Goal: Task Accomplishment & Management: Use online tool/utility

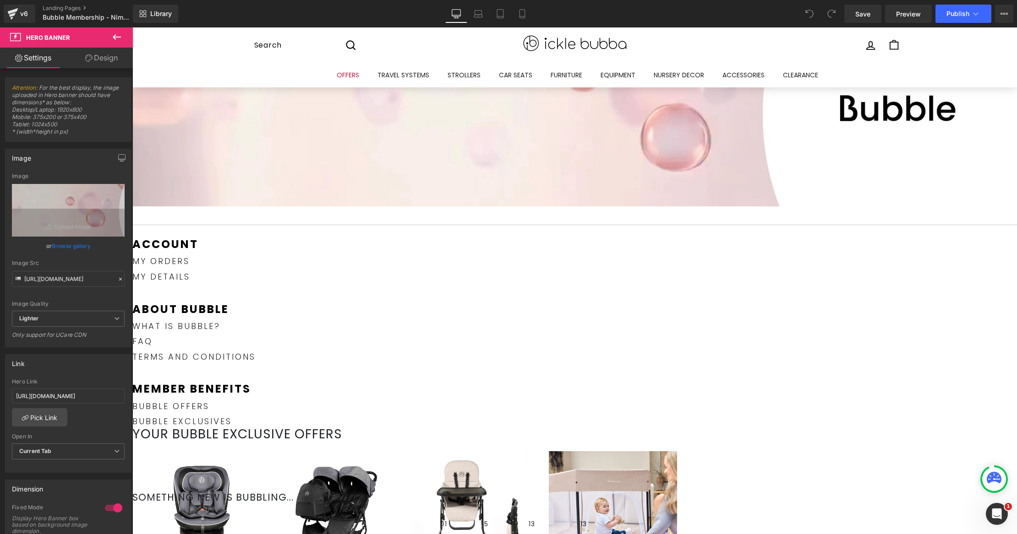
scroll to position [108, 0]
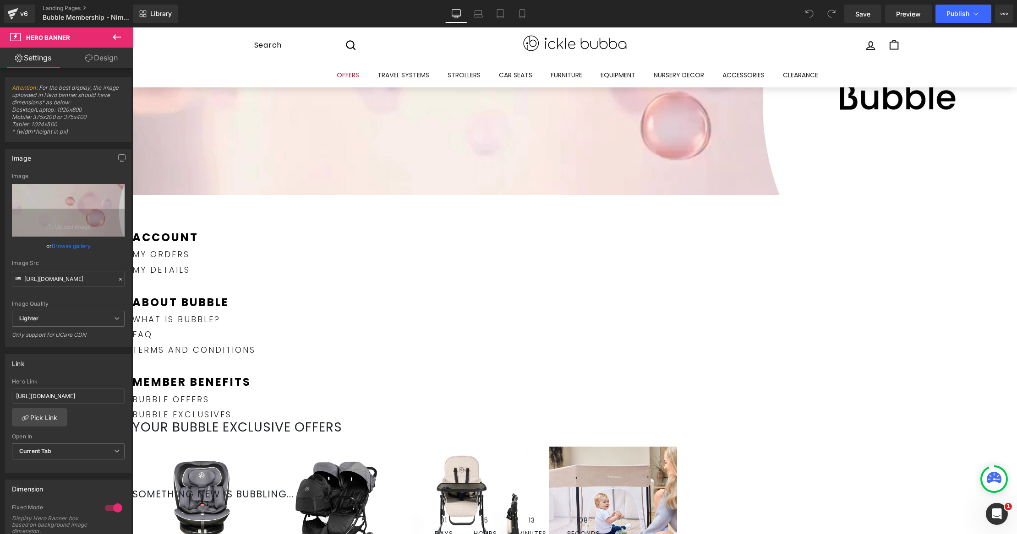
click at [132, 27] on icon at bounding box center [132, 27] width 0 height 0
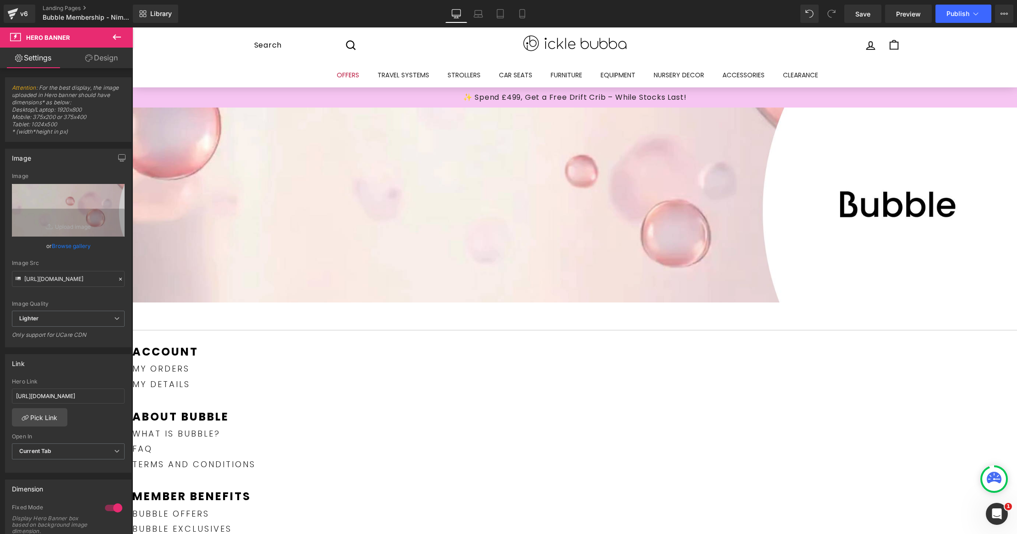
scroll to position [0, 0]
click at [75, 247] on link "Browse gallery" at bounding box center [71, 246] width 39 height 16
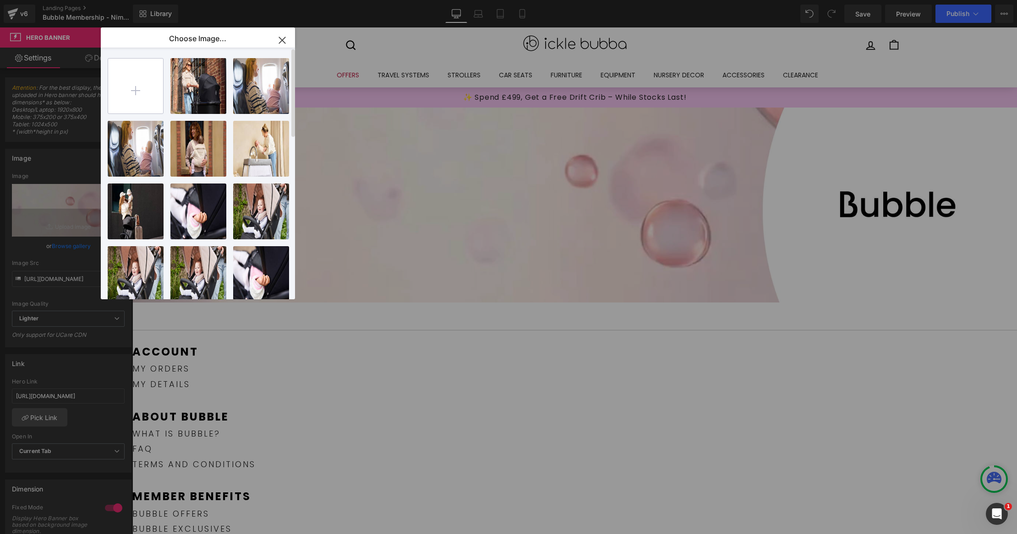
click at [145, 93] on input "file" at bounding box center [135, 86] width 55 height 55
drag, startPoint x: 281, startPoint y: 36, endPoint x: 148, endPoint y: 9, distance: 135.6
click at [281, 36] on icon "button" at bounding box center [282, 40] width 15 height 15
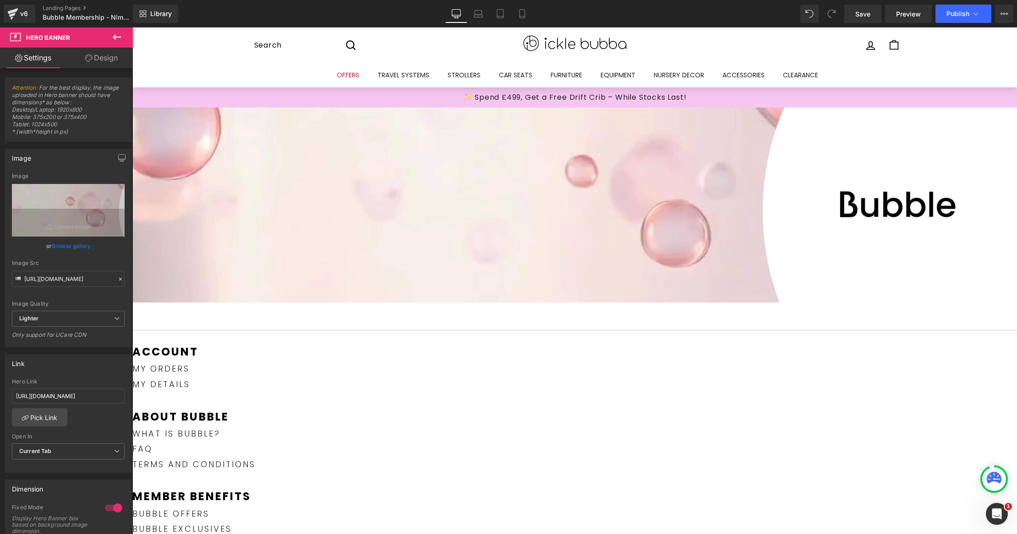
click at [119, 159] on icon "button" at bounding box center [122, 157] width 7 height 5
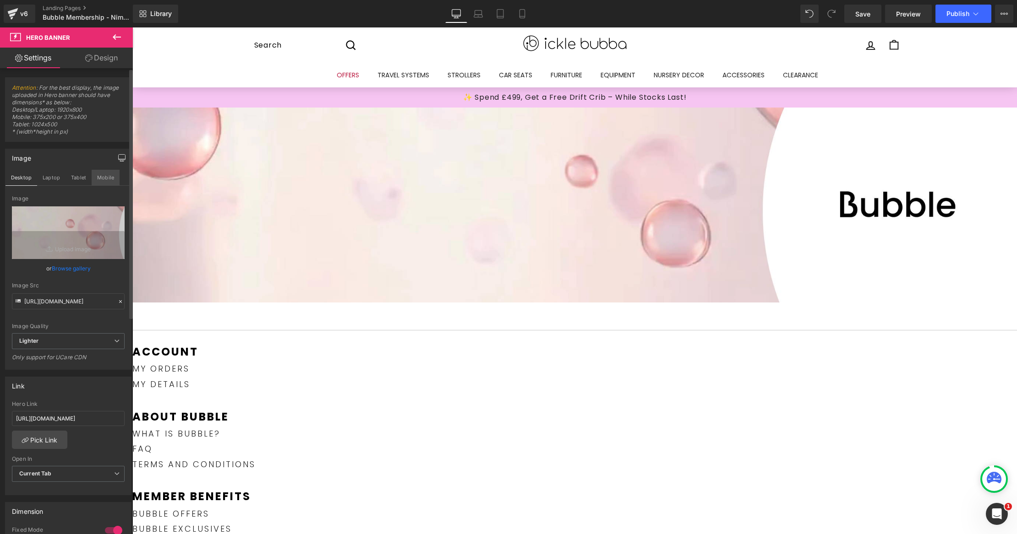
click at [104, 170] on button "Mobile" at bounding box center [106, 178] width 28 height 16
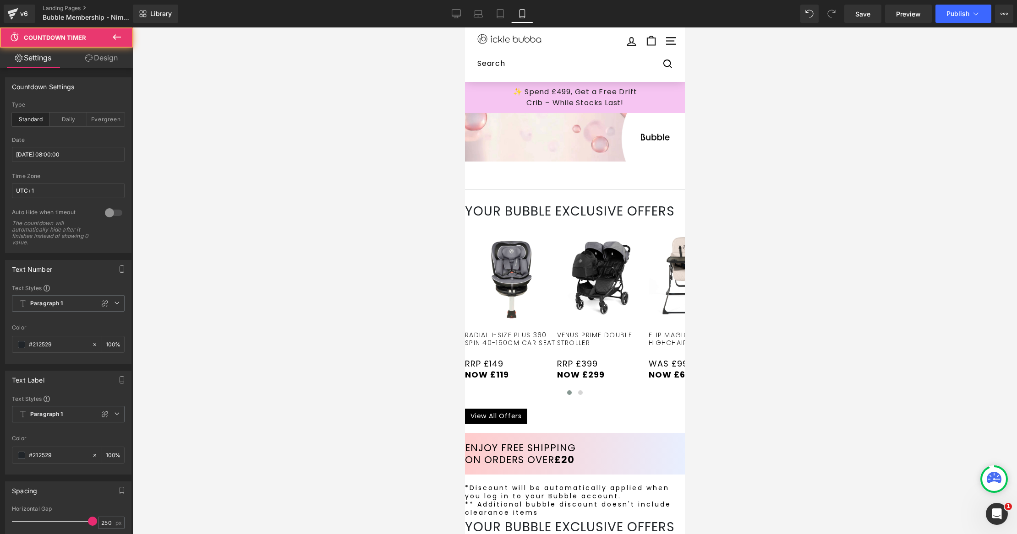
click at [464, 27] on icon at bounding box center [464, 27] width 0 height 0
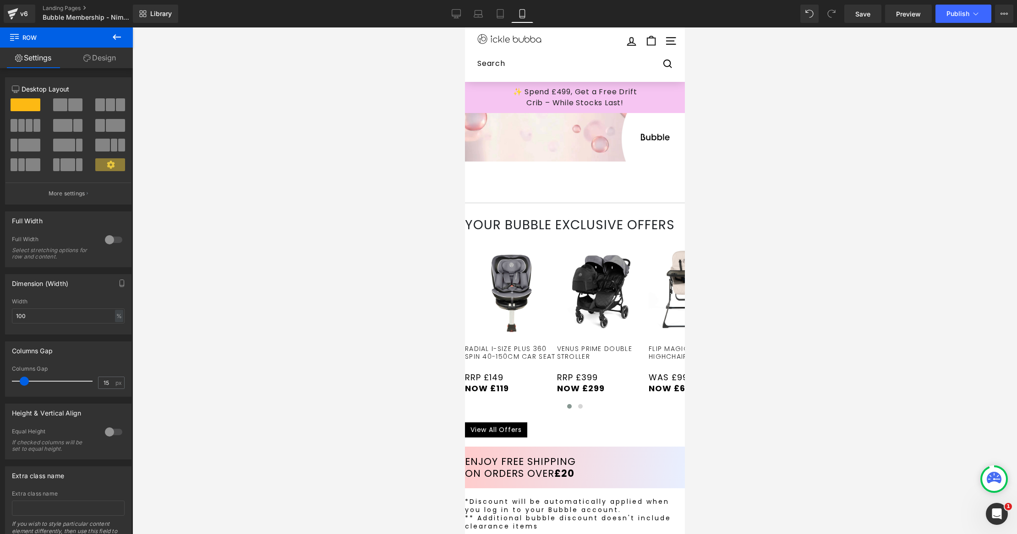
click at [464, 27] on span "Hero Banner" at bounding box center [464, 27] width 0 height 0
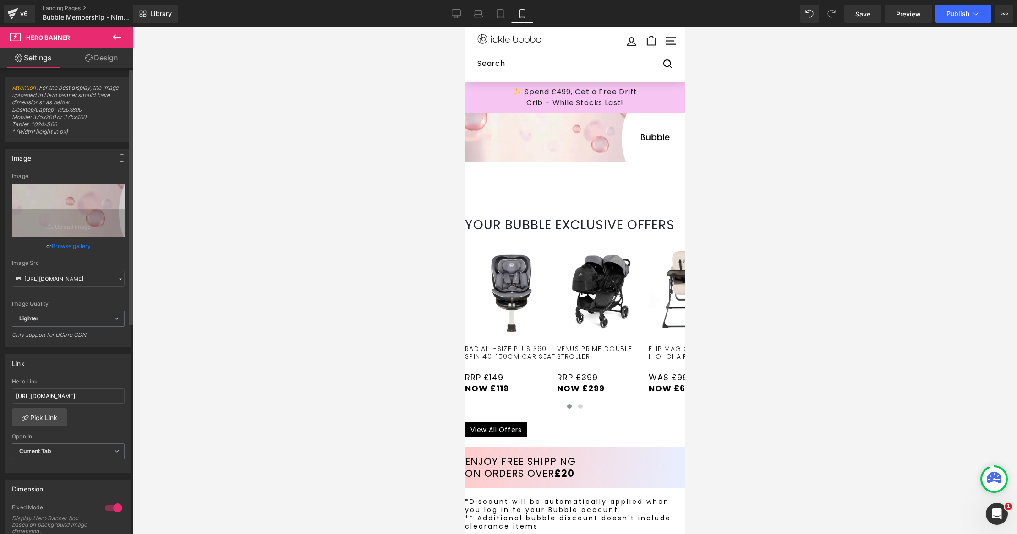
click at [57, 240] on link "Browse gallery" at bounding box center [71, 246] width 39 height 16
click at [59, 0] on div "Hero Banner You are previewing how the will restyle your page. You can not edit…" at bounding box center [508, 0] width 1017 height 0
click at [115, 189] on icon at bounding box center [117, 190] width 4 height 4
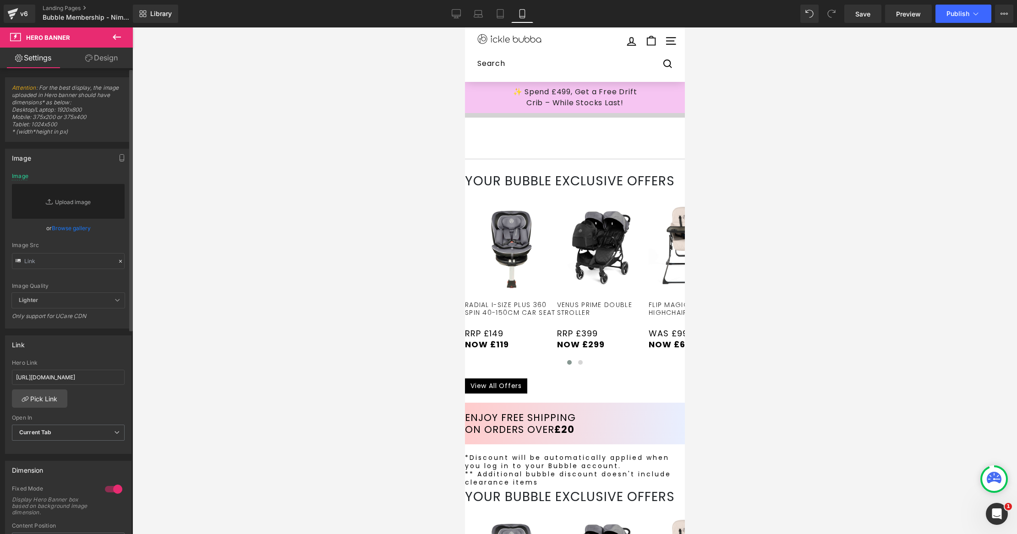
click at [86, 163] on div "Image" at bounding box center [67, 157] width 125 height 17
click at [78, 198] on link "Replace Image" at bounding box center [68, 201] width 113 height 35
click at [87, 377] on input "https://icklebubba.com/pages/nimbus-teaser-page" at bounding box center [68, 377] width 113 height 15
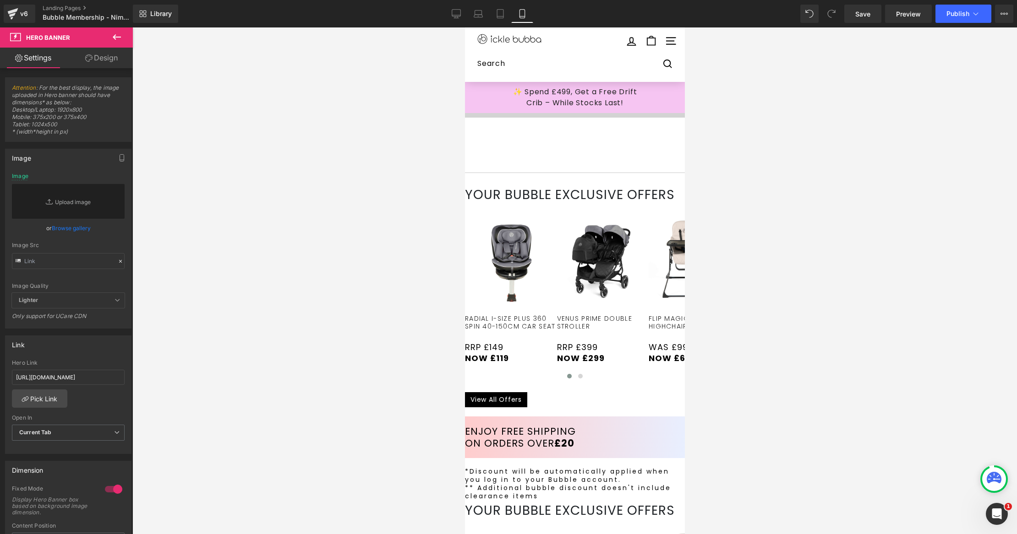
click at [652, 141] on div at bounding box center [574, 148] width 220 height 14
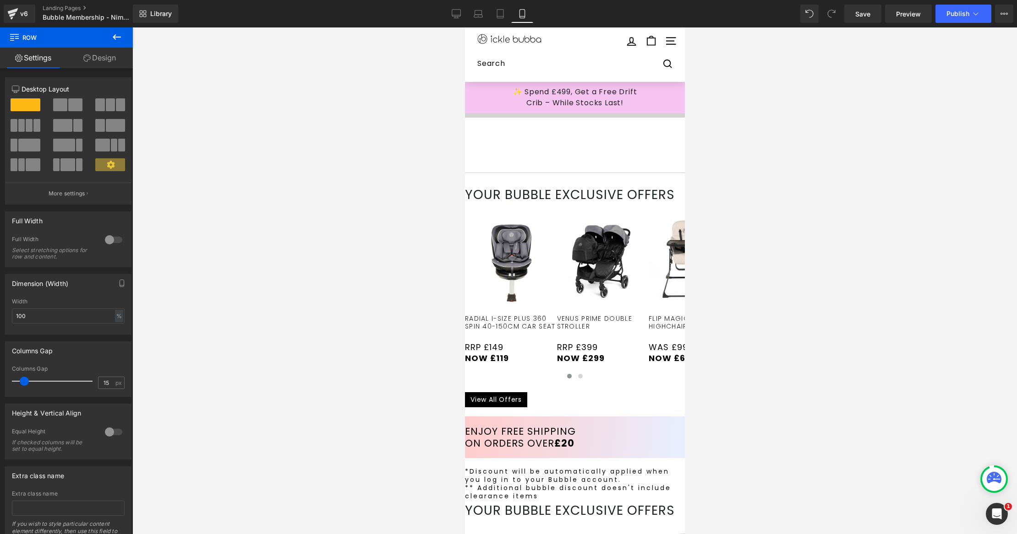
click at [464, 27] on link at bounding box center [464, 27] width 0 height 0
click at [120, 43] on button at bounding box center [117, 37] width 32 height 20
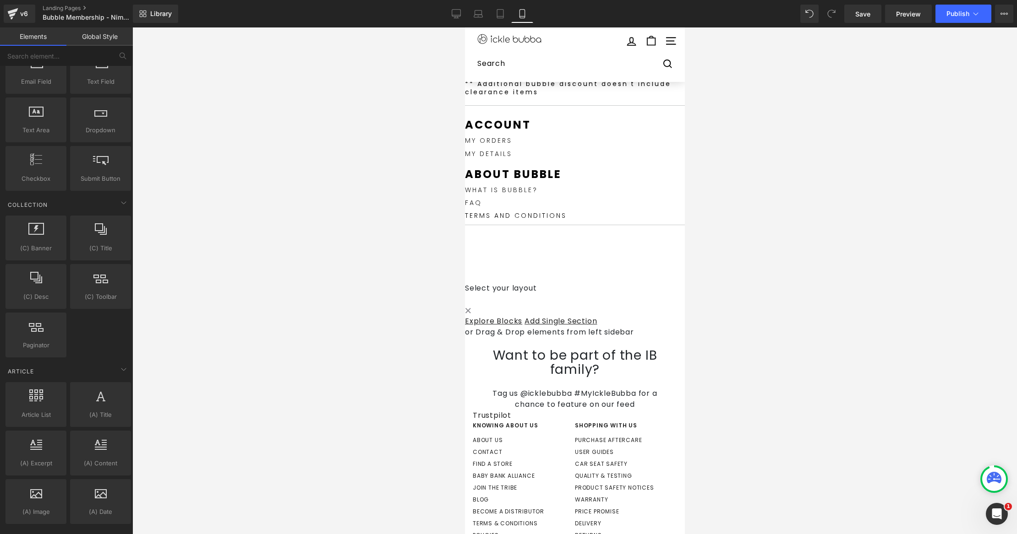
scroll to position [1026, 0]
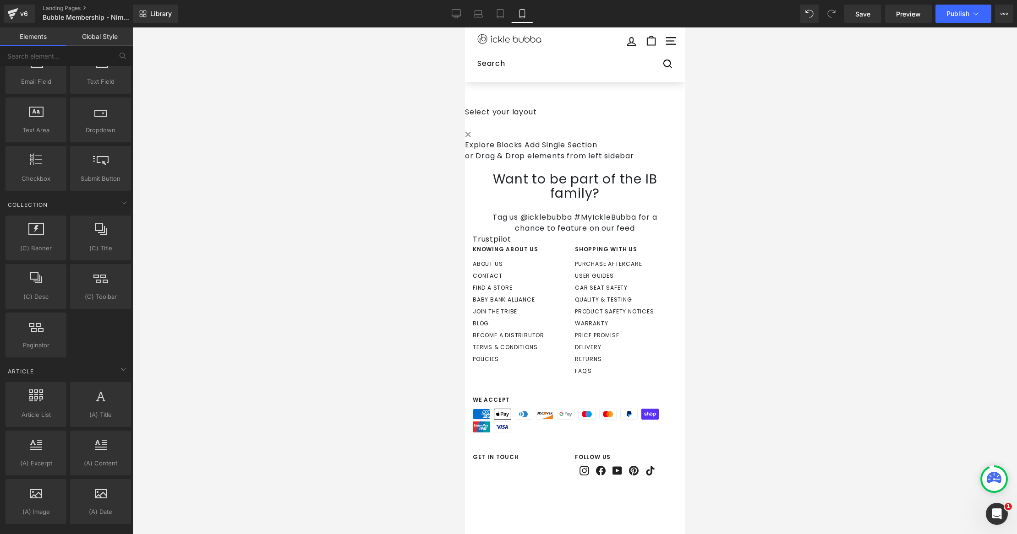
click at [522, 140] on link "Explore Blocks" at bounding box center [492, 145] width 57 height 11
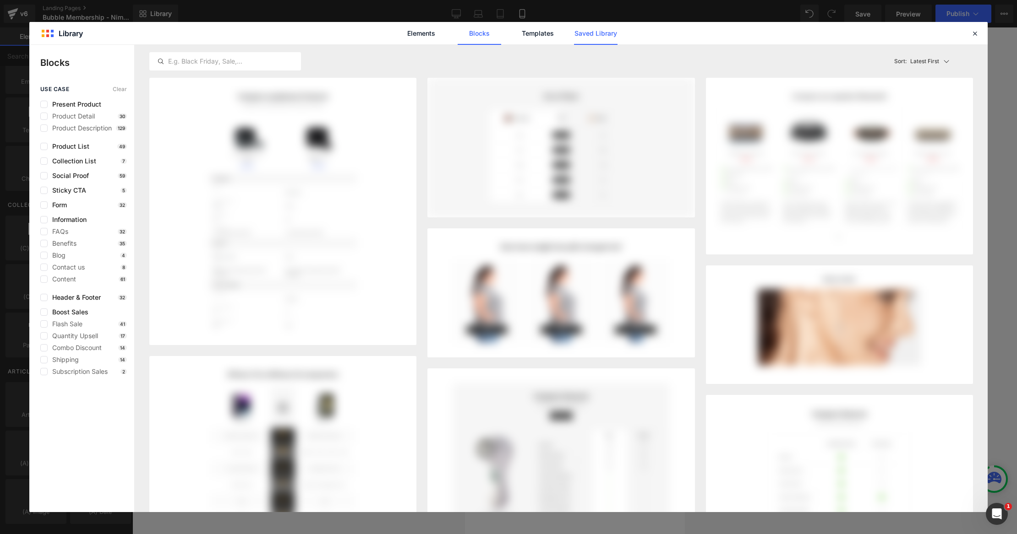
click at [602, 33] on link "Saved Library" at bounding box center [595, 33] width 43 height 23
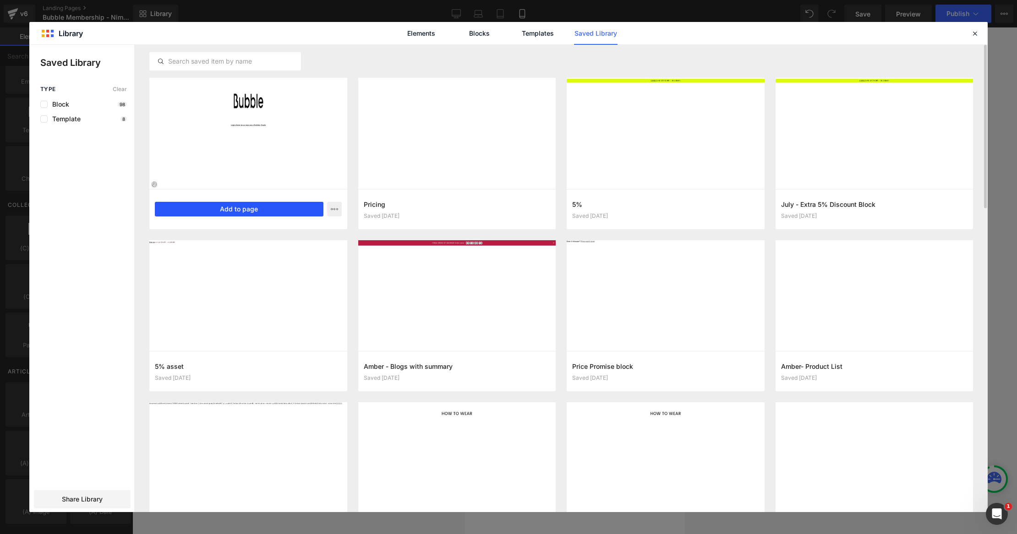
click at [299, 211] on button "Add to page" at bounding box center [239, 209] width 169 height 15
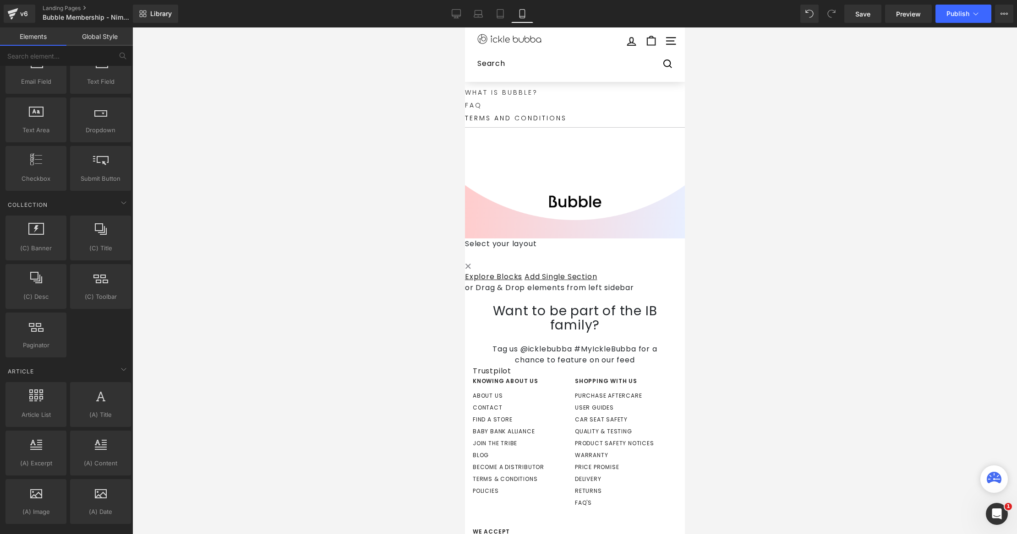
scroll to position [794, 0]
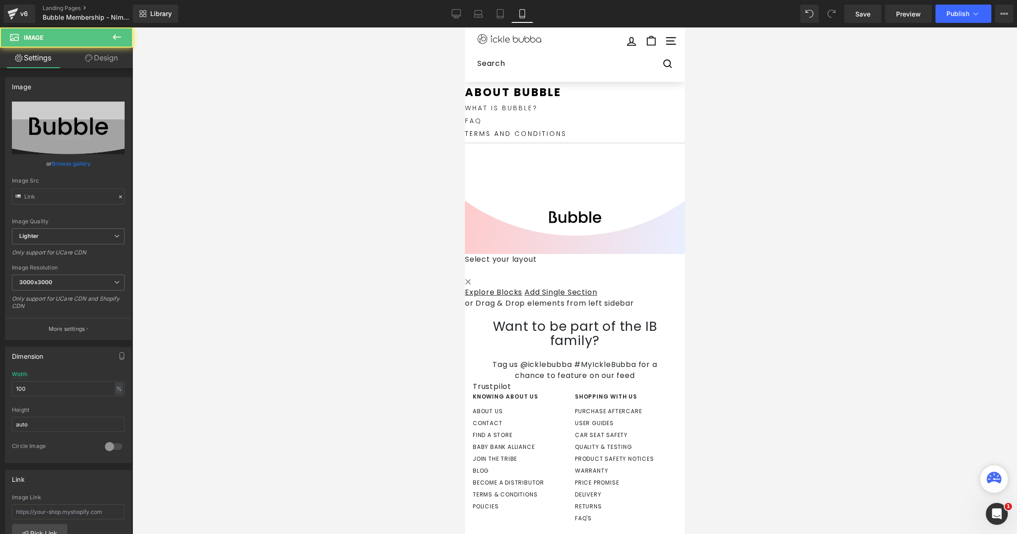
type input "https://ucarecdn.com/313f6b81-3a67-4e68-bbb0-314bec6cb11d/-/format/auto/-/previ…"
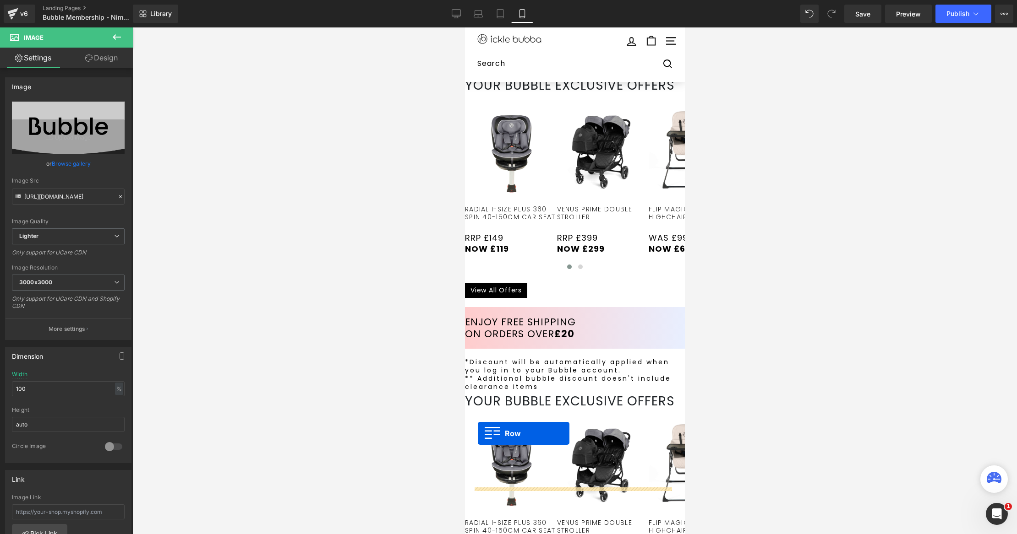
scroll to position [0, 0]
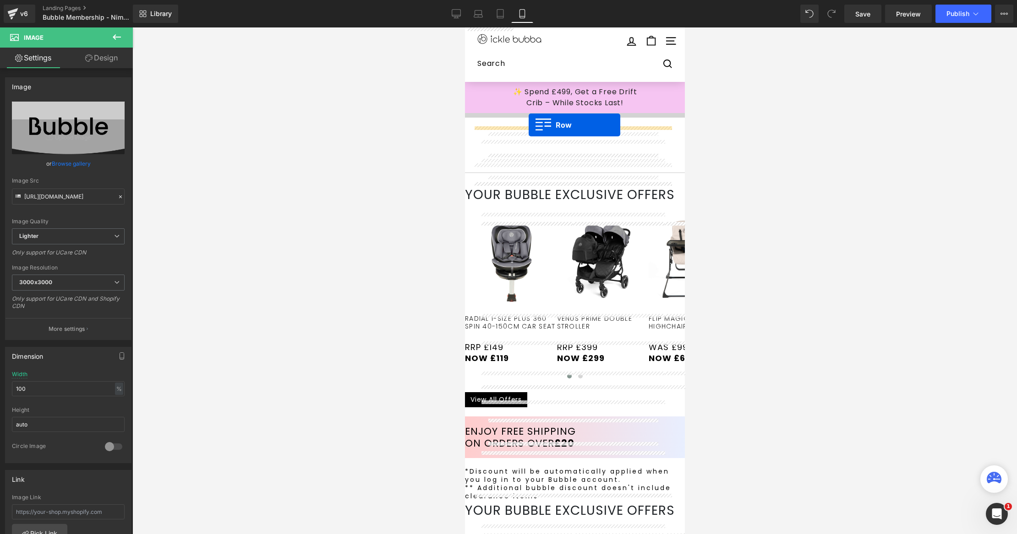
drag, startPoint x: 470, startPoint y: 312, endPoint x: 528, endPoint y: 125, distance: 195.7
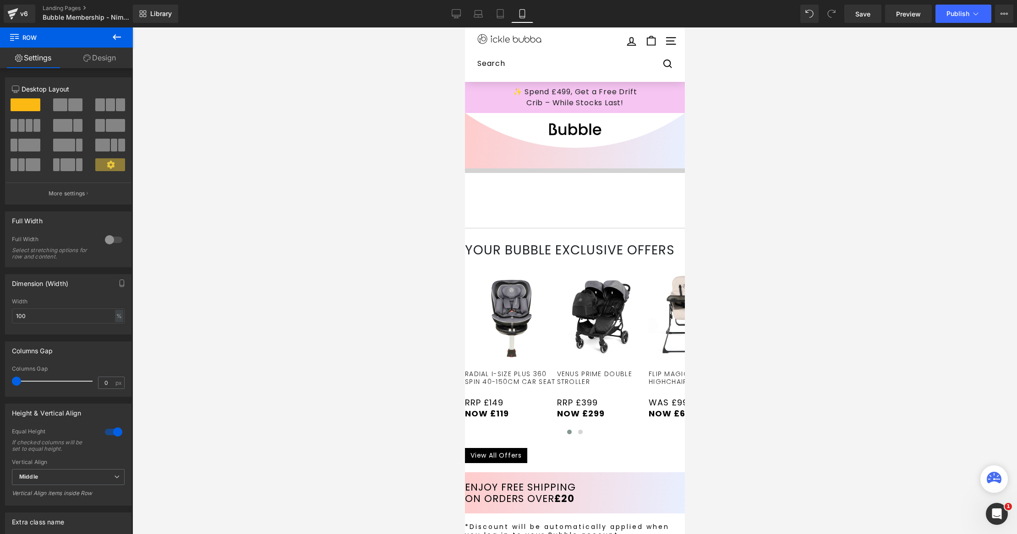
click at [464, 27] on icon at bounding box center [464, 27] width 0 height 0
click at [464, 27] on link at bounding box center [464, 27] width 0 height 0
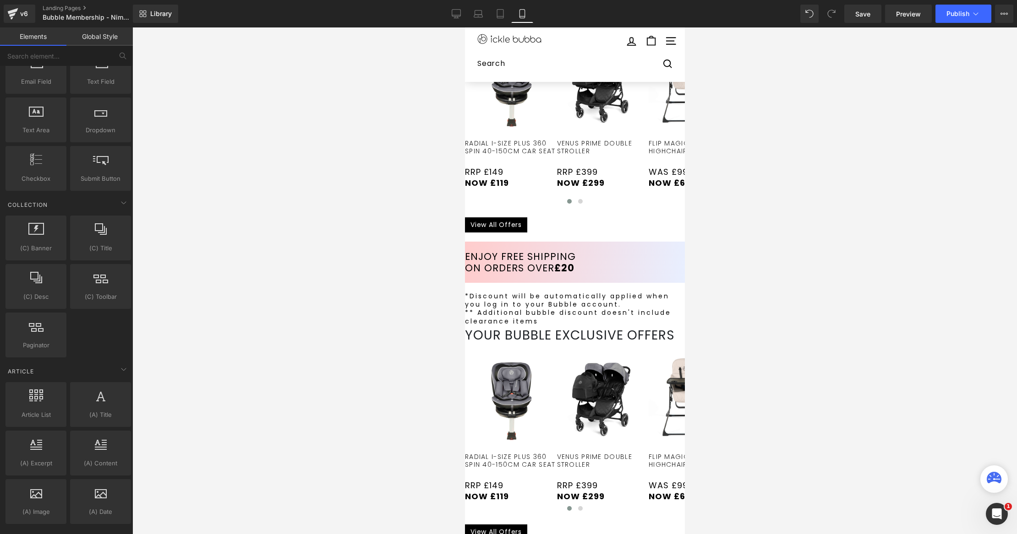
scroll to position [48, 0]
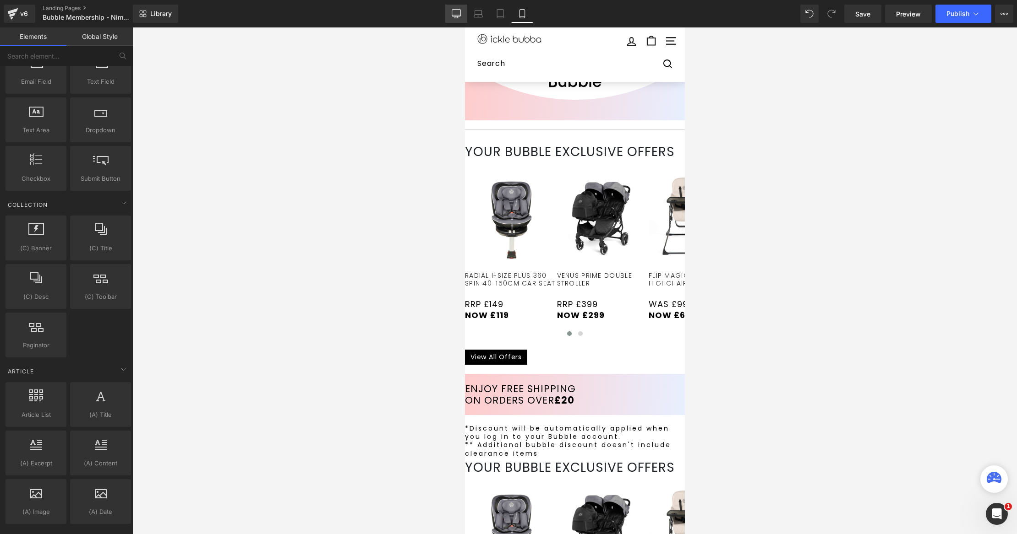
click at [462, 15] on link "Desktop" at bounding box center [456, 14] width 22 height 18
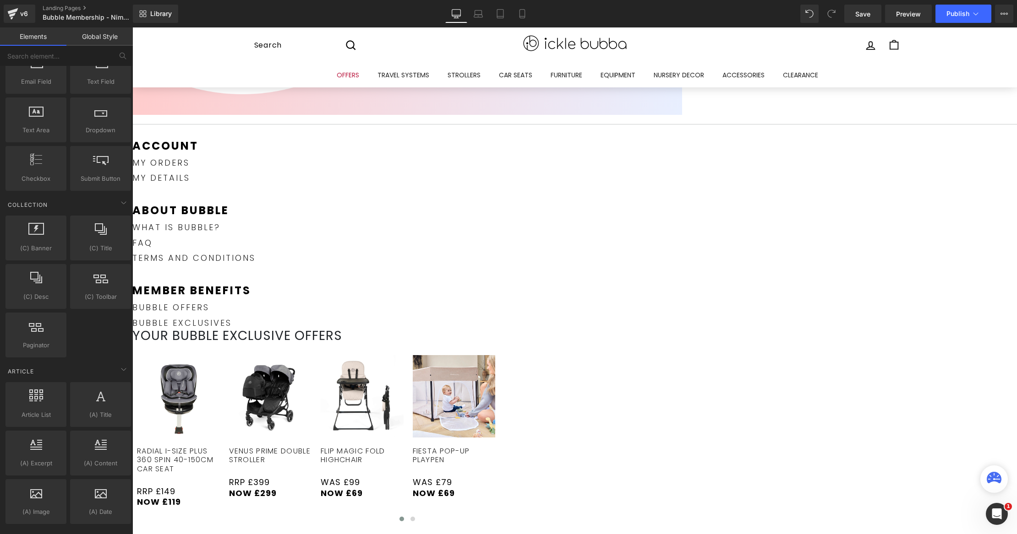
scroll to position [80, 0]
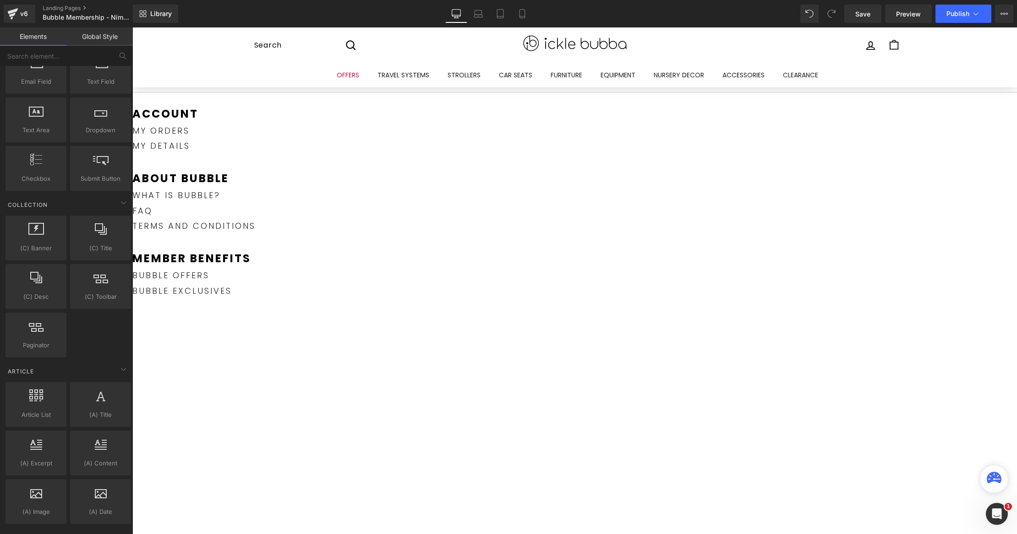
click at [132, 27] on icon at bounding box center [132, 27] width 0 height 0
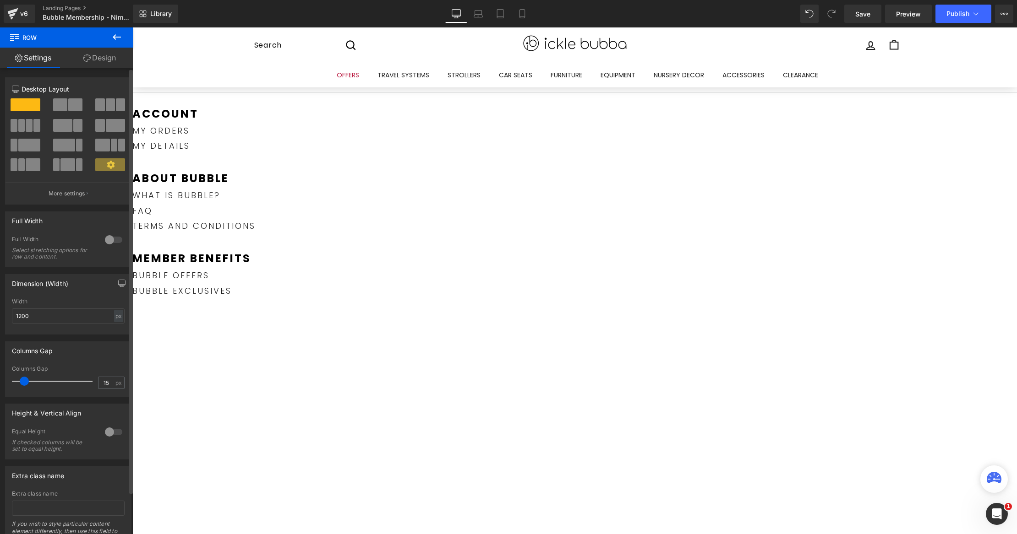
click at [69, 105] on span at bounding box center [75, 104] width 14 height 13
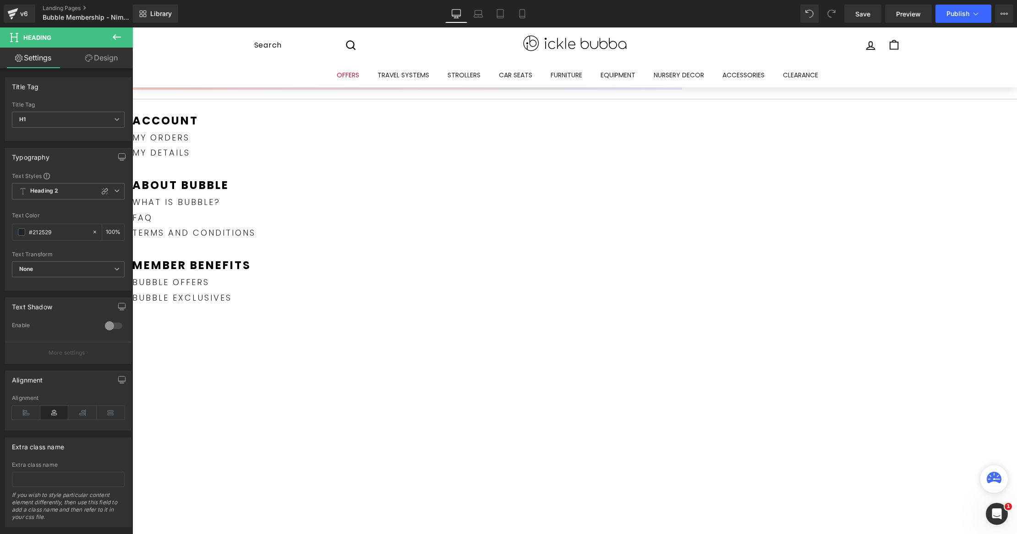
drag, startPoint x: 478, startPoint y: 147, endPoint x: 558, endPoint y: 126, distance: 82.0
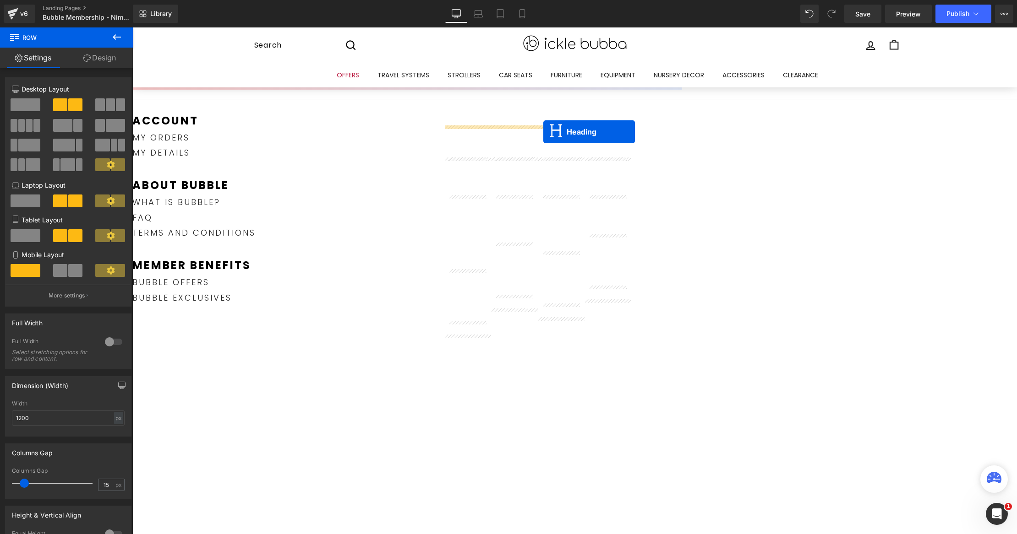
drag, startPoint x: 514, startPoint y: 142, endPoint x: 707, endPoint y: 190, distance: 198.6
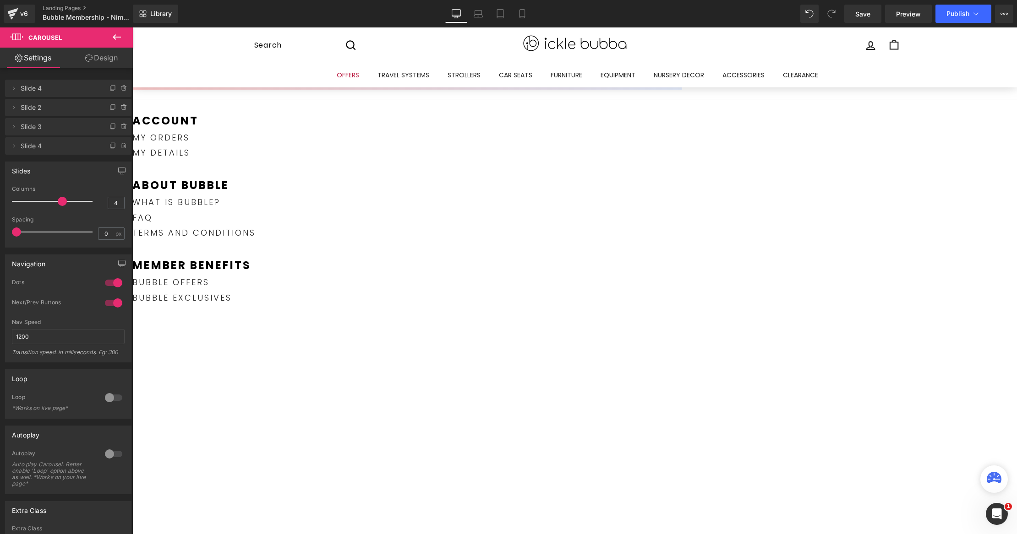
click at [132, 27] on icon at bounding box center [132, 27] width 0 height 0
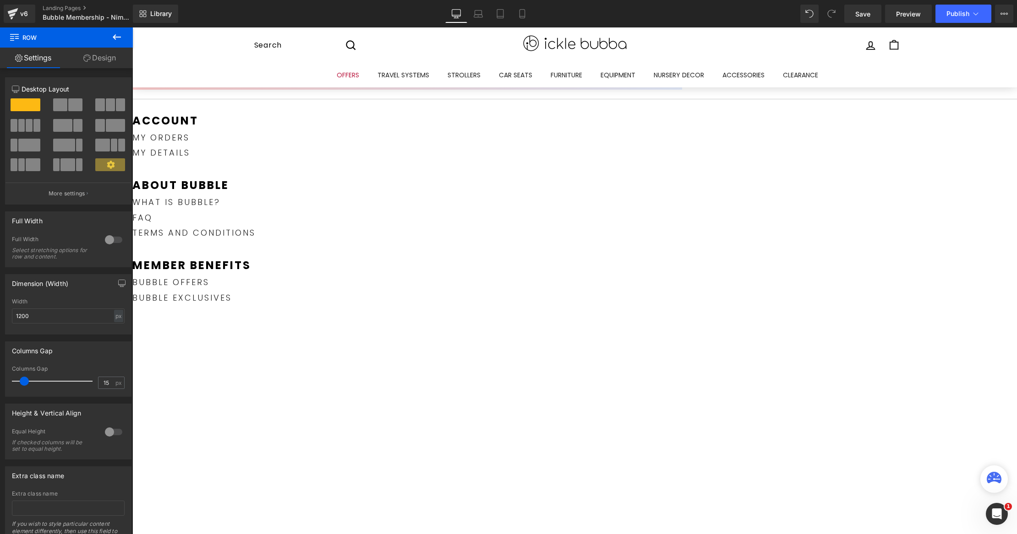
drag, startPoint x: 157, startPoint y: 133, endPoint x: 263, endPoint y: 102, distance: 110.6
click at [33, 109] on span at bounding box center [26, 104] width 30 height 13
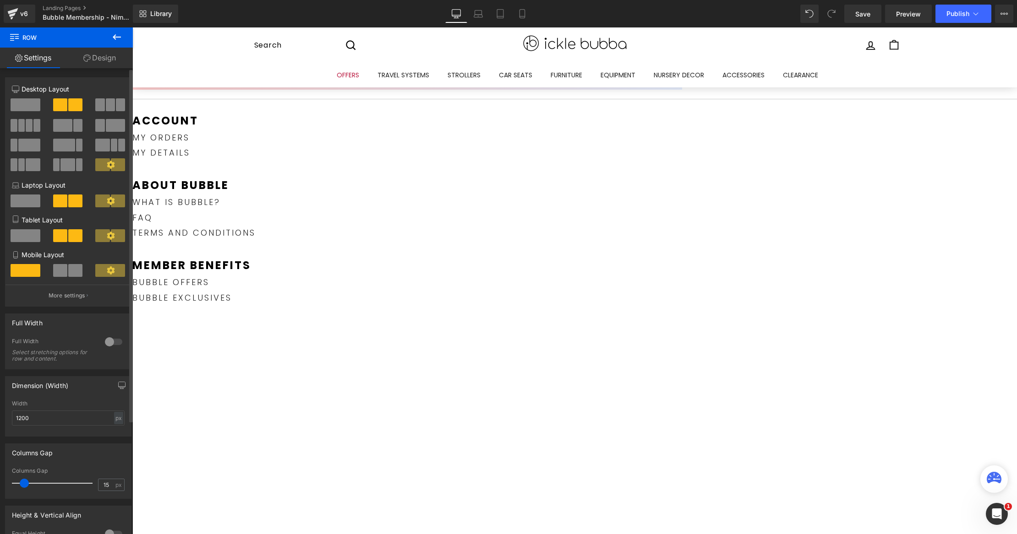
click at [26, 104] on span at bounding box center [26, 104] width 30 height 13
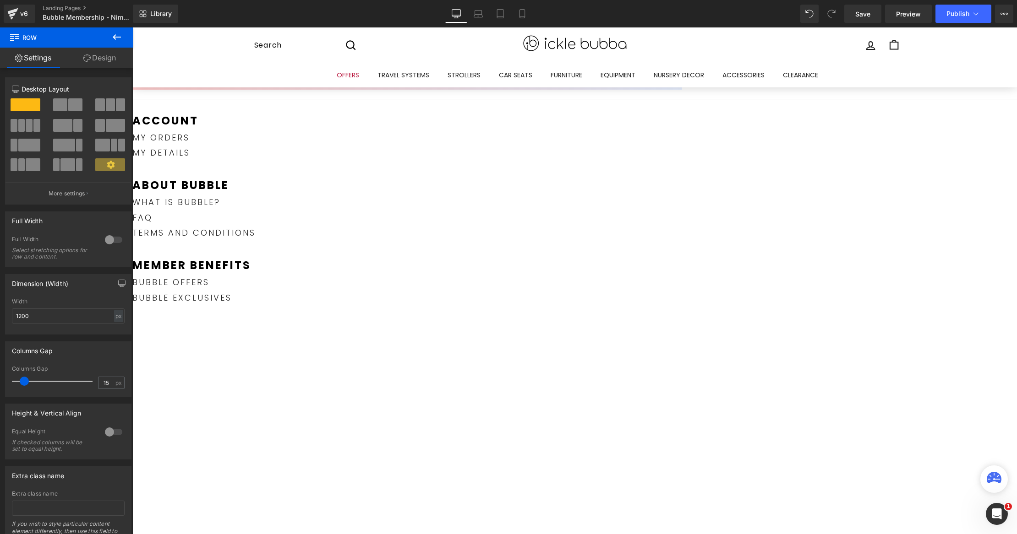
click at [118, 37] on icon at bounding box center [117, 36] width 8 height 5
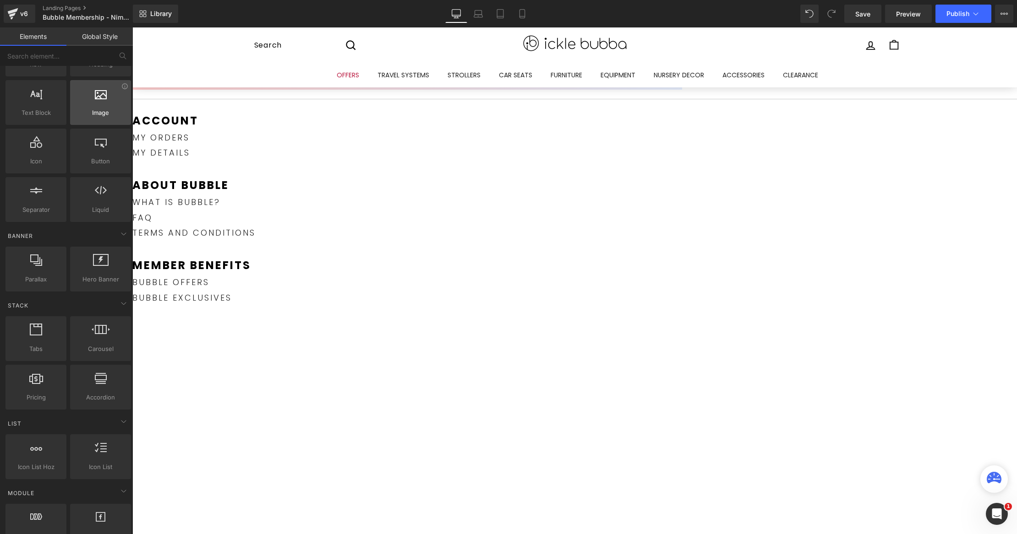
scroll to position [0, 0]
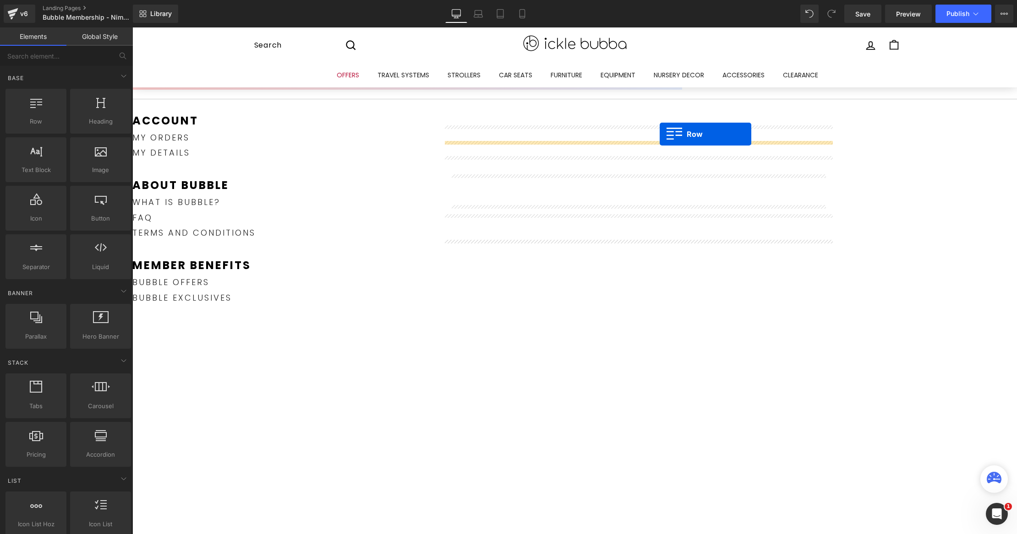
drag, startPoint x: 173, startPoint y: 149, endPoint x: 658, endPoint y: 136, distance: 485.1
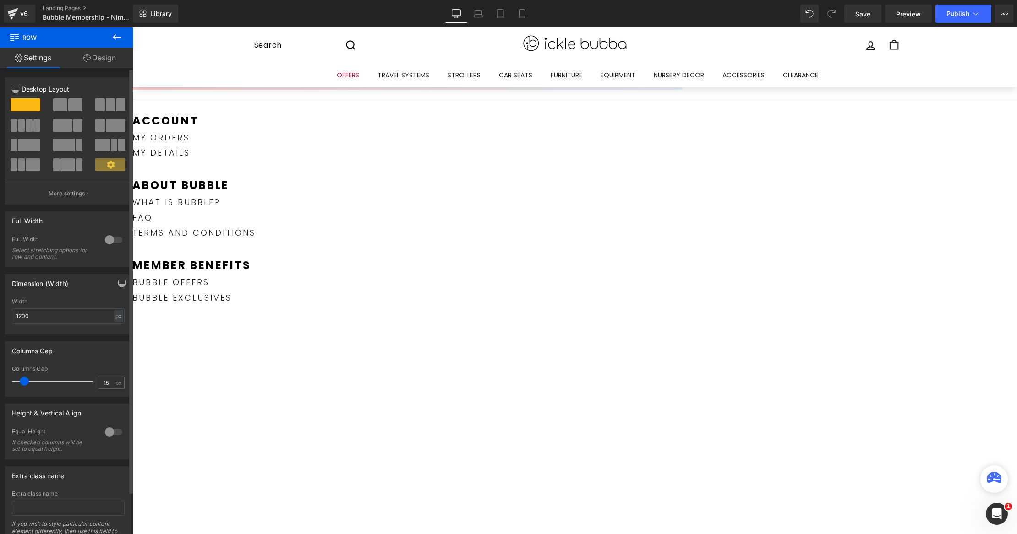
drag, startPoint x: 74, startPoint y: 103, endPoint x: 468, endPoint y: 182, distance: 401.8
click at [74, 103] on span at bounding box center [75, 104] width 14 height 13
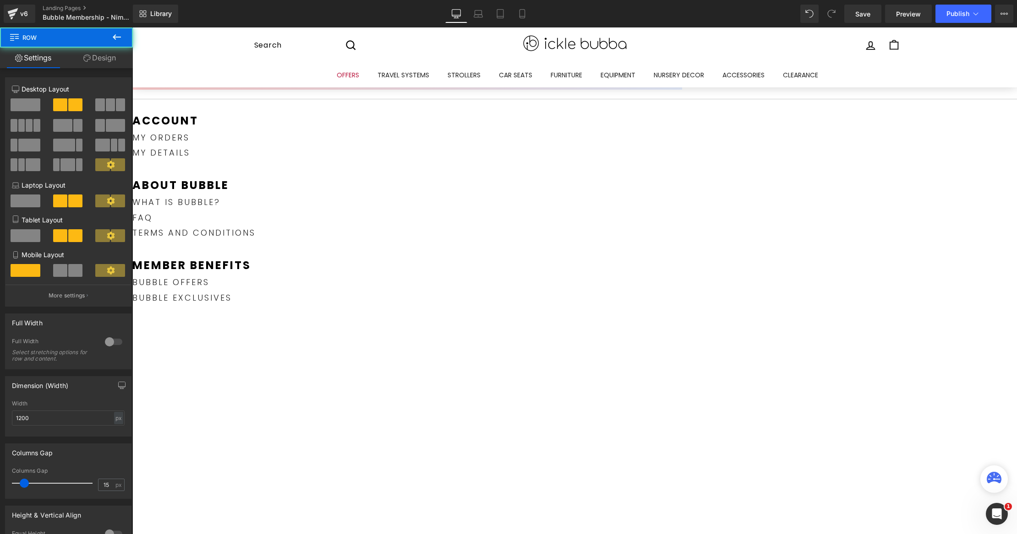
click at [114, 39] on icon at bounding box center [116, 37] width 11 height 11
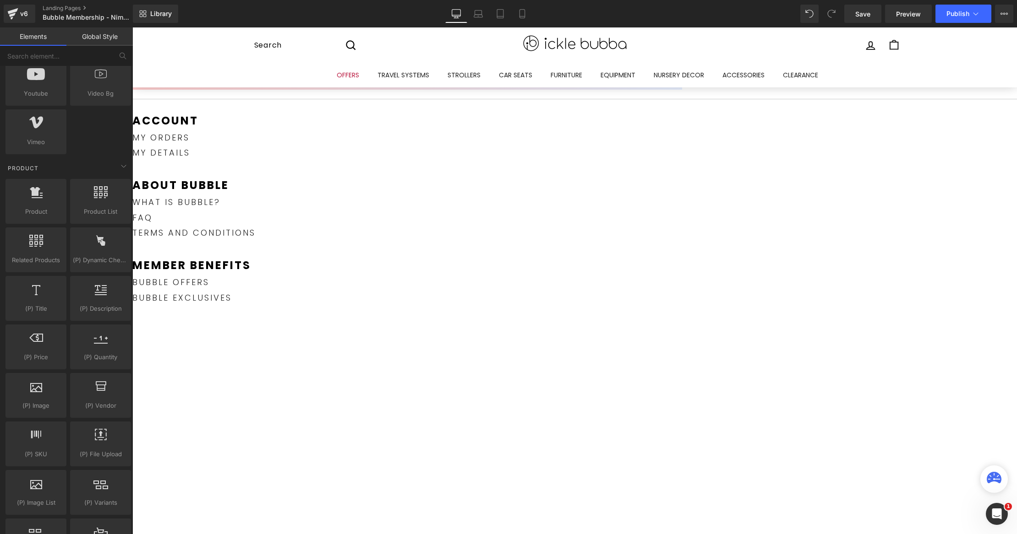
scroll to position [690, 0]
drag, startPoint x: 183, startPoint y: 224, endPoint x: 525, endPoint y: 166, distance: 347.5
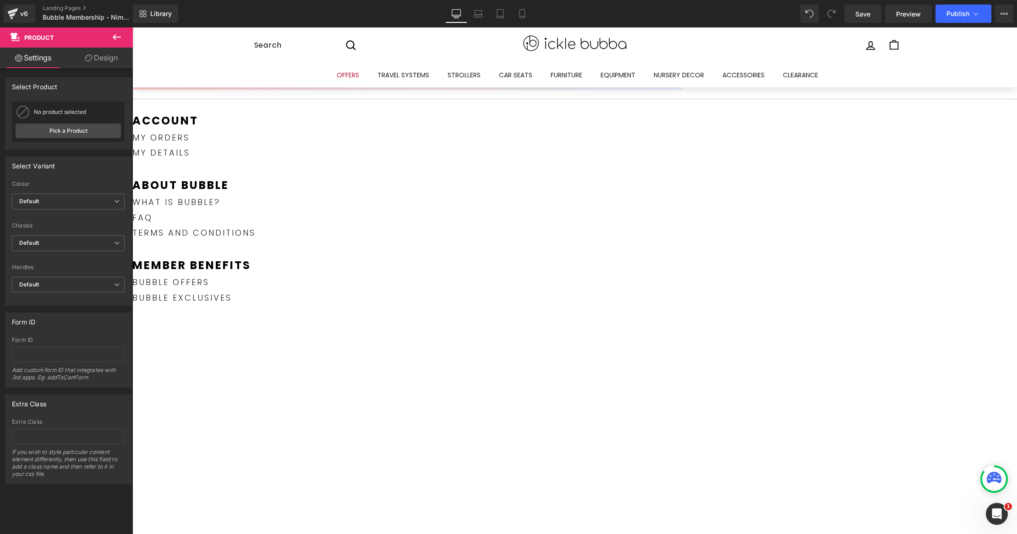
click at [132, 27] on span "Product" at bounding box center [132, 27] width 0 height 0
click at [52, 126] on link "Pick a Product" at bounding box center [68, 131] width 105 height 15
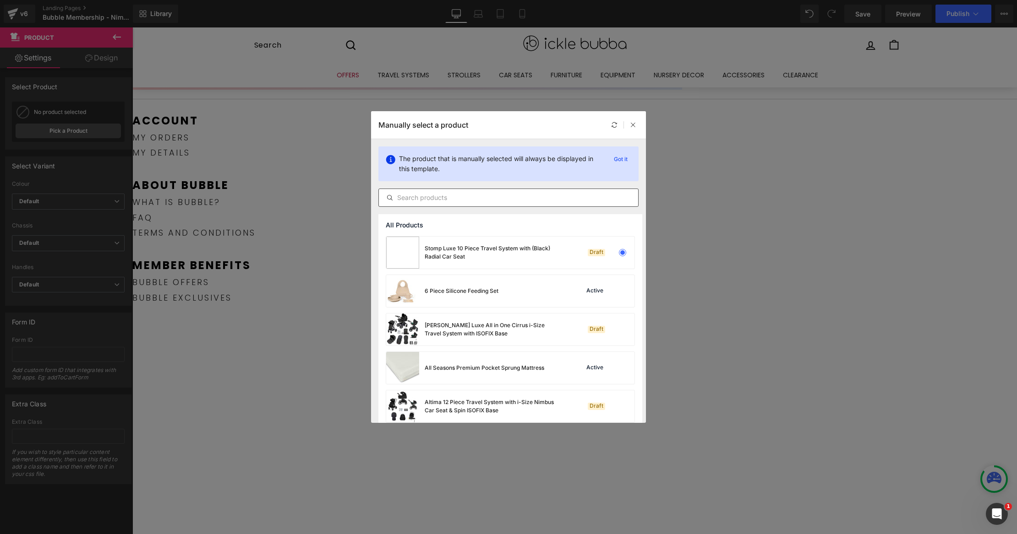
click at [497, 196] on input "text" at bounding box center [508, 197] width 259 height 11
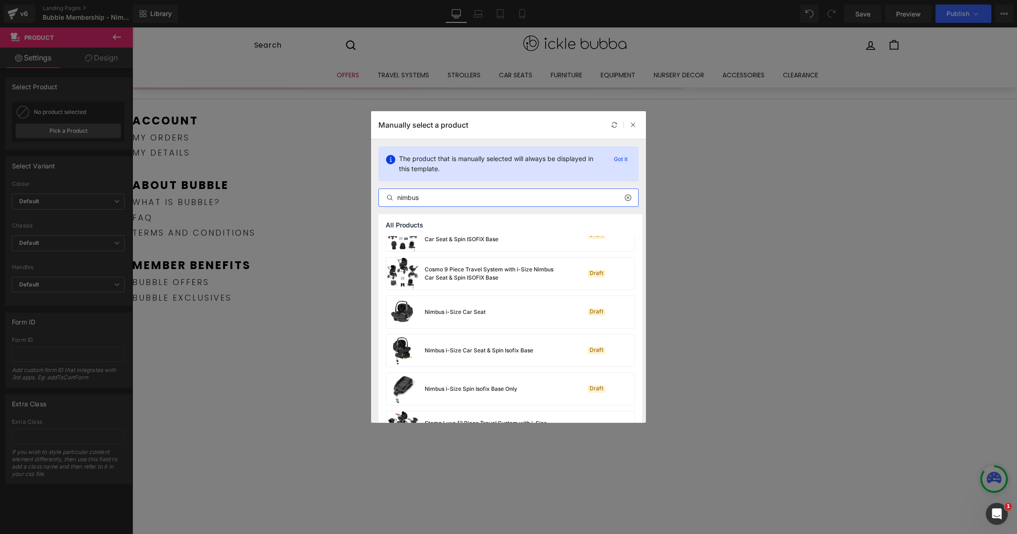
scroll to position [41, 0]
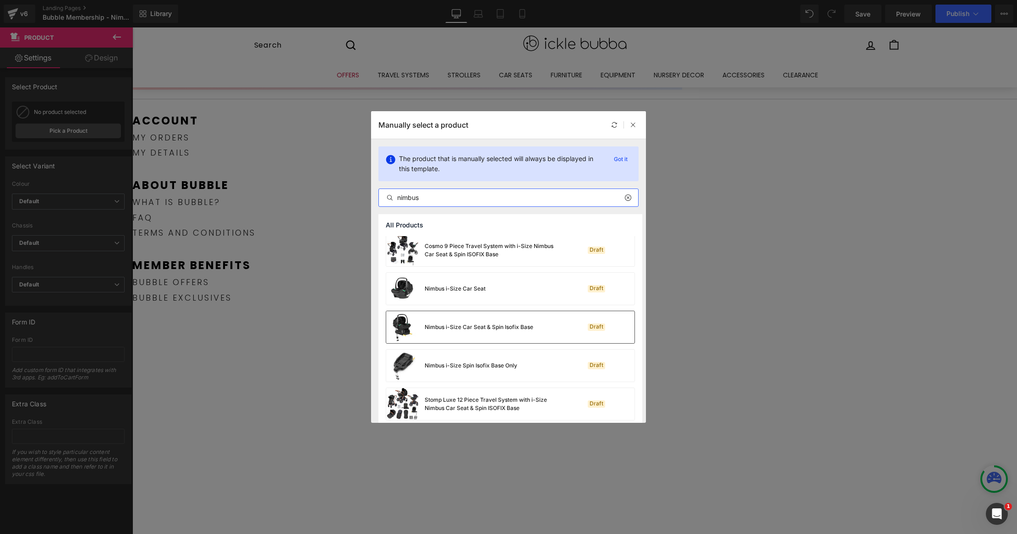
type input "nimbus"
click at [528, 332] on div "Nimbus i-Size Car Seat & Spin Isofix Base" at bounding box center [459, 327] width 147 height 32
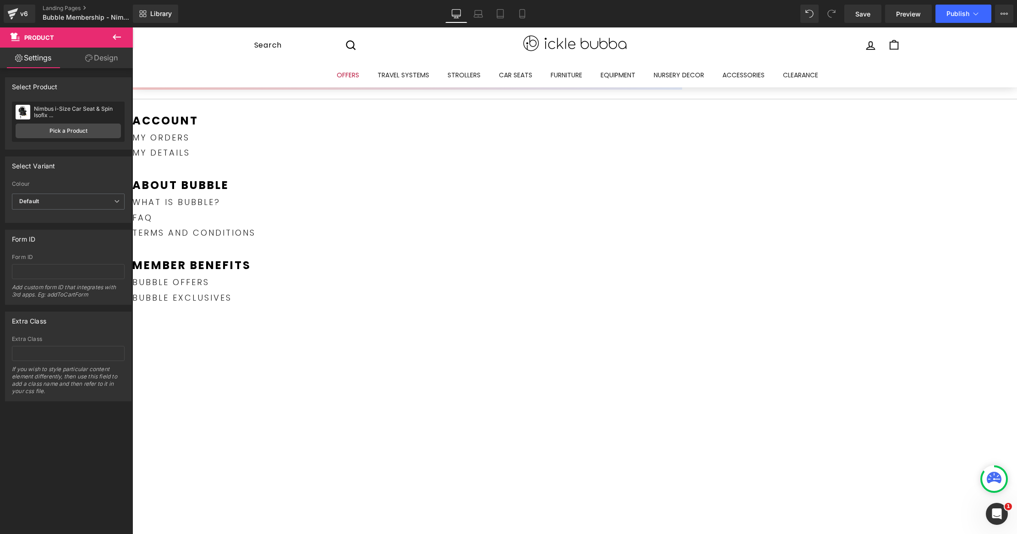
click at [119, 35] on icon at bounding box center [116, 37] width 11 height 11
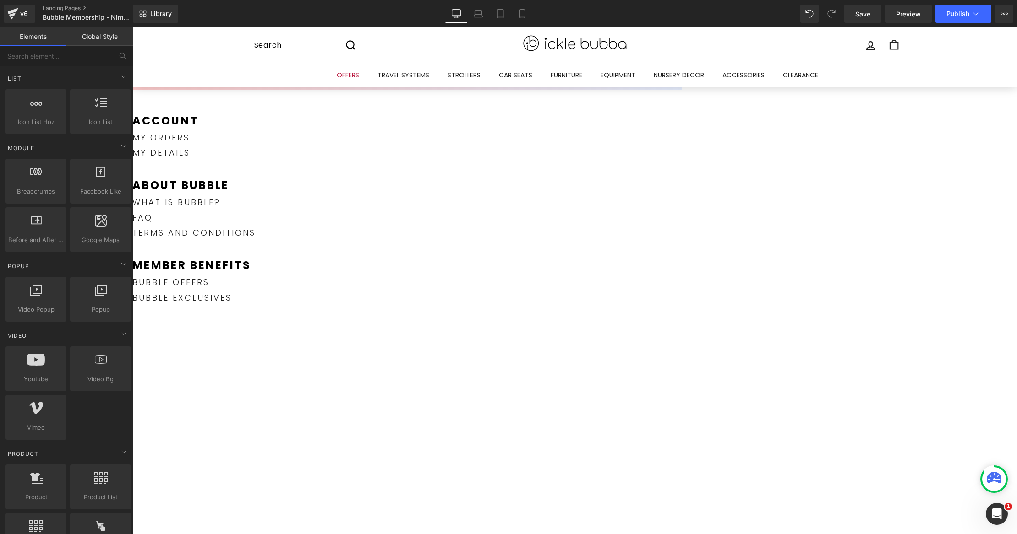
scroll to position [0, 0]
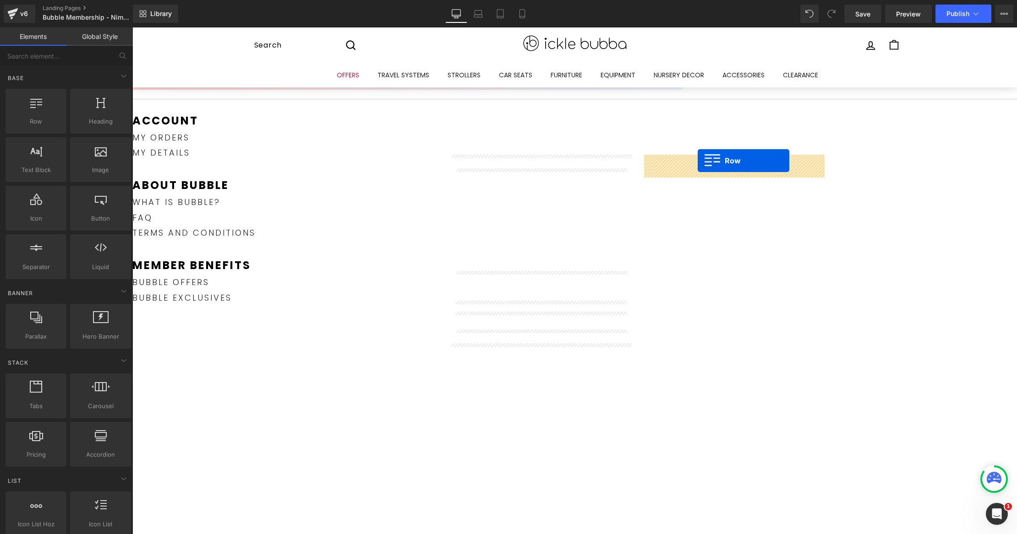
drag, startPoint x: 184, startPoint y: 152, endPoint x: 697, endPoint y: 161, distance: 513.4
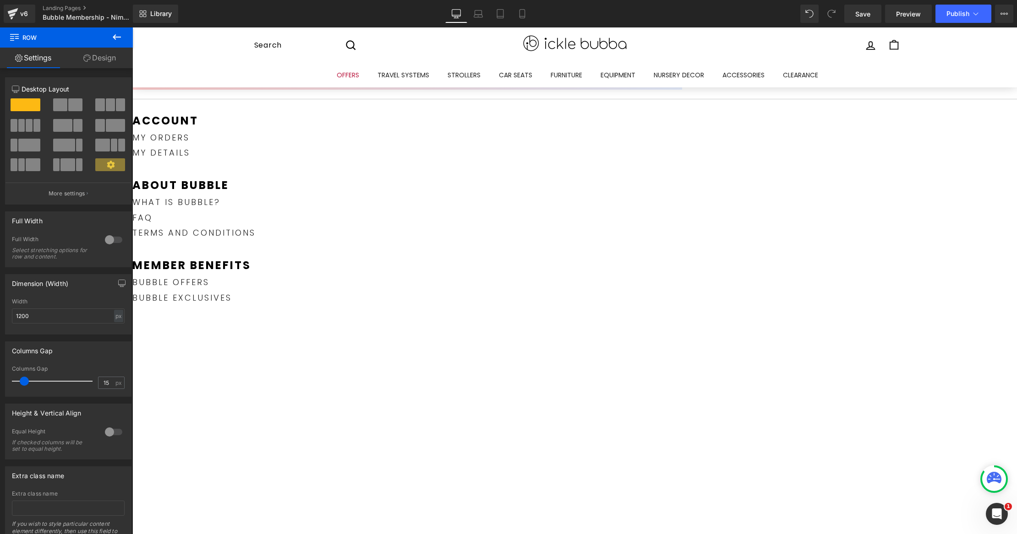
click at [112, 42] on icon at bounding box center [116, 37] width 11 height 11
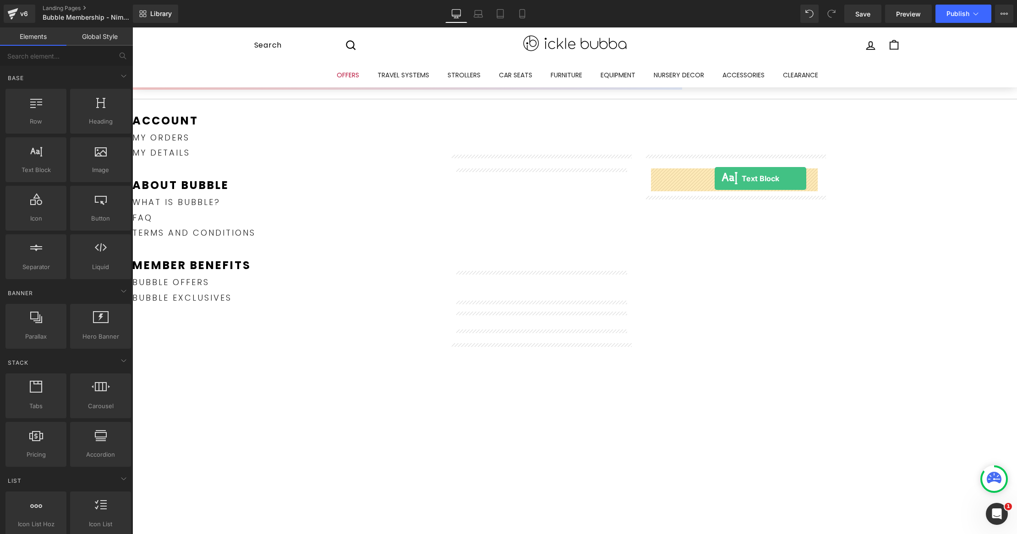
drag, startPoint x: 174, startPoint y: 190, endPoint x: 714, endPoint y: 179, distance: 540.9
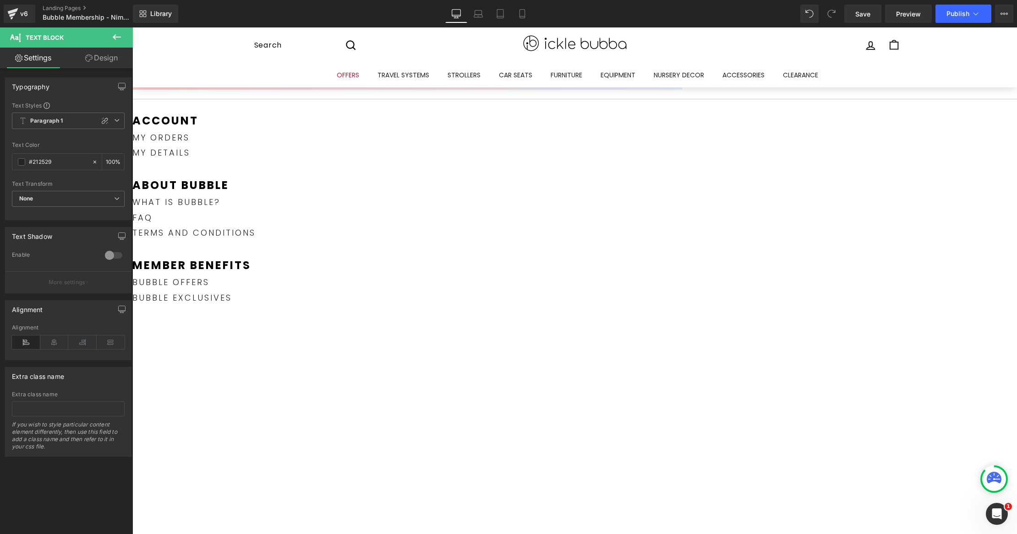
click at [120, 41] on icon at bounding box center [116, 37] width 11 height 11
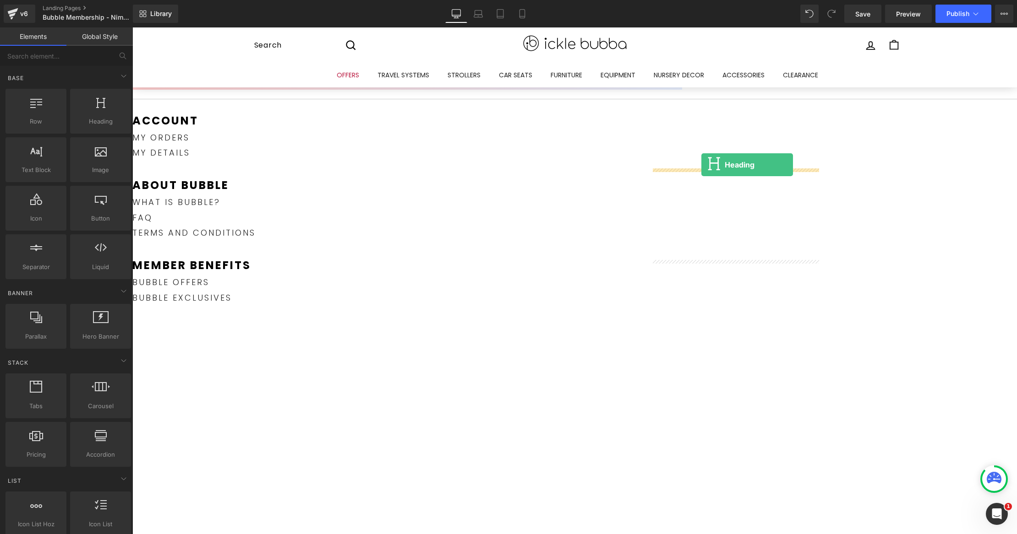
drag, startPoint x: 258, startPoint y: 136, endPoint x: 700, endPoint y: 163, distance: 442.7
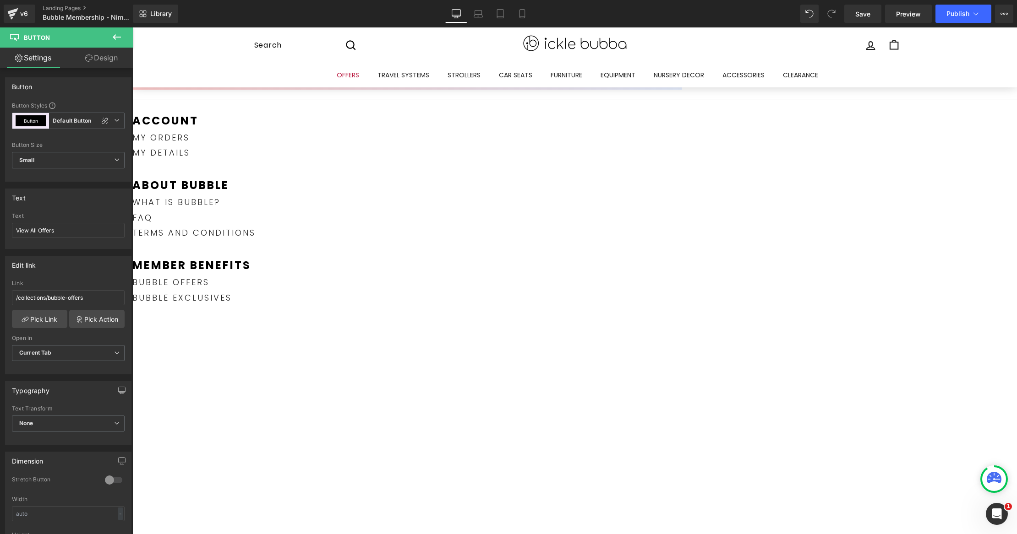
click at [132, 27] on span "Button" at bounding box center [132, 27] width 0 height 0
click at [57, 231] on input "View All Offers" at bounding box center [68, 230] width 113 height 15
type input "EXPLORE NIMBUS HERE"
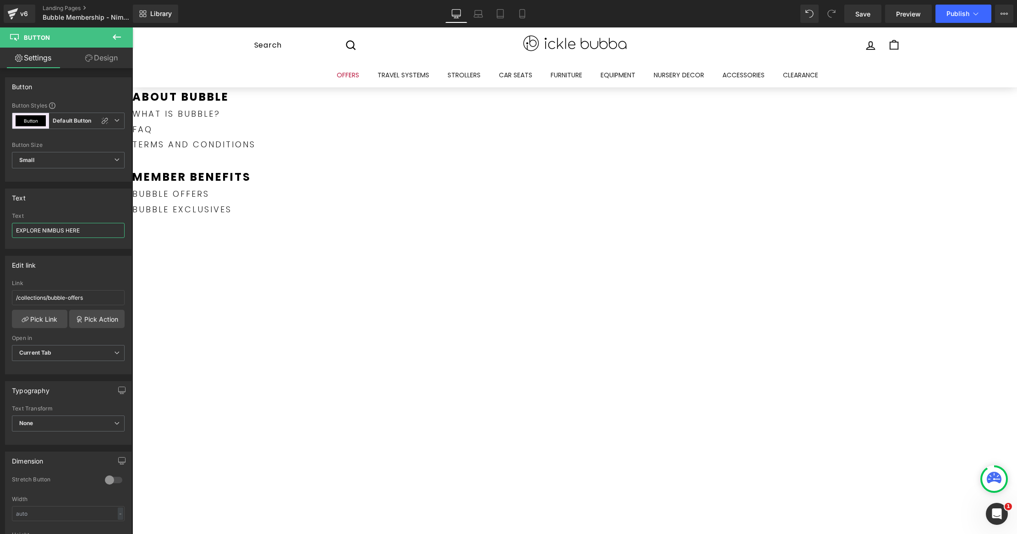
scroll to position [364, 0]
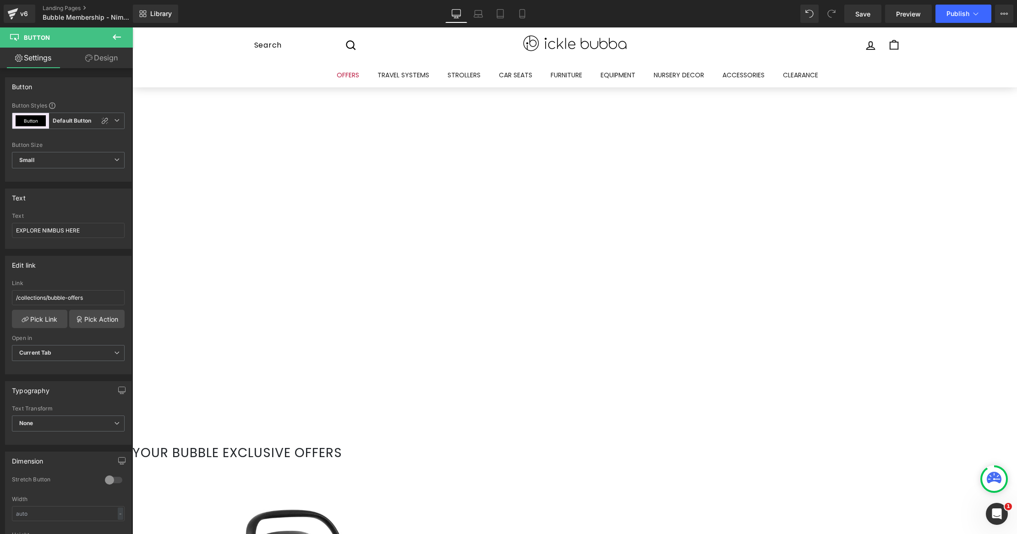
click at [132, 27] on icon at bounding box center [132, 27] width 0 height 0
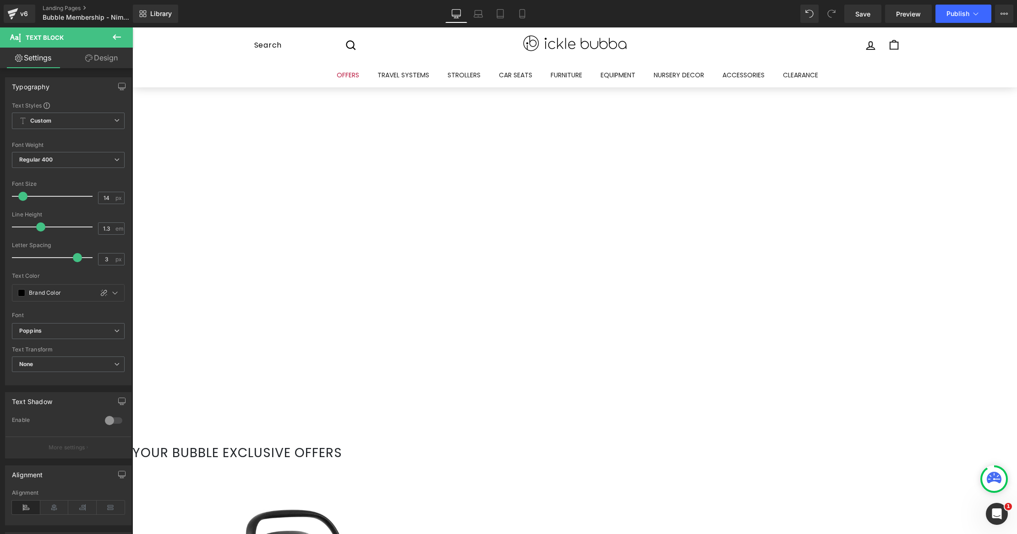
click at [132, 27] on icon at bounding box center [132, 27] width 0 height 0
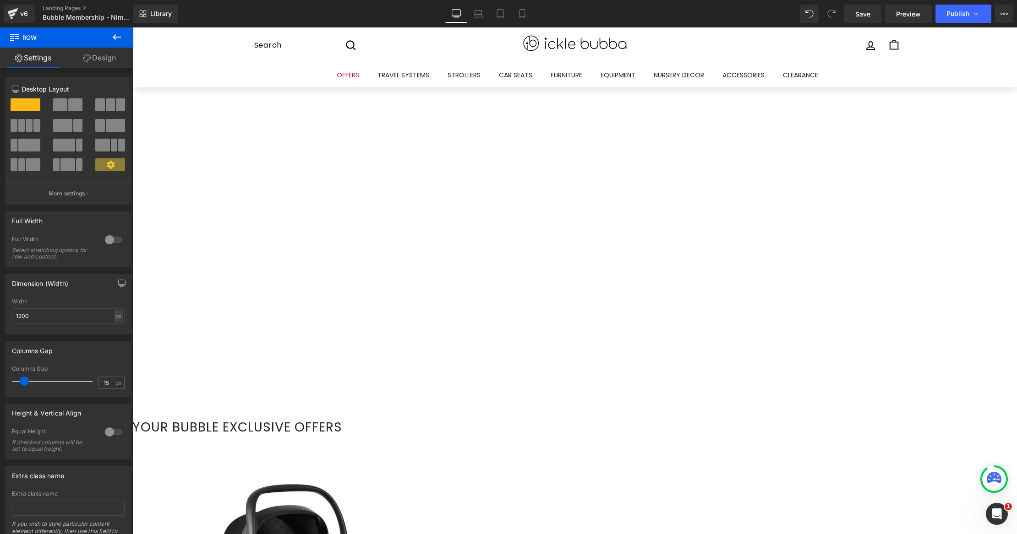
drag, startPoint x: 694, startPoint y: 135, endPoint x: 372, endPoint y: 182, distance: 324.9
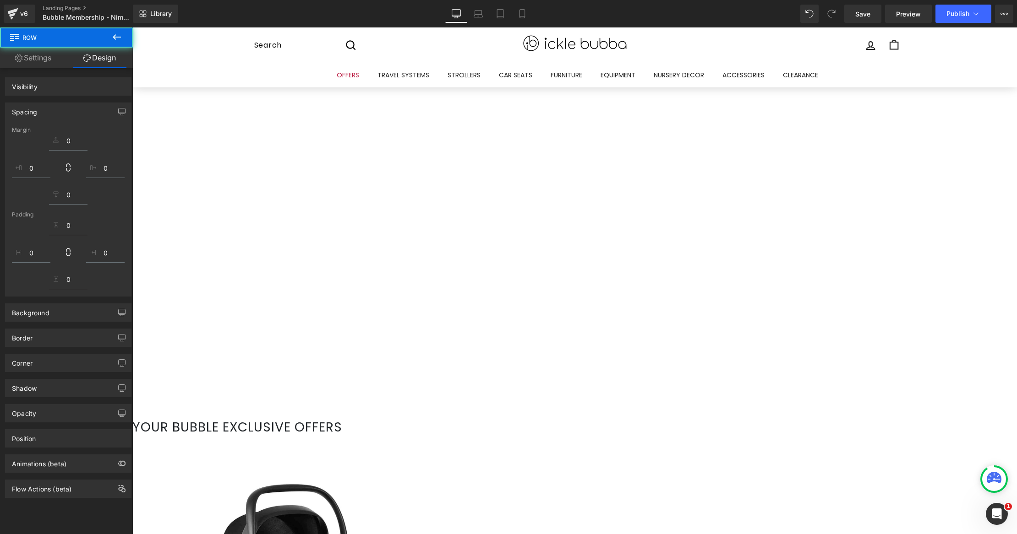
click at [377, 168] on div "Account Text Block my orders Text Block my details Text Block about bubble Text…" at bounding box center [406, 124] width 549 height 591
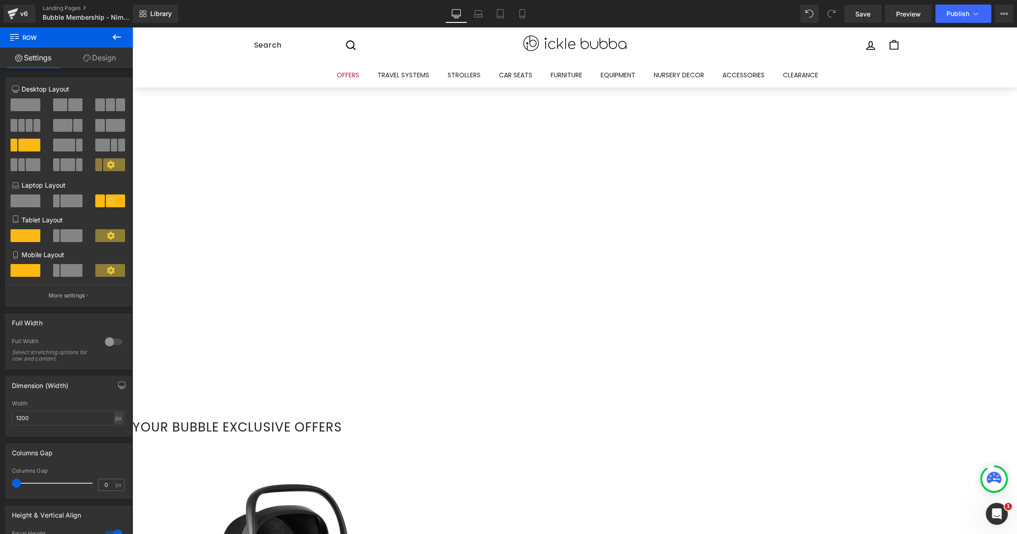
scroll to position [0, 0]
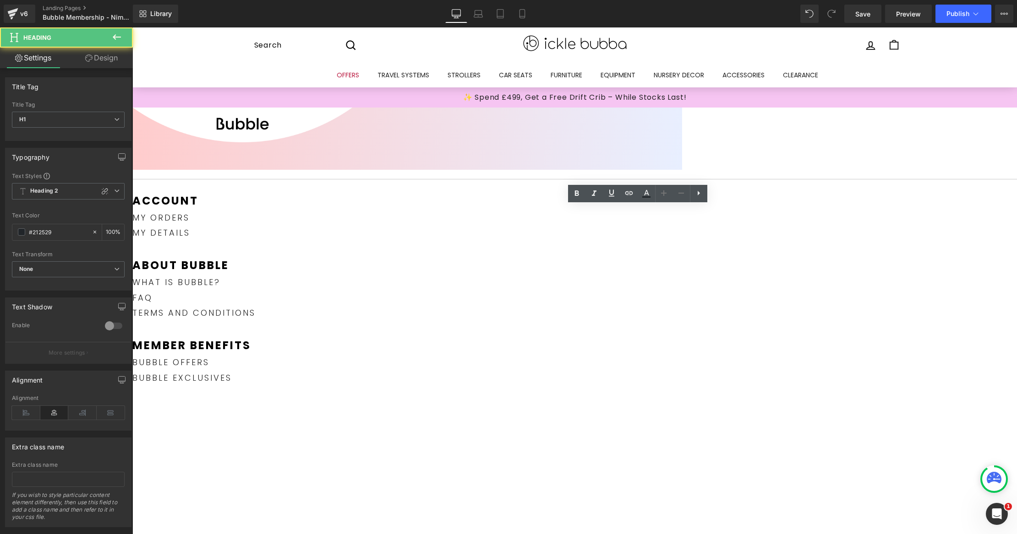
copy strong "EXCLUSIVE"
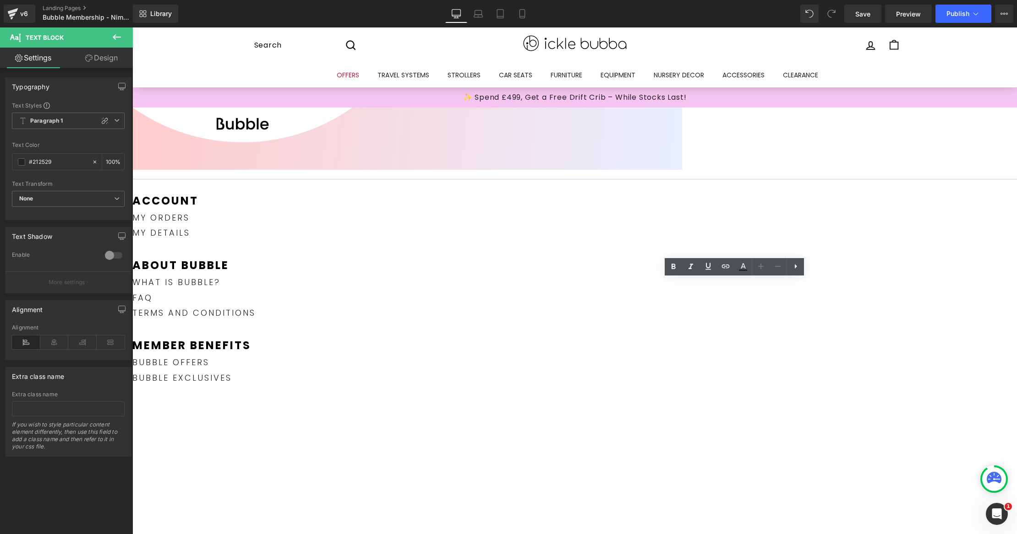
click at [132, 27] on span "Button" at bounding box center [132, 27] width 0 height 0
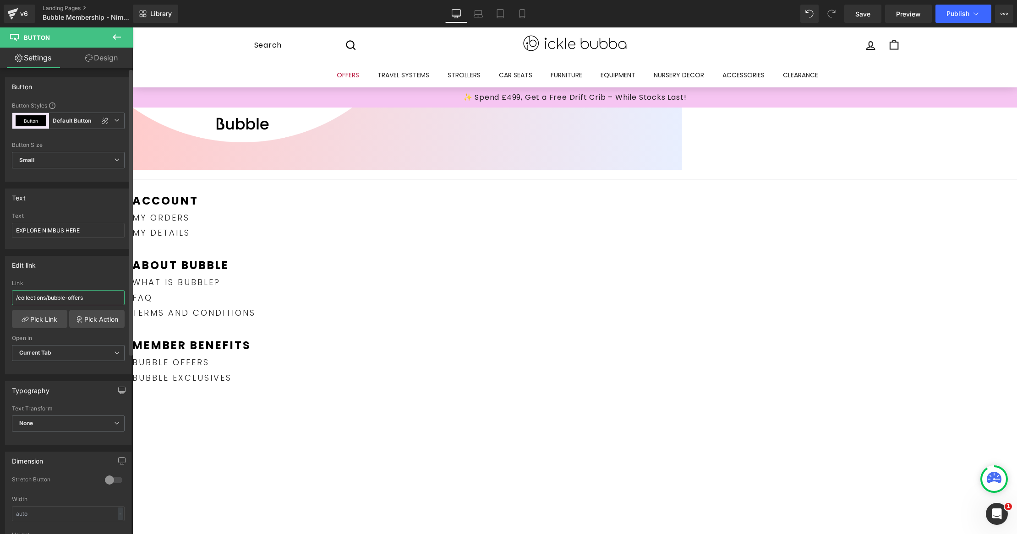
click at [87, 300] on input "/collections/bubble-offers" at bounding box center [68, 297] width 113 height 15
click at [41, 321] on link "Pick Link" at bounding box center [39, 319] width 55 height 18
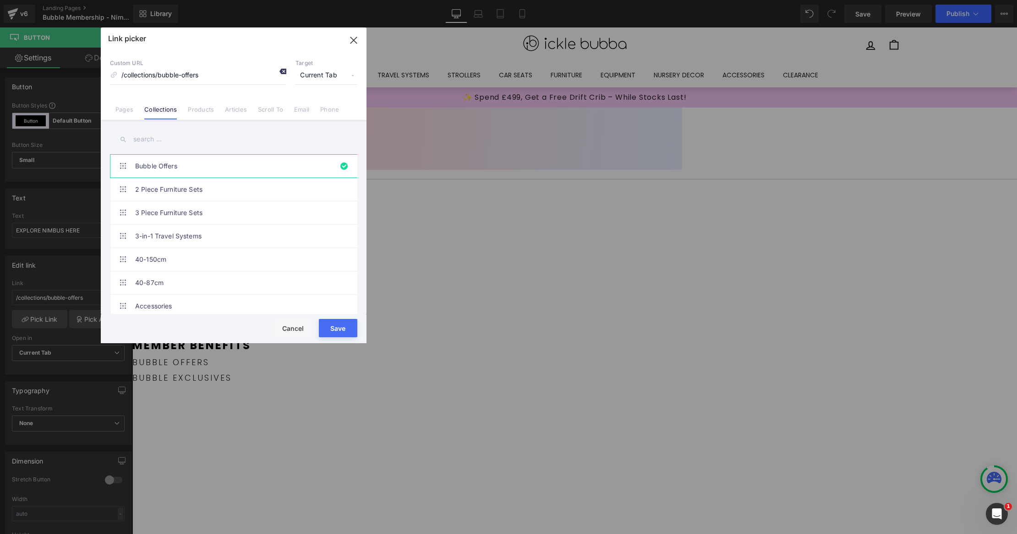
click at [279, 69] on icon at bounding box center [282, 71] width 7 height 7
click at [136, 111] on li "Pages" at bounding box center [124, 106] width 29 height 16
click at [246, 81] on input at bounding box center [198, 75] width 176 height 17
type input "nimbus"
click at [283, 68] on icon at bounding box center [282, 71] width 7 height 7
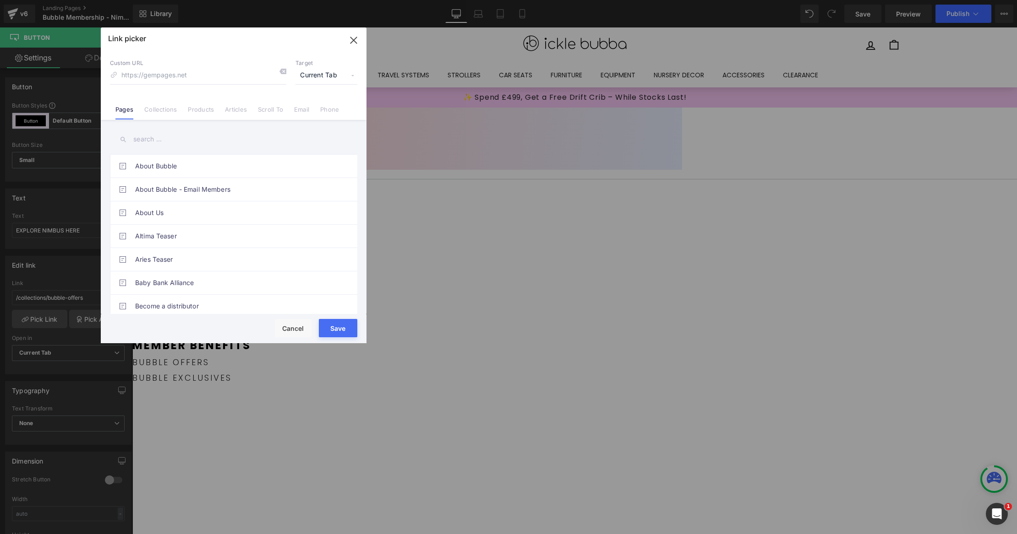
click at [156, 146] on input "text" at bounding box center [233, 139] width 247 height 21
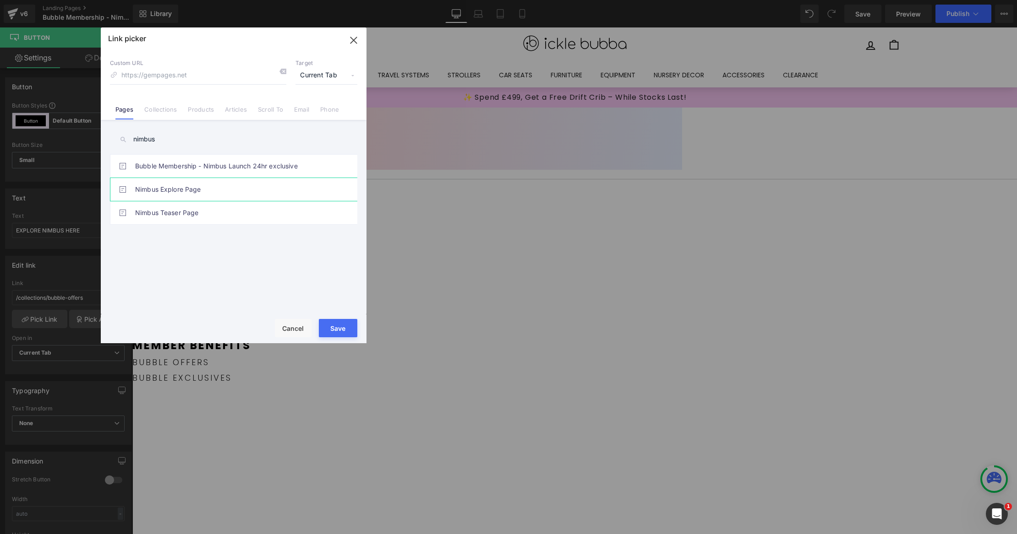
type input "nimbus"
click at [247, 192] on link "Nimbus Explore Page" at bounding box center [235, 189] width 201 height 23
type input "/pages/nimbus-explore-page-1"
click at [345, 330] on button "Save" at bounding box center [338, 328] width 38 height 18
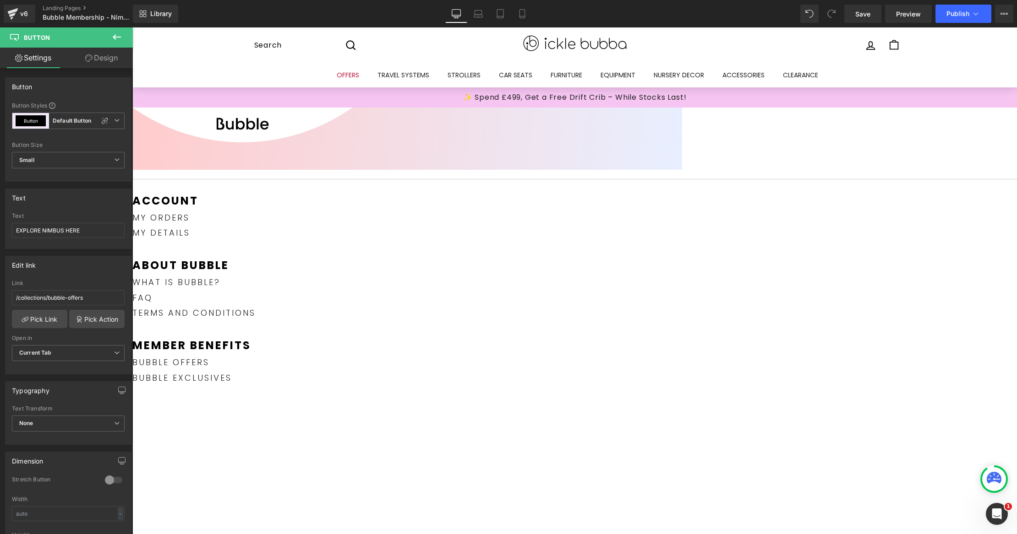
type input "/pages/nimbus-explore-page-1"
click at [869, 12] on span "Save" at bounding box center [862, 14] width 15 height 10
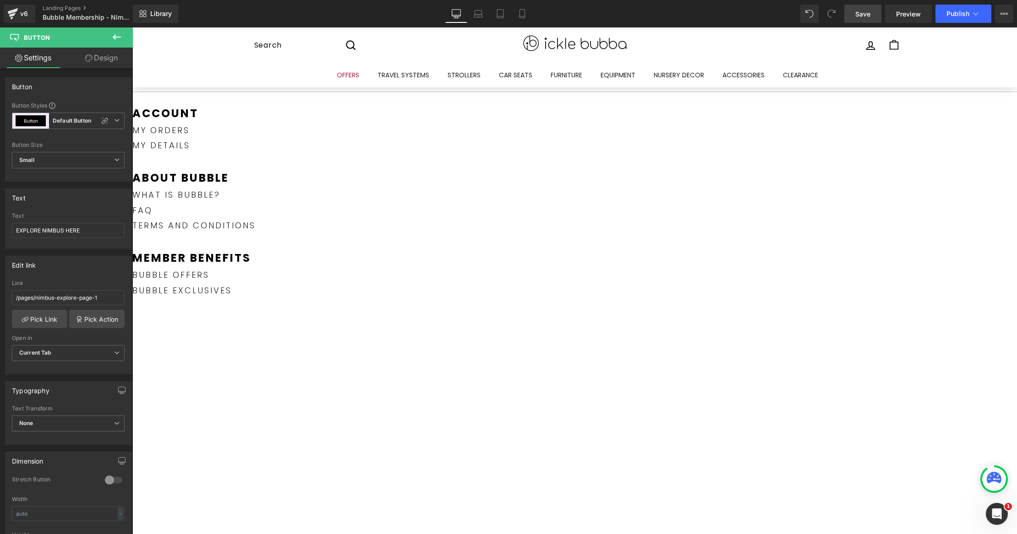
scroll to position [198, 0]
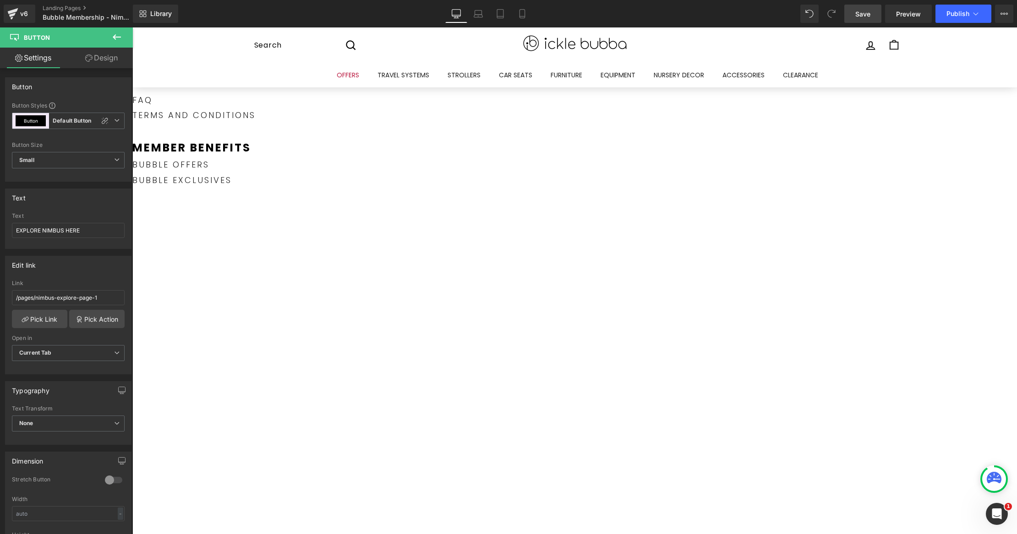
click at [132, 27] on span "Text Block" at bounding box center [132, 27] width 0 height 0
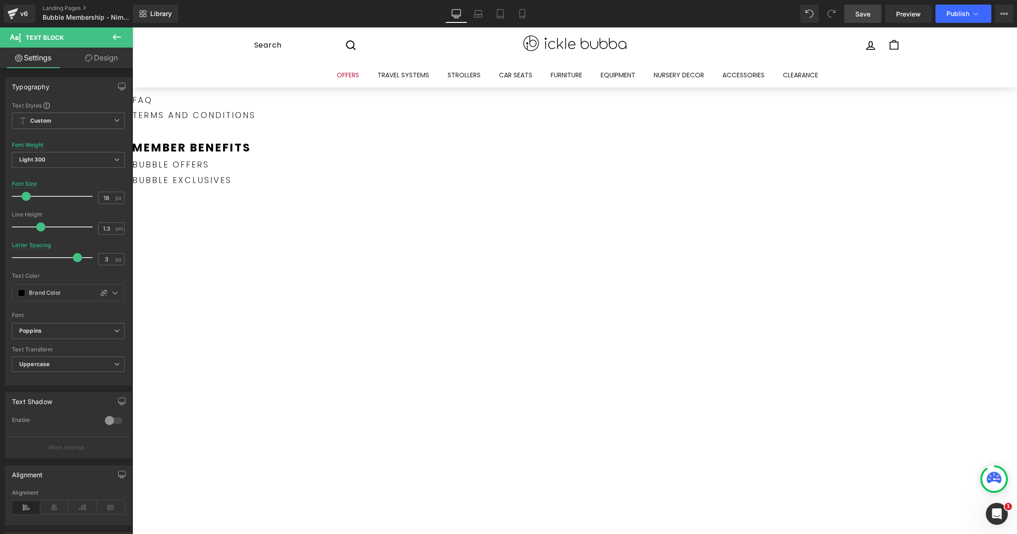
click at [132, 27] on span "Text Block" at bounding box center [132, 27] width 0 height 0
click at [132, 27] on icon at bounding box center [132, 27] width 0 height 0
click at [364, 174] on icon at bounding box center [360, 169] width 11 height 11
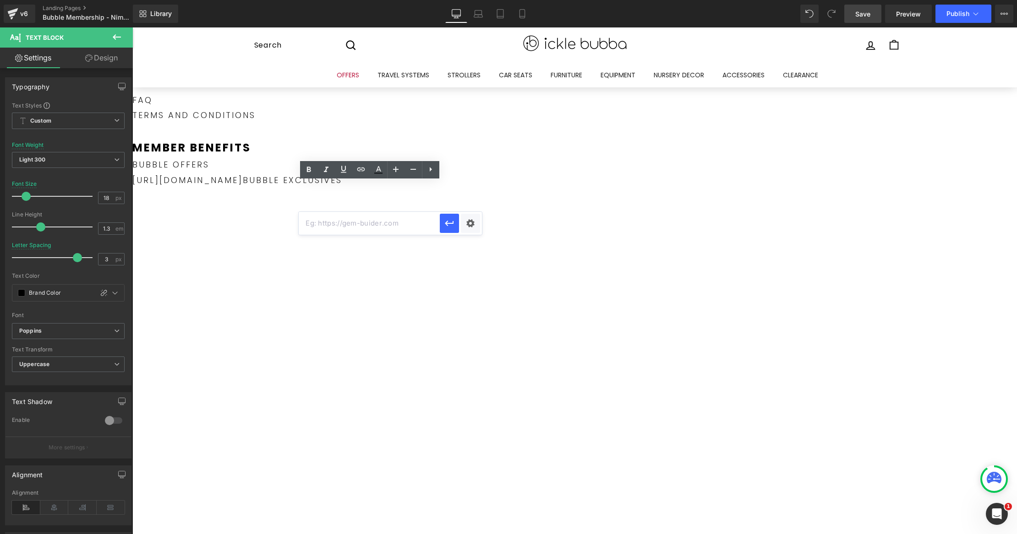
click at [360, 287] on div "Account Text Block my orders Text Block my details Text Block about bubble Text…" at bounding box center [406, 291] width 549 height 591
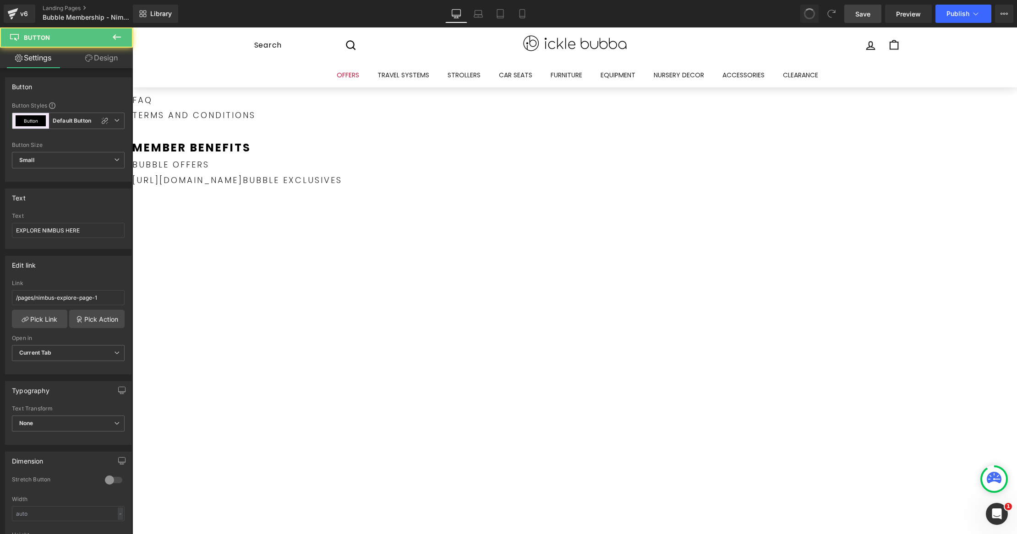
type input "/collections/bubble-offers"
click at [342, 186] on link "https://gem-3910432.net Bubble exclusives" at bounding box center [237, 179] width 210 height 11
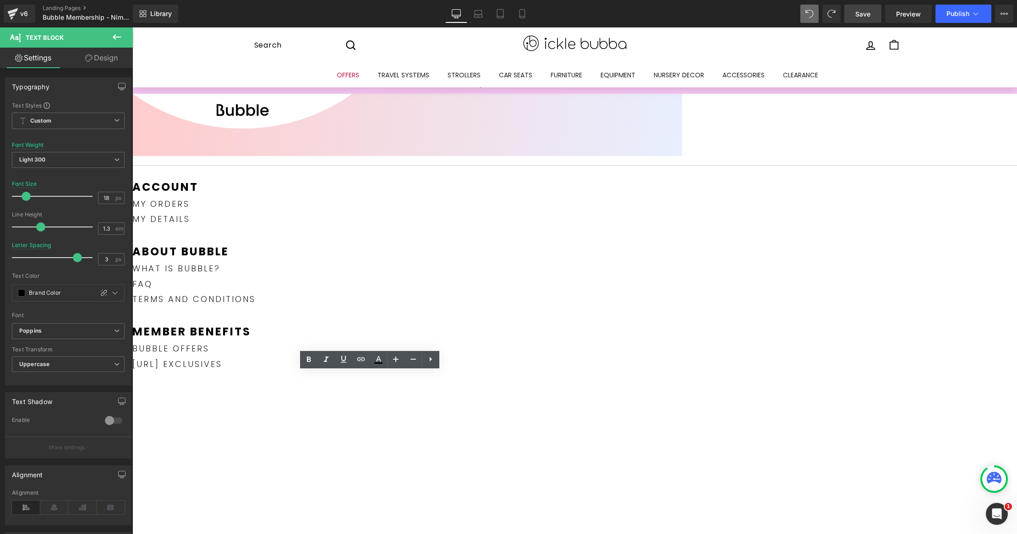
scroll to position [8, 0]
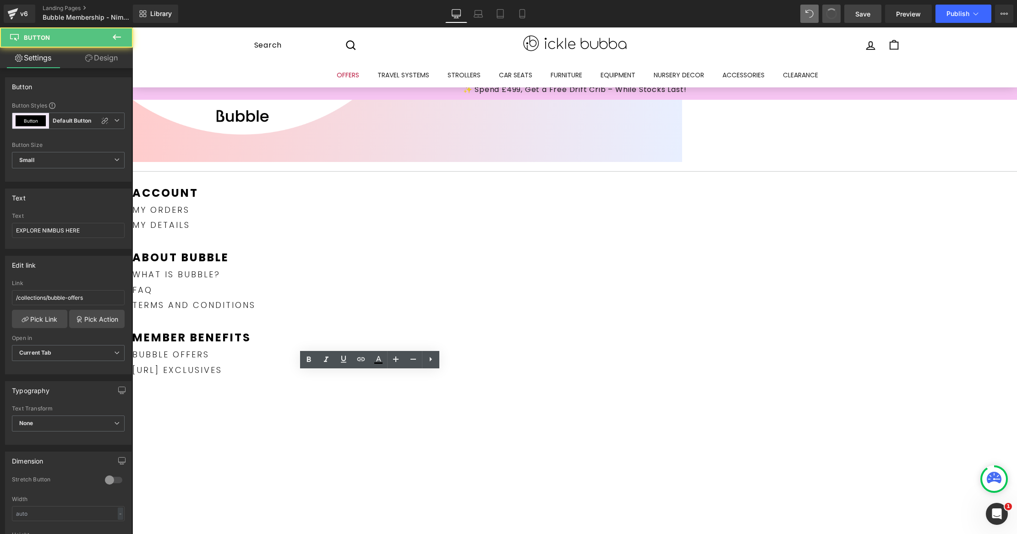
type input "/pages/nimbus-explore-page-1"
drag, startPoint x: 375, startPoint y: 435, endPoint x: 356, endPoint y: 405, distance: 35.6
click at [375, 435] on div "Account Text Block my orders Text Block my details Text Block about bubble Text…" at bounding box center [406, 481] width 549 height 591
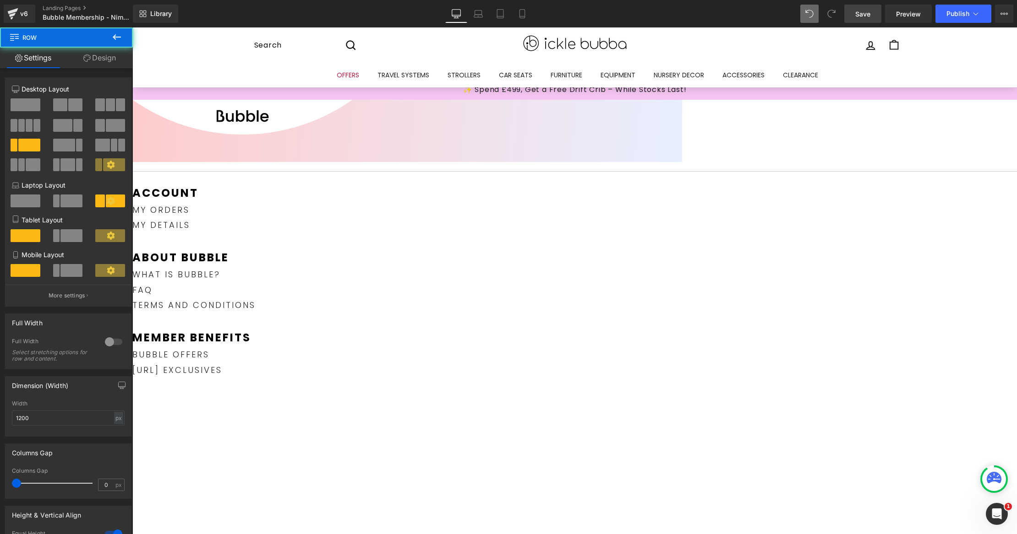
click at [222, 376] on link "https://gem-3910432.netBubble exclusives" at bounding box center [177, 369] width 90 height 11
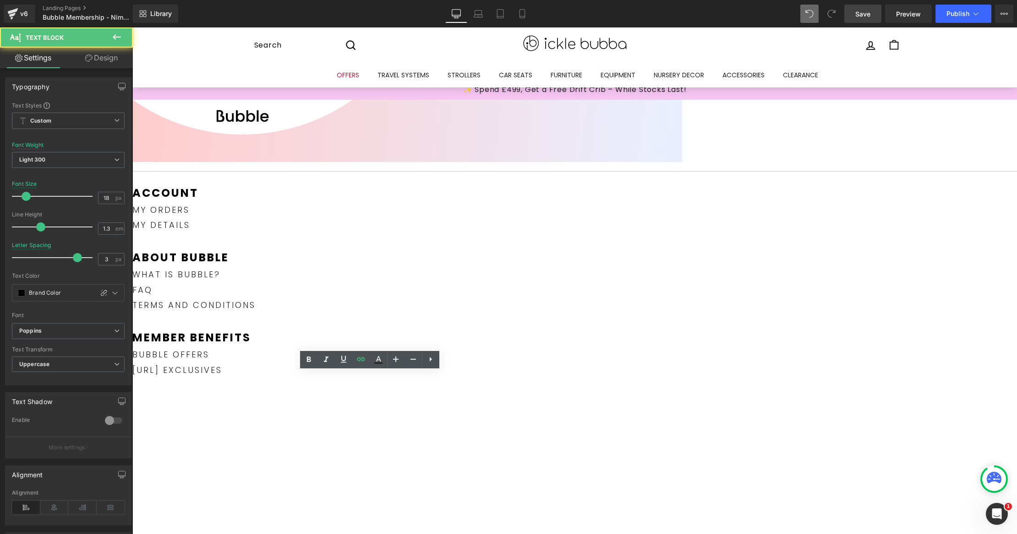
drag, startPoint x: 363, startPoint y: 391, endPoint x: 297, endPoint y: 381, distance: 66.8
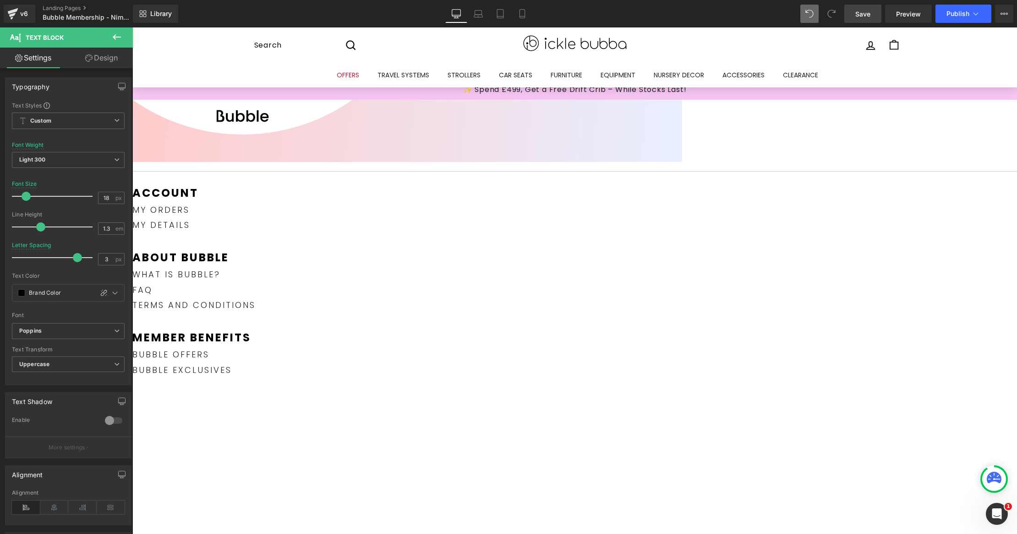
click at [348, 430] on div "Account Text Block my orders Text Block my details Text Block about bubble Text…" at bounding box center [406, 481] width 549 height 591
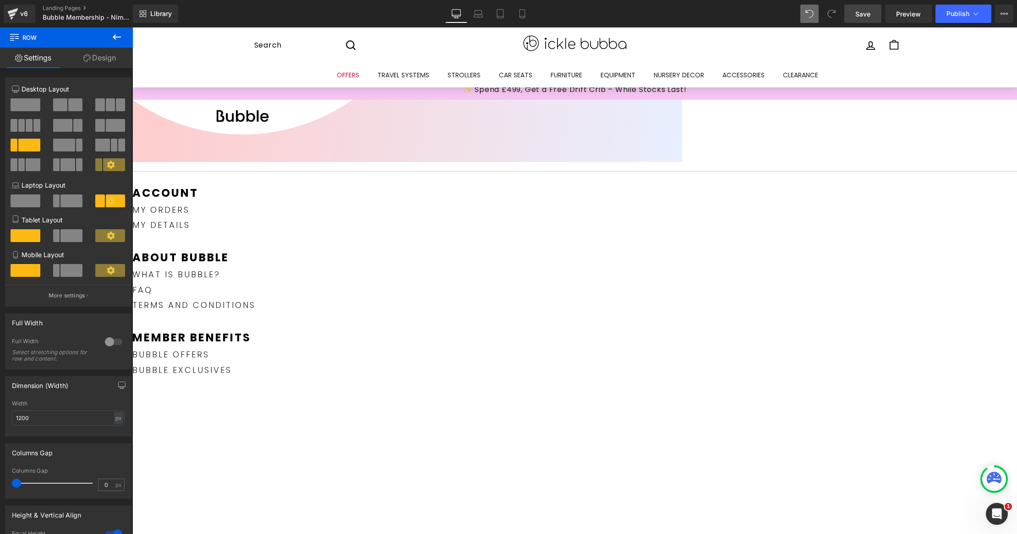
click at [256, 375] on p "Bubble exclusives" at bounding box center [193, 370] width 123 height 11
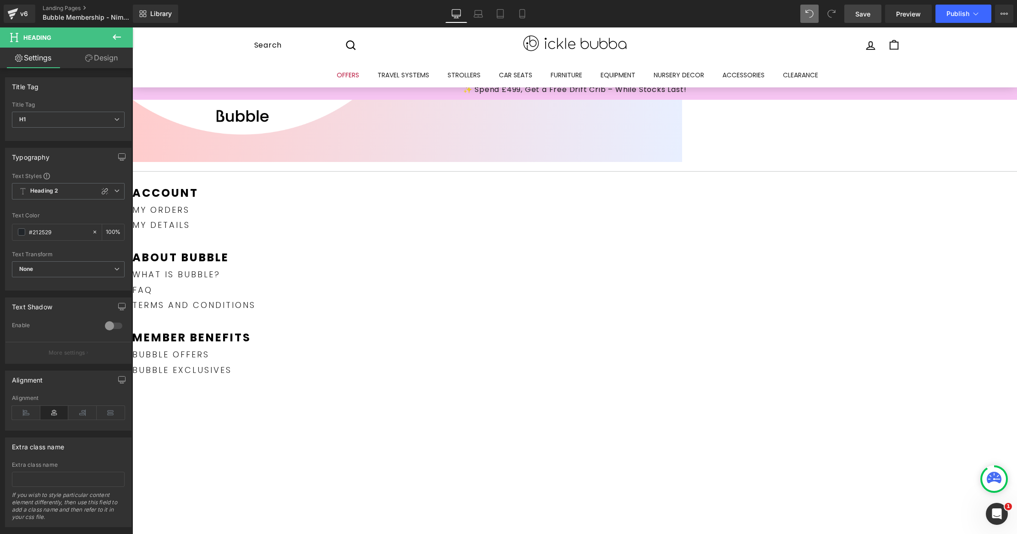
click at [394, 458] on div "Account Text Block my orders Text Block my details Text Block about bubble Text…" at bounding box center [406, 481] width 549 height 591
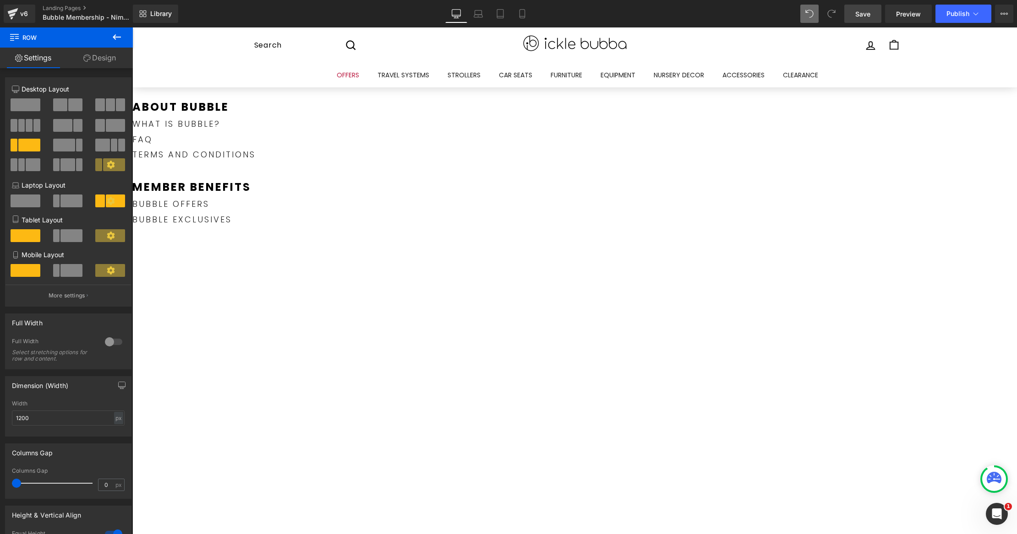
scroll to position [156, 0]
click at [132, 27] on icon at bounding box center [132, 27] width 0 height 0
click at [132, 27] on span "Row" at bounding box center [132, 27] width 0 height 0
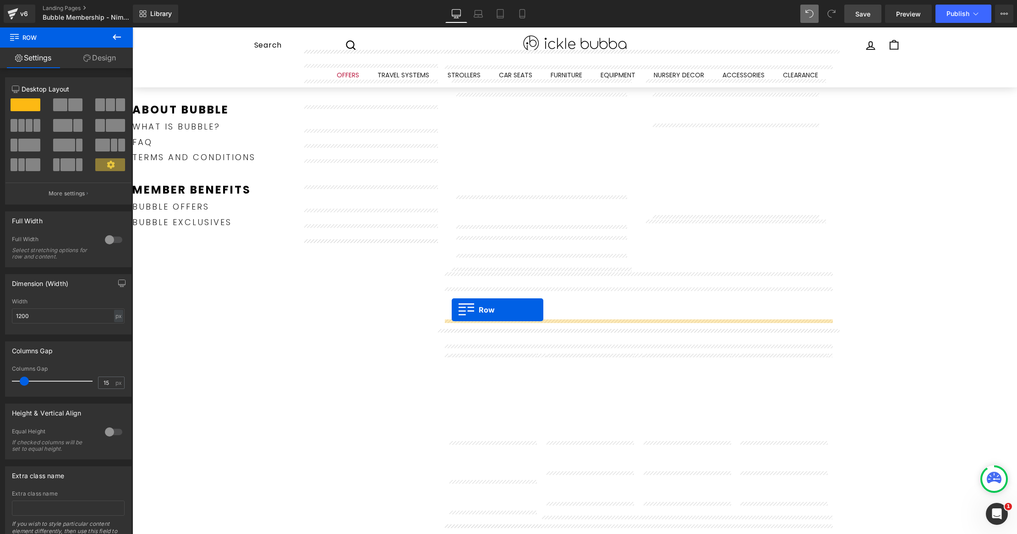
drag, startPoint x: 450, startPoint y: 303, endPoint x: 451, endPoint y: 310, distance: 7.6
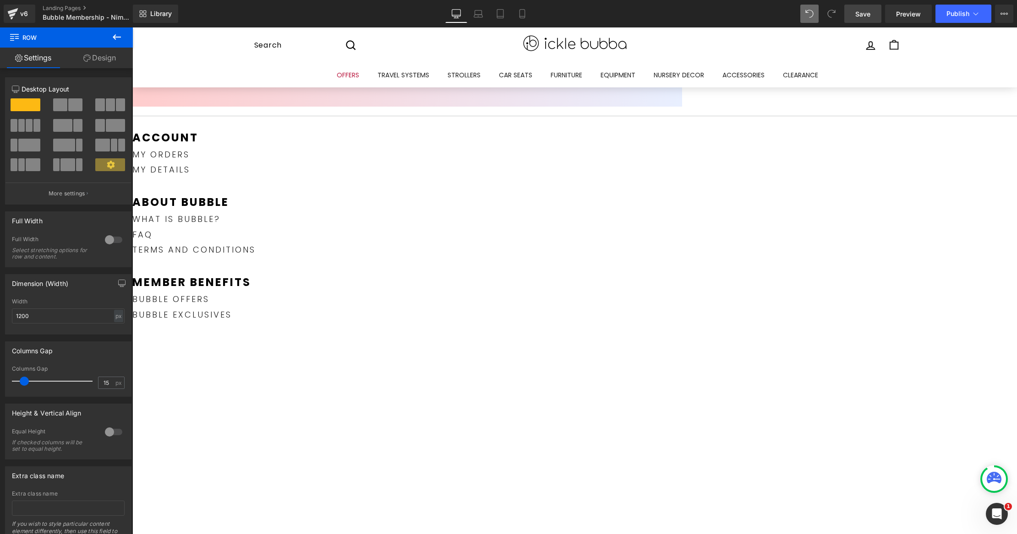
scroll to position [0, 0]
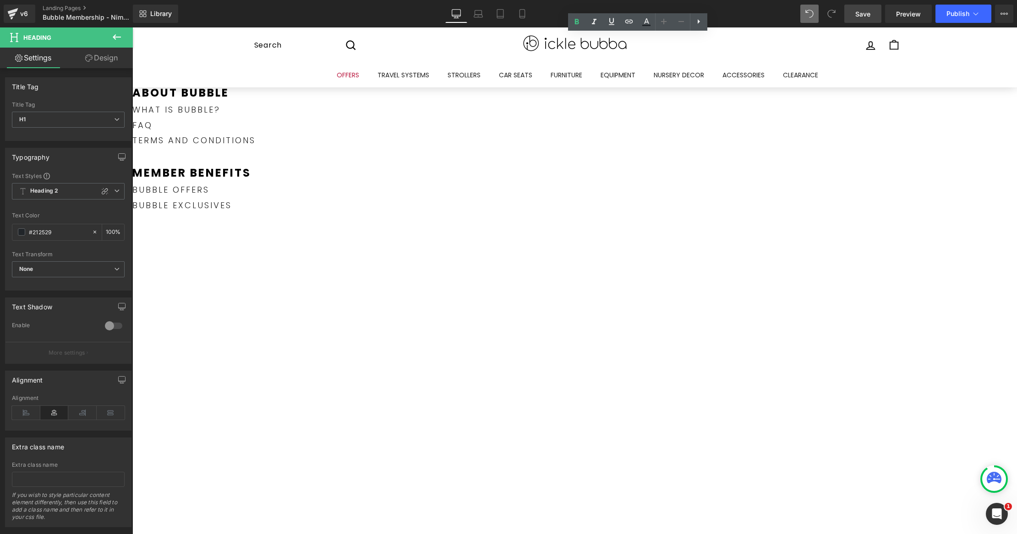
scroll to position [173, 0]
click at [132, 27] on span "Text Block" at bounding box center [132, 27] width 0 height 0
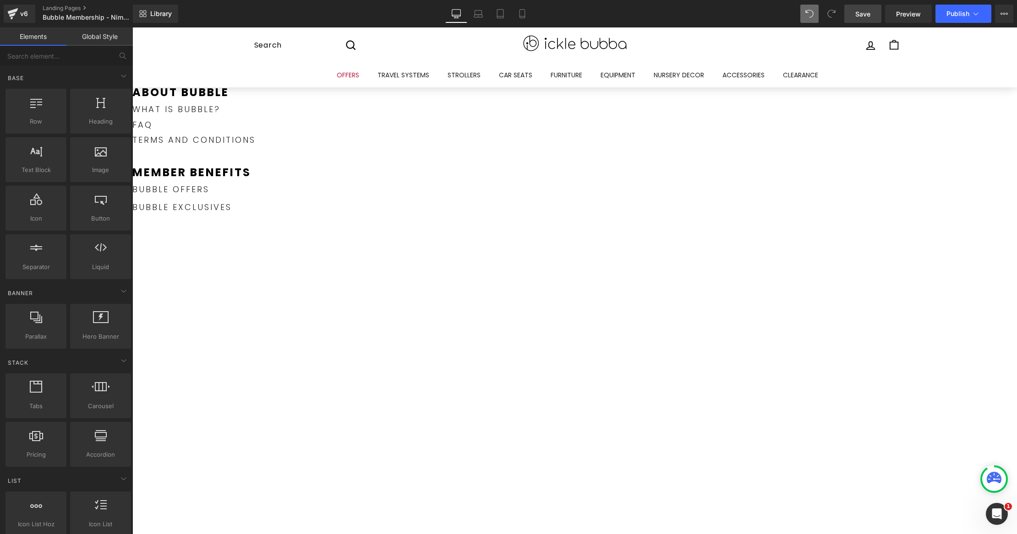
click at [209, 195] on link "Bubble OFFERS" at bounding box center [170, 189] width 77 height 11
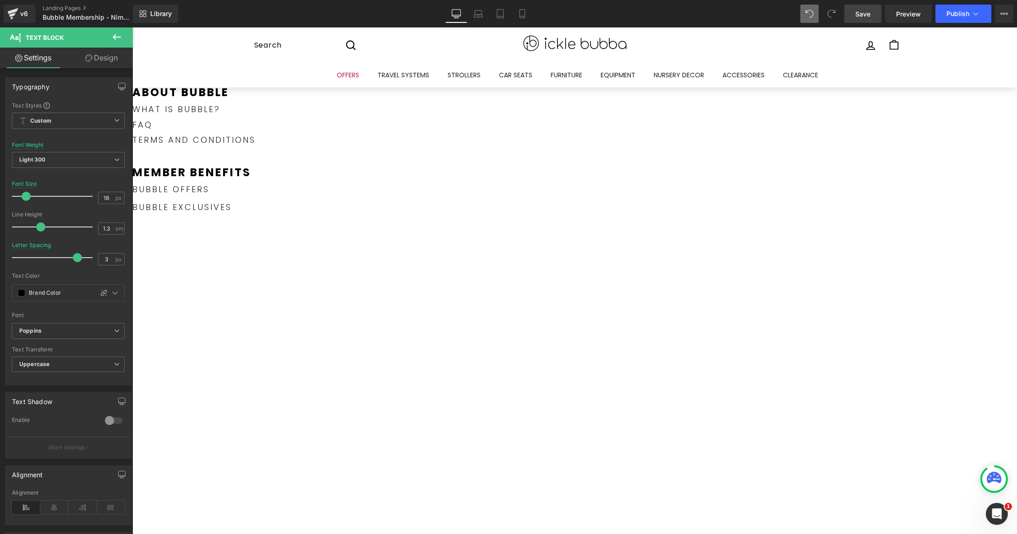
click at [256, 195] on p "Bubble OFFERS" at bounding box center [193, 189] width 123 height 11
click at [256, 212] on p "Bubble exclusives" at bounding box center [193, 207] width 123 height 11
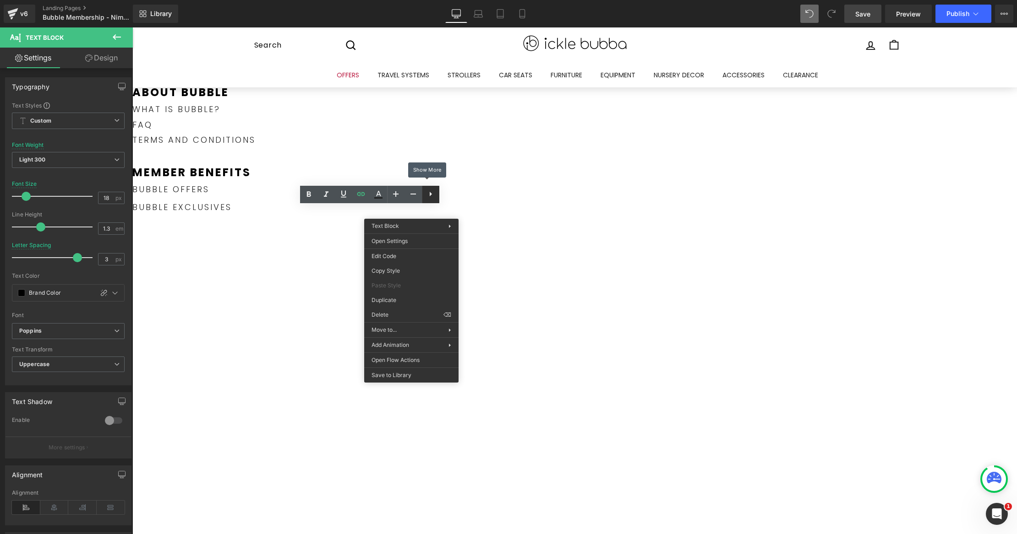
click at [432, 200] on link at bounding box center [430, 194] width 17 height 17
click at [394, 0] on div "Text Block You are previewing how the will restyle your page. You can not edit …" at bounding box center [508, 0] width 1017 height 0
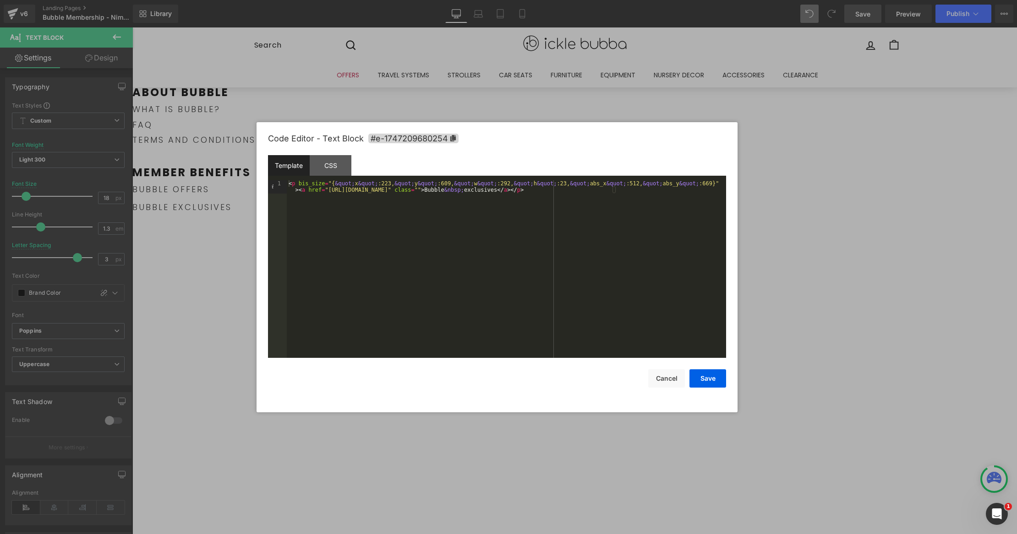
click at [375, 202] on div "< p bis_size = "{ &quot; x &quot; :223, &quot; y &quot; :609, &quot; w &quot; :…" at bounding box center [506, 282] width 439 height 204
drag, startPoint x: 328, startPoint y: 191, endPoint x: 506, endPoint y: 192, distance: 178.1
click at [506, 192] on div "< p bis_size = "{ &quot; x &quot; :223, &quot; y &quot; :609, &quot; w &quot; :…" at bounding box center [506, 282] width 439 height 204
click at [695, 375] on button "Save" at bounding box center [707, 379] width 37 height 18
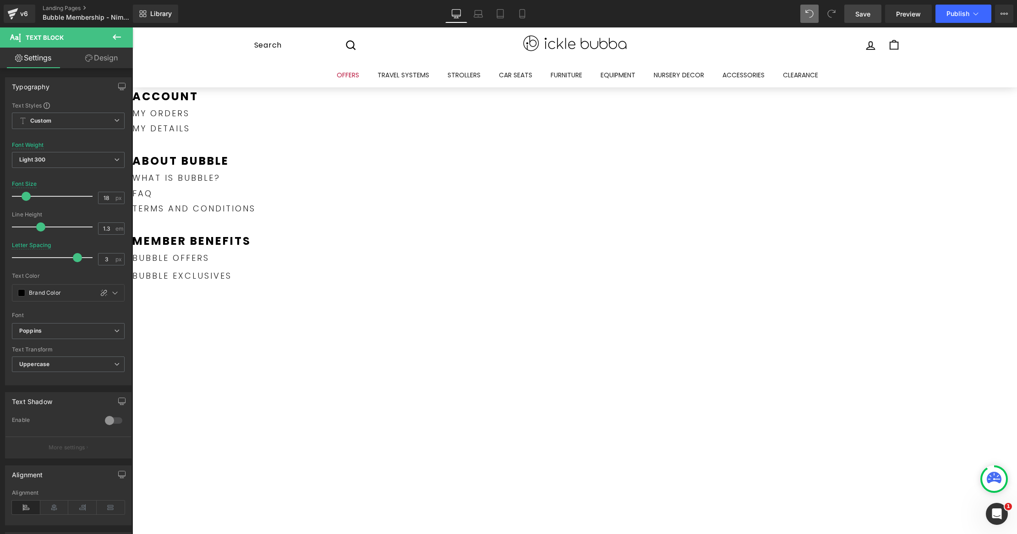
scroll to position [103, 0]
click at [132, 27] on icon at bounding box center [132, 27] width 0 height 0
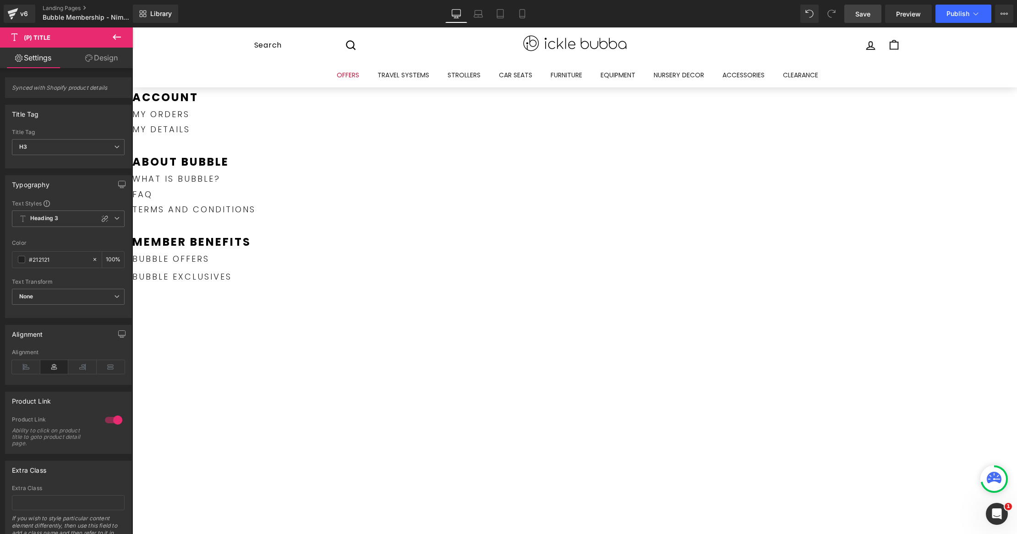
click at [858, 8] on link "Save" at bounding box center [862, 14] width 37 height 18
click at [523, 22] on link "Mobile" at bounding box center [512, 14] width 22 height 18
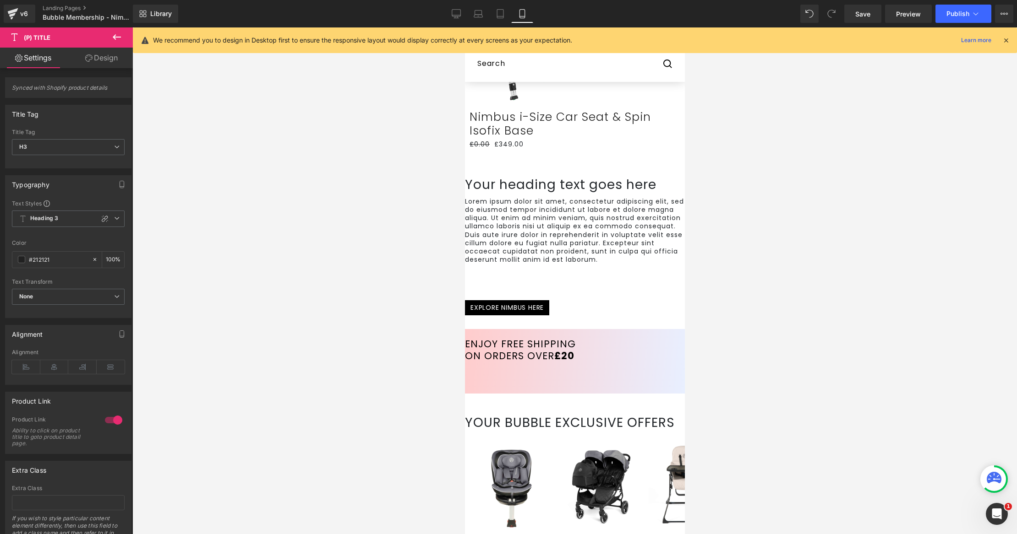
scroll to position [41, 0]
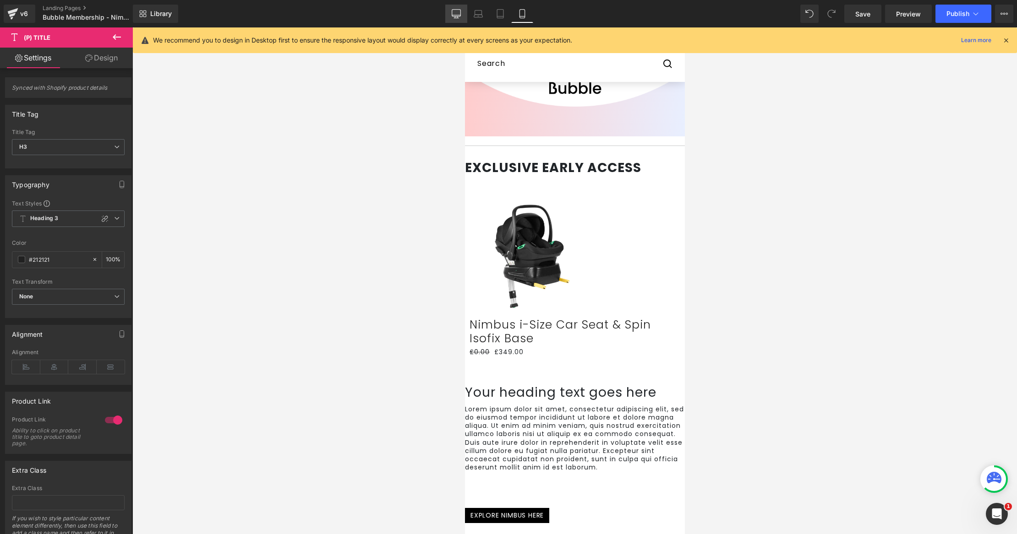
drag, startPoint x: 464, startPoint y: 18, endPoint x: 341, endPoint y: 321, distance: 326.6
click at [464, 18] on link "Desktop" at bounding box center [456, 14] width 22 height 18
type input "100"
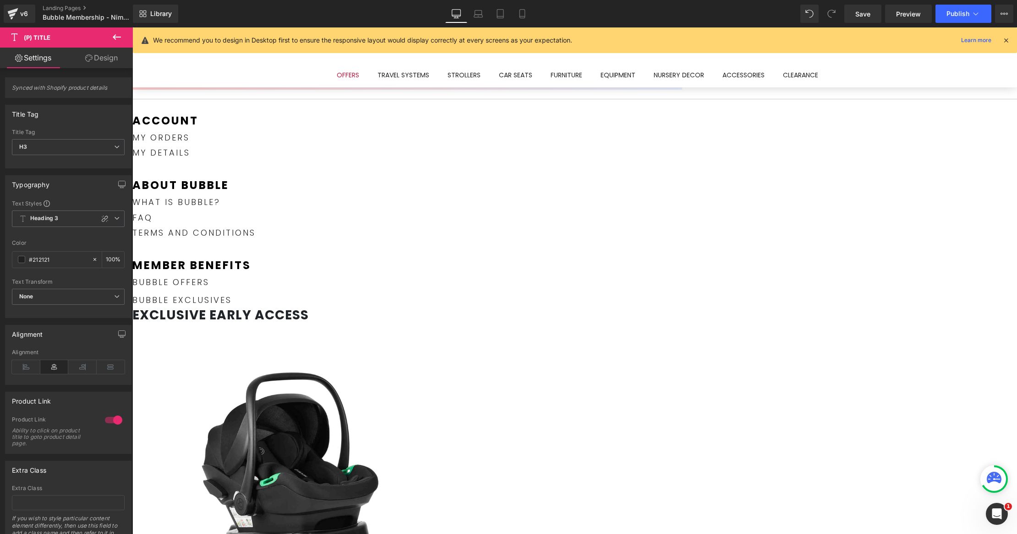
scroll to position [95, 0]
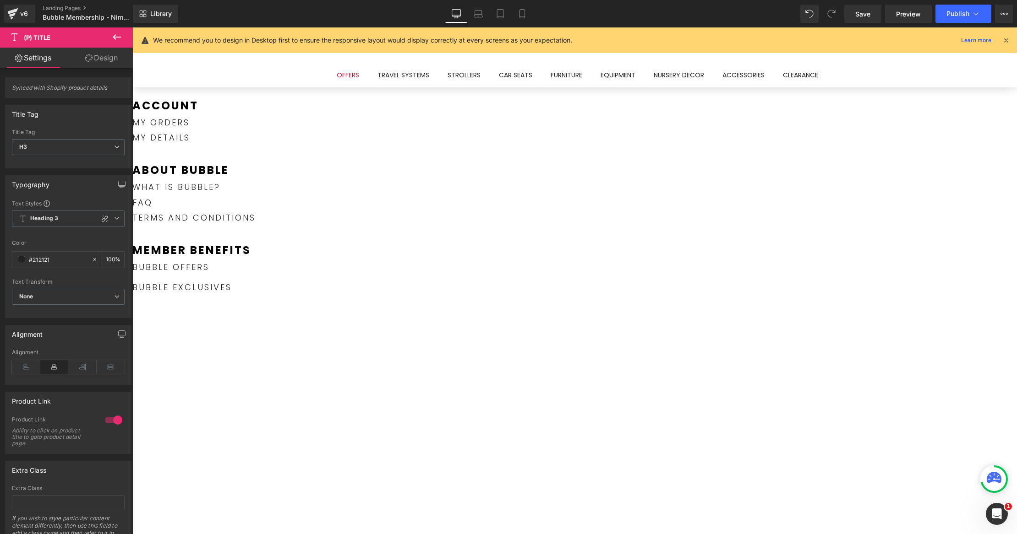
click at [256, 272] on p "Bubble OFFERS" at bounding box center [193, 267] width 123 height 11
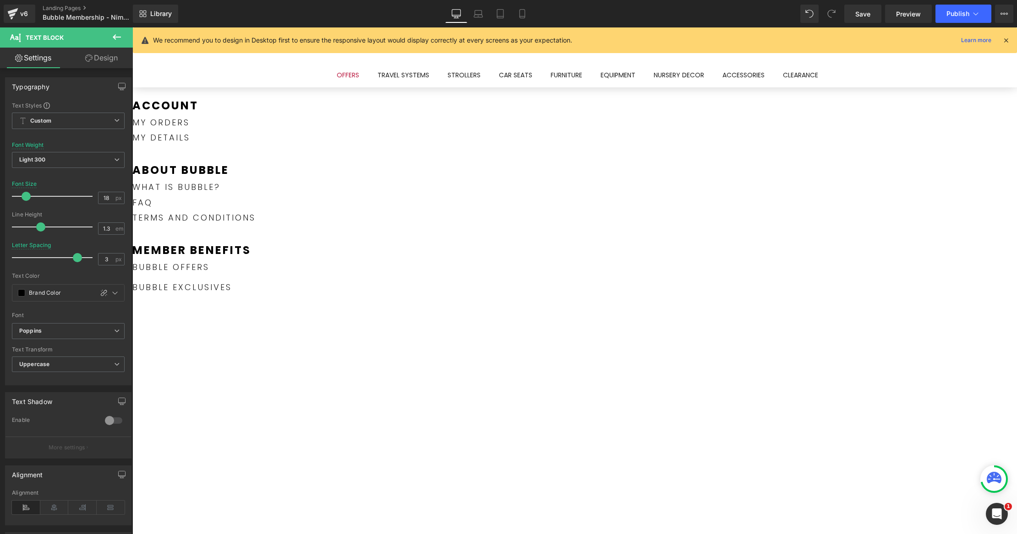
click at [105, 60] on link "Design" at bounding box center [101, 58] width 66 height 21
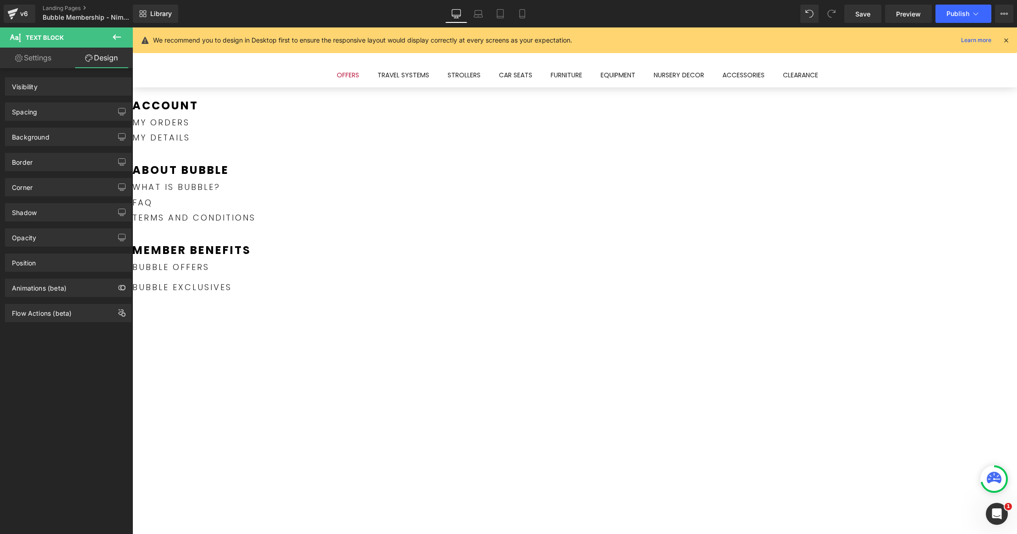
click at [73, 82] on div "Visibility" at bounding box center [67, 86] width 125 height 17
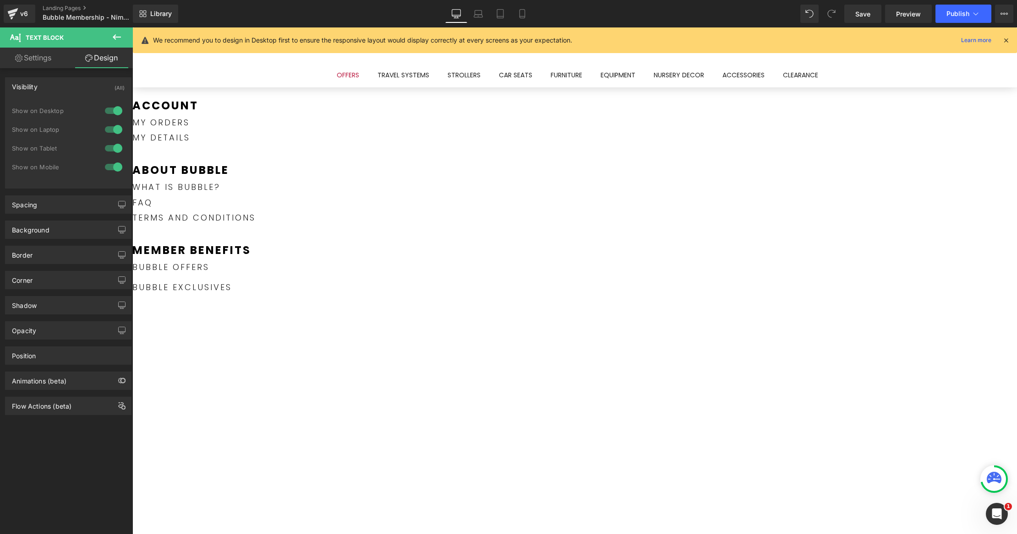
click at [209, 273] on link "Bubble OFFERS" at bounding box center [170, 266] width 77 height 11
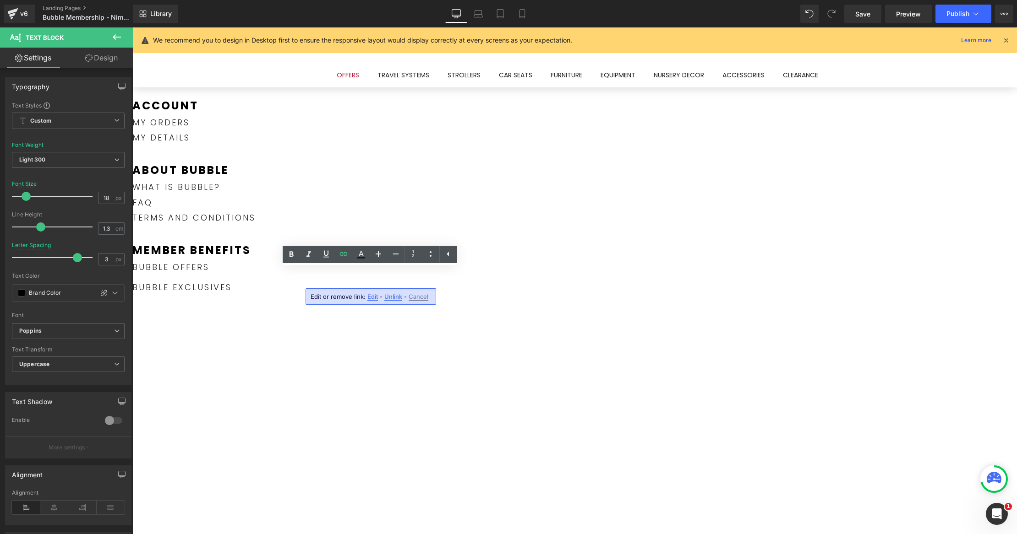
click at [99, 57] on link "Design" at bounding box center [101, 58] width 66 height 21
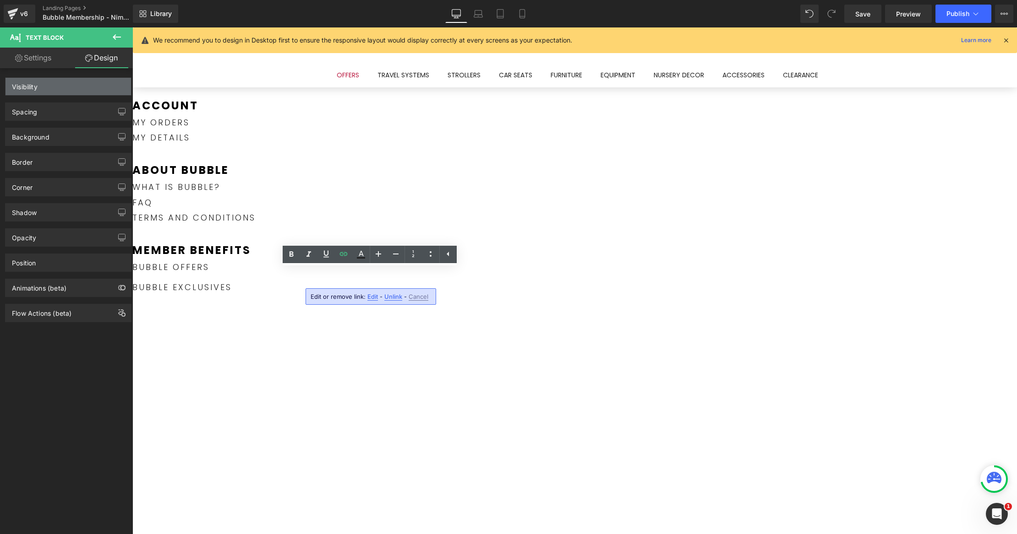
click at [89, 82] on div "Visibility" at bounding box center [67, 86] width 125 height 17
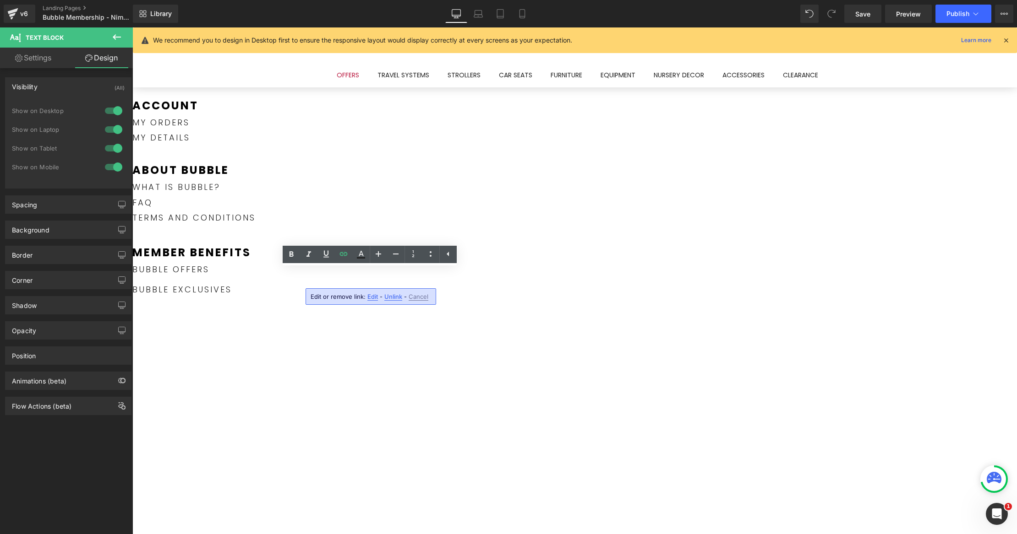
click at [341, 370] on div "Account Text Block my orders Text Block my details Text Block about bubble Text…" at bounding box center [406, 386] width 549 height 577
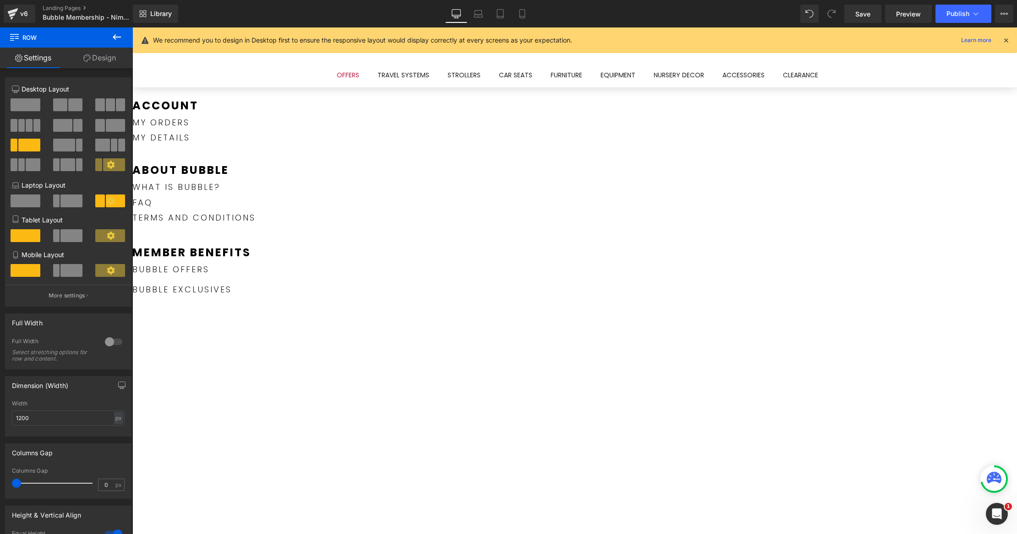
click at [132, 27] on icon at bounding box center [132, 27] width 0 height 0
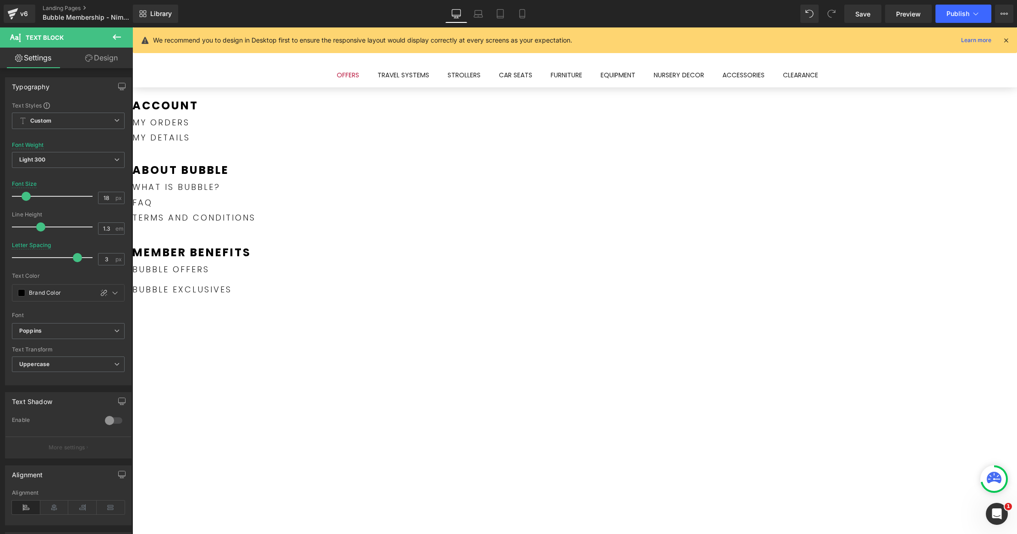
click at [103, 60] on link "Design" at bounding box center [101, 58] width 66 height 21
click at [0, 0] on div "Visibility" at bounding box center [0, 0] width 0 height 0
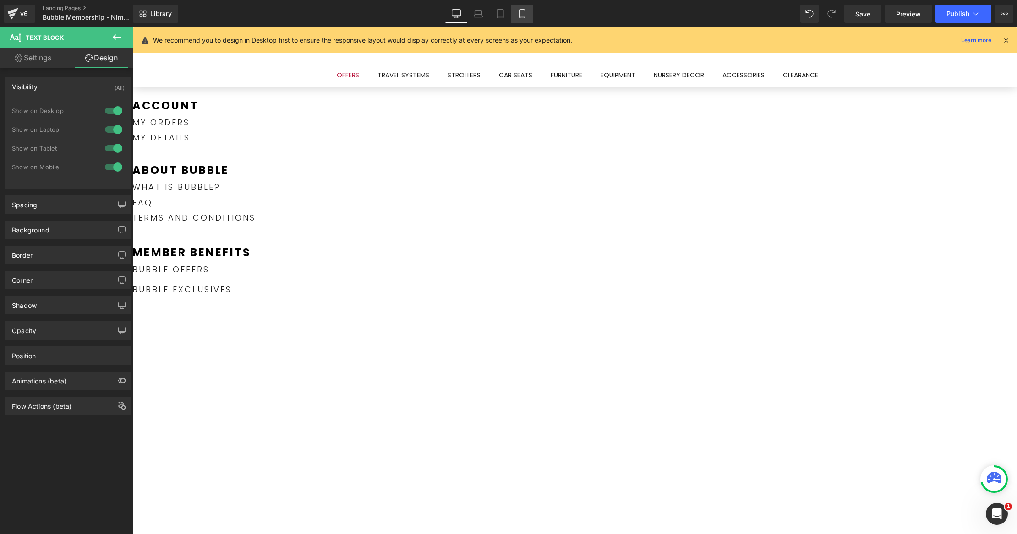
click at [527, 14] on link "Mobile" at bounding box center [522, 14] width 22 height 18
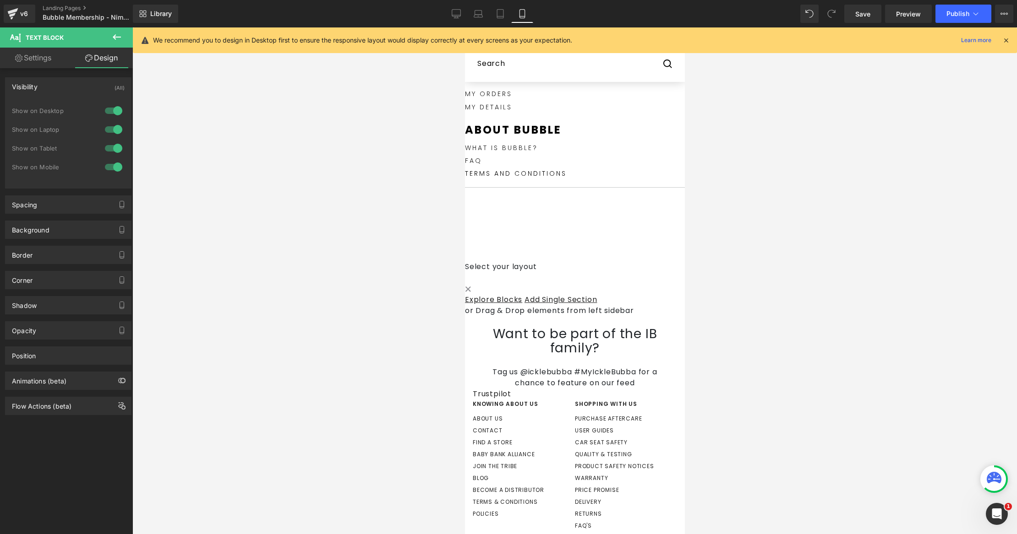
scroll to position [717, 0]
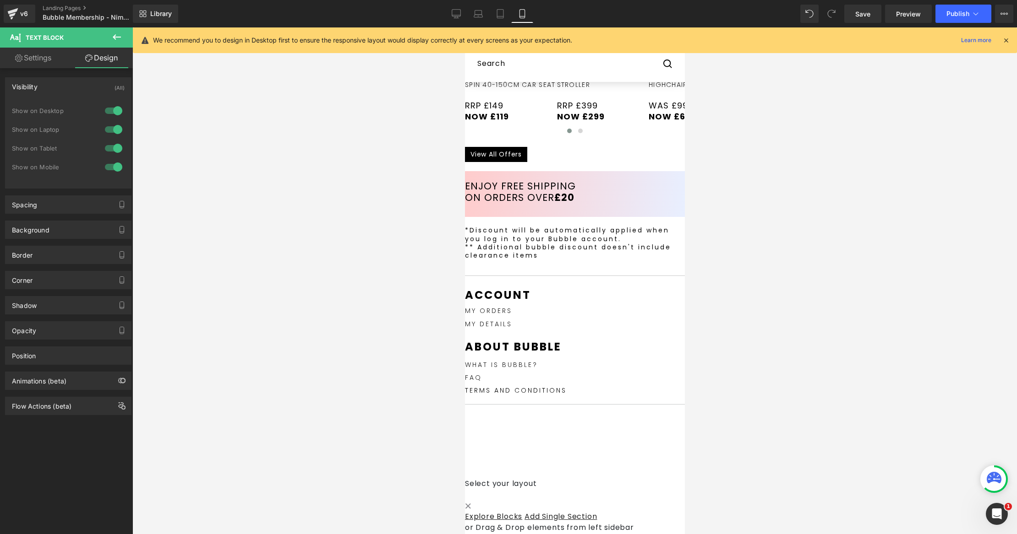
click at [618, 354] on div at bounding box center [574, 354] width 220 height 0
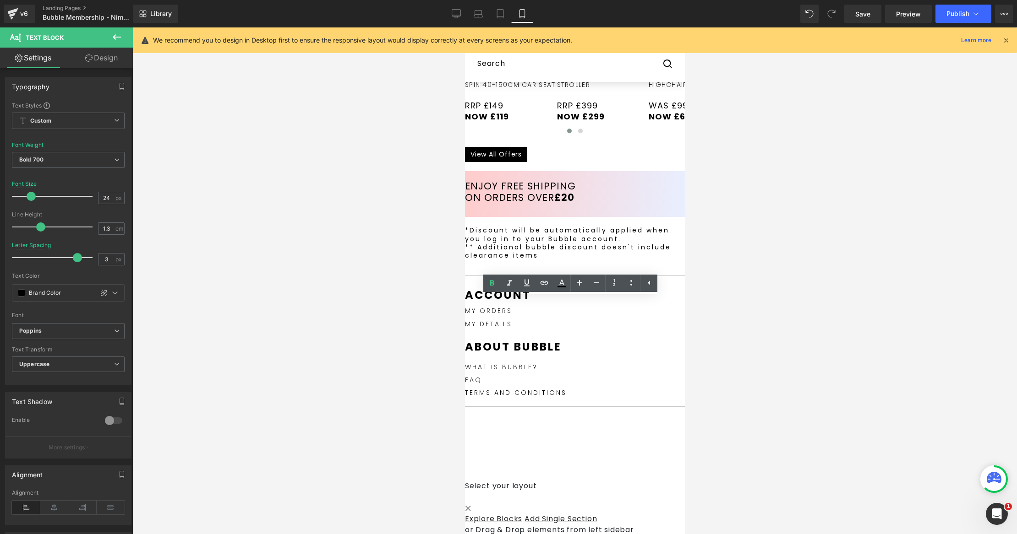
click at [464, 27] on link at bounding box center [464, 27] width 0 height 0
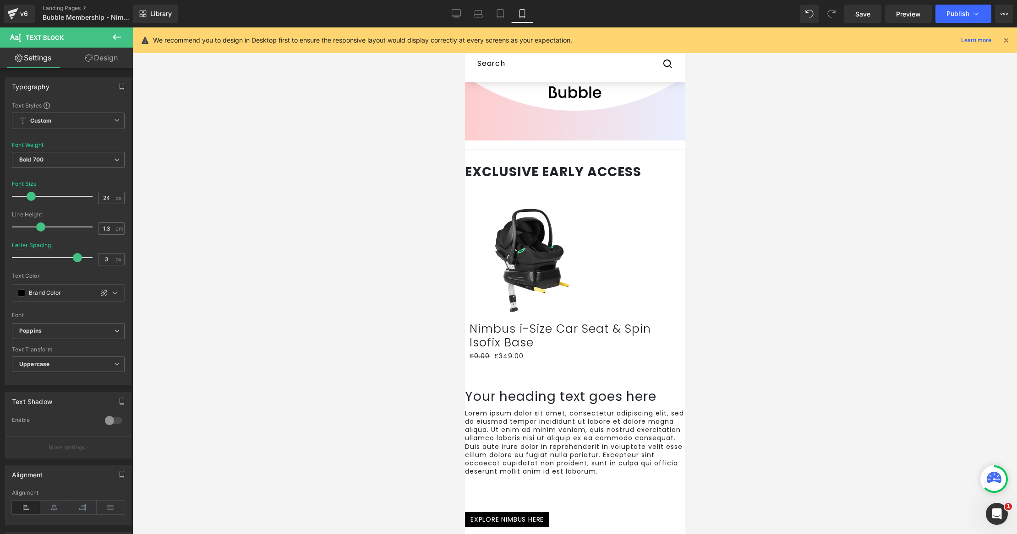
scroll to position [0, 0]
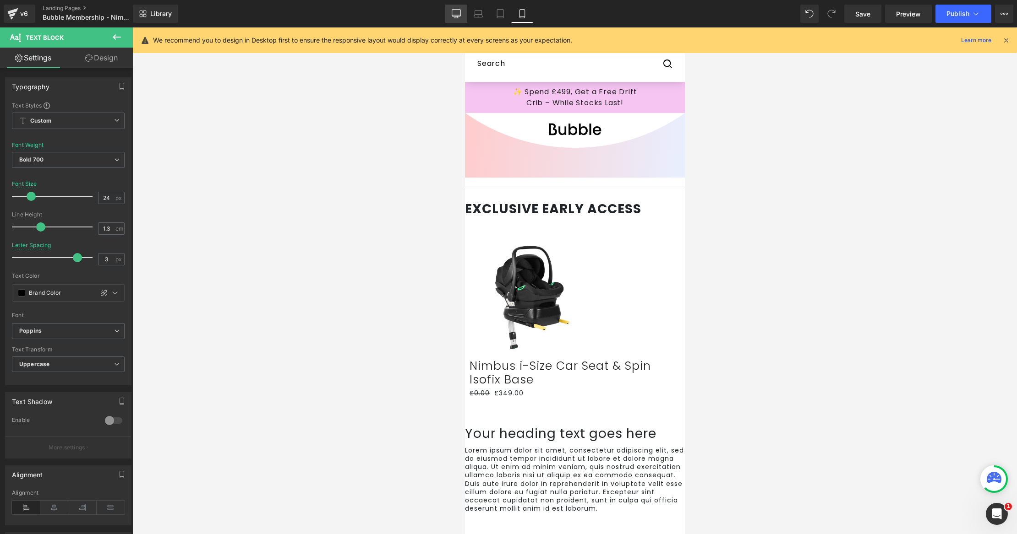
click at [457, 17] on icon at bounding box center [455, 13] width 9 height 9
type input "26"
type input "1"
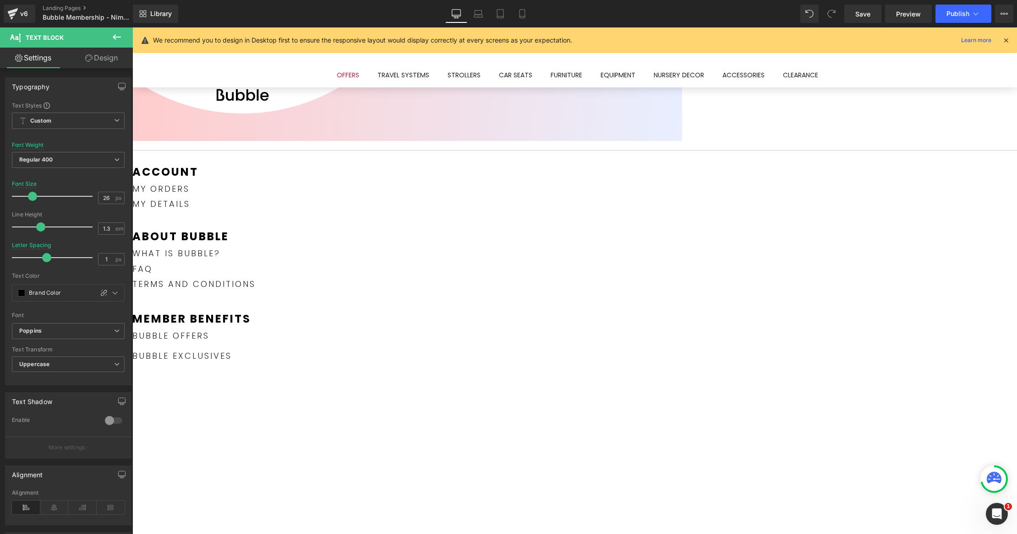
scroll to position [89, 0]
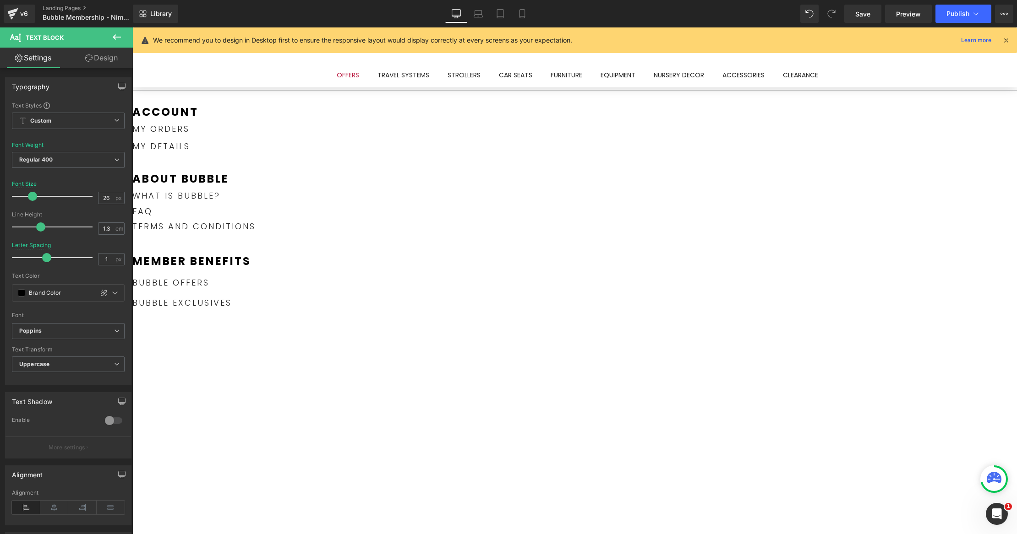
click at [256, 217] on p "faq" at bounding box center [193, 211] width 123 height 11
click at [256, 267] on p "Member benefits" at bounding box center [193, 261] width 123 height 14
click at [114, 58] on link "Design" at bounding box center [101, 58] width 66 height 21
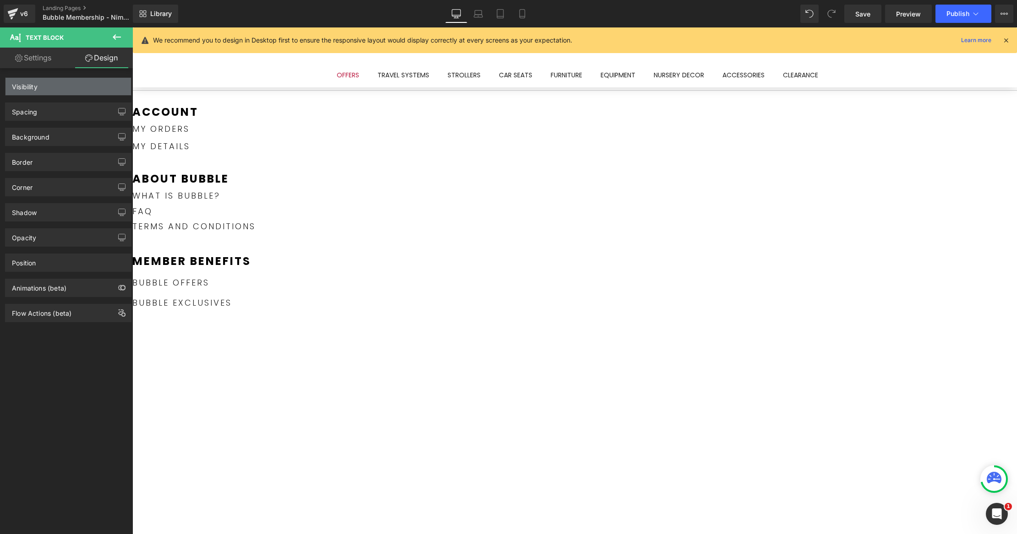
click at [104, 90] on div "Visibility" at bounding box center [67, 86] width 125 height 17
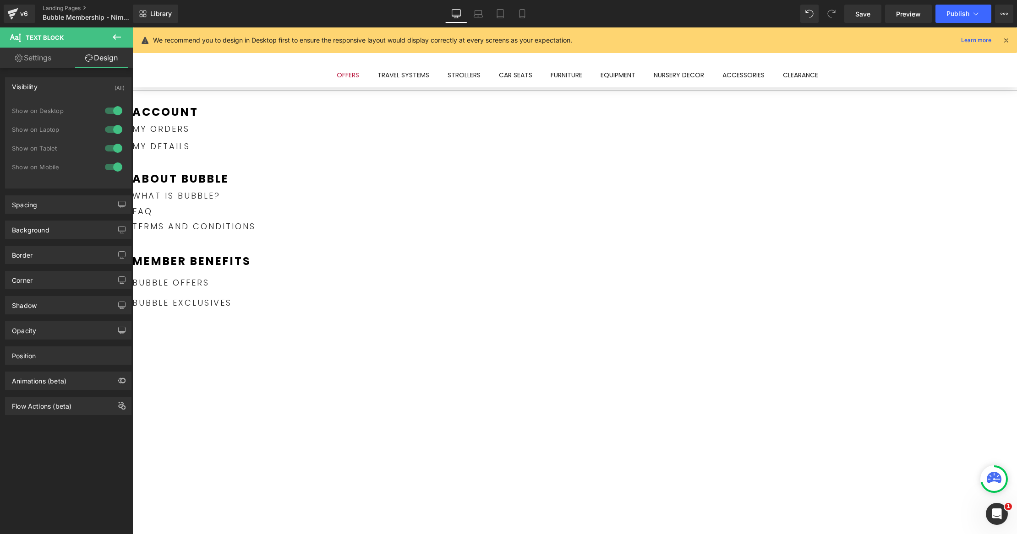
click at [256, 256] on div "Account Text Block my orders Text Block my details Text Block about bubble Text…" at bounding box center [193, 208] width 123 height 206
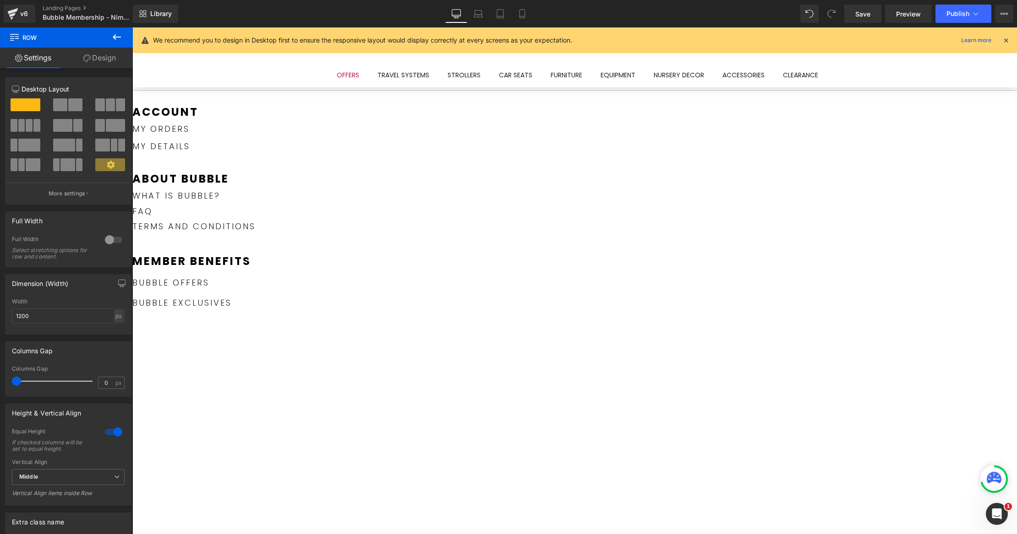
click at [102, 62] on link "Design" at bounding box center [99, 58] width 66 height 21
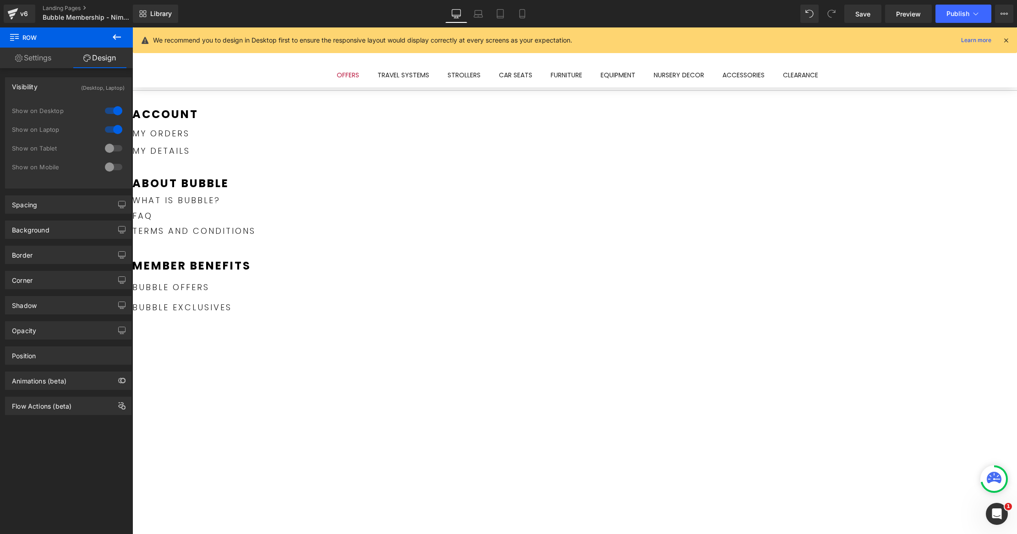
click at [256, 302] on p "Bubble exclusives" at bounding box center [193, 307] width 123 height 11
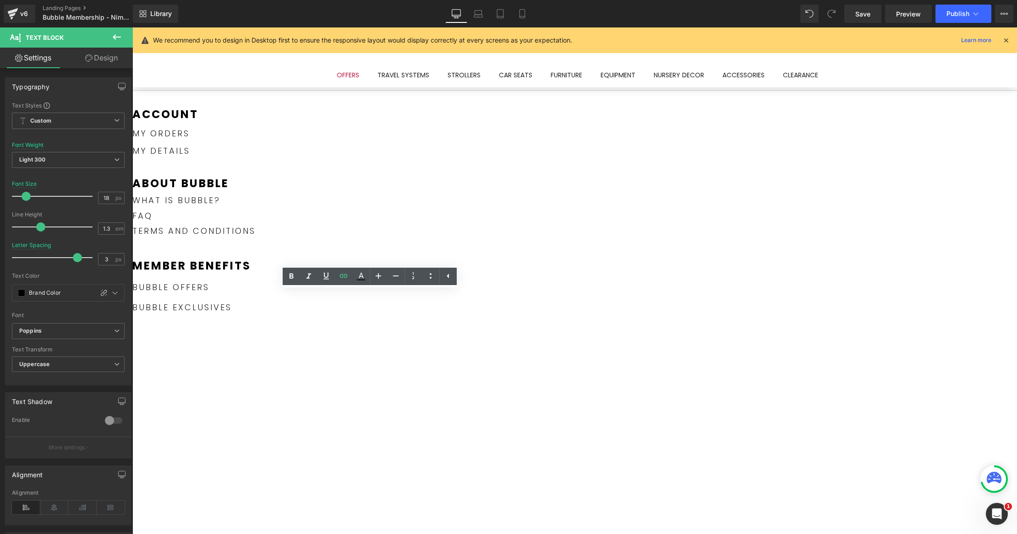
click at [341, 416] on div "Account Text Block my orders Text Block my details Text Block about bubble Text…" at bounding box center [406, 395] width 549 height 577
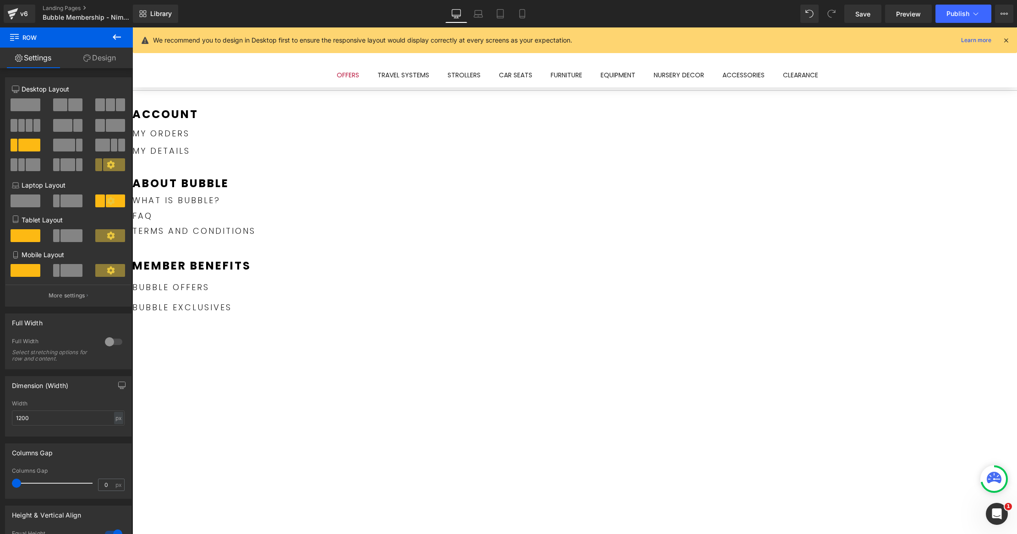
click at [132, 27] on icon at bounding box center [132, 27] width 0 height 0
click at [113, 60] on link "Design" at bounding box center [99, 58] width 66 height 21
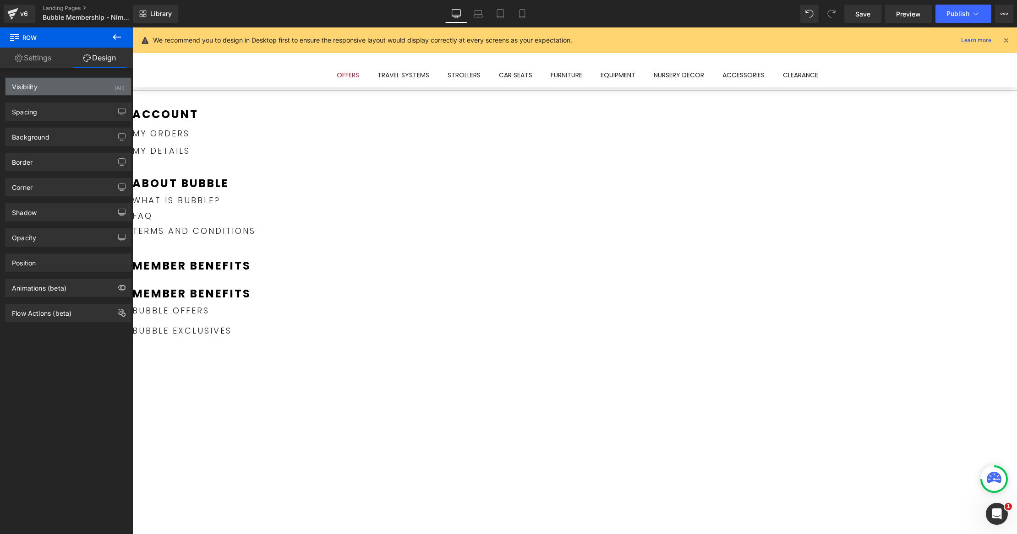
click at [93, 83] on div "Visibility (All)" at bounding box center [67, 86] width 125 height 17
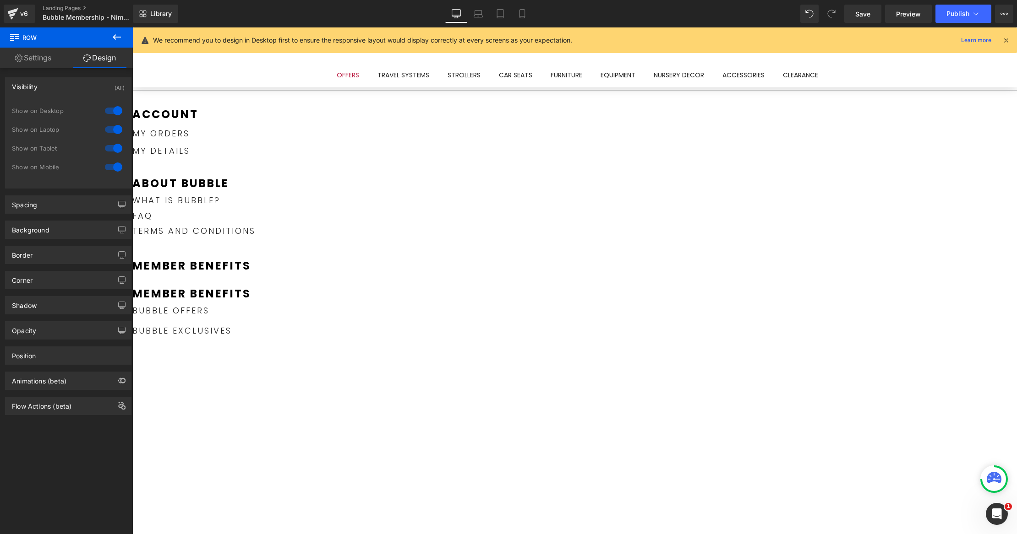
click at [93, 83] on div "Visibility (All)" at bounding box center [67, 86] width 125 height 17
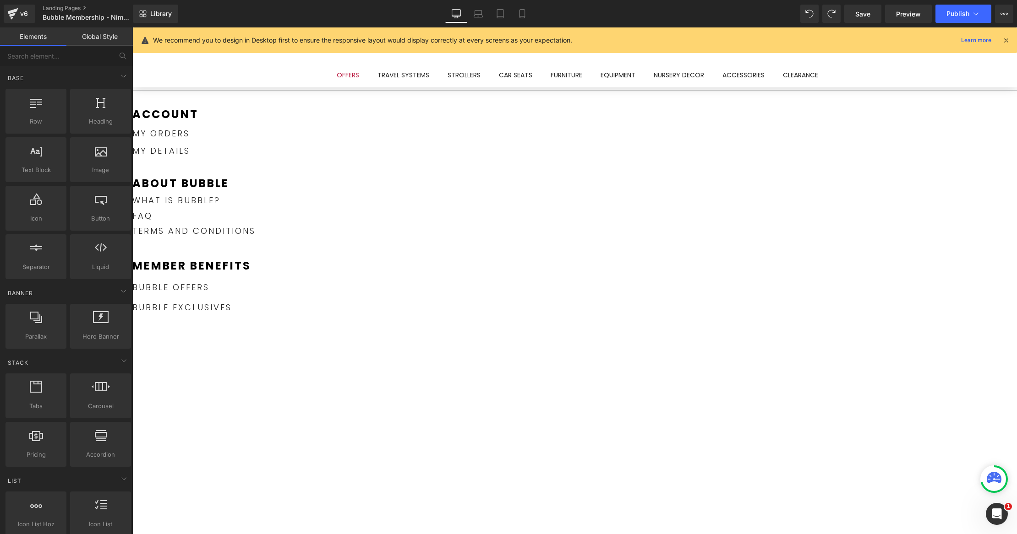
click at [132, 27] on link at bounding box center [132, 27] width 0 height 0
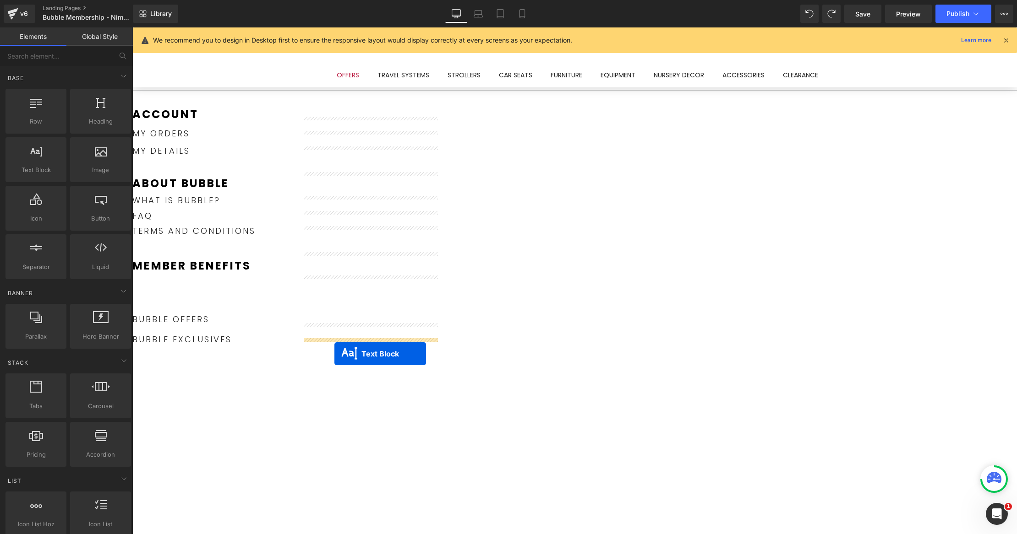
drag, startPoint x: 342, startPoint y: 293, endPoint x: 366, endPoint y: 304, distance: 26.4
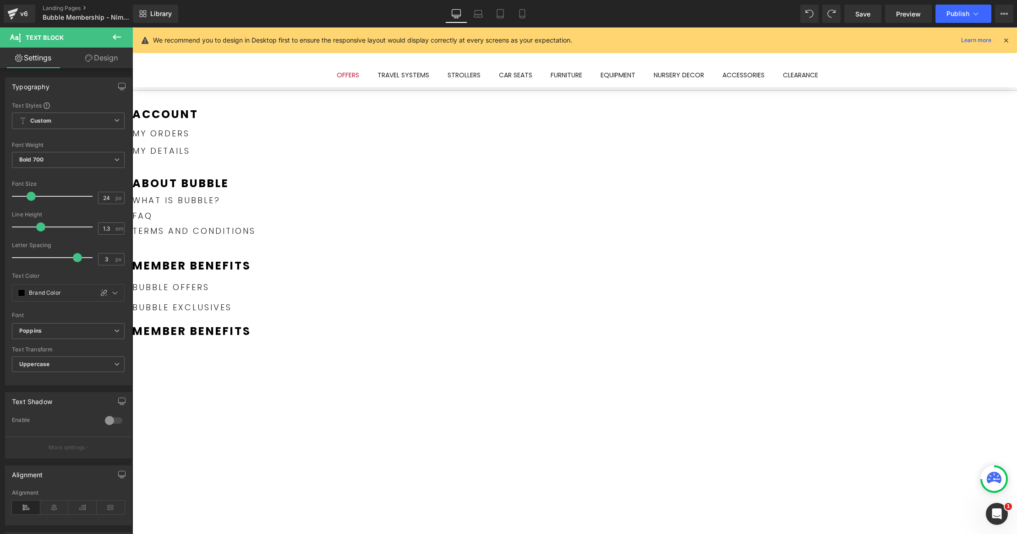
click at [256, 282] on p "Bubble OFFERS" at bounding box center [193, 287] width 123 height 11
click at [360, 373] on div "Account Text Block my orders Text Block my details Text Block about bubble Text…" at bounding box center [406, 398] width 549 height 582
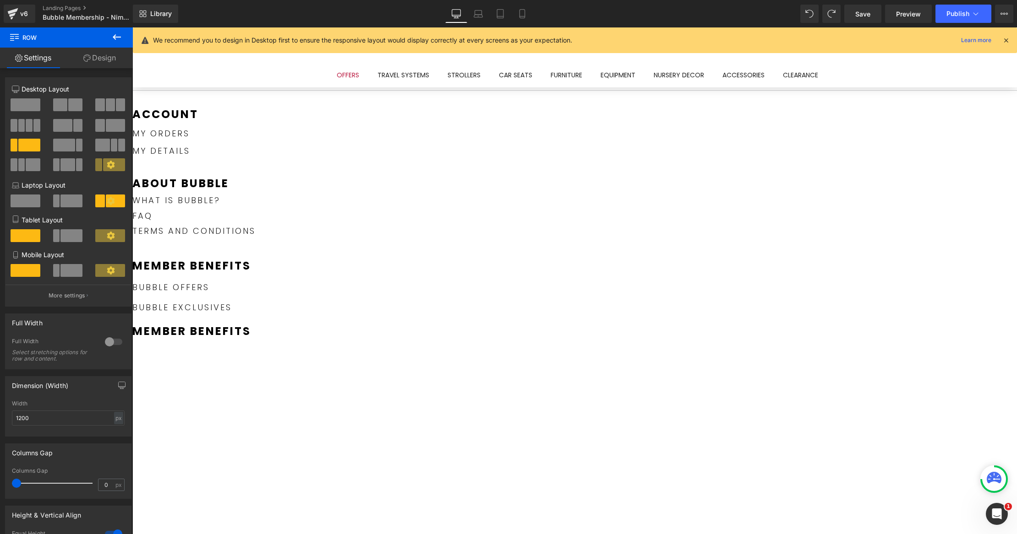
click at [132, 27] on icon at bounding box center [132, 27] width 0 height 0
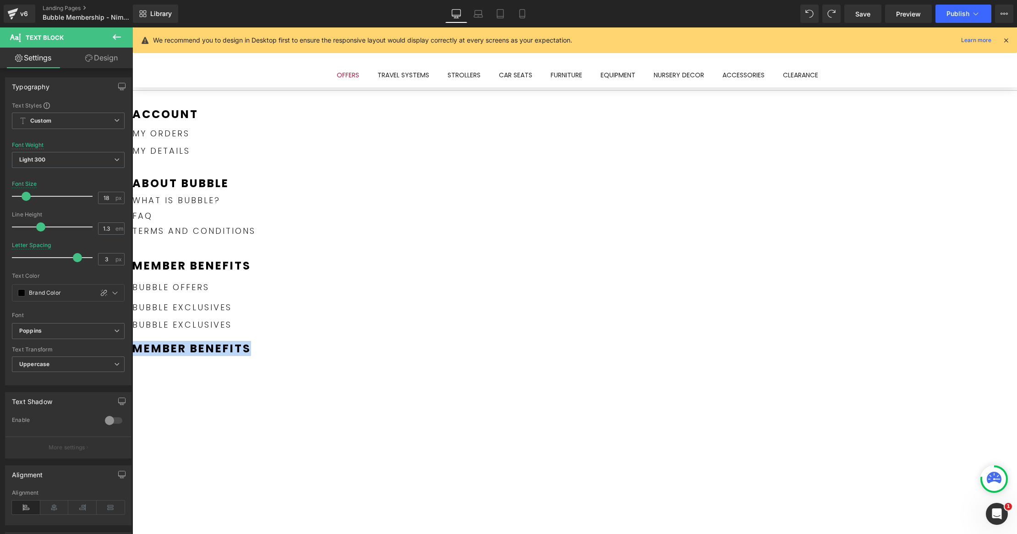
drag, startPoint x: 400, startPoint y: 345, endPoint x: 372, endPoint y: 349, distance: 28.2
click at [373, 353] on div "Account Text Block my orders Text Block my details Text Block about bubble Text…" at bounding box center [406, 398] width 549 height 582
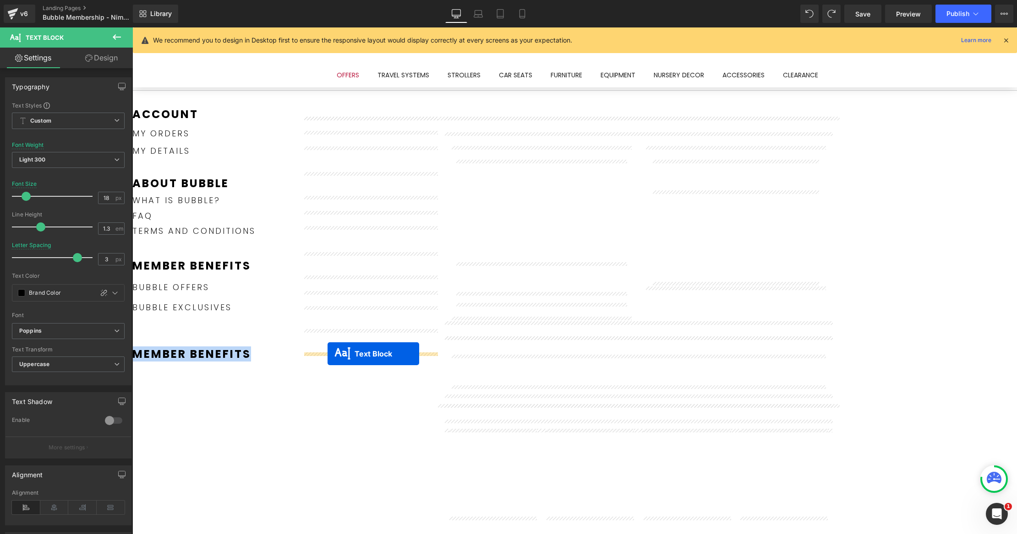
drag, startPoint x: 344, startPoint y: 316, endPoint x: 327, endPoint y: 354, distance: 41.2
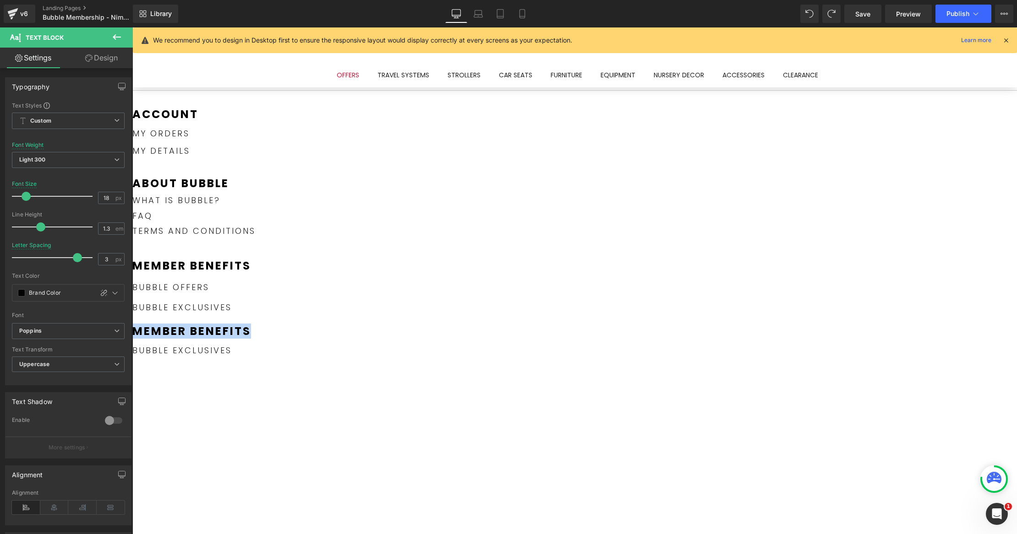
click at [256, 285] on p "Bubble OFFERS" at bounding box center [193, 287] width 123 height 11
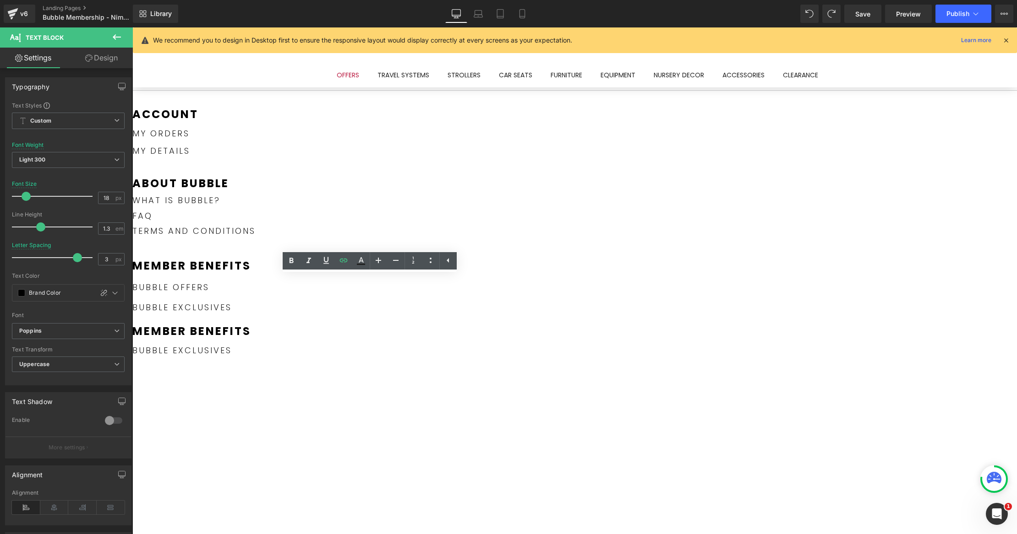
click at [256, 315] on div at bounding box center [193, 315] width 123 height 0
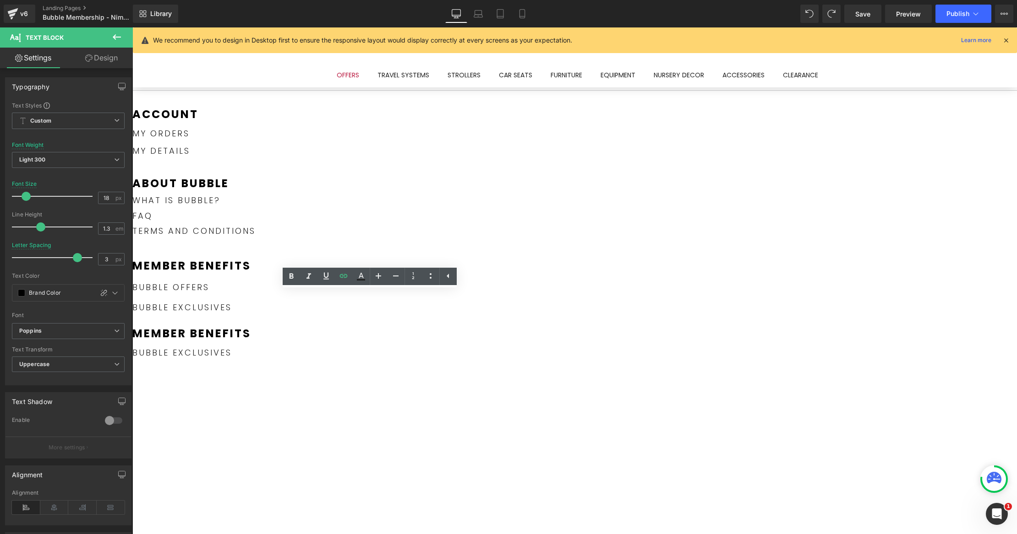
drag, startPoint x: 353, startPoint y: 448, endPoint x: 433, endPoint y: 327, distance: 145.2
click at [353, 448] on div "Account Text Block my orders Text Block my details Text Block about bubble Text…" at bounding box center [406, 398] width 549 height 582
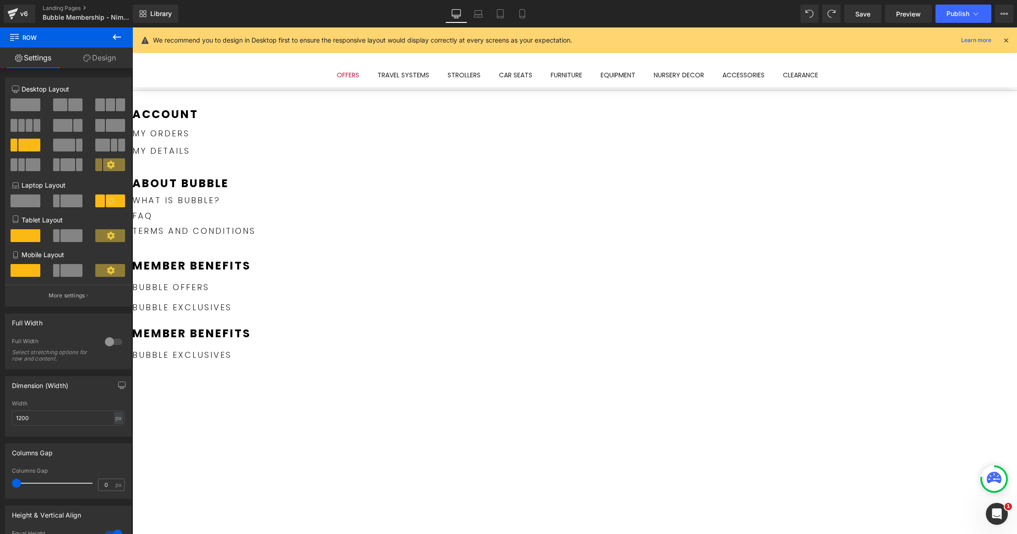
click at [132, 27] on icon at bounding box center [132, 27] width 0 height 0
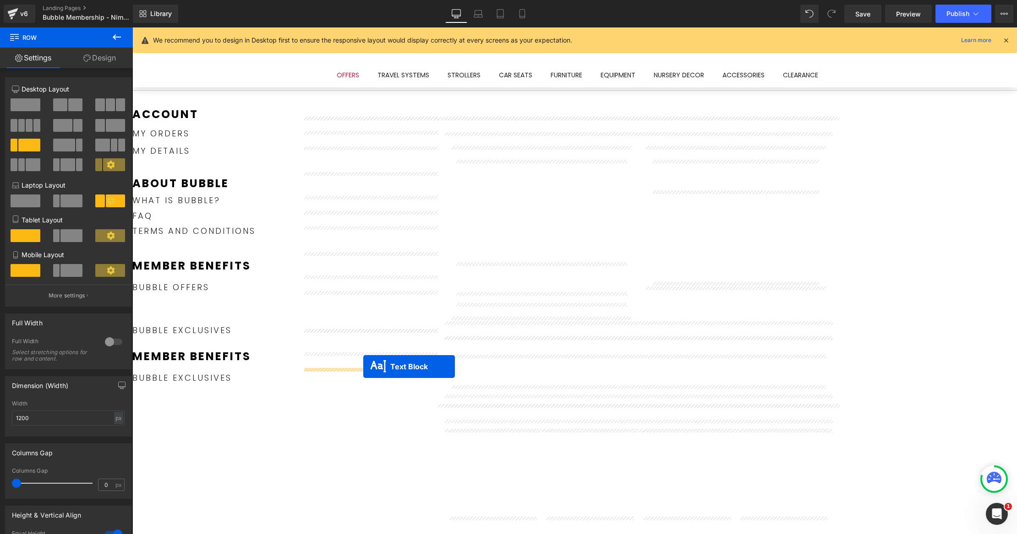
drag, startPoint x: 372, startPoint y: 319, endPoint x: 364, endPoint y: 381, distance: 62.4
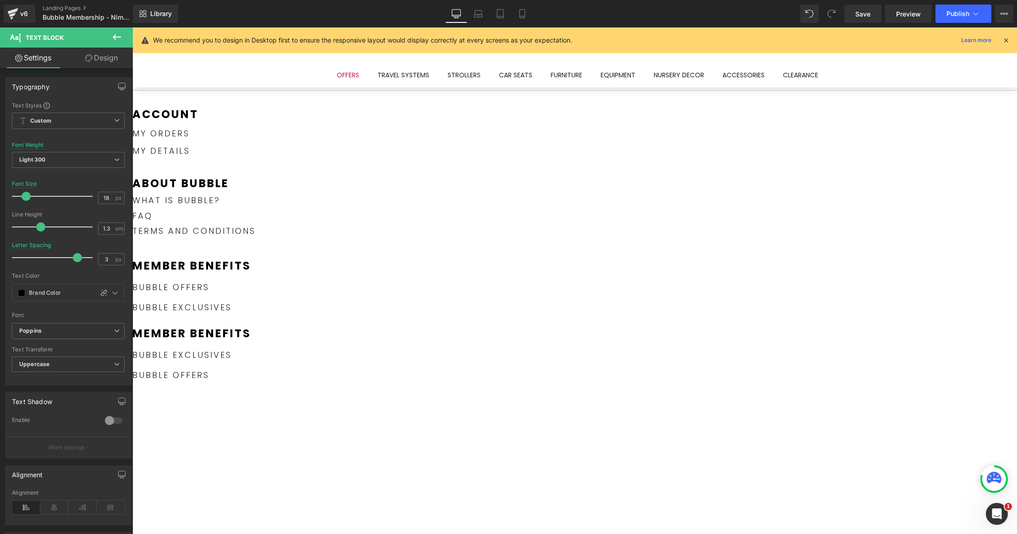
click at [324, 326] on p "Member benefits" at bounding box center [406, 333] width 549 height 14
click at [102, 60] on link "Design" at bounding box center [101, 58] width 66 height 21
click at [0, 0] on div "Visibility" at bounding box center [0, 0] width 0 height 0
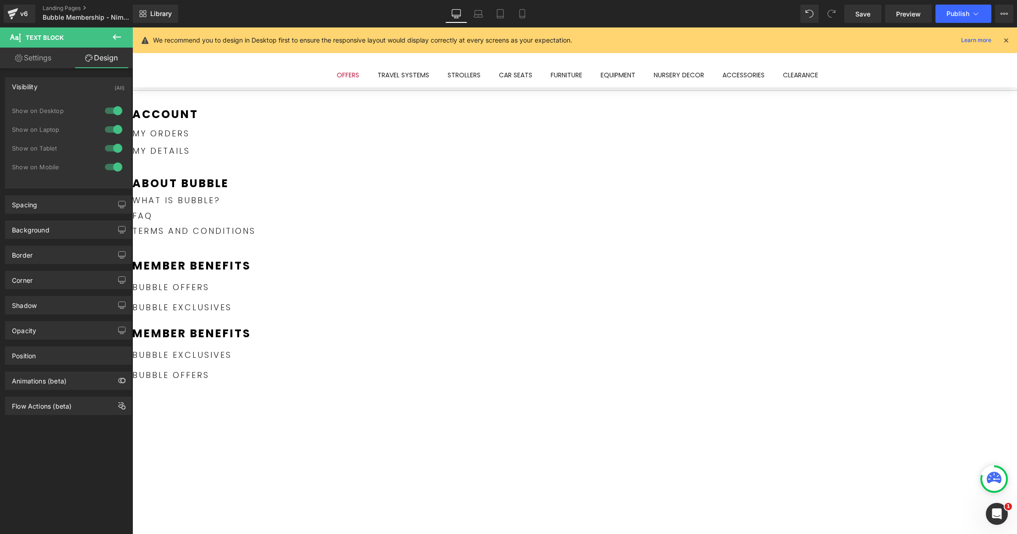
click at [119, 110] on div at bounding box center [114, 110] width 22 height 15
click at [114, 125] on div at bounding box center [114, 129] width 22 height 15
click at [232, 321] on link "Bubble exclusives" at bounding box center [181, 326] width 99 height 11
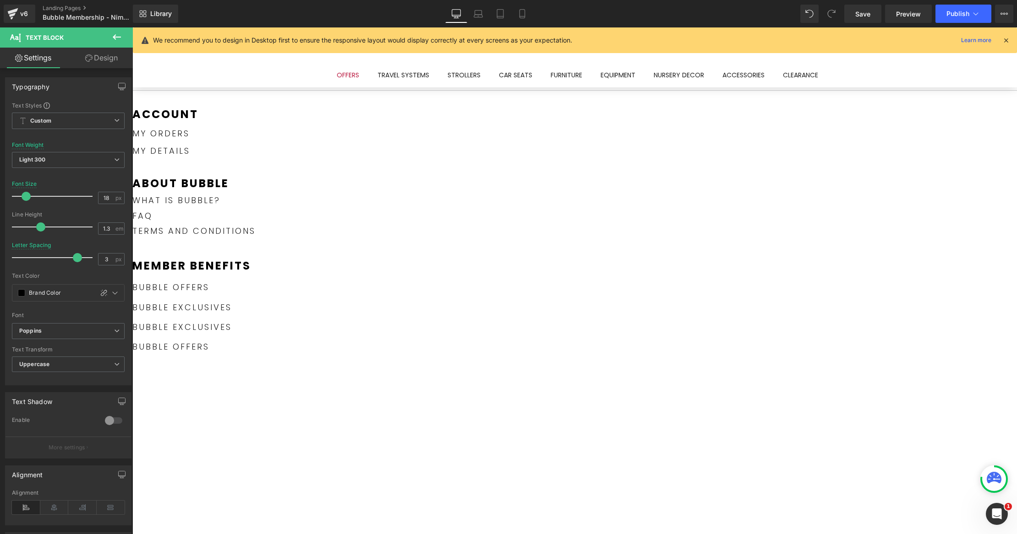
click at [112, 55] on link "Design" at bounding box center [101, 58] width 66 height 21
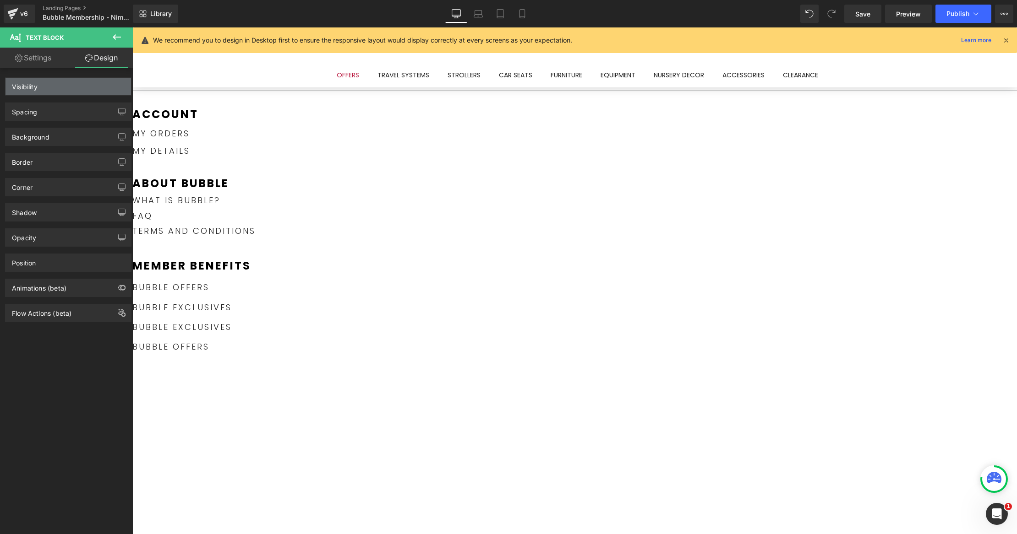
click at [88, 88] on div "Visibility" at bounding box center [67, 86] width 125 height 17
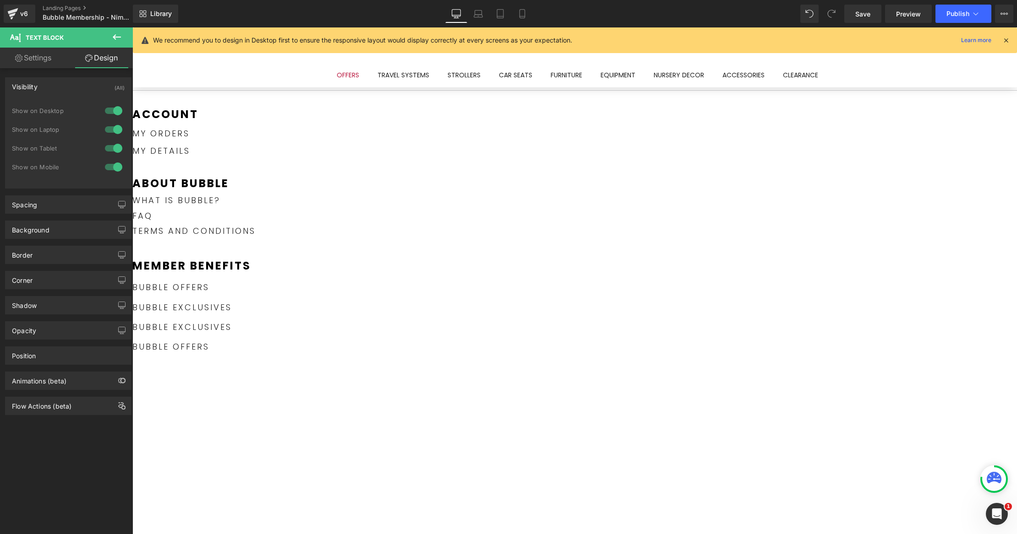
click at [116, 113] on div at bounding box center [114, 110] width 22 height 15
click at [115, 125] on div at bounding box center [114, 129] width 22 height 15
click at [132, 27] on icon at bounding box center [132, 27] width 0 height 0
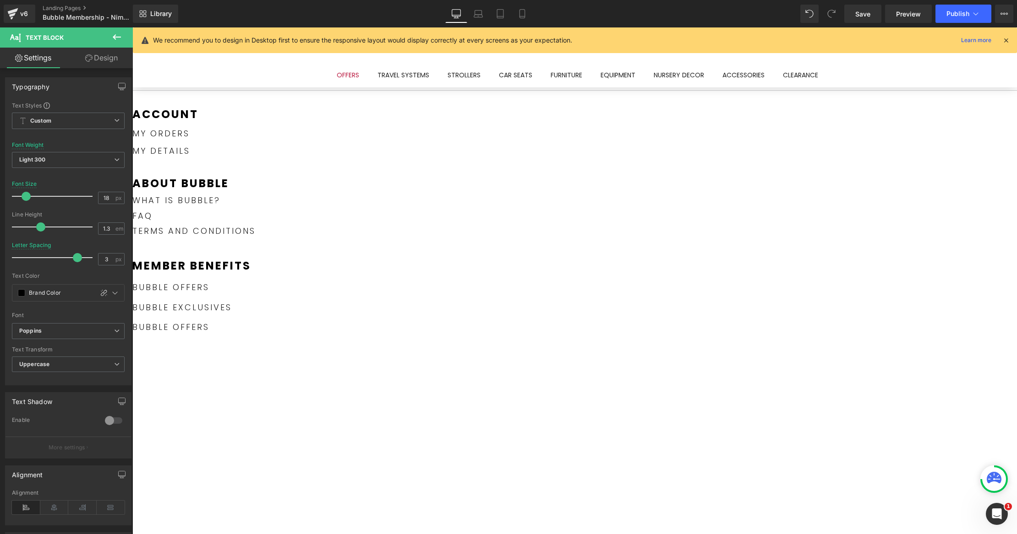
click at [107, 60] on link "Design" at bounding box center [101, 58] width 66 height 21
click at [0, 0] on div "Visibility" at bounding box center [0, 0] width 0 height 0
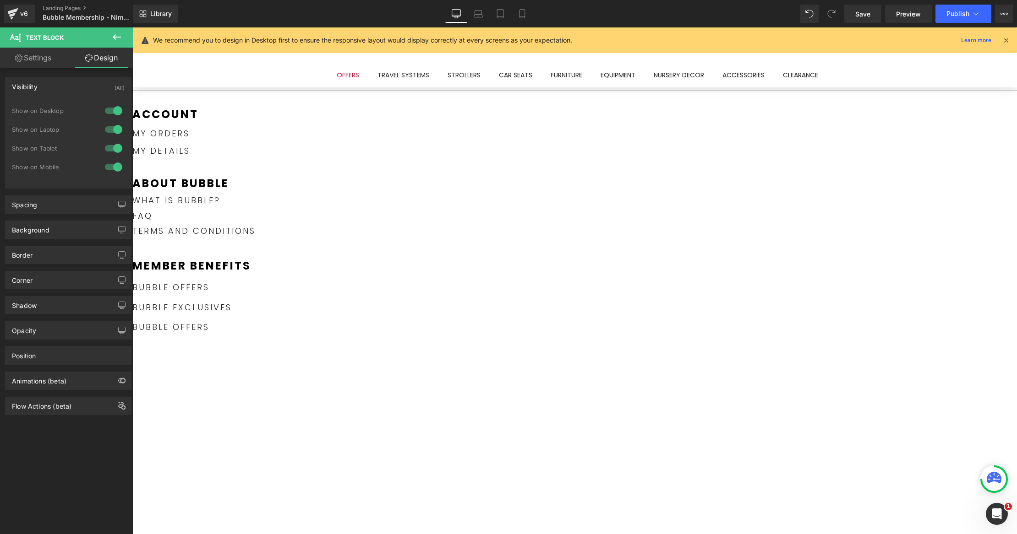
click at [108, 109] on div at bounding box center [114, 110] width 22 height 15
drag, startPoint x: 109, startPoint y: 128, endPoint x: 51, endPoint y: 183, distance: 79.3
click at [109, 128] on div at bounding box center [114, 129] width 22 height 15
click at [524, 17] on icon at bounding box center [521, 14] width 5 height 9
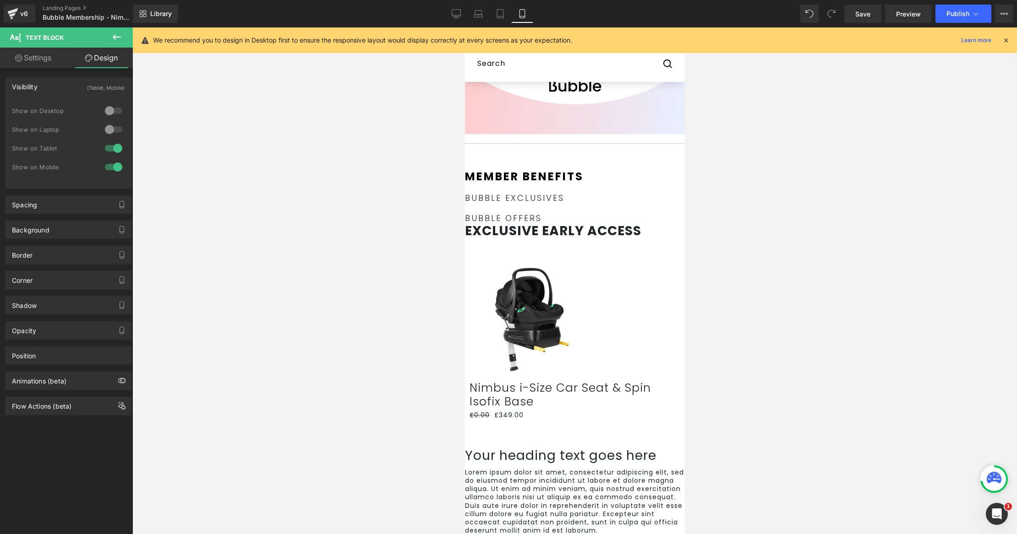
scroll to position [43, 0]
click at [118, 37] on icon at bounding box center [117, 36] width 8 height 5
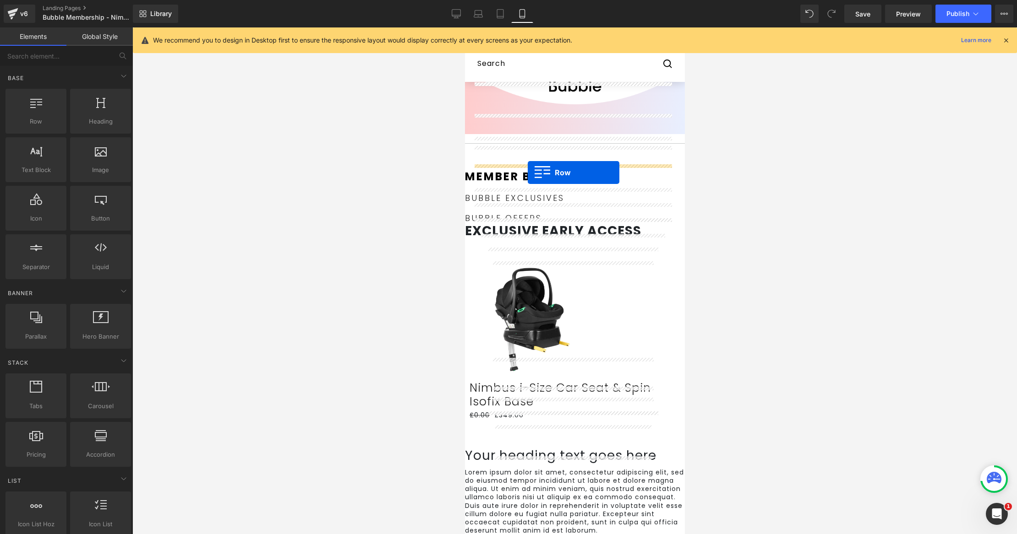
drag, startPoint x: 508, startPoint y: 141, endPoint x: 527, endPoint y: 173, distance: 37.0
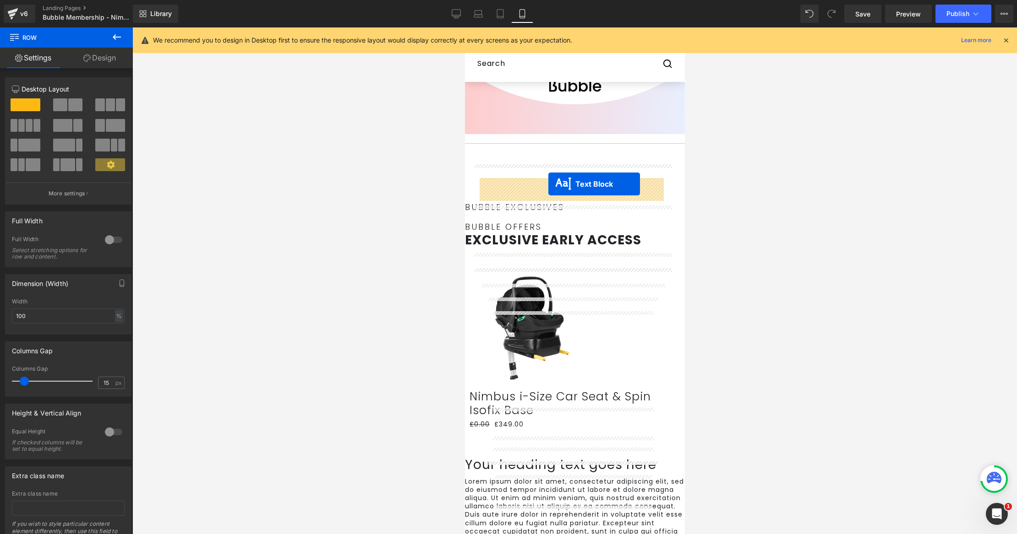
drag, startPoint x: 544, startPoint y: 222, endPoint x: 548, endPoint y: 184, distance: 37.7
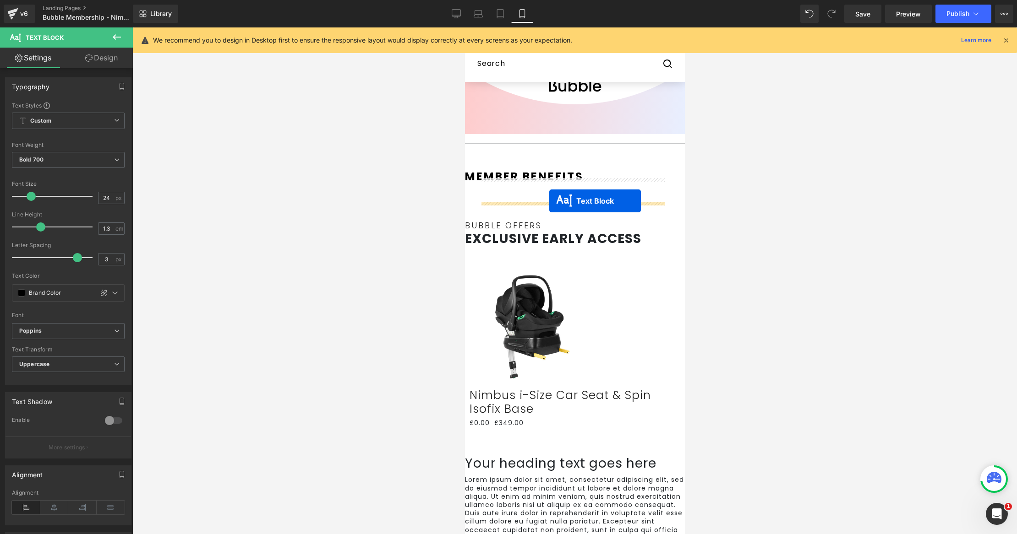
drag, startPoint x: 544, startPoint y: 215, endPoint x: 540, endPoint y: 233, distance: 18.3
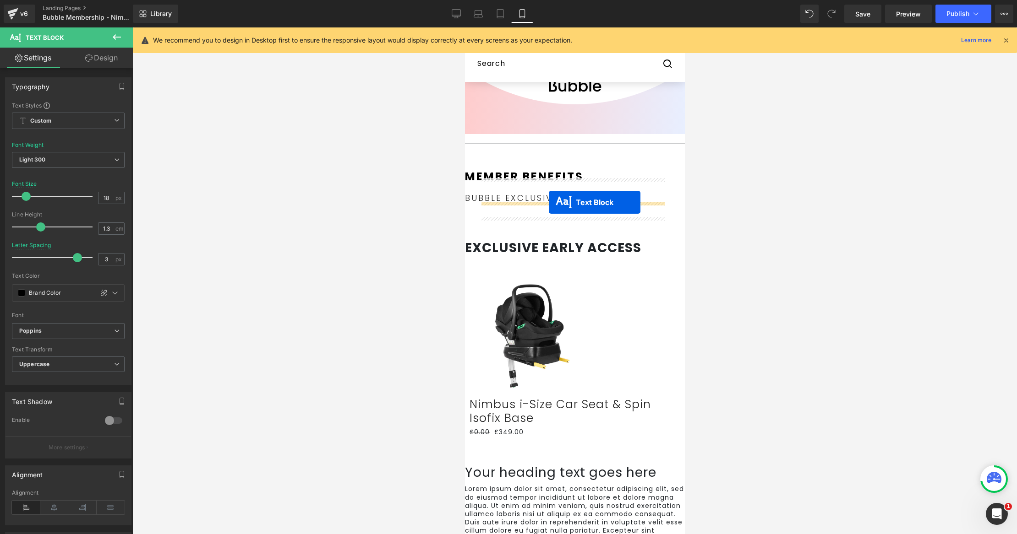
drag, startPoint x: 544, startPoint y: 232, endPoint x: 548, endPoint y: 202, distance: 29.5
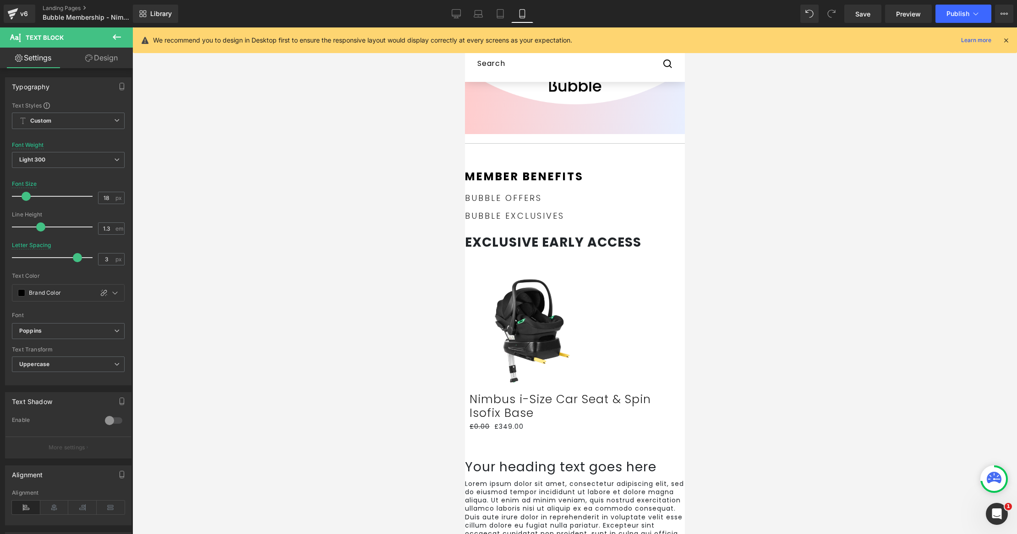
click at [598, 203] on p "Bubble OFFERS" at bounding box center [574, 198] width 220 height 11
click at [580, 164] on div "Member benefits Text Block Bubble OFFERS Text Block Bubble exclusives Text Bloc…" at bounding box center [574, 197] width 220 height 75
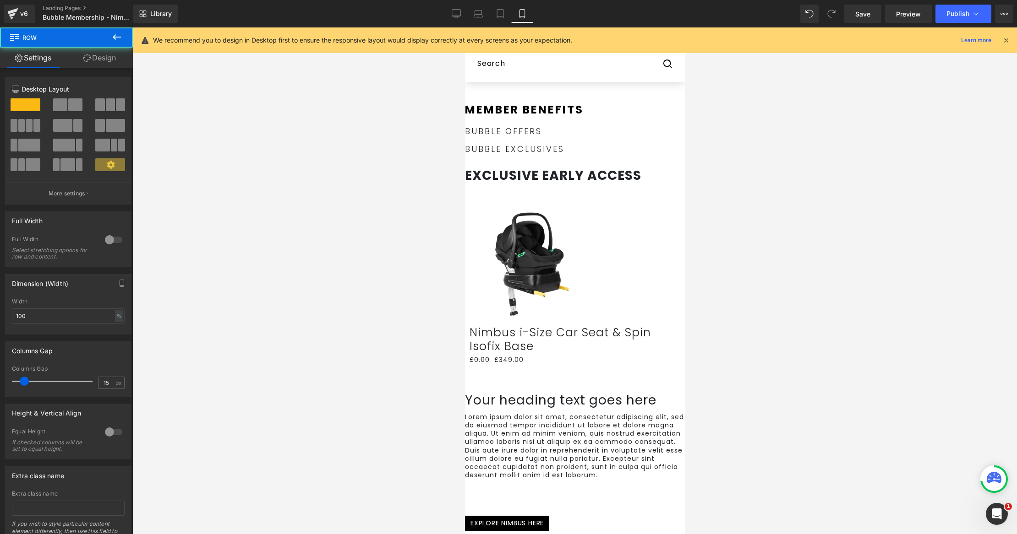
scroll to position [114, 0]
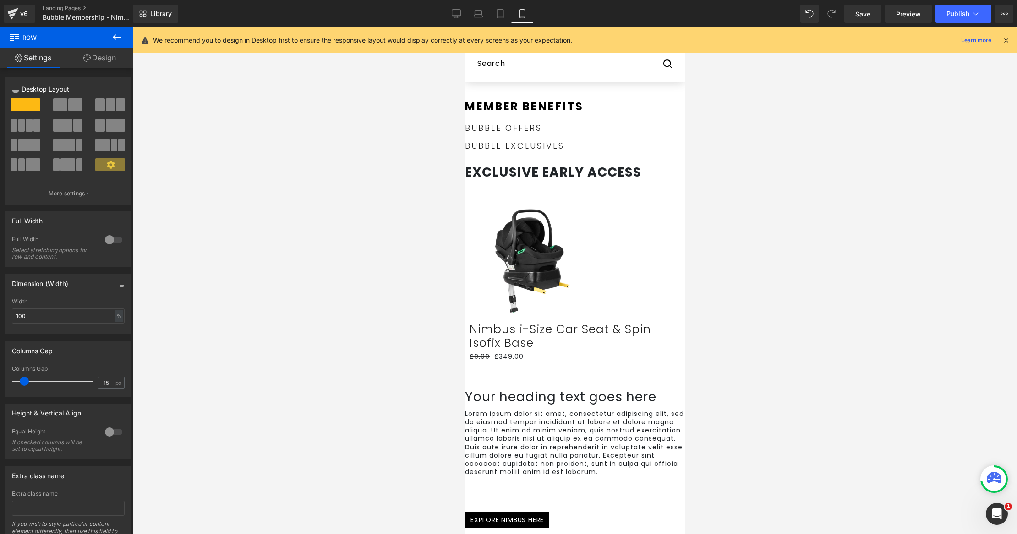
drag, startPoint x: 628, startPoint y: 175, endPoint x: 620, endPoint y: 305, distance: 130.3
click at [620, 305] on div "Account Text Block my orders Text Block my details Text Block about bubble Text…" at bounding box center [574, 518] width 220 height 856
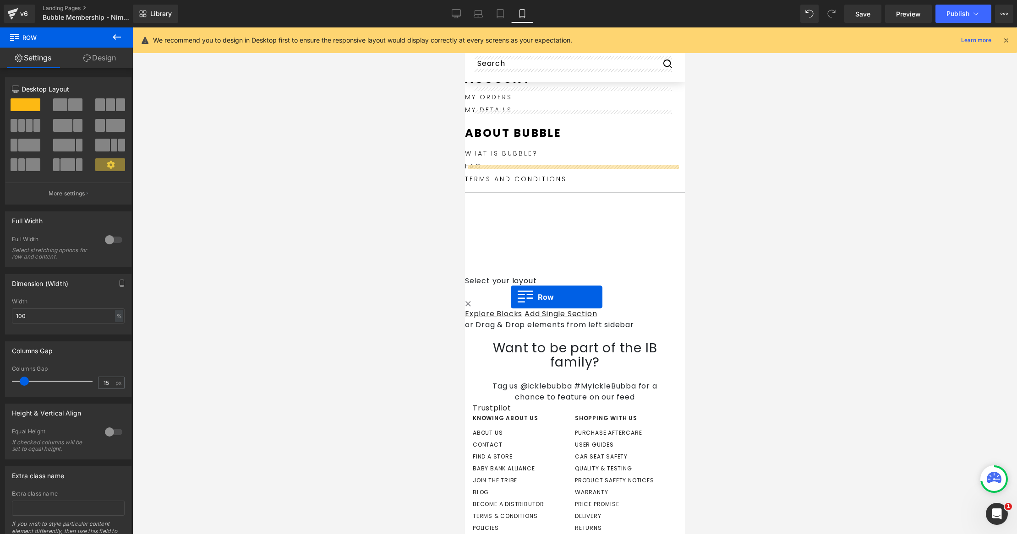
scroll to position [87, 0]
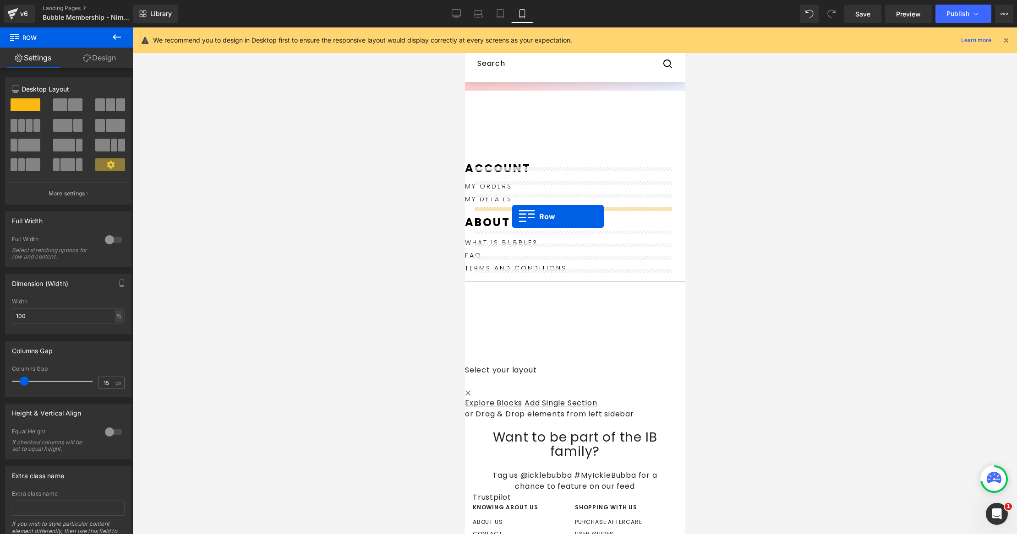
drag, startPoint x: 495, startPoint y: 106, endPoint x: 511, endPoint y: 216, distance: 111.6
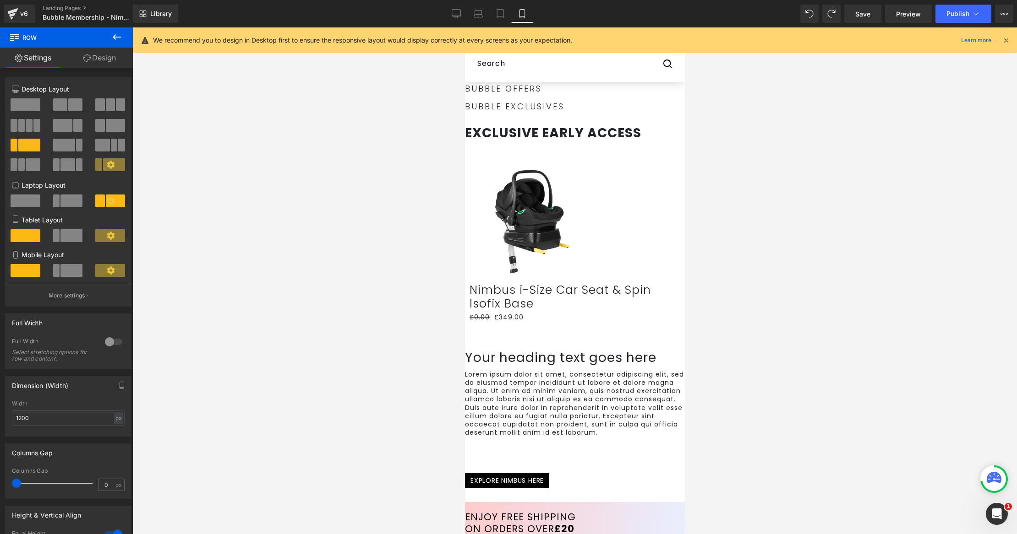
scroll to position [0, 0]
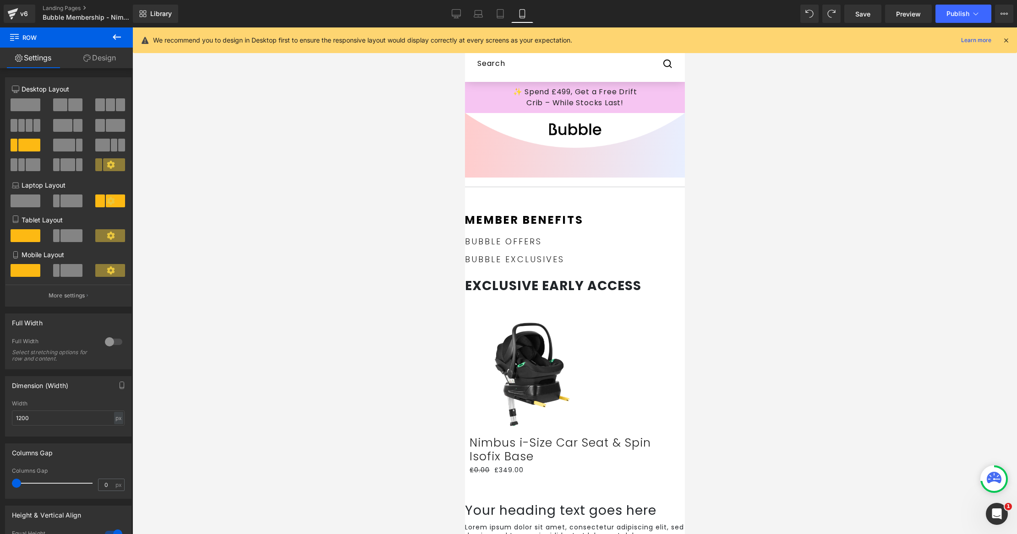
click at [464, 27] on span "Text Block" at bounding box center [464, 27] width 0 height 0
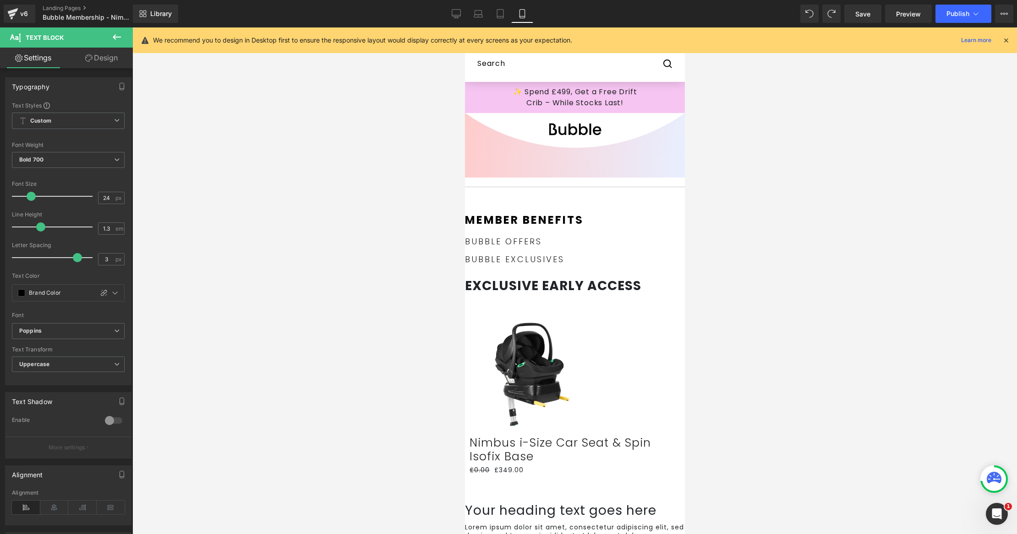
click at [464, 27] on icon at bounding box center [464, 27] width 0 height 0
click at [594, 231] on div "Member benefits Text Block Bubble OFFERS Text Block Bubble exclusives Text Block" at bounding box center [574, 241] width 220 height 56
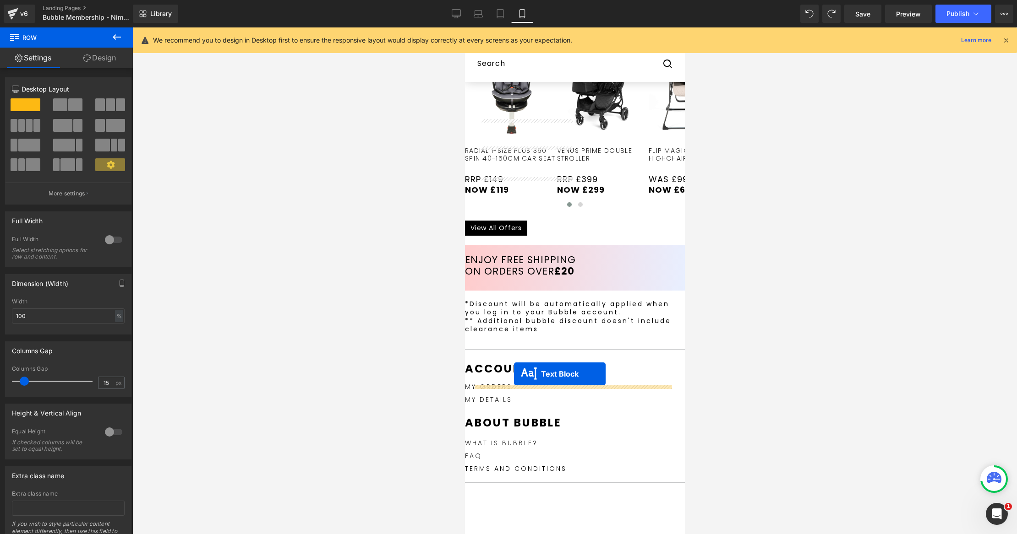
scroll to position [726, 0]
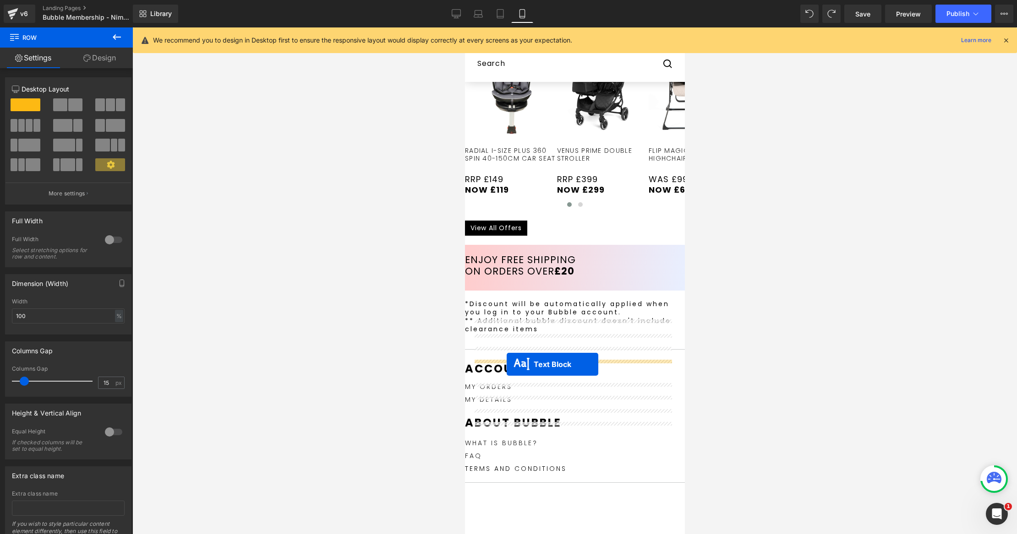
drag, startPoint x: 546, startPoint y: 240, endPoint x: 506, endPoint y: 364, distance: 130.8
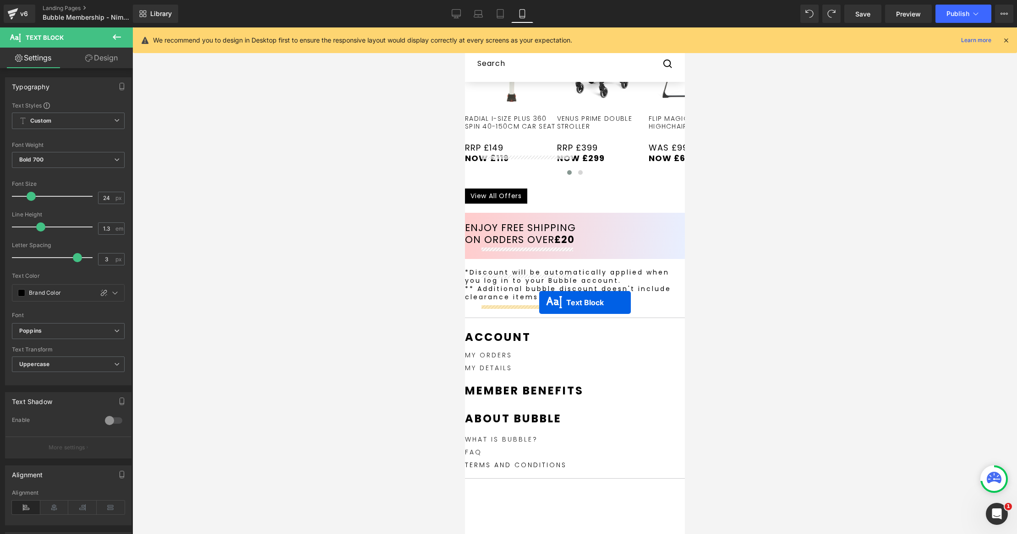
scroll to position [923, 0]
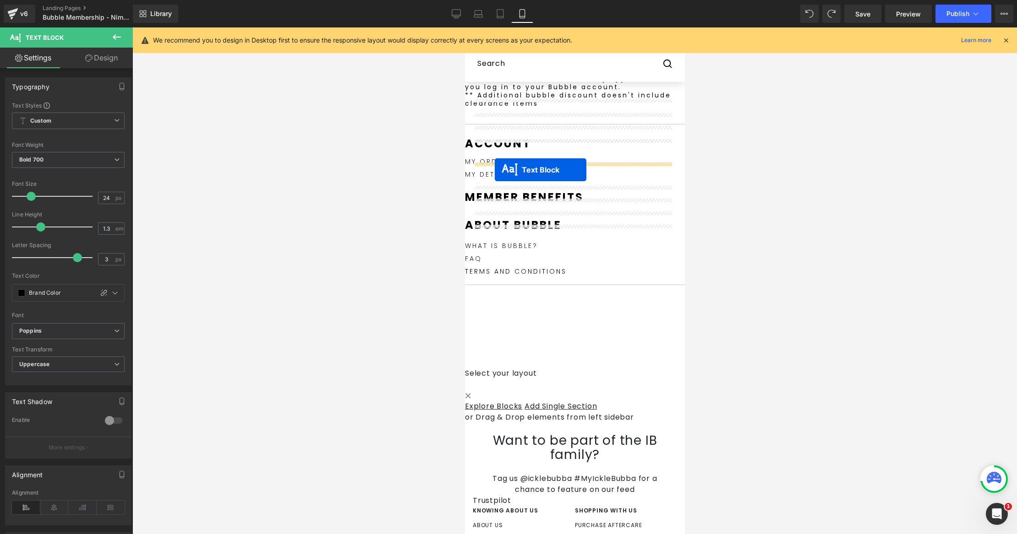
drag, startPoint x: 547, startPoint y: 232, endPoint x: 494, endPoint y: 170, distance: 81.2
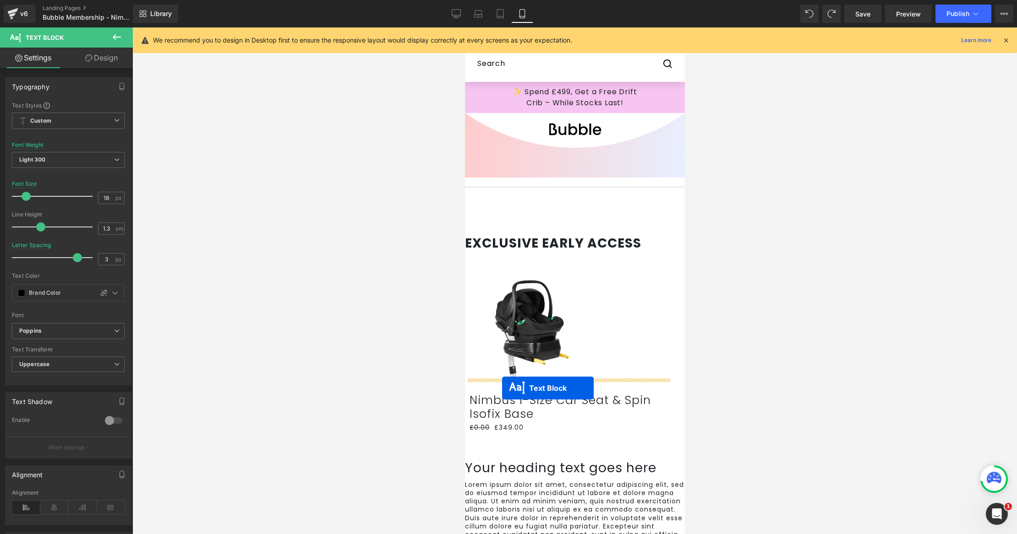
scroll to position [873, 0]
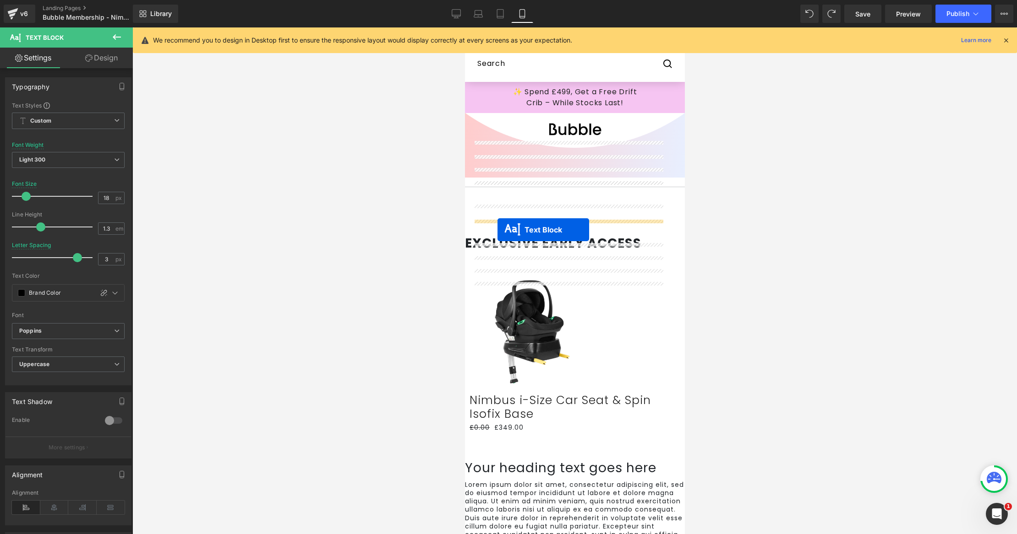
drag, startPoint x: 539, startPoint y: 127, endPoint x: 497, endPoint y: 229, distance: 110.6
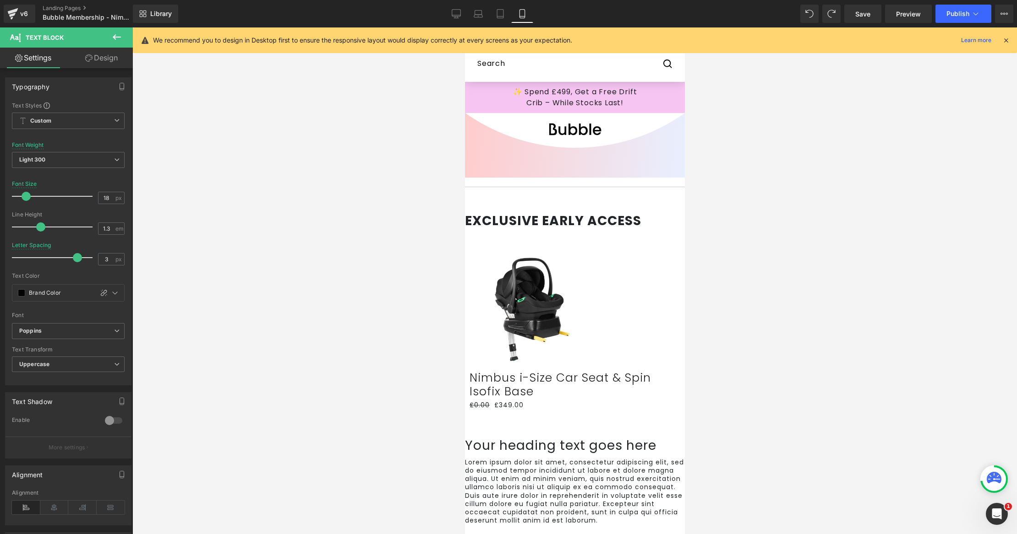
scroll to position [0, 0]
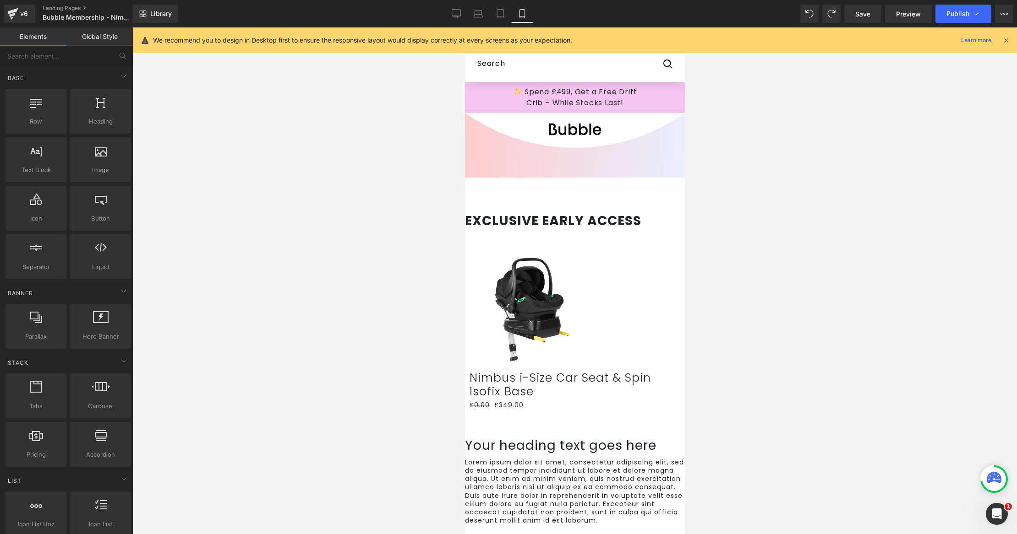
click at [464, 204] on span at bounding box center [464, 204] width 0 height 0
click at [464, 27] on link at bounding box center [464, 27] width 0 height 0
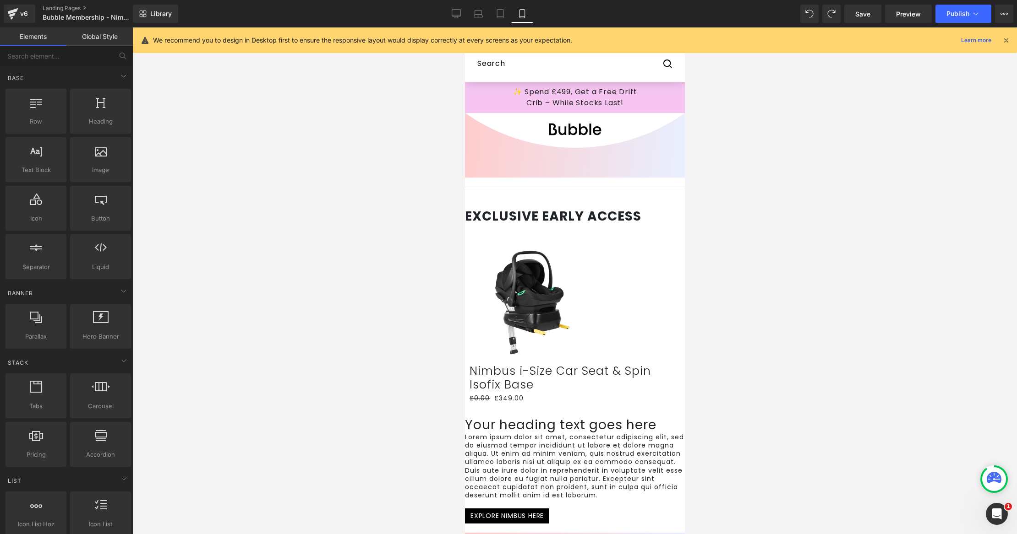
click at [464, 204] on span at bounding box center [464, 204] width 0 height 0
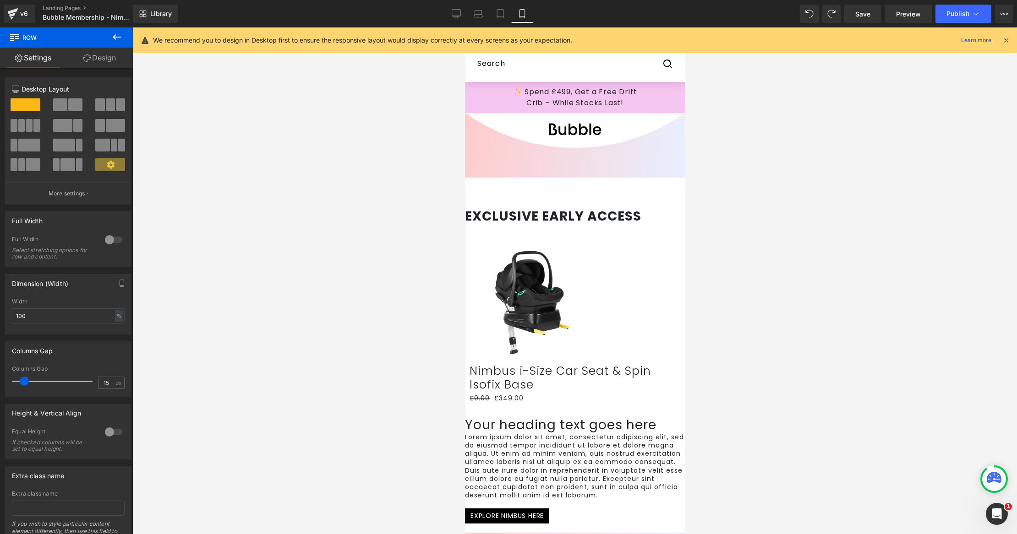
click at [646, 333] on div "Sale Off" at bounding box center [574, 301] width 211 height 126
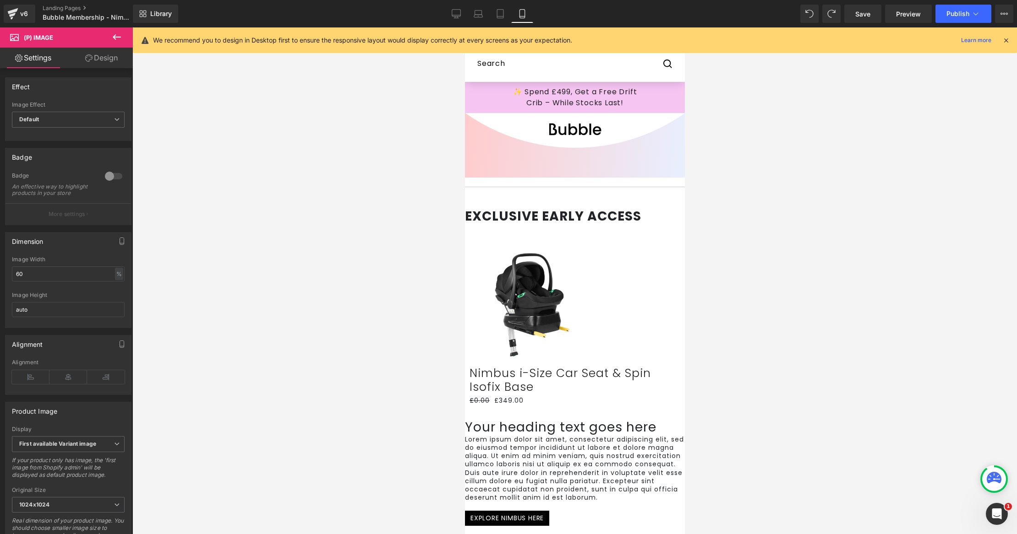
click at [467, 227] on div at bounding box center [465, 227] width 2 height 0
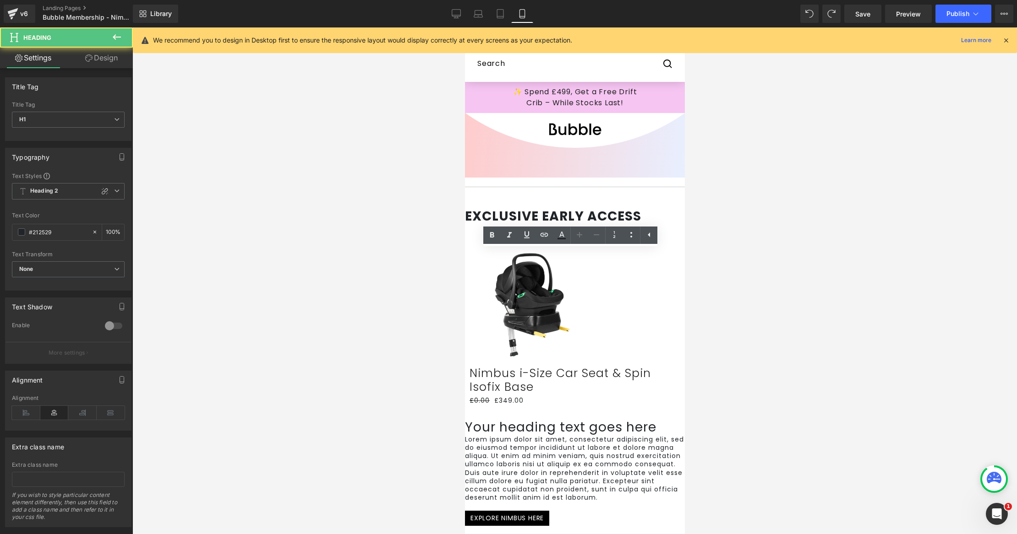
click at [660, 281] on div "Sale Off (P) Image Nimbus i-Size Car Seat & Spin Isofix Base (P) Title £0.00 £3…" at bounding box center [574, 369] width 220 height 285
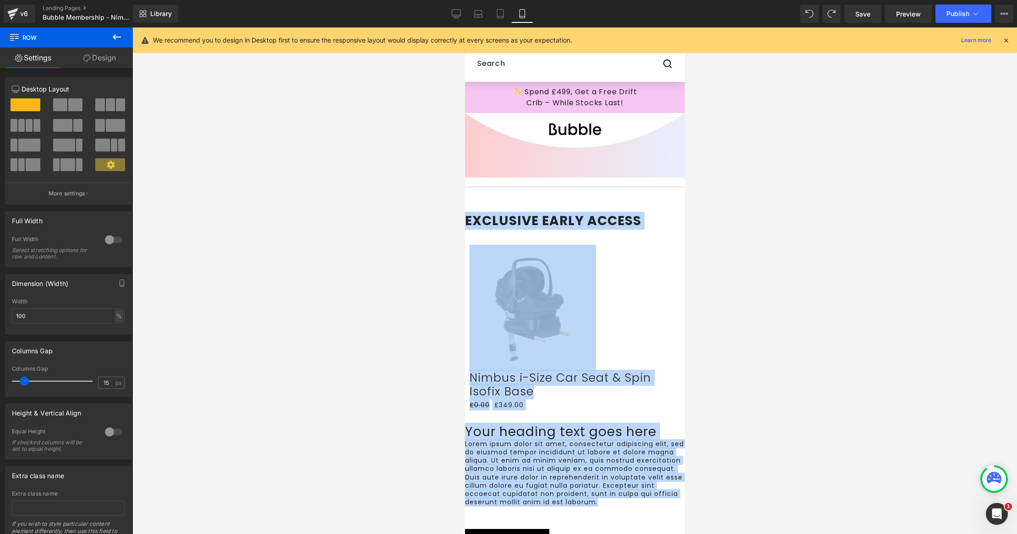
drag, startPoint x: 658, startPoint y: 234, endPoint x: 657, endPoint y: 274, distance: 39.9
click at [464, 204] on span at bounding box center [464, 204] width 0 height 0
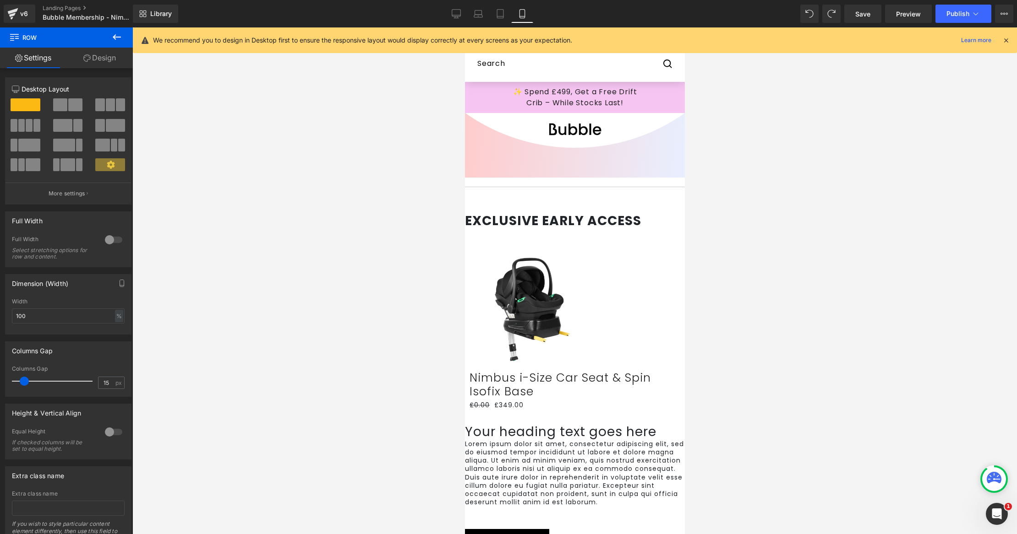
click at [464, 27] on span "Row" at bounding box center [464, 27] width 0 height 0
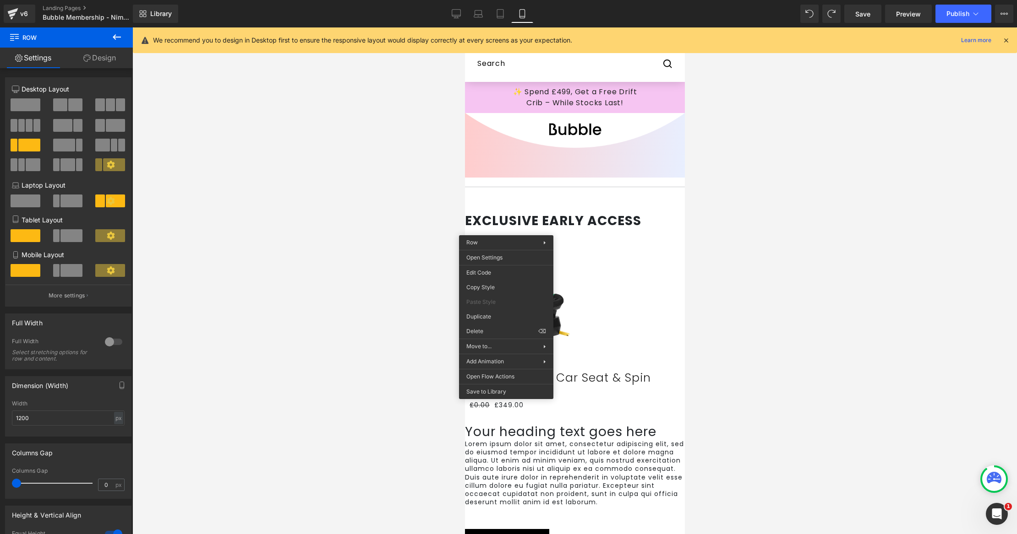
click at [634, 213] on div "Row" at bounding box center [574, 209] width 220 height 10
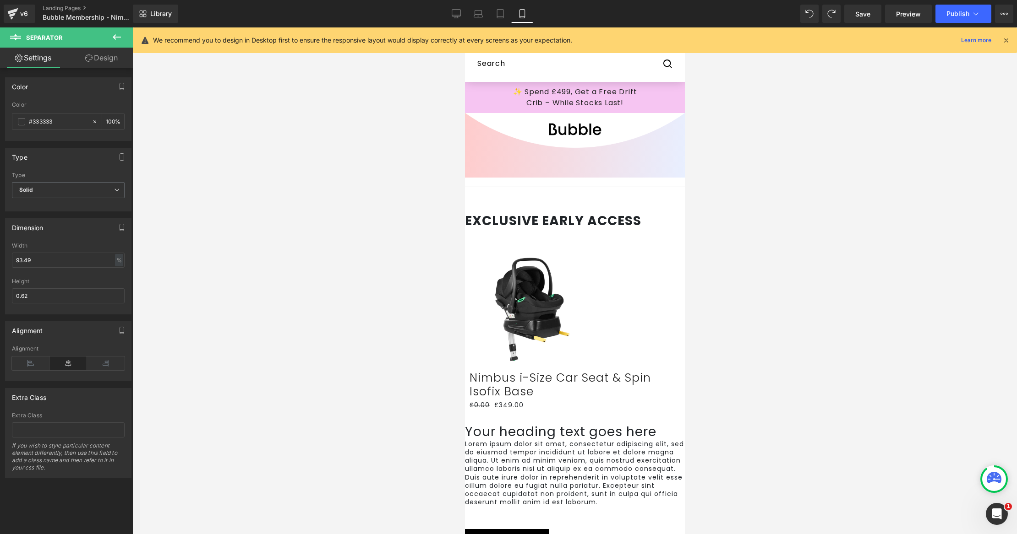
drag, startPoint x: 636, startPoint y: 203, endPoint x: 593, endPoint y: 228, distance: 50.3
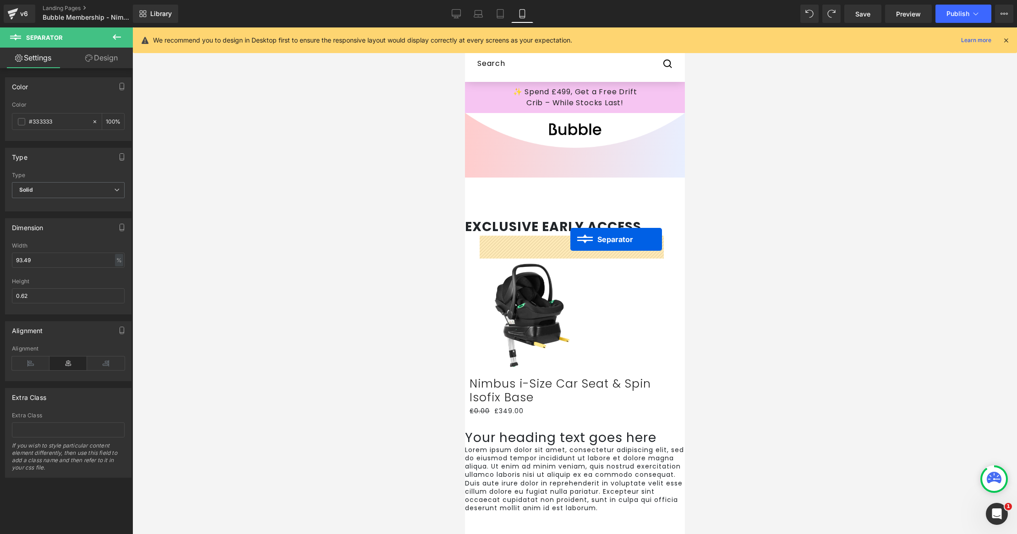
drag, startPoint x: 571, startPoint y: 203, endPoint x: 569, endPoint y: 239, distance: 36.7
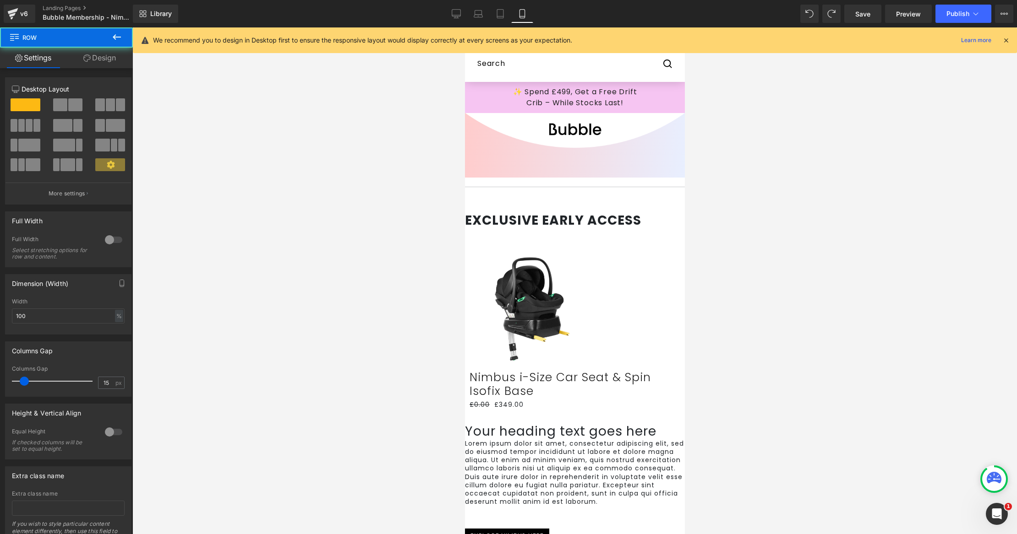
click at [600, 196] on div "Separator Row" at bounding box center [574, 195] width 220 height 35
click at [101, 57] on link "Design" at bounding box center [99, 58] width 66 height 21
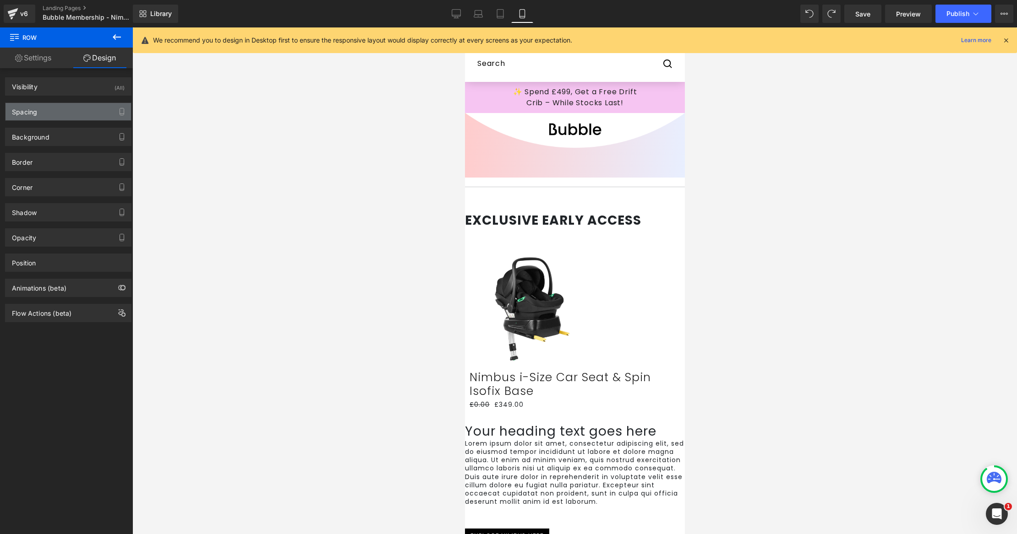
click at [98, 118] on div "Spacing" at bounding box center [67, 111] width 125 height 17
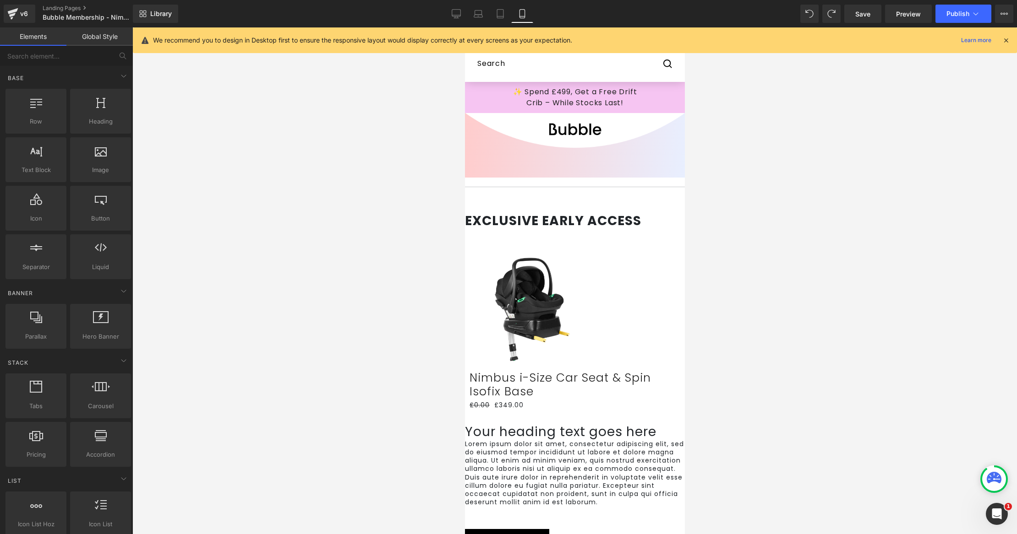
click at [464, 204] on span at bounding box center [464, 204] width 0 height 0
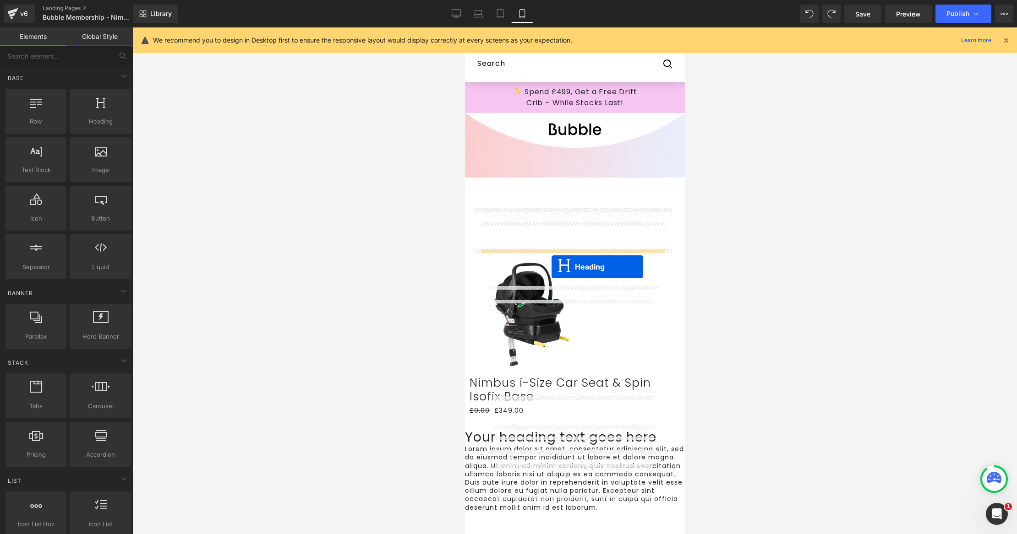
drag, startPoint x: 550, startPoint y: 260, endPoint x: 564, endPoint y: 266, distance: 15.0
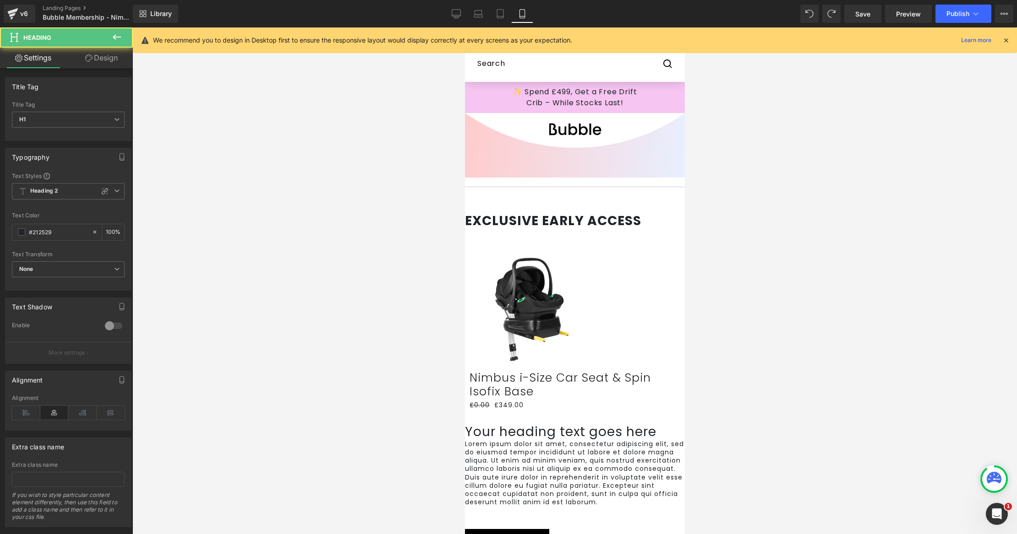
click at [464, 204] on span at bounding box center [464, 204] width 0 height 0
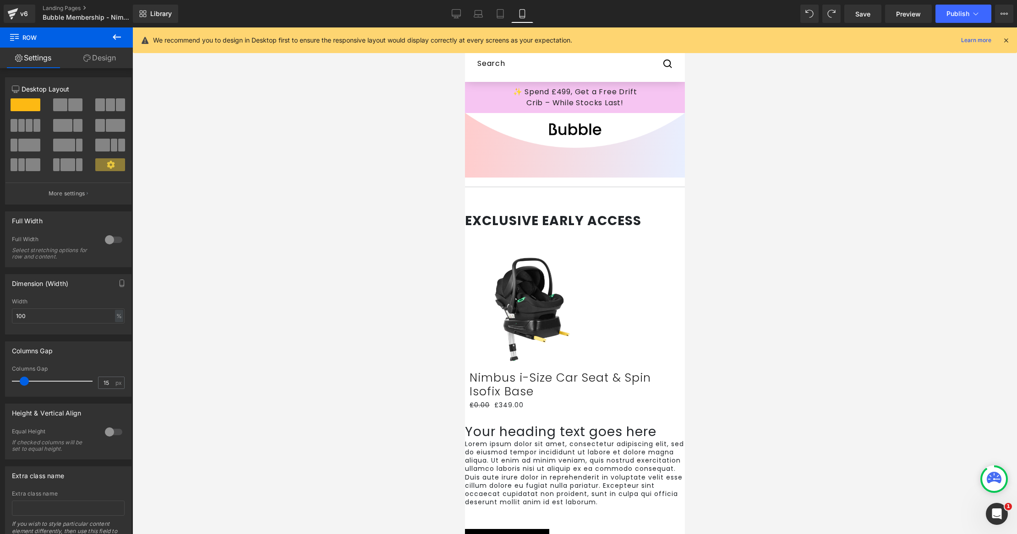
click at [464, 27] on icon at bounding box center [464, 27] width 0 height 0
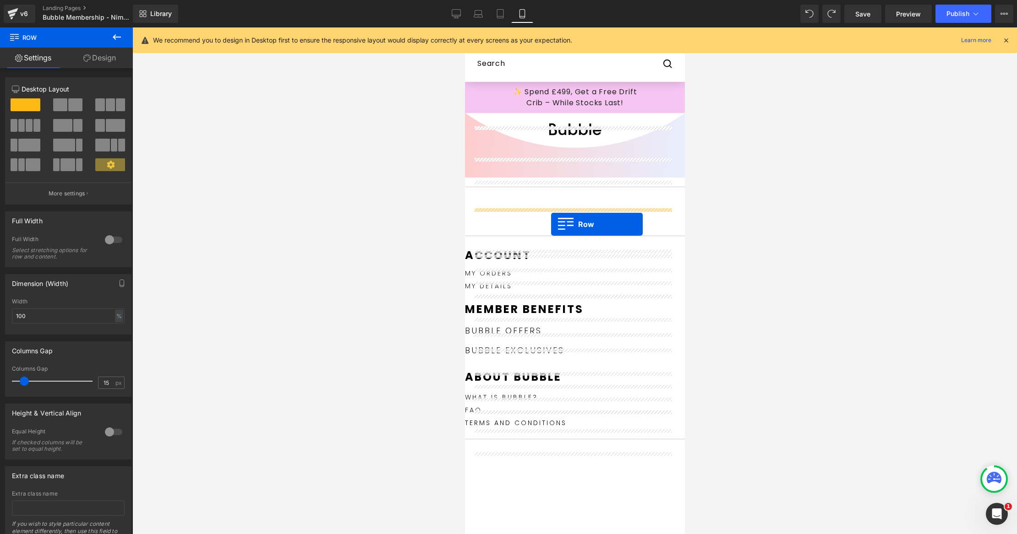
drag, startPoint x: 476, startPoint y: 217, endPoint x: 550, endPoint y: 224, distance: 74.5
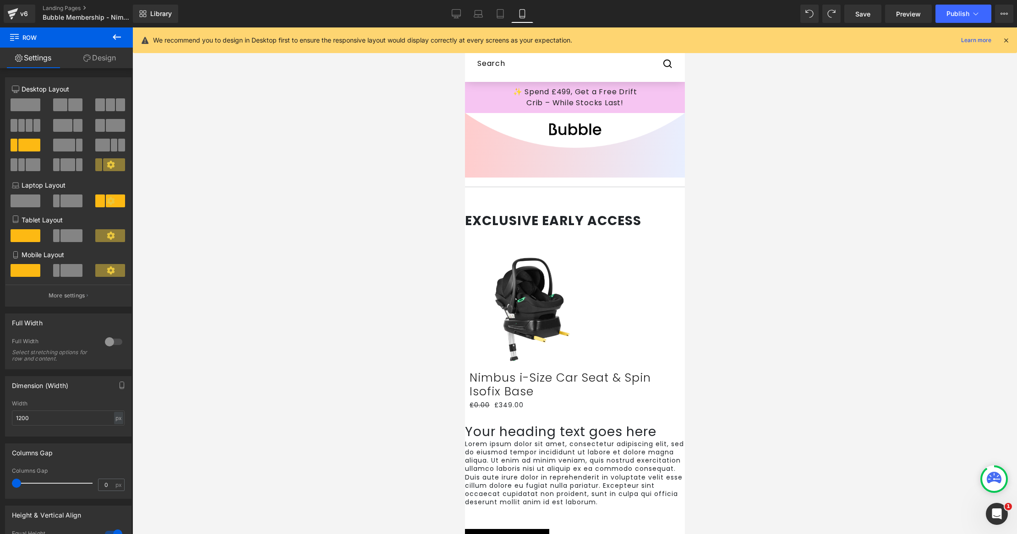
click at [517, 287] on div "Sale Off (P) Image Nimbus i-Size Car Seat & Spin Isofix Base (P) Title £0.00 £3…" at bounding box center [574, 328] width 220 height 194
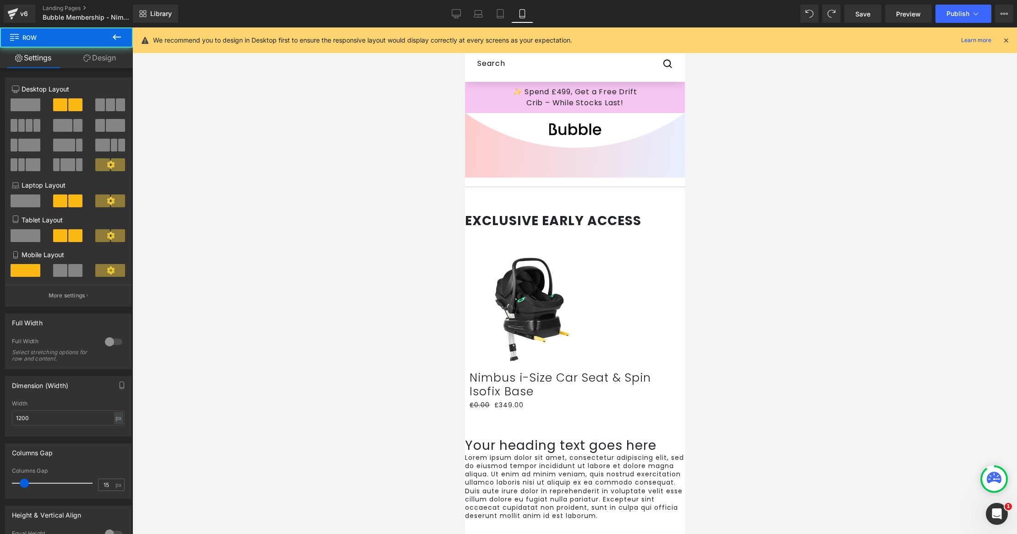
click at [544, 525] on div at bounding box center [574, 532] width 220 height 14
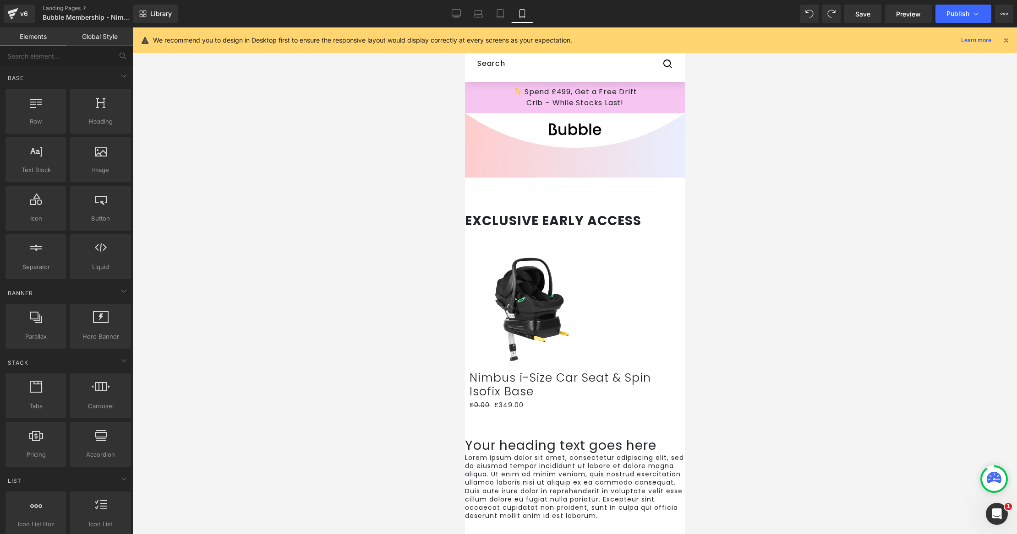
click at [464, 204] on span at bounding box center [464, 204] width 0 height 0
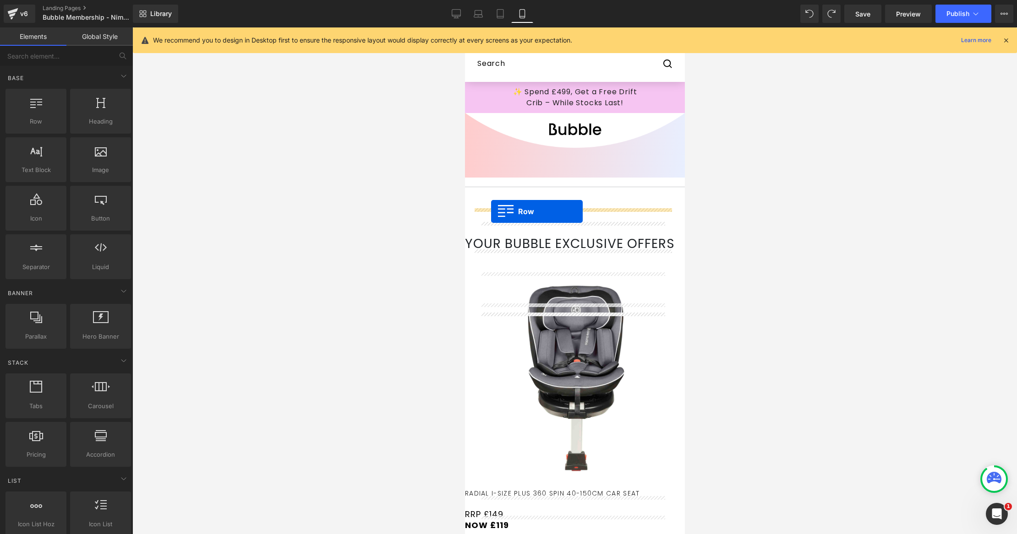
drag, startPoint x: 479, startPoint y: 257, endPoint x: 489, endPoint y: 212, distance: 46.9
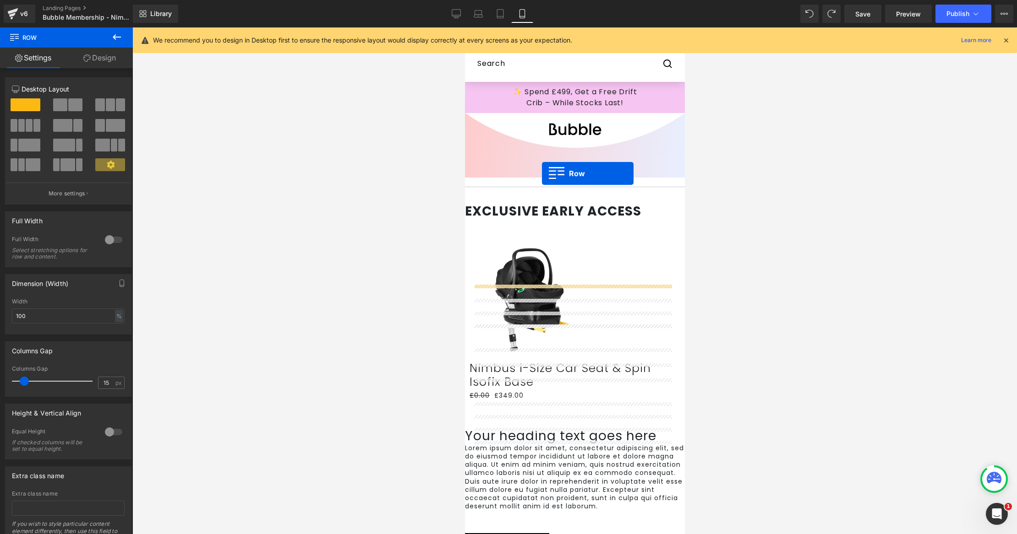
scroll to position [1468, 0]
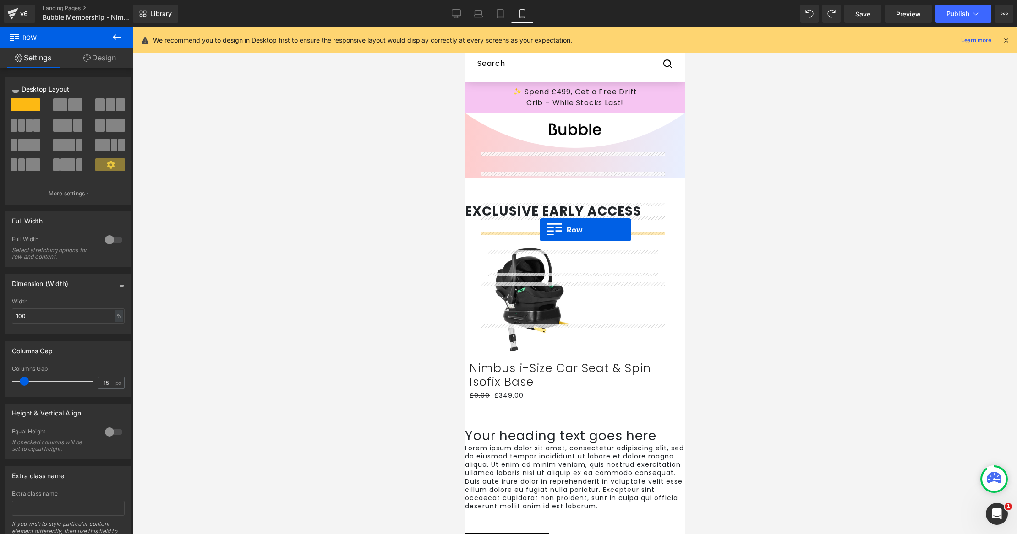
drag, startPoint x: 480, startPoint y: 189, endPoint x: 539, endPoint y: 230, distance: 71.8
click at [464, 27] on icon at bounding box center [464, 27] width 0 height 0
click at [464, 27] on link at bounding box center [464, 27] width 0 height 0
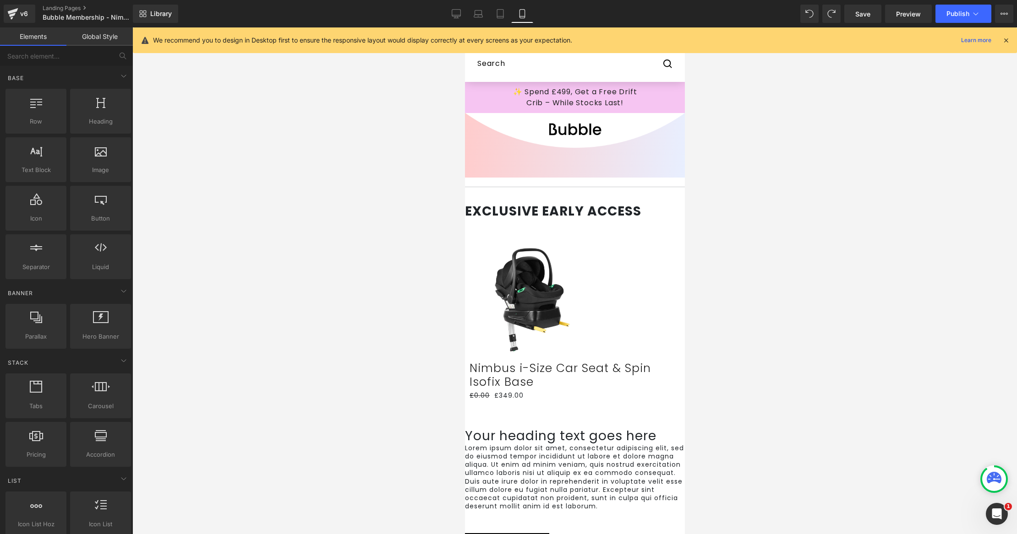
scroll to position [0, 0]
click at [459, 21] on link "Desktop" at bounding box center [456, 14] width 22 height 18
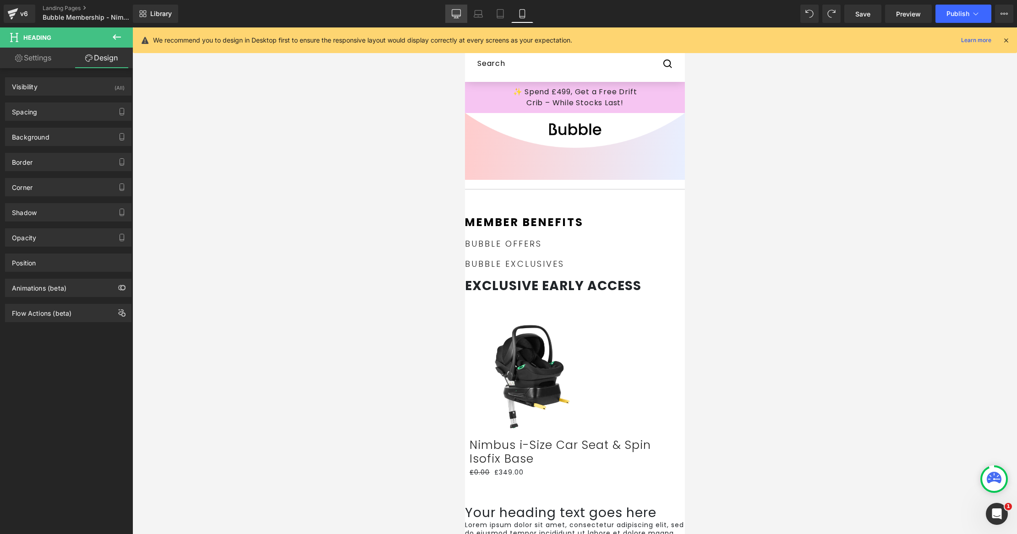
click at [462, 10] on link "Desktop" at bounding box center [456, 14] width 22 height 18
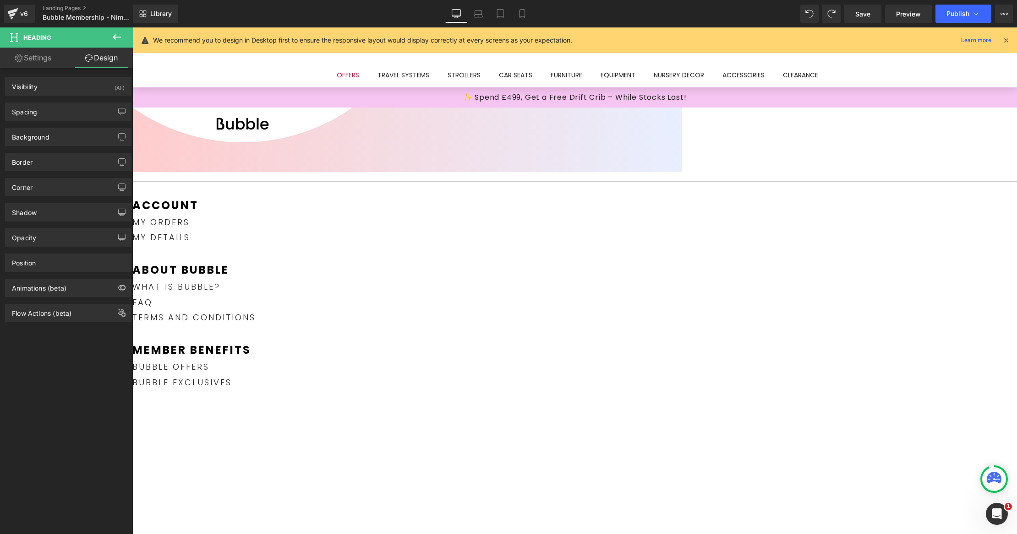
scroll to position [213, 0]
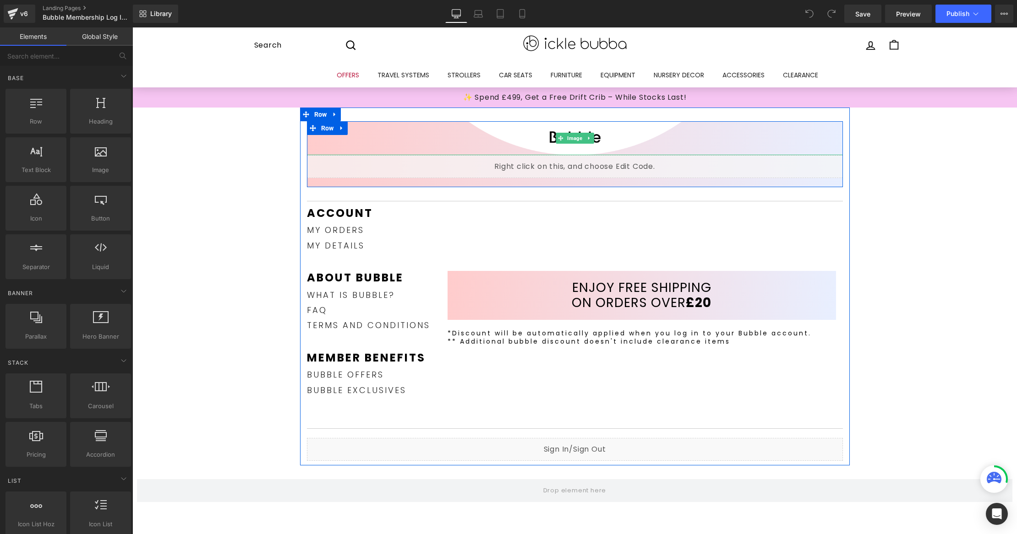
click at [729, 130] on div at bounding box center [575, 138] width 536 height 34
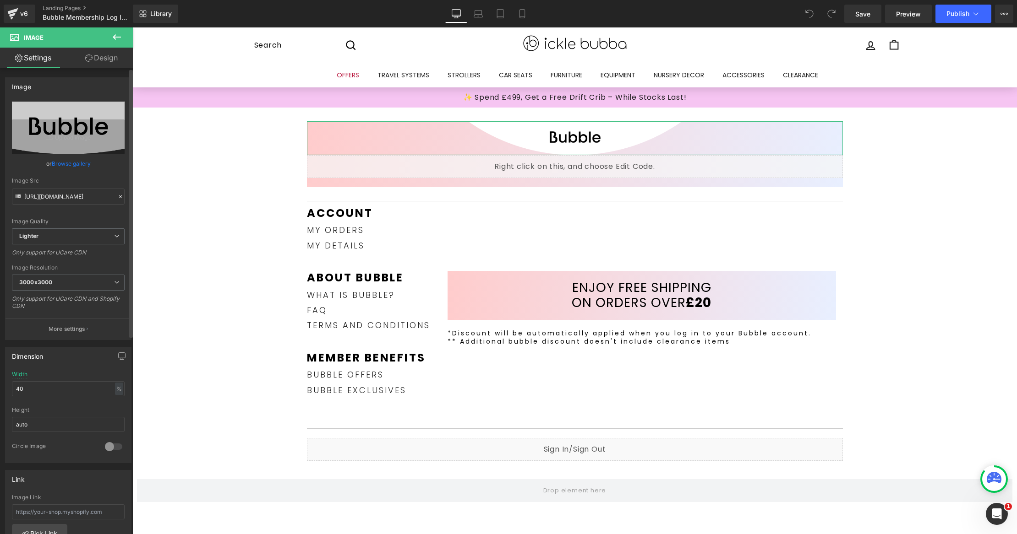
click at [83, 167] on link "Browse gallery" at bounding box center [71, 164] width 39 height 16
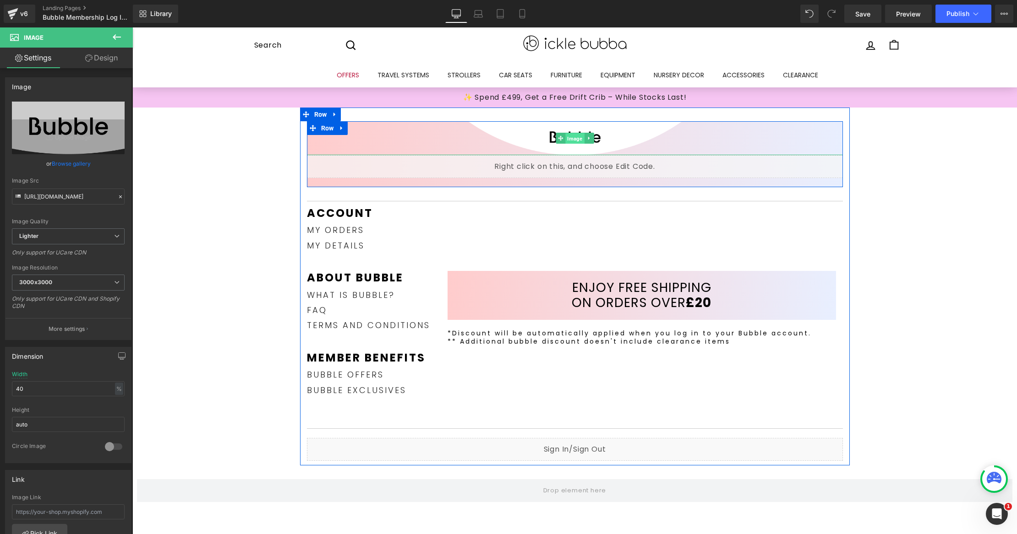
click at [566, 140] on span "Image" at bounding box center [574, 138] width 19 height 11
click at [338, 131] on icon at bounding box center [341, 128] width 6 height 7
click at [337, 133] on link at bounding box center [342, 128] width 12 height 14
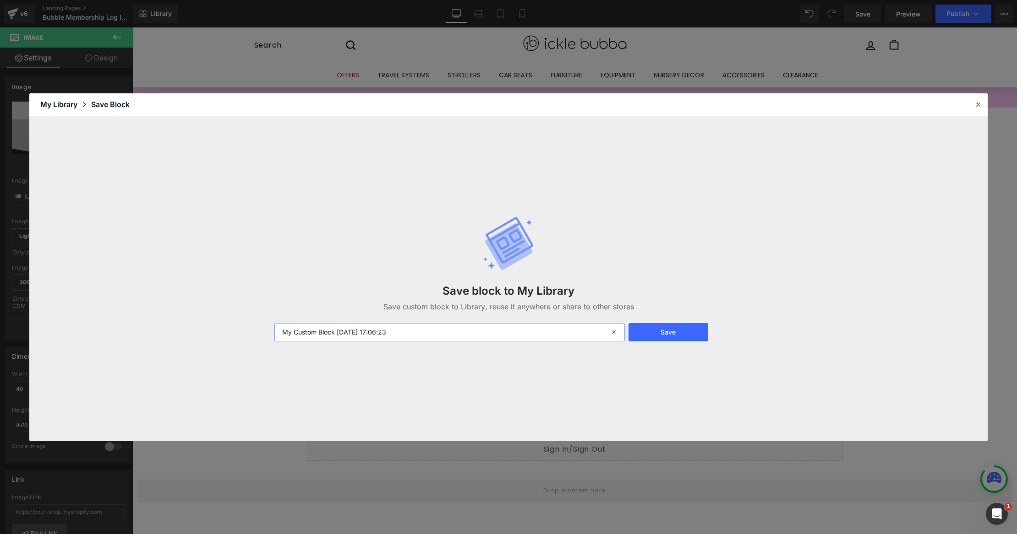
click at [374, 333] on input "My Custom Block 2025-08-31 17:06:23" at bounding box center [449, 332] width 350 height 18
type input "Bubble Membership Block"
click at [682, 332] on button "Save" at bounding box center [668, 332] width 80 height 18
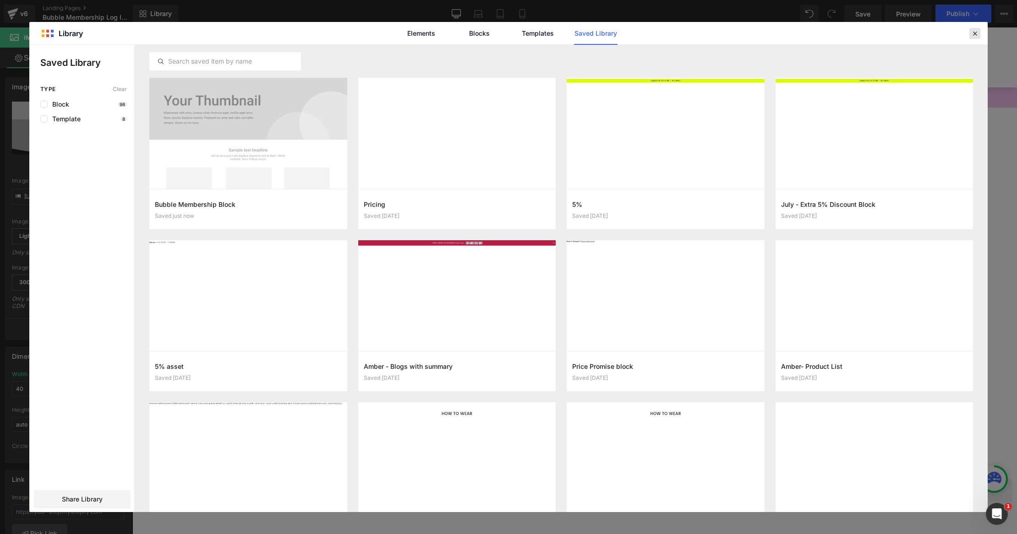
drag, startPoint x: 974, startPoint y: 32, endPoint x: 764, endPoint y: 30, distance: 210.2
click at [974, 32] on icon at bounding box center [974, 33] width 8 height 8
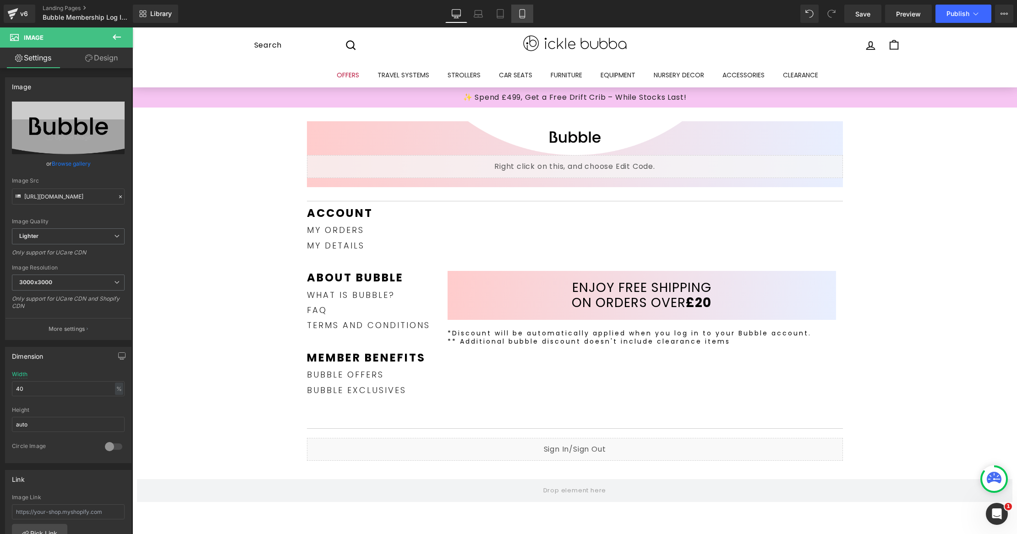
click at [517, 11] on link "Mobile" at bounding box center [522, 14] width 22 height 18
type input "100"
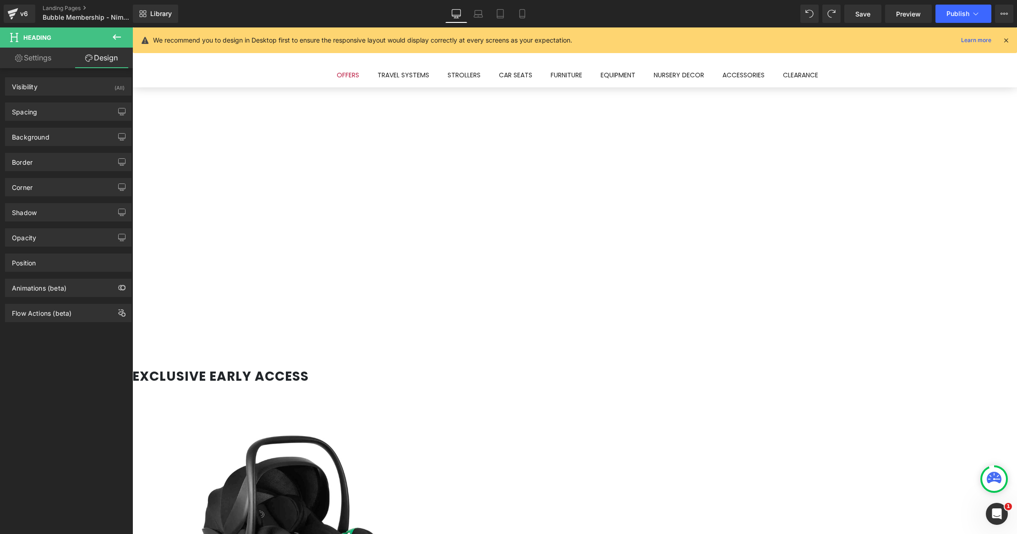
scroll to position [297, 0]
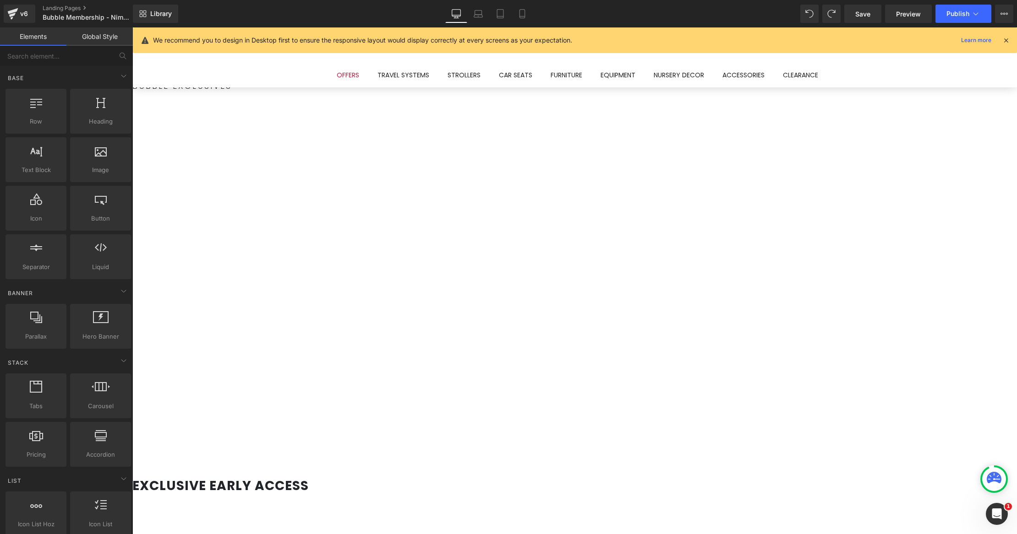
drag, startPoint x: 838, startPoint y: 491, endPoint x: 706, endPoint y: 463, distance: 135.2
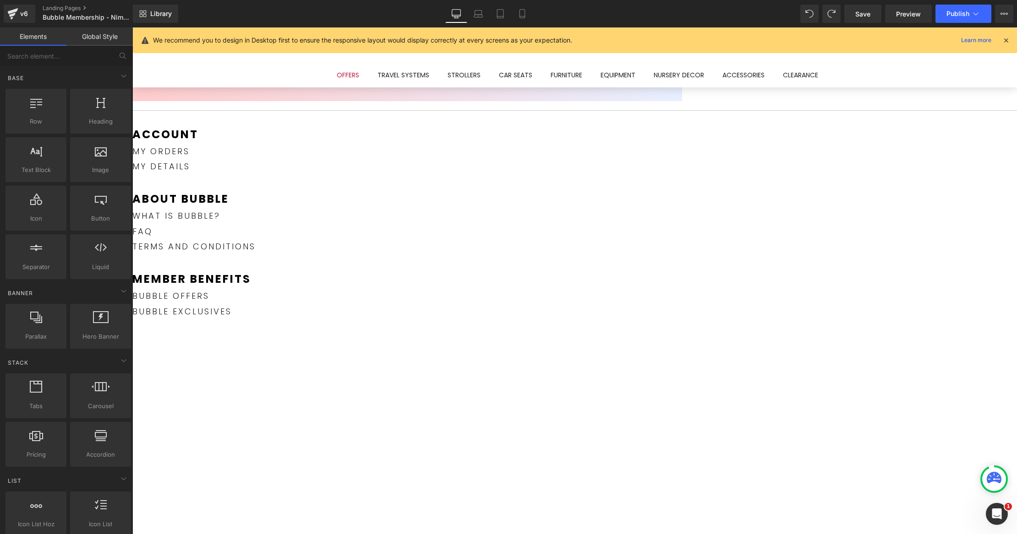
scroll to position [13, 0]
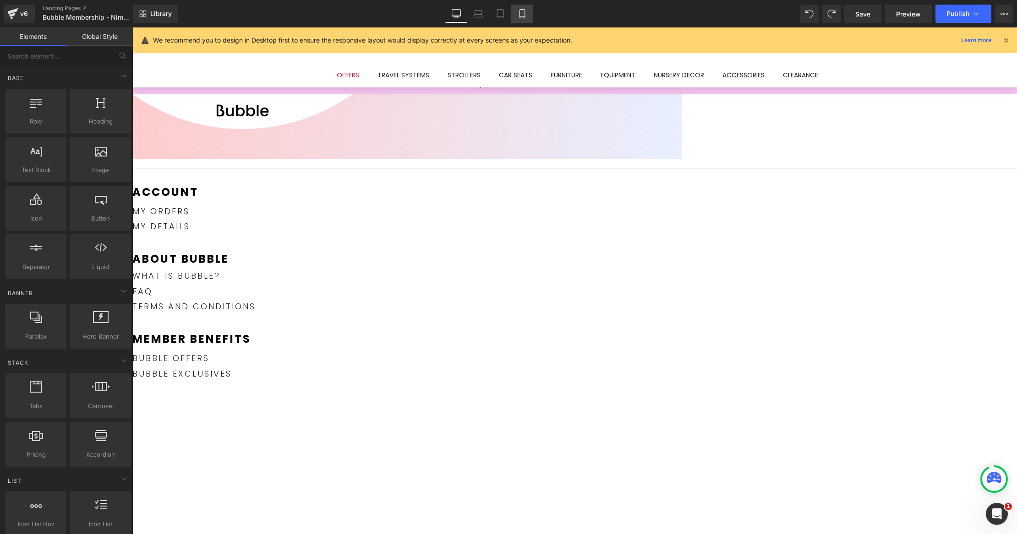
click at [520, 7] on link "Mobile" at bounding box center [522, 14] width 22 height 18
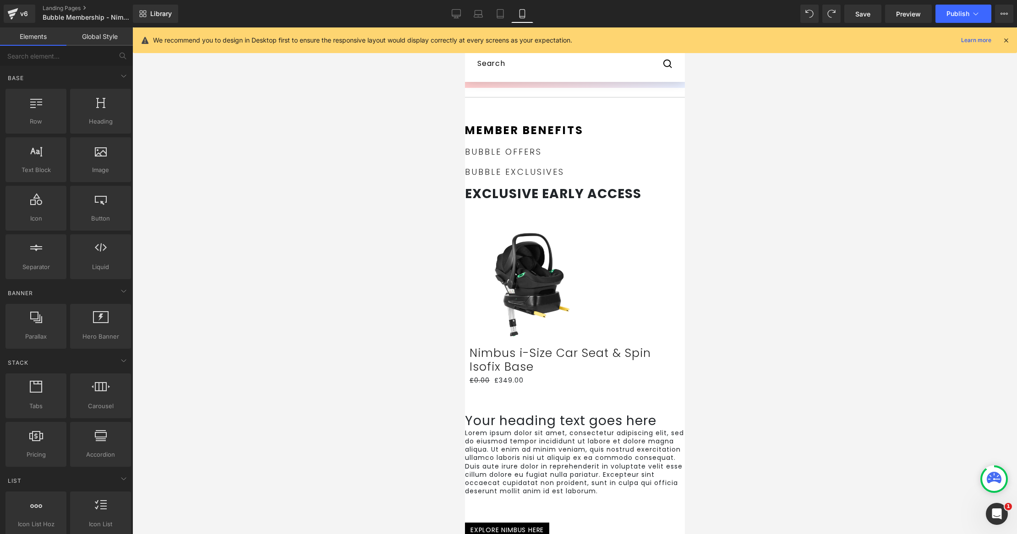
scroll to position [92, 0]
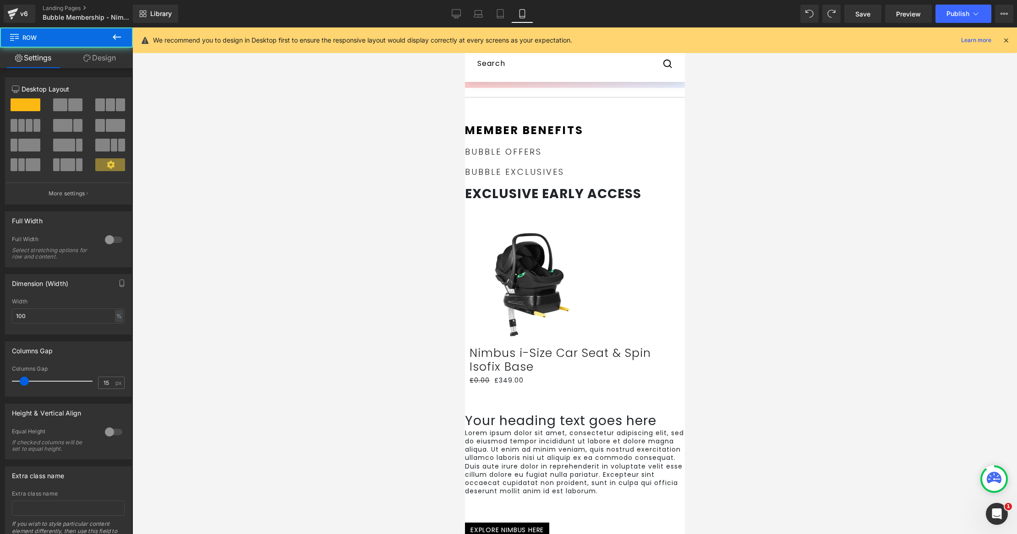
click at [549, 127] on div "Member benefits Text Block Bubble OFFERS Text Block Bubble exclusives Text Bloc…" at bounding box center [574, 150] width 220 height 72
click at [98, 58] on link "Design" at bounding box center [99, 58] width 66 height 21
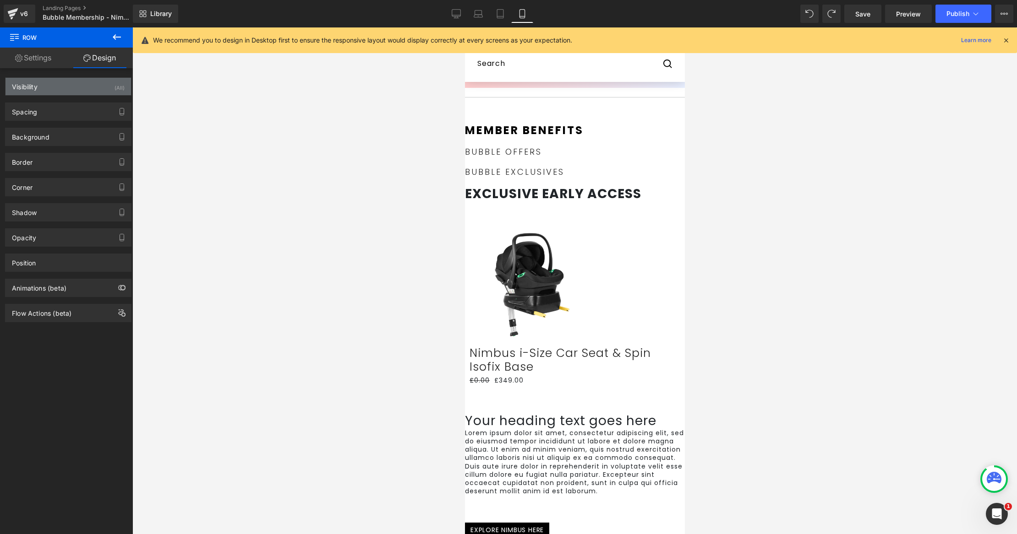
click at [101, 88] on div "Visibility (All)" at bounding box center [67, 86] width 125 height 17
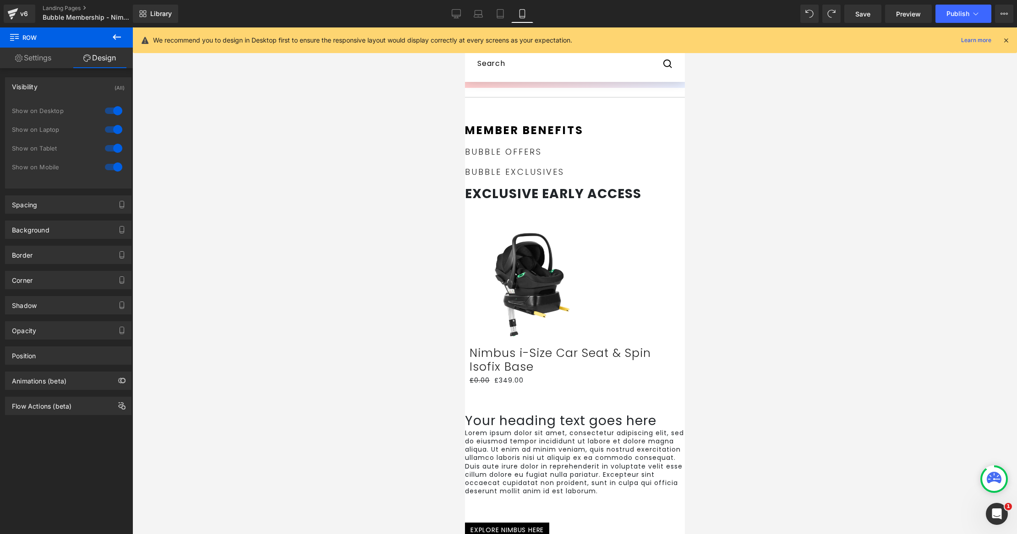
click at [110, 107] on div at bounding box center [114, 110] width 22 height 15
click at [111, 128] on div at bounding box center [114, 129] width 22 height 15
click at [459, 6] on link "Desktop" at bounding box center [456, 14] width 22 height 18
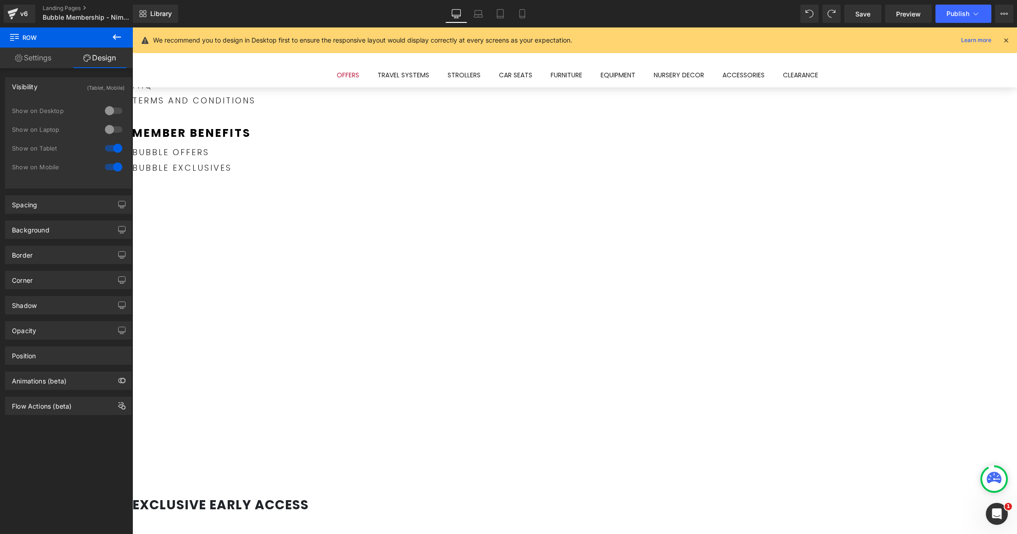
scroll to position [0, 0]
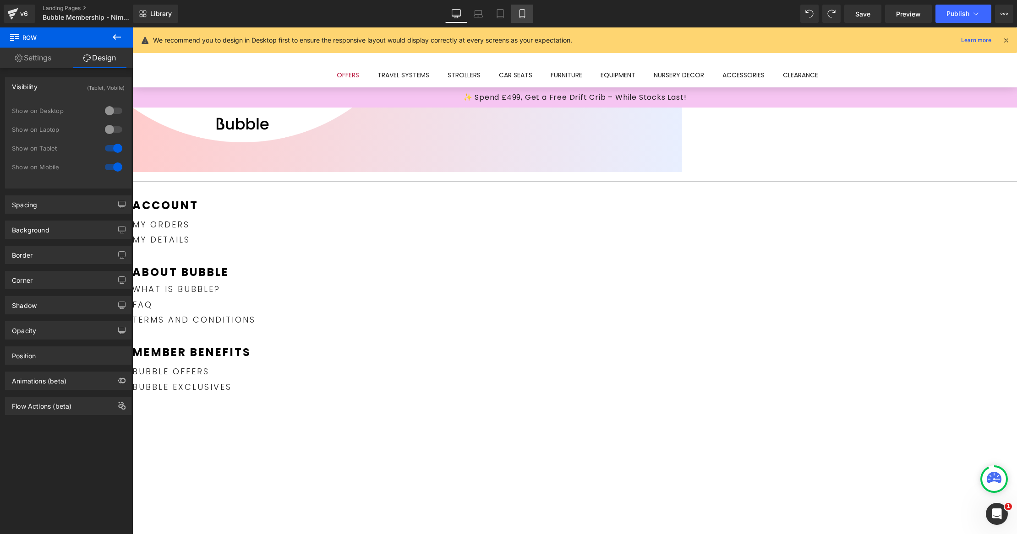
click at [516, 13] on link "Mobile" at bounding box center [522, 14] width 22 height 18
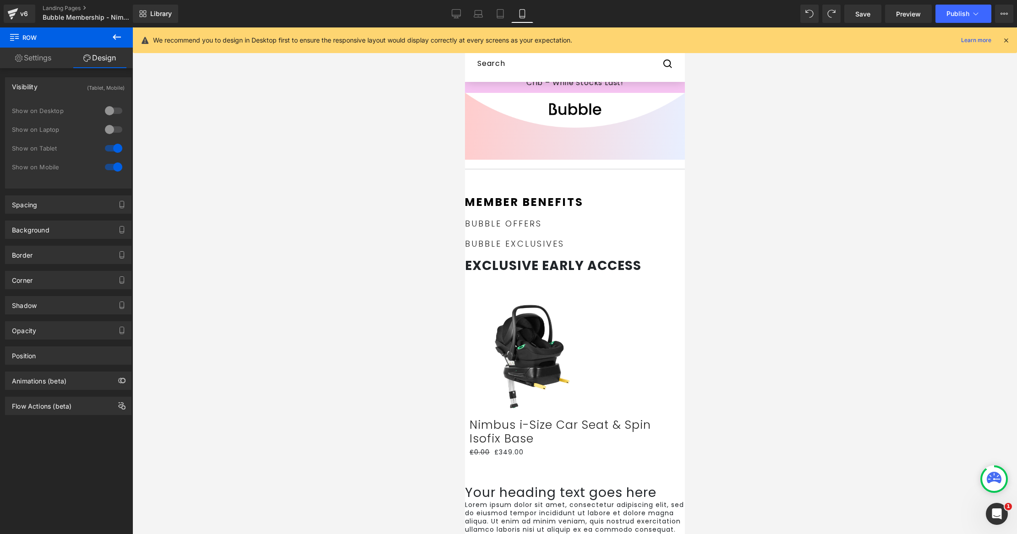
scroll to position [97, 0]
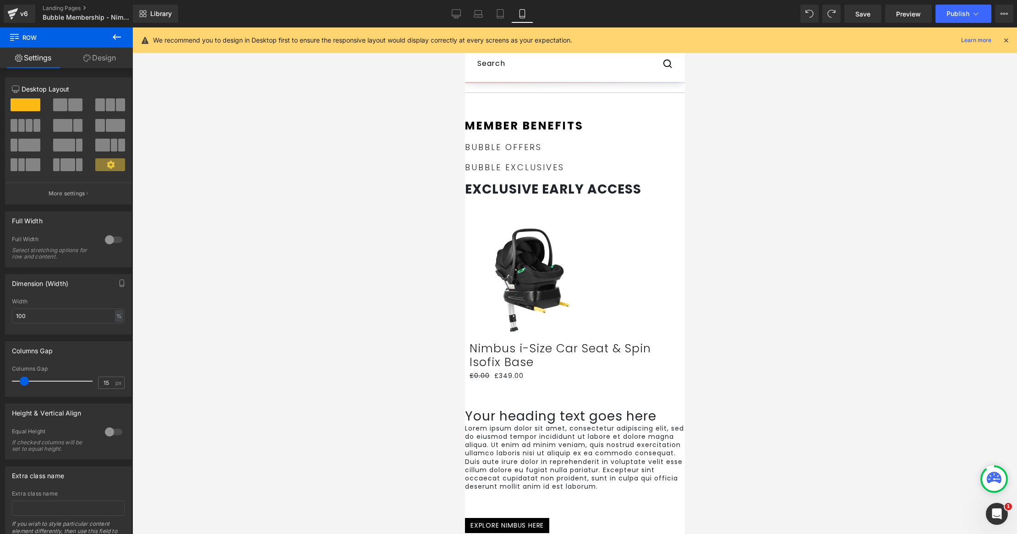
drag, startPoint x: 623, startPoint y: 128, endPoint x: 634, endPoint y: 229, distance: 101.3
click at [634, 229] on div "Account Text Block my orders Text Block my details Text Block about bubble Text…" at bounding box center [574, 491] width 220 height 764
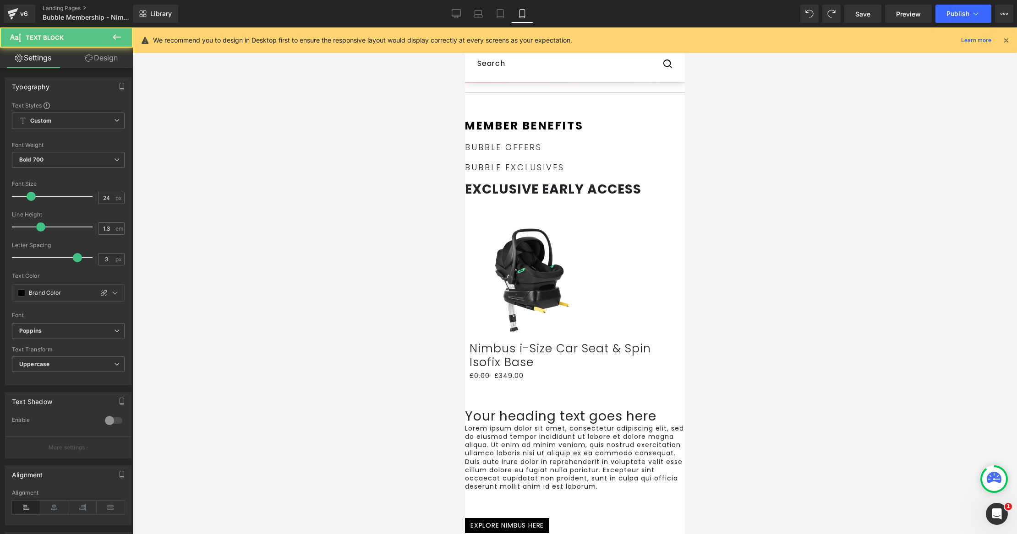
drag, startPoint x: 608, startPoint y: 142, endPoint x: 612, endPoint y: 198, distance: 56.0
click at [613, 213] on div "Account Text Block my orders Text Block my details Text Block about bubble Text…" at bounding box center [574, 491] width 220 height 764
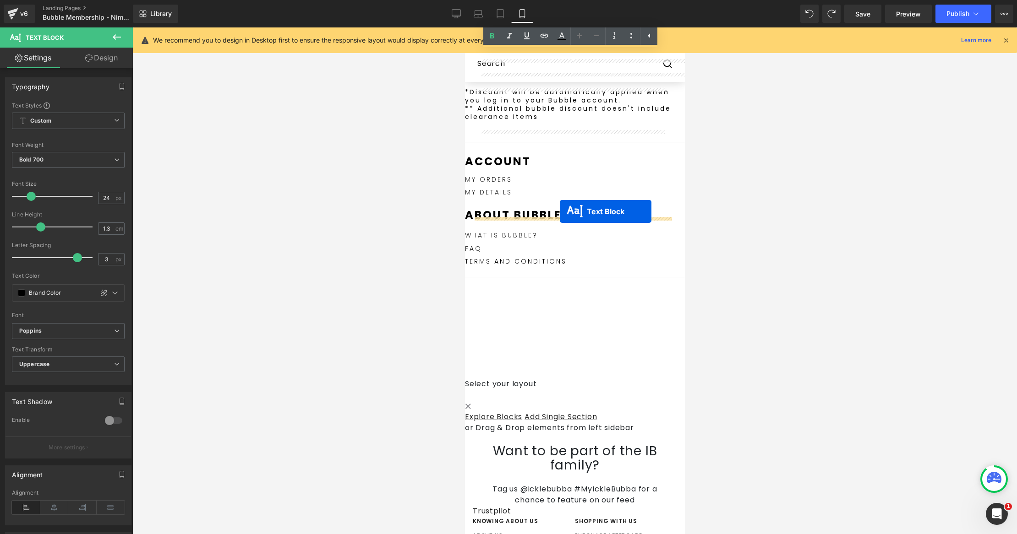
scroll to position [951, 0]
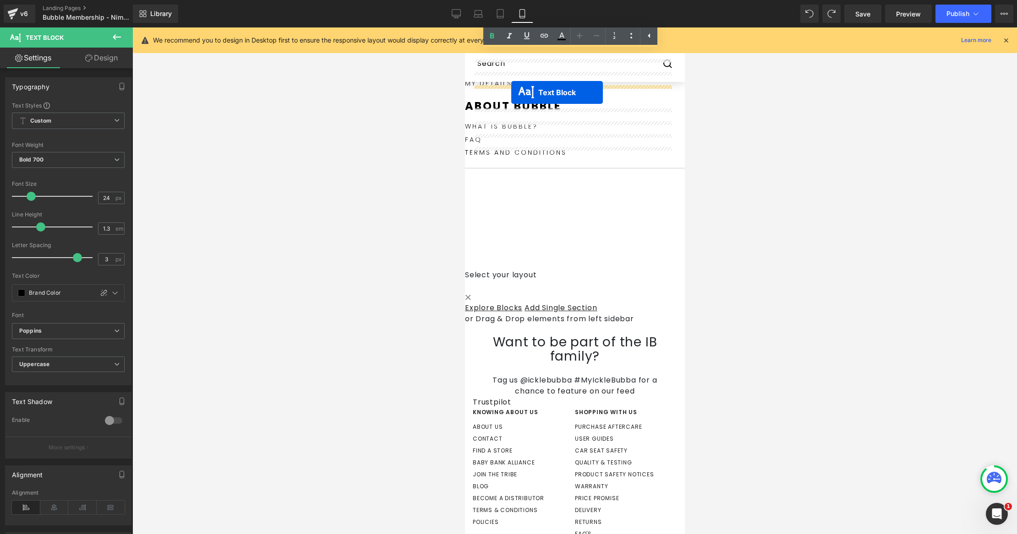
drag, startPoint x: 555, startPoint y: 139, endPoint x: 511, endPoint y: 92, distance: 64.8
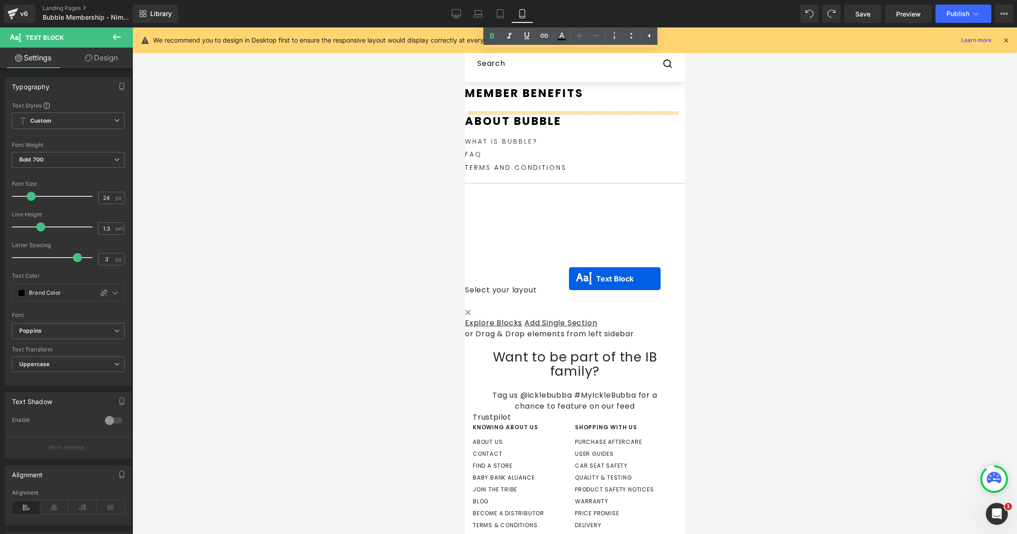
scroll to position [858, 0]
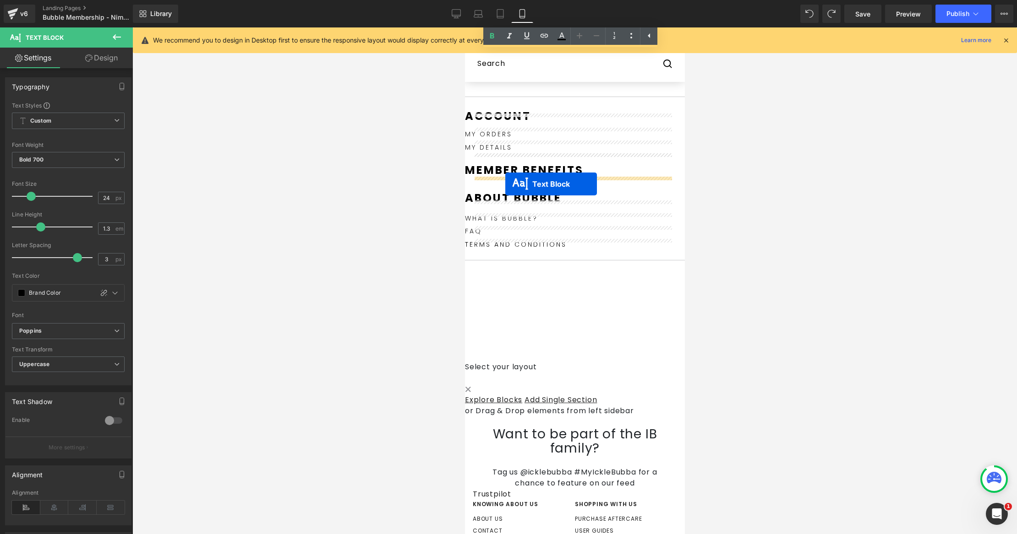
drag, startPoint x: 562, startPoint y: 230, endPoint x: 506, endPoint y: 184, distance: 73.5
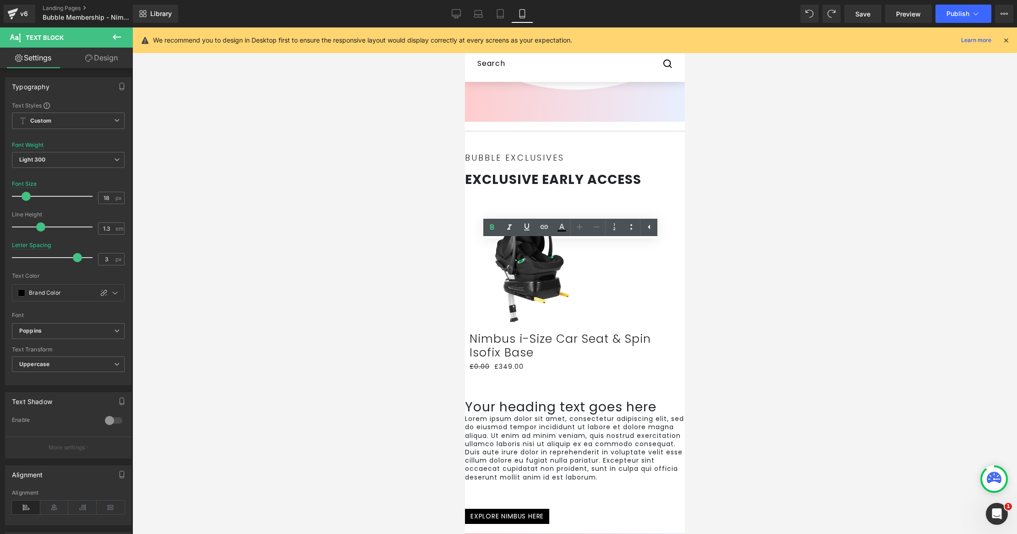
scroll to position [0, 0]
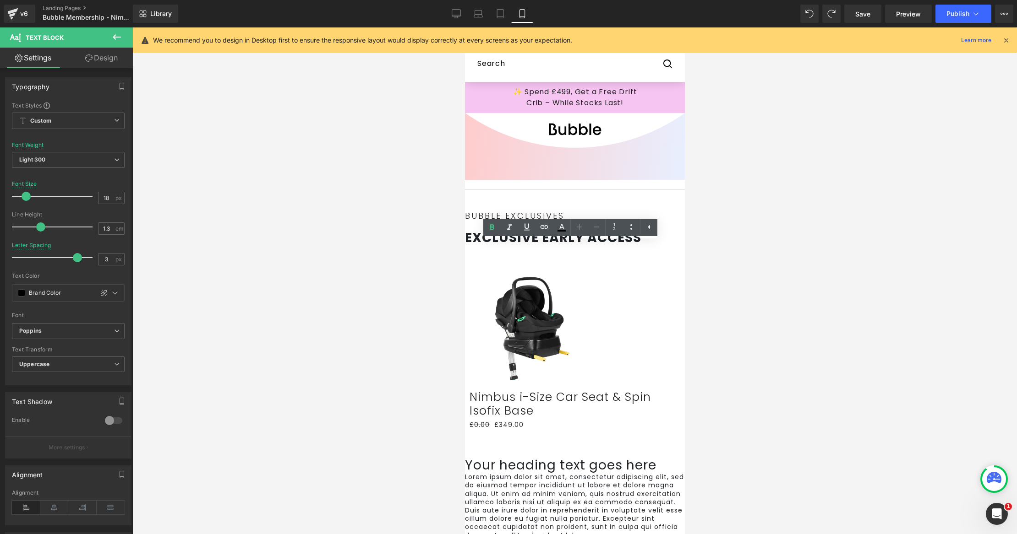
click at [467, 226] on div at bounding box center [465, 226] width 2 height 0
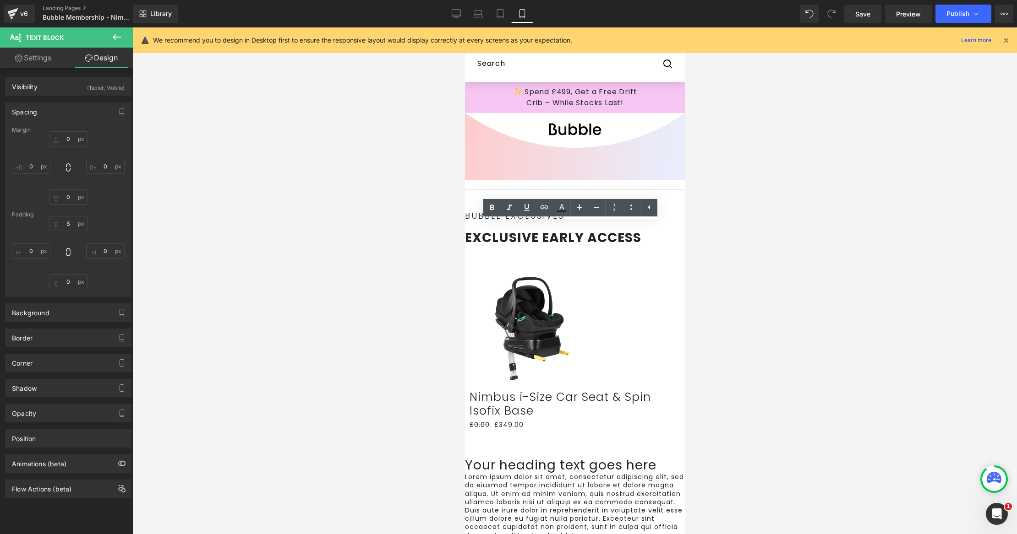
click at [540, 430] on div at bounding box center [574, 437] width 211 height 14
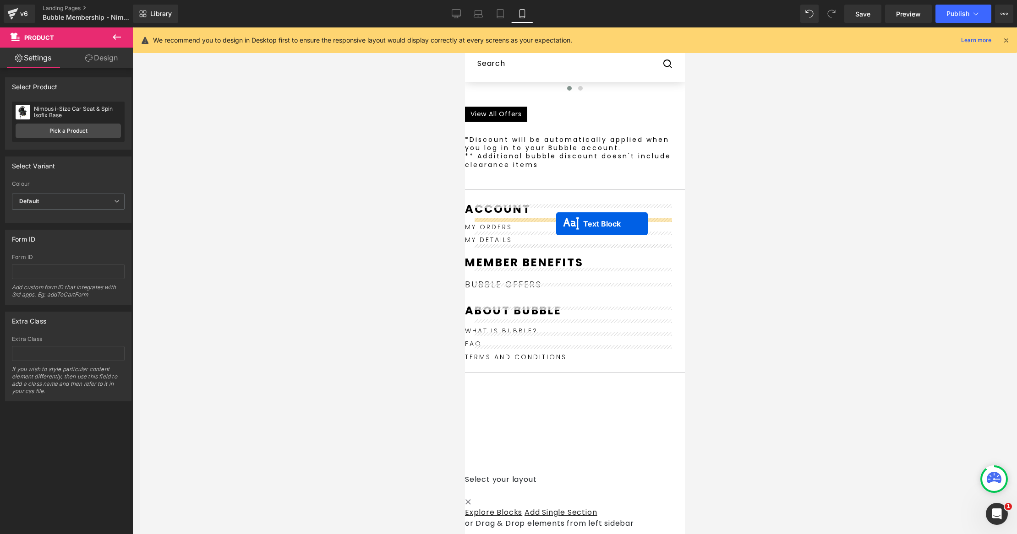
scroll to position [859, 0]
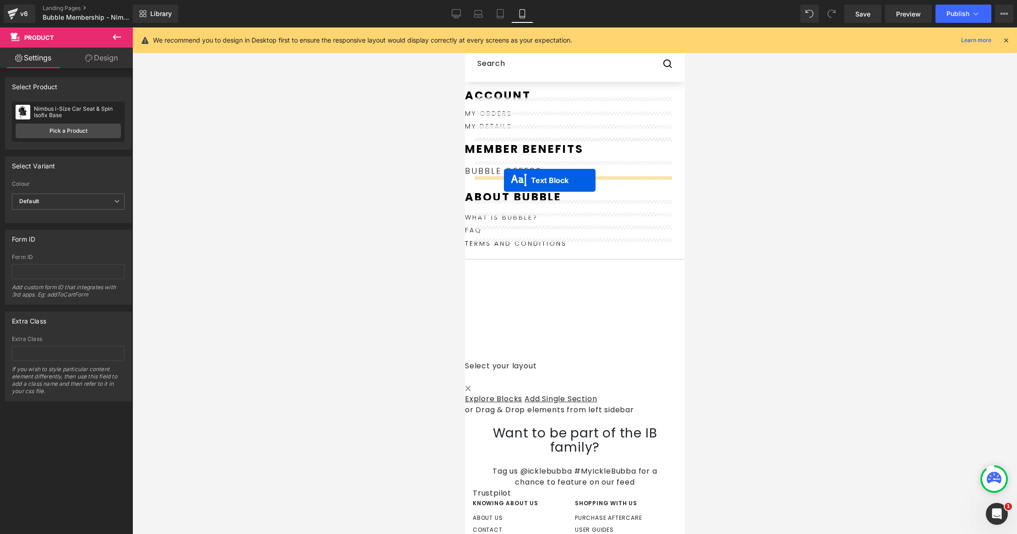
drag, startPoint x: 555, startPoint y: 232, endPoint x: 503, endPoint y: 180, distance: 73.2
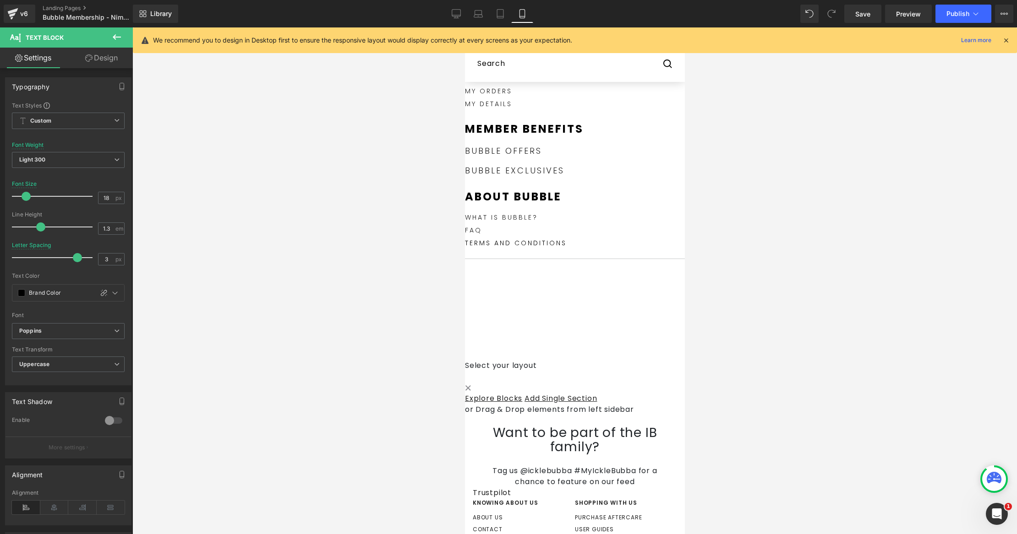
click at [501, 108] on div "my details" at bounding box center [574, 101] width 220 height 13
click at [510, 177] on div at bounding box center [574, 177] width 220 height 2
type input "14"
click at [22, 195] on span at bounding box center [22, 196] width 9 height 9
click at [519, 157] on link "Bubble OFFERS" at bounding box center [502, 150] width 77 height 11
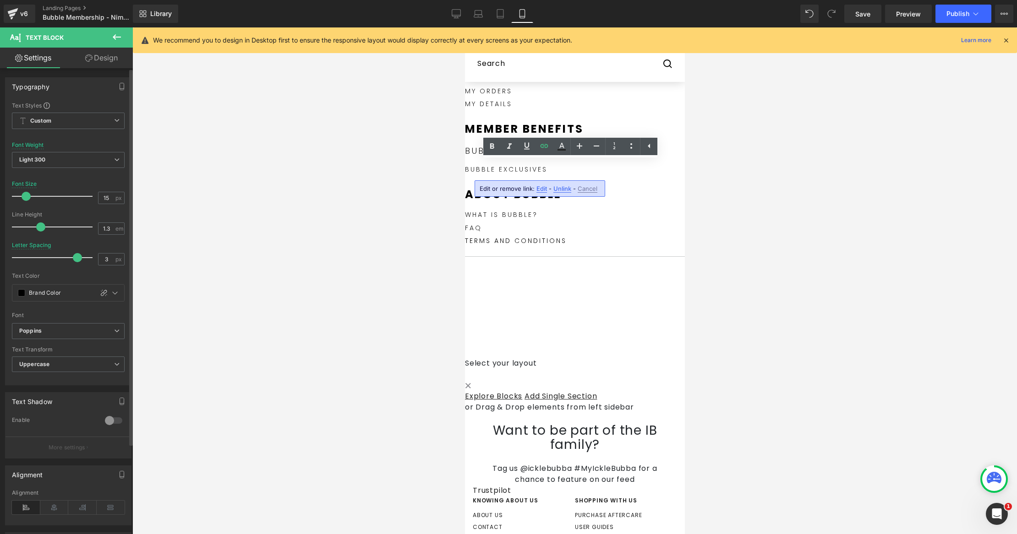
type input "14"
click at [21, 194] on span at bounding box center [22, 196] width 9 height 9
click at [625, 243] on div at bounding box center [574, 244] width 220 height 2
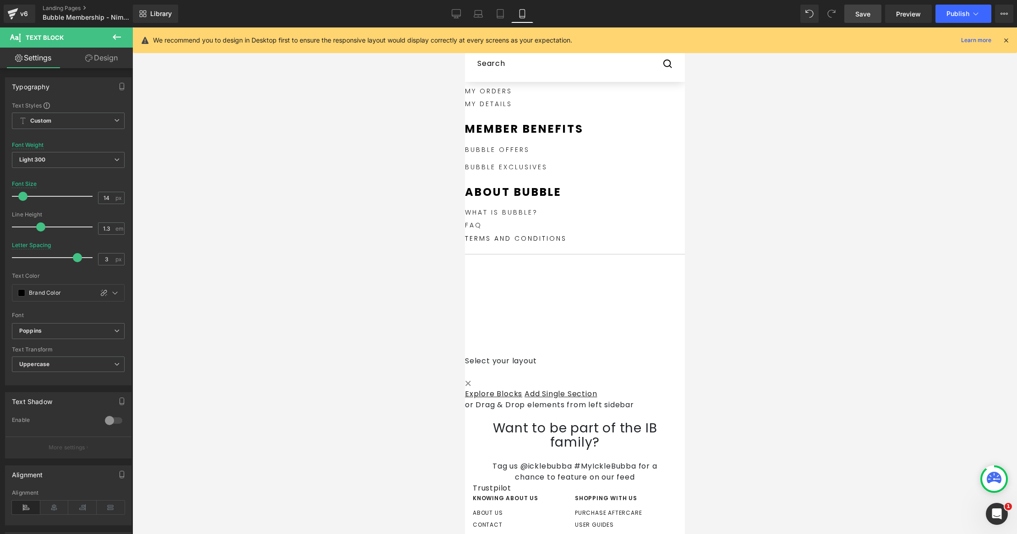
click at [865, 10] on span "Save" at bounding box center [862, 14] width 15 height 10
click at [869, 14] on span "Save" at bounding box center [862, 14] width 15 height 10
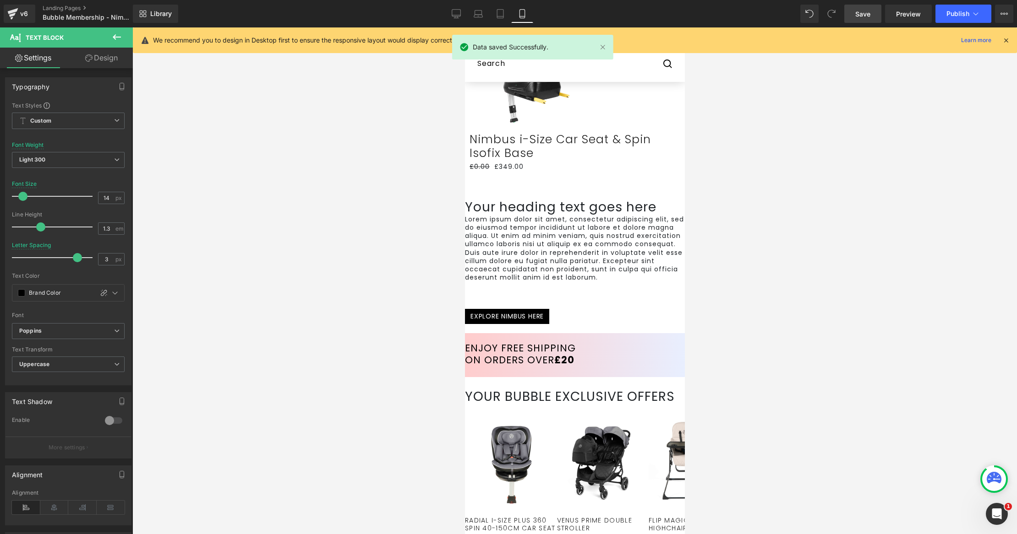
scroll to position [98, 0]
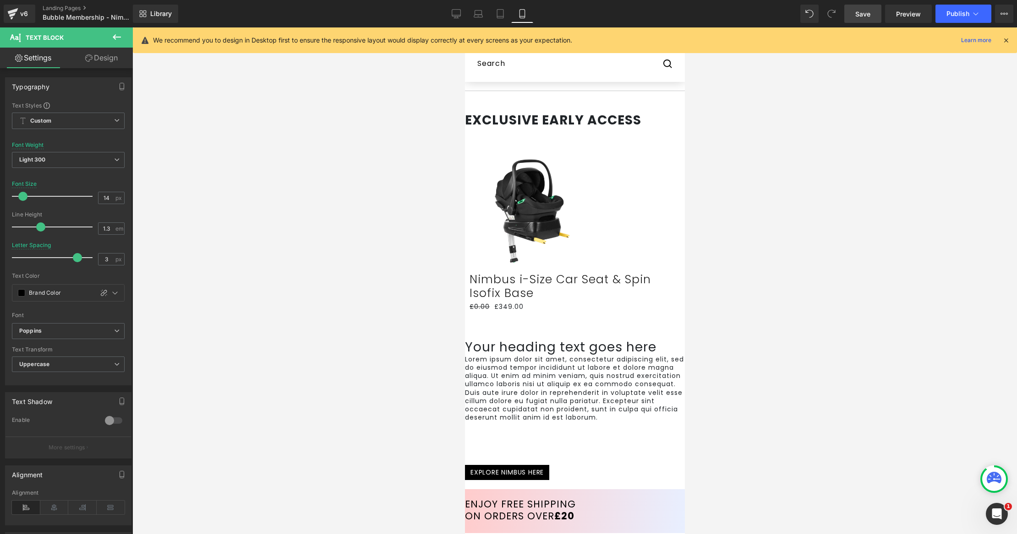
click at [464, 27] on icon at bounding box center [464, 27] width 0 height 0
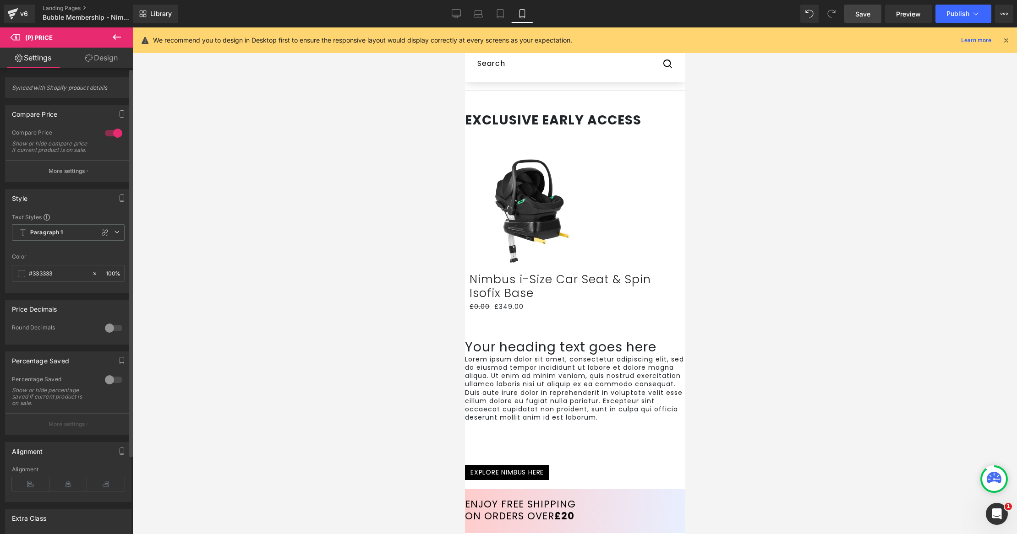
scroll to position [2, 0]
click at [112, 126] on div at bounding box center [114, 131] width 22 height 15
click at [854, 10] on link "Save" at bounding box center [862, 14] width 37 height 18
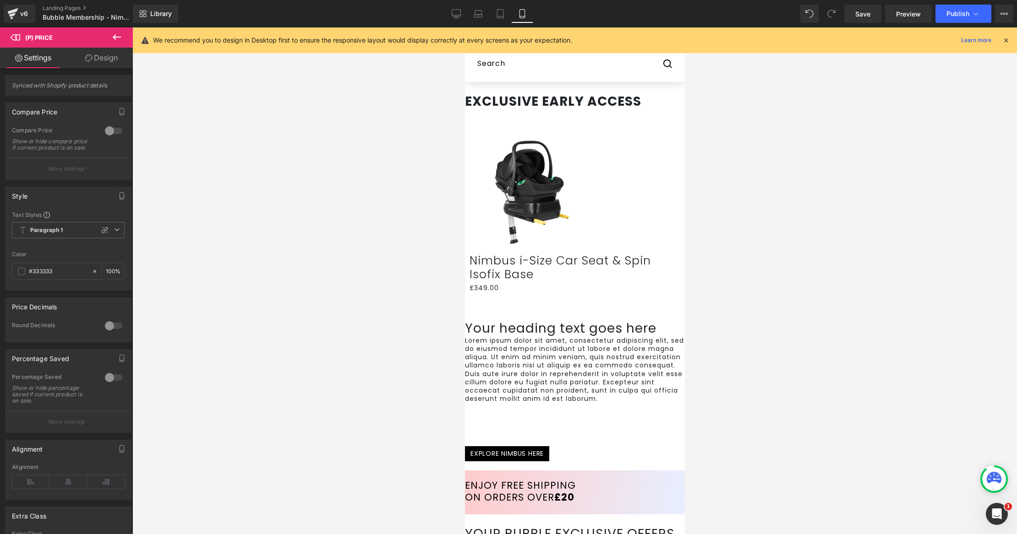
scroll to position [199, 0]
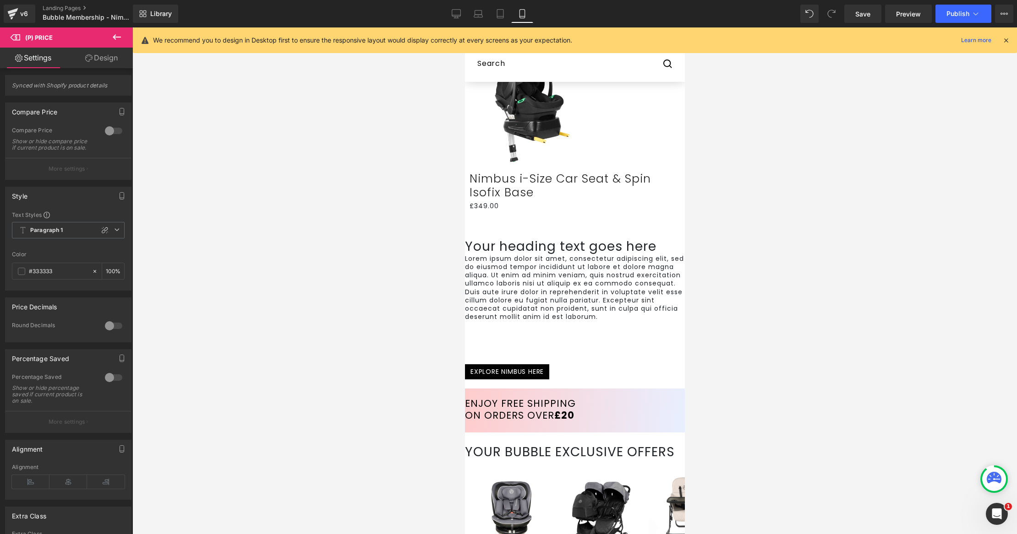
click at [518, 321] on p "Lorem ipsum dolor sit amet, consectetur adipiscing elit, sed do eiusmod tempor …" at bounding box center [574, 288] width 220 height 67
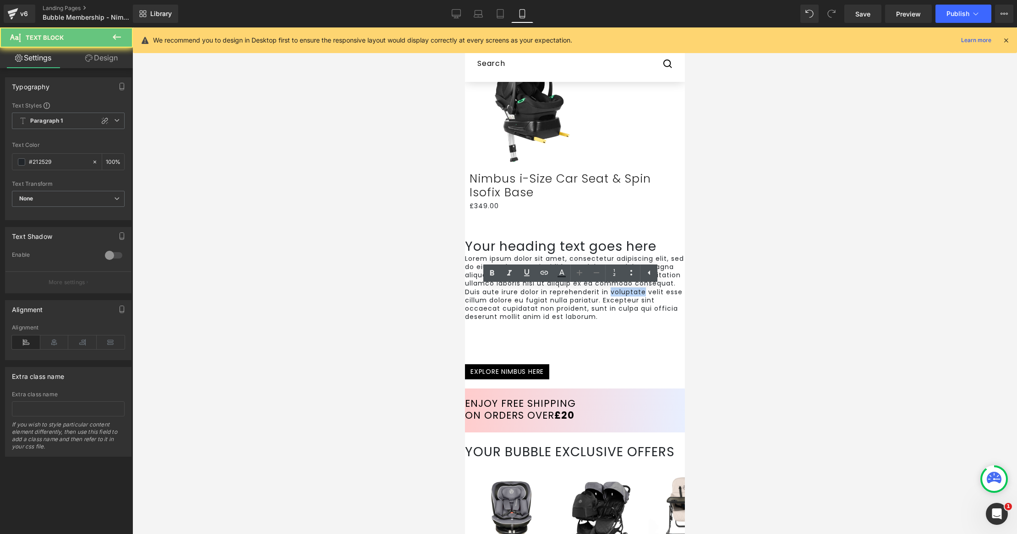
click at [518, 321] on p "Lorem ipsum dolor sit amet, consectetur adipiscing elit, sed do eiusmod tempor …" at bounding box center [574, 288] width 220 height 67
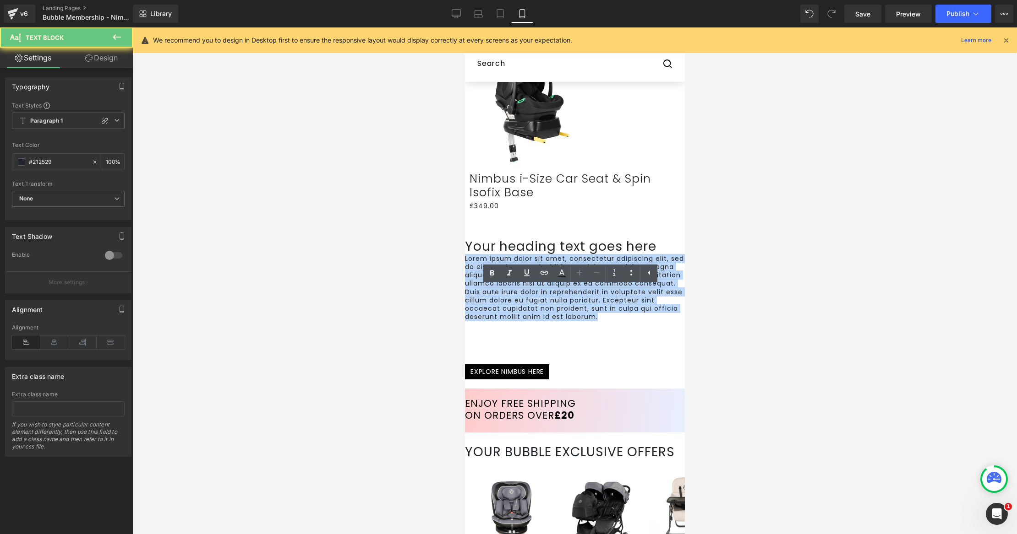
click at [518, 321] on p "Lorem ipsum dolor sit amet, consectetur adipiscing elit, sed do eiusmod tempor …" at bounding box center [574, 288] width 220 height 67
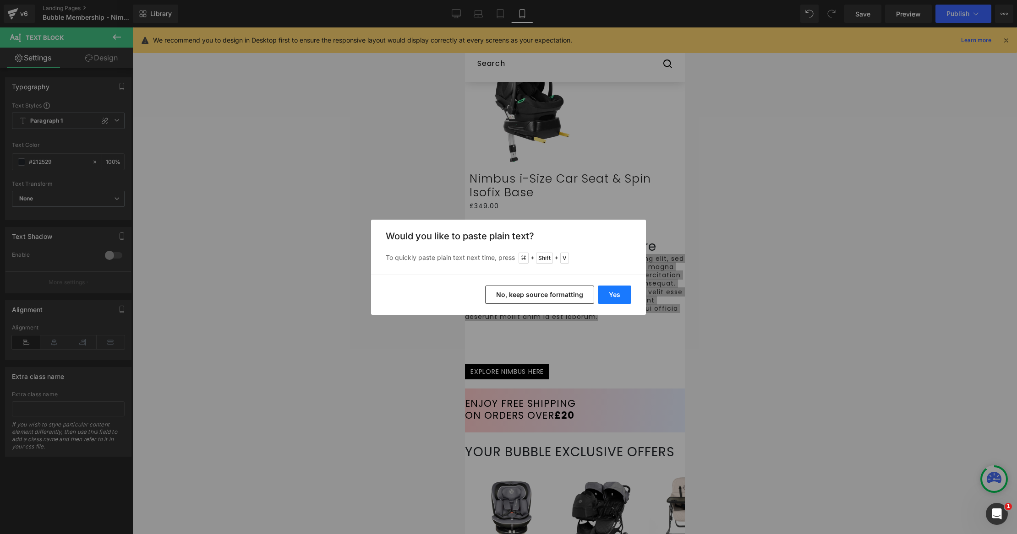
click at [604, 289] on button "Yes" at bounding box center [614, 295] width 33 height 18
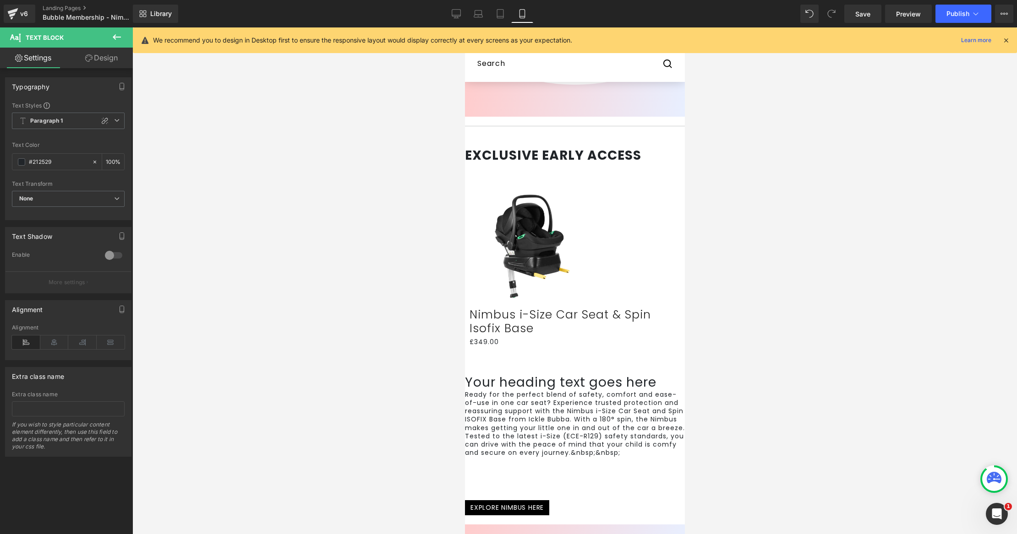
scroll to position [197, 0]
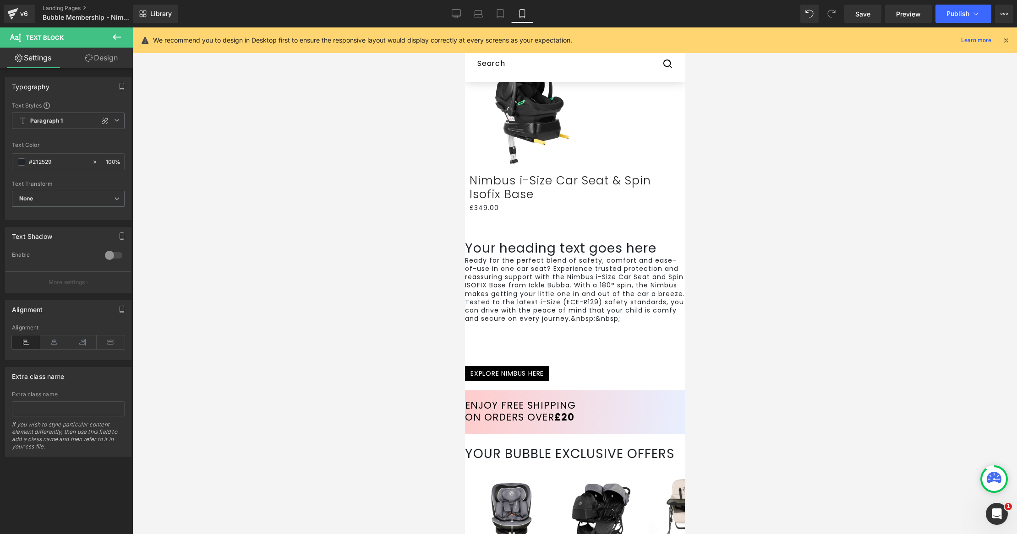
click at [464, 27] on span "Text Block" at bounding box center [464, 27] width 0 height 0
click at [612, 323] on p "Ready for the perfect blend of safety, comfort and ease-of-use in one car seat?…" at bounding box center [574, 289] width 220 height 67
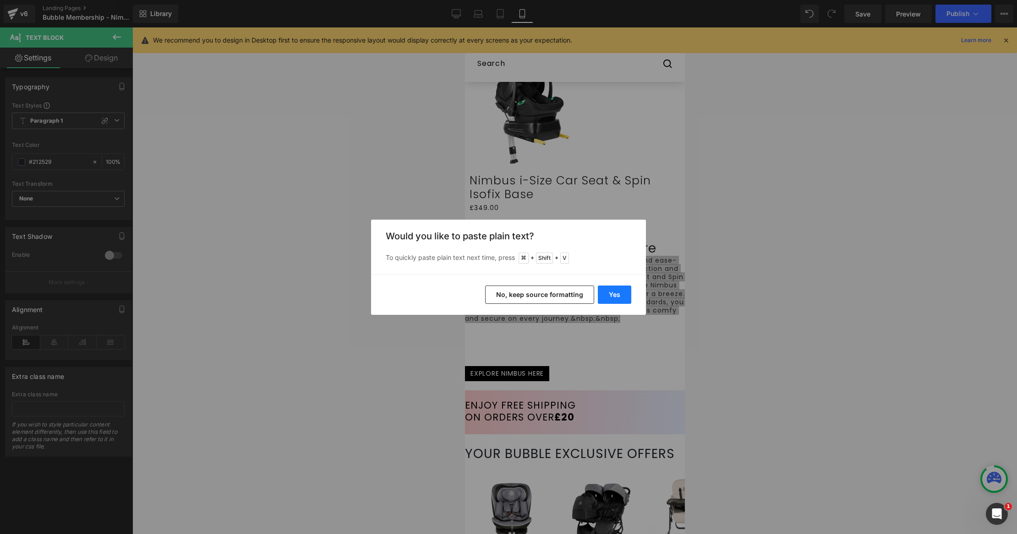
click at [615, 295] on button "Yes" at bounding box center [614, 295] width 33 height 18
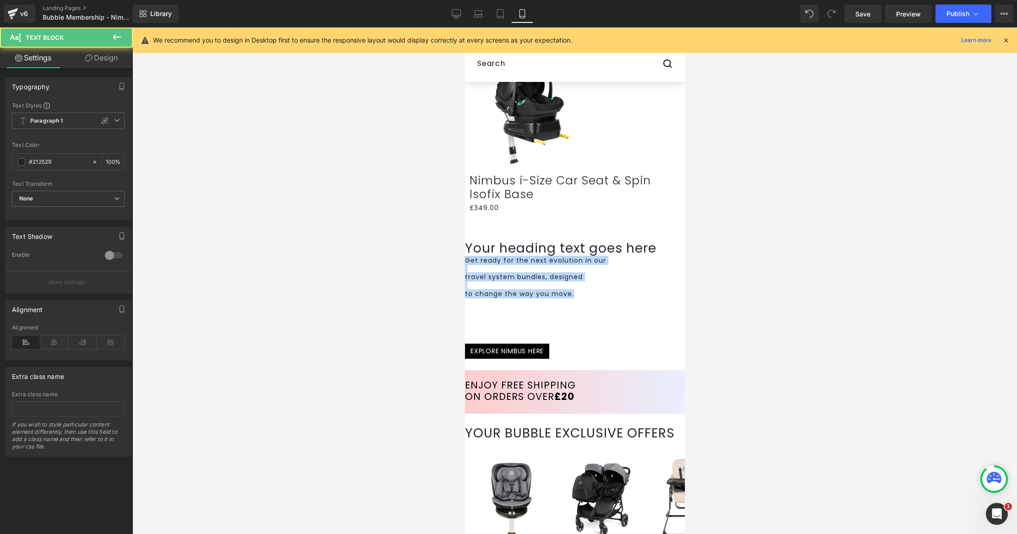
drag, startPoint x: 614, startPoint y: 325, endPoint x: 857, endPoint y: 311, distance: 242.6
click at [491, 291] on div "Get ready for the next evolution in our travel system bundles, designed to chan…" at bounding box center [574, 279] width 220 height 46
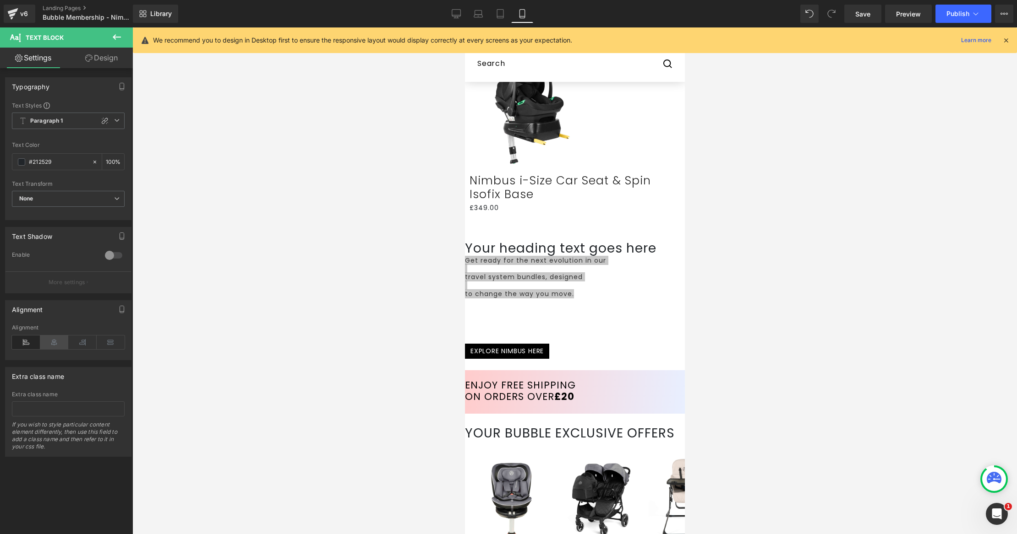
click at [45, 341] on icon at bounding box center [54, 343] width 28 height 14
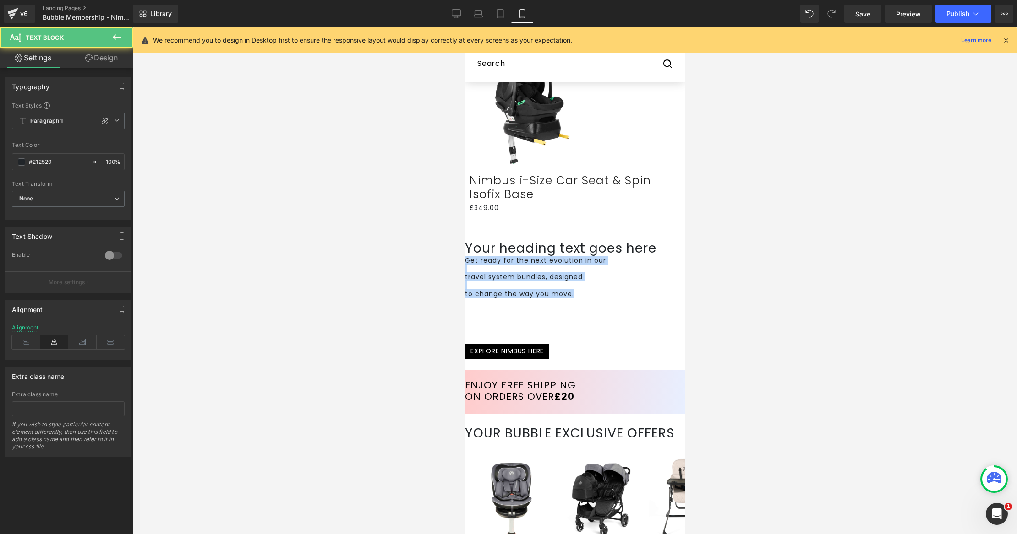
click at [611, 273] on p at bounding box center [574, 269] width 220 height 8
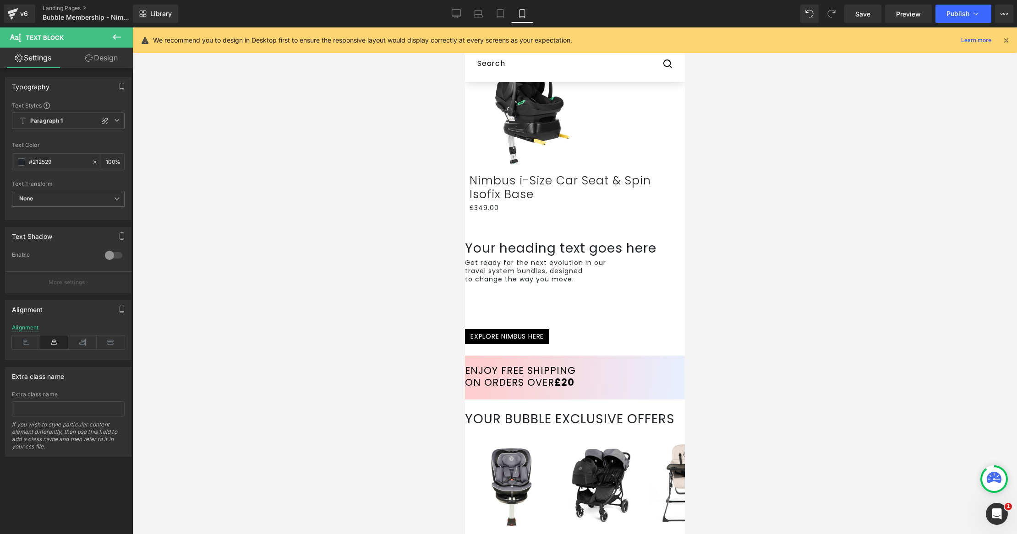
click at [597, 256] on h1 "Your heading text goes here" at bounding box center [574, 249] width 220 height 16
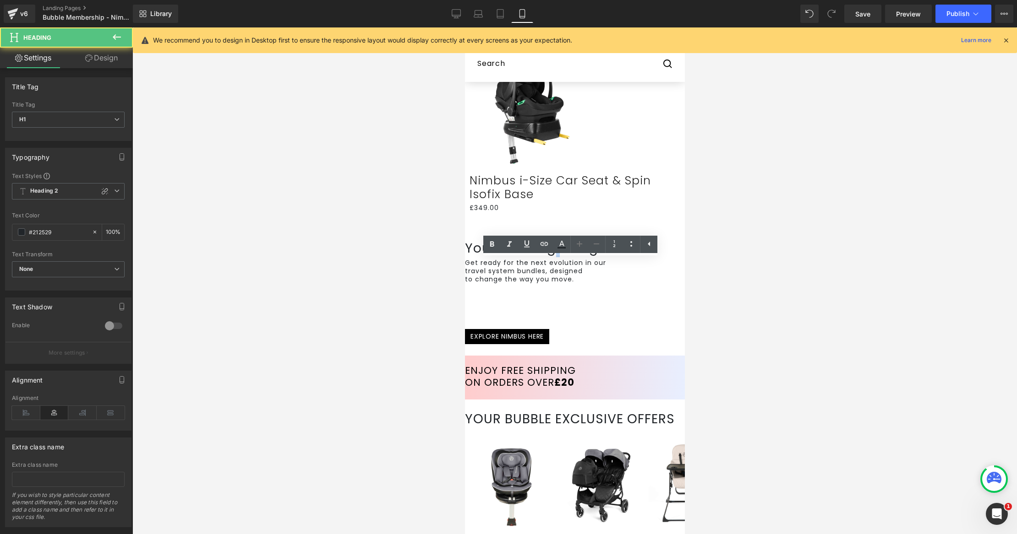
click at [597, 256] on h1 "Your heading text goes here" at bounding box center [574, 249] width 220 height 16
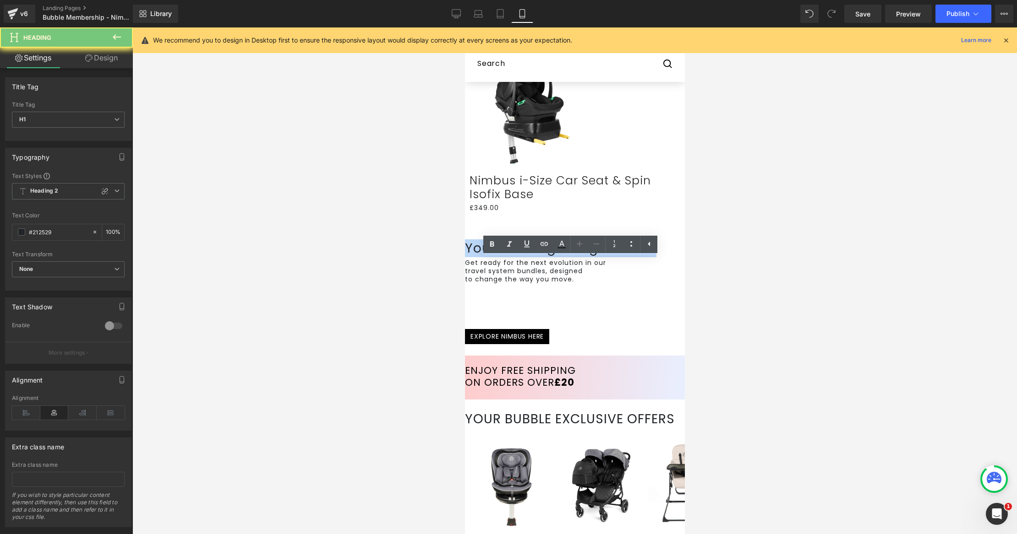
click at [597, 256] on h1 "Your heading text goes here" at bounding box center [574, 249] width 220 height 16
paste div
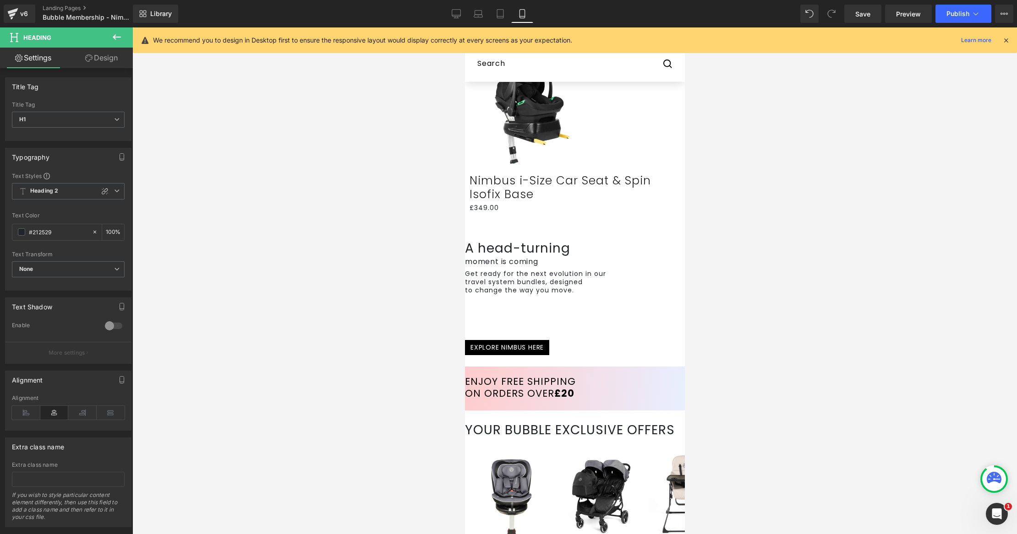
click at [599, 256] on h1 "A head-turning" at bounding box center [574, 249] width 220 height 16
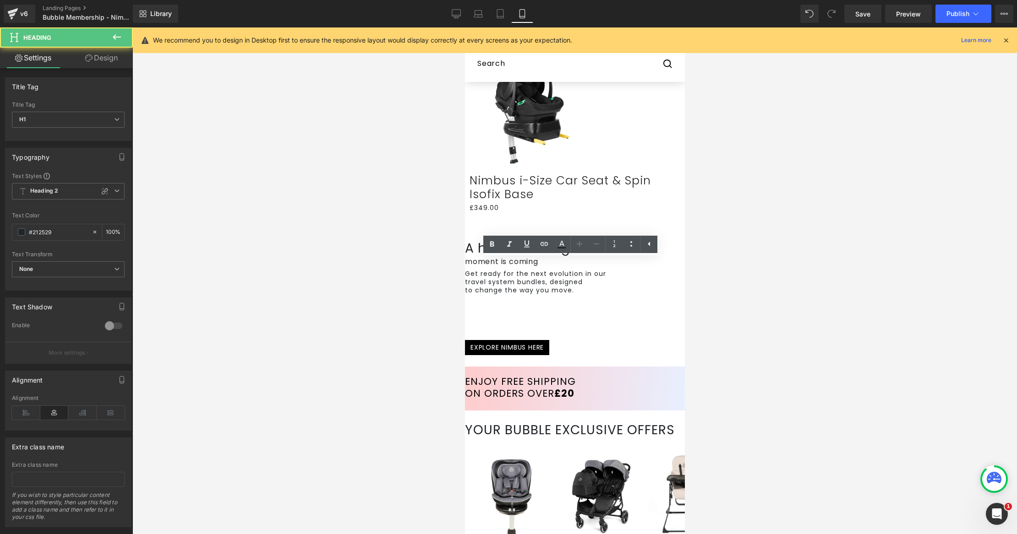
click at [632, 256] on h1 "A head-turning" at bounding box center [574, 249] width 220 height 16
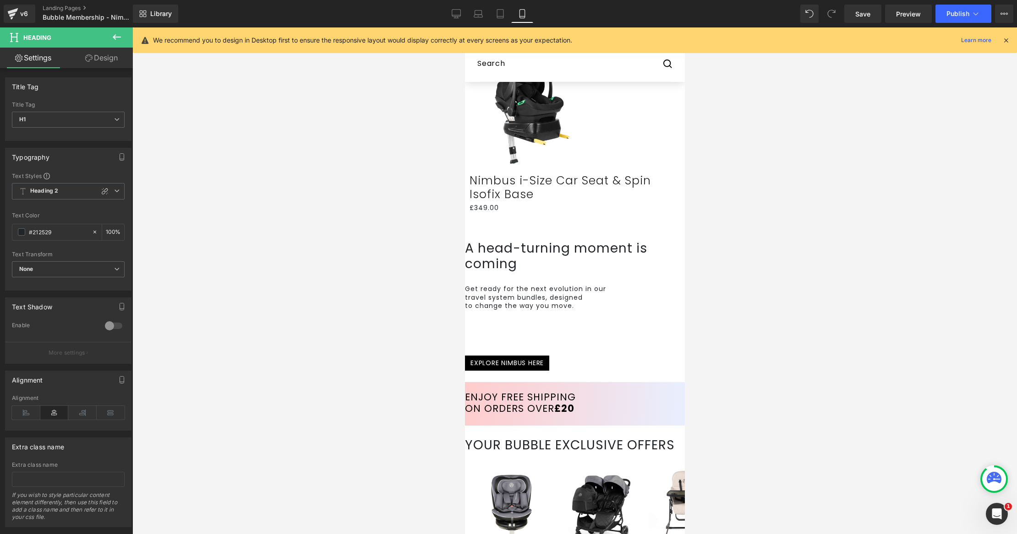
click at [643, 233] on div "Sale Off (P) Image Nimbus i-Size Car Seat & Spin Isofix Base (P) Title £349.00 …" at bounding box center [574, 137] width 220 height 207
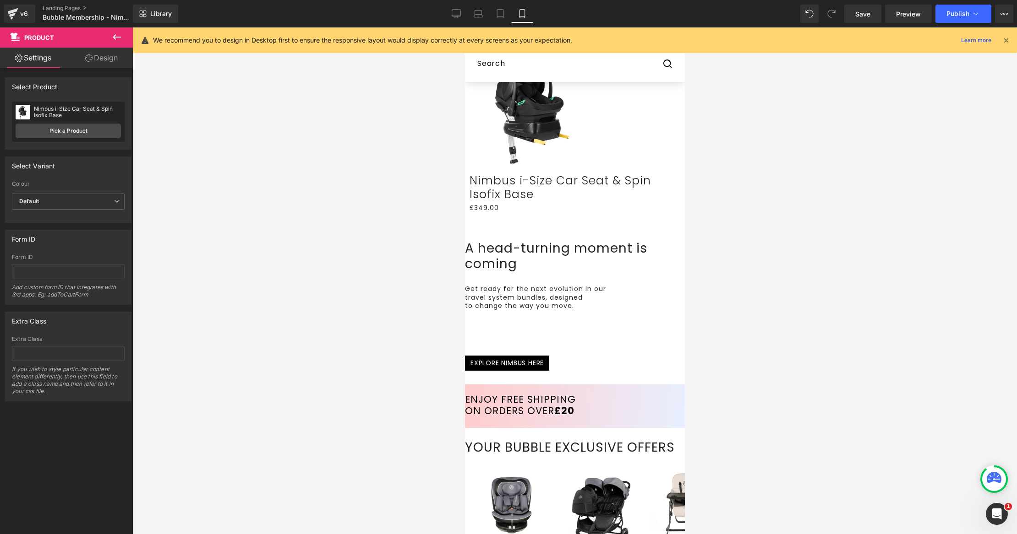
click at [578, 283] on div at bounding box center [574, 277] width 220 height 11
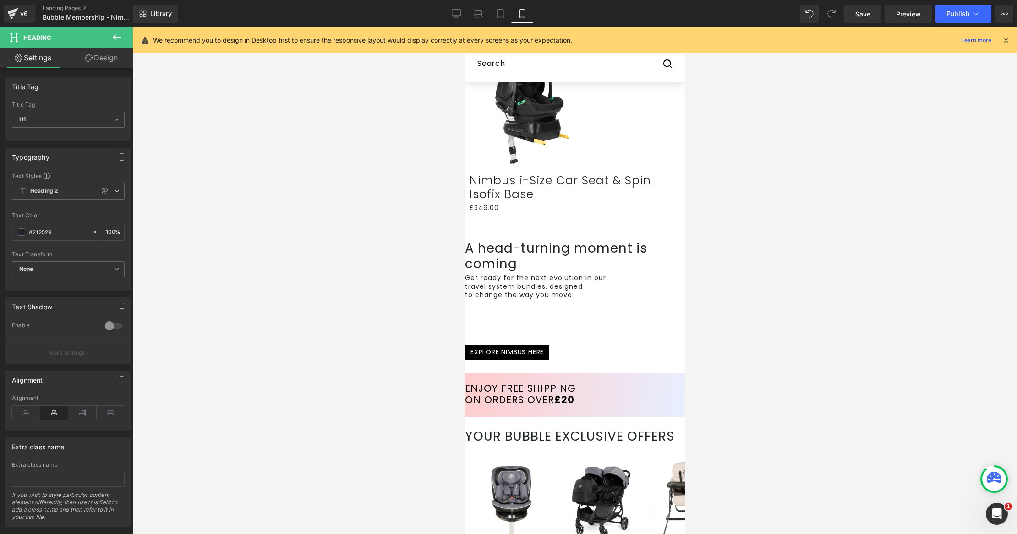
click at [594, 282] on p "Get ready for the next evolution in our" at bounding box center [574, 278] width 220 height 8
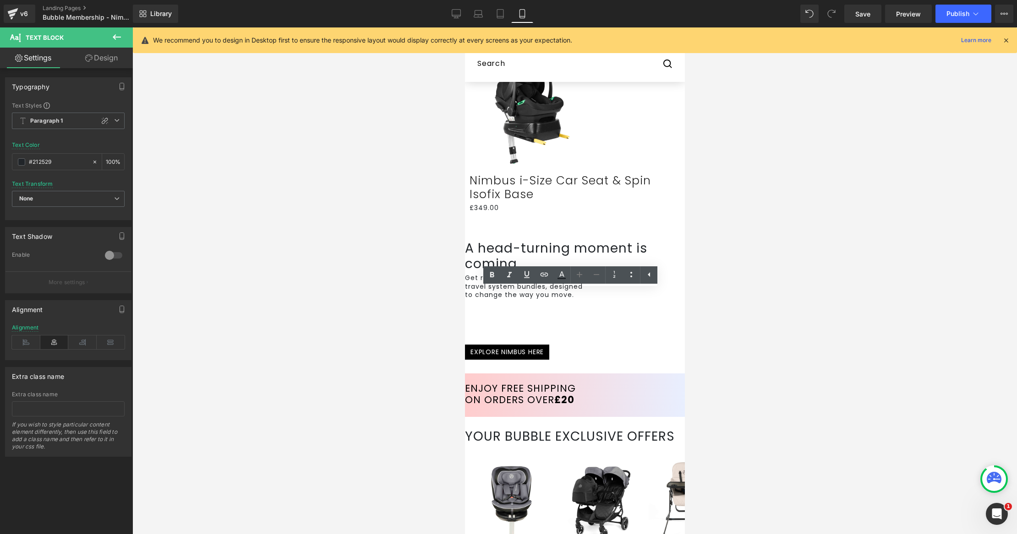
click at [629, 362] on div at bounding box center [574, 363] width 220 height 2
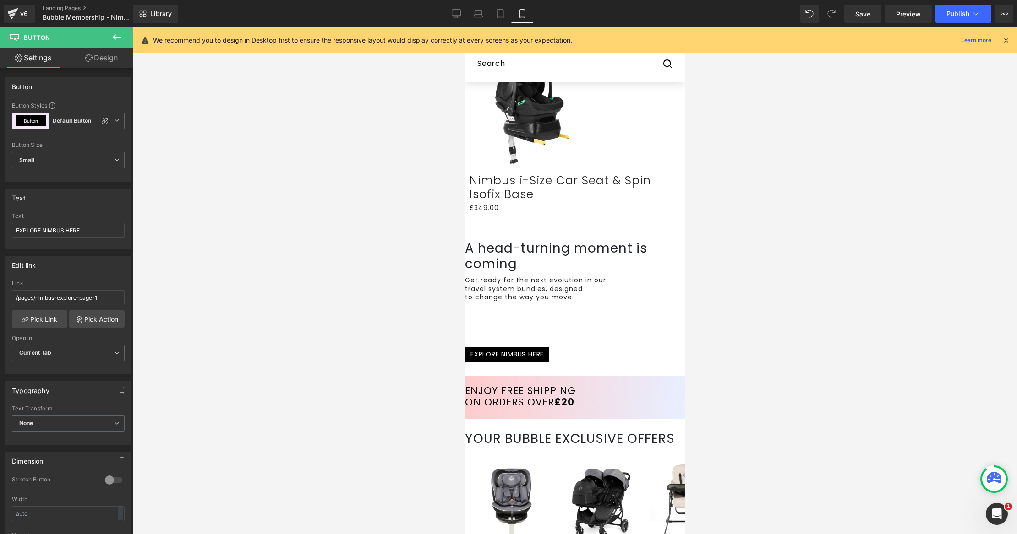
click at [574, 272] on h1 "A head-turning moment is coming" at bounding box center [574, 256] width 220 height 31
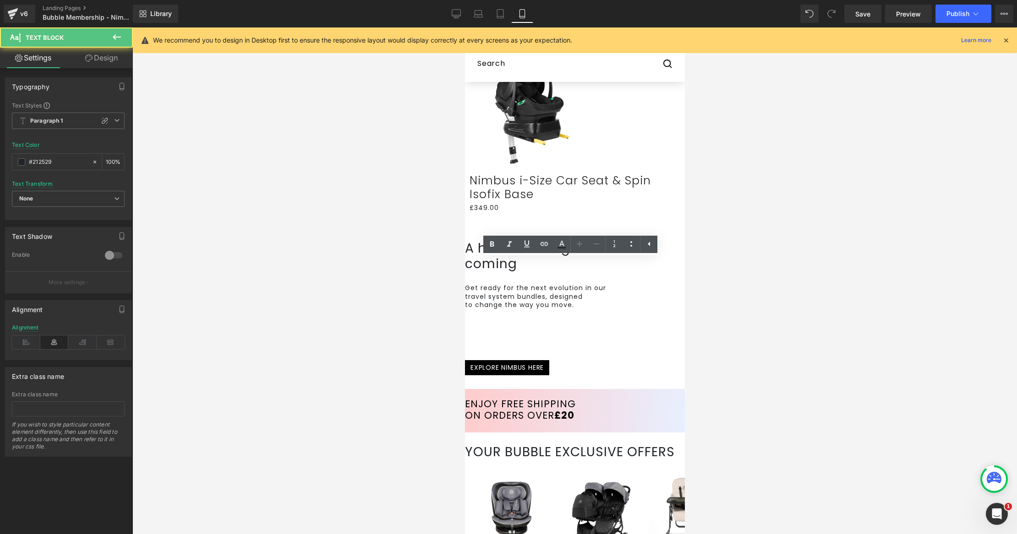
drag, startPoint x: 573, startPoint y: 290, endPoint x: 603, endPoint y: 308, distance: 34.3
click at [575, 298] on div "Get ready for the next evolution in our travel system bundles, designed to chan…" at bounding box center [574, 297] width 220 height 43
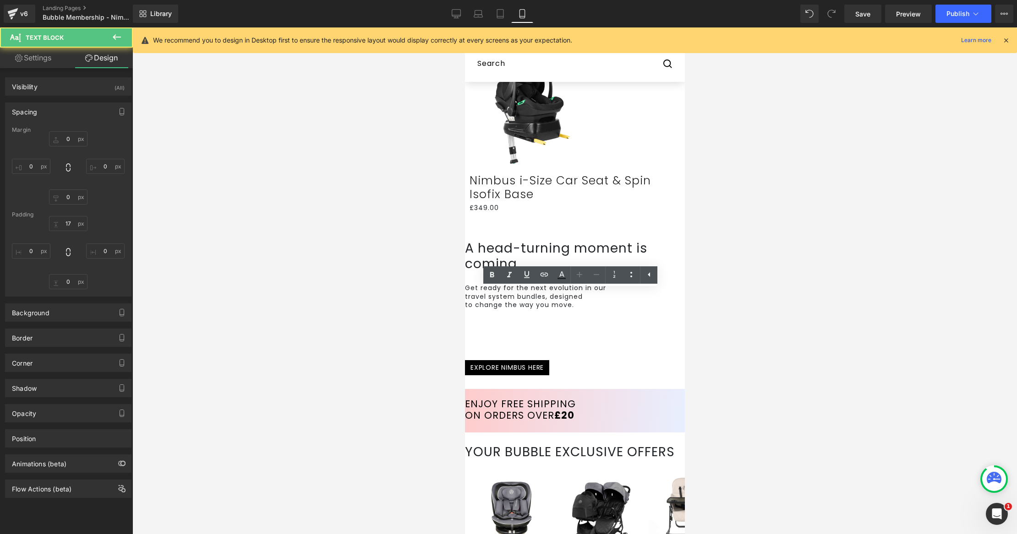
click at [639, 375] on div at bounding box center [574, 376] width 220 height 2
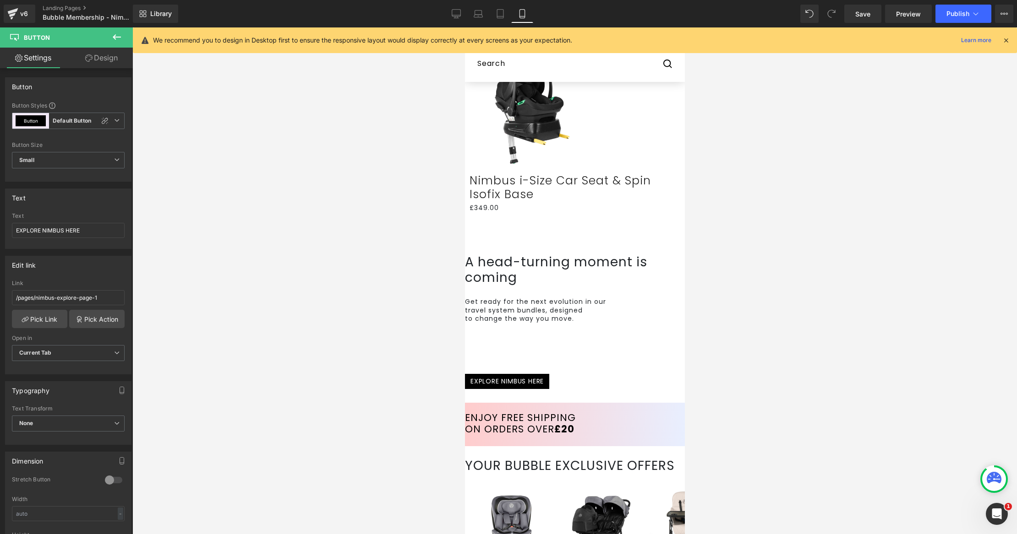
click at [591, 238] on div at bounding box center [574, 234] width 211 height 14
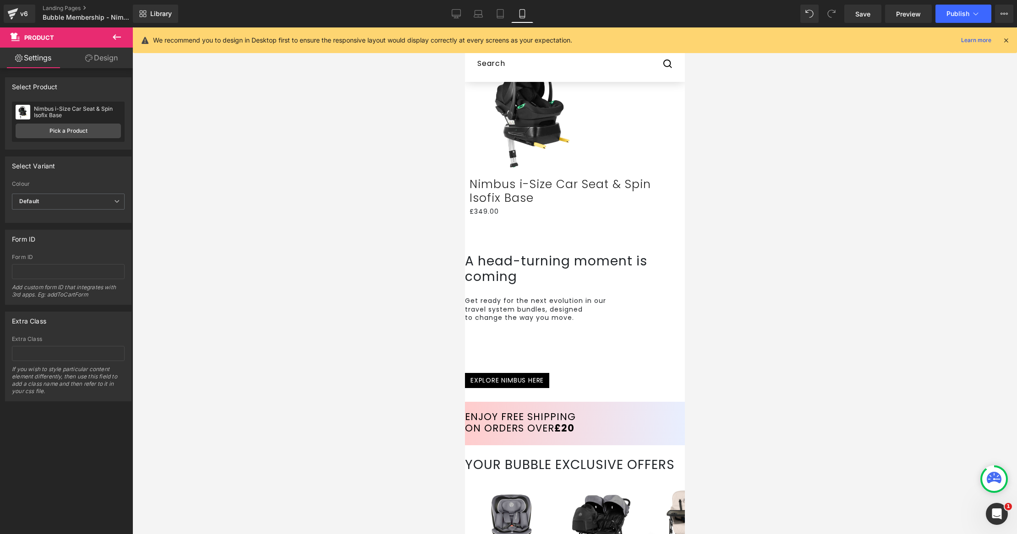
scroll to position [184, 0]
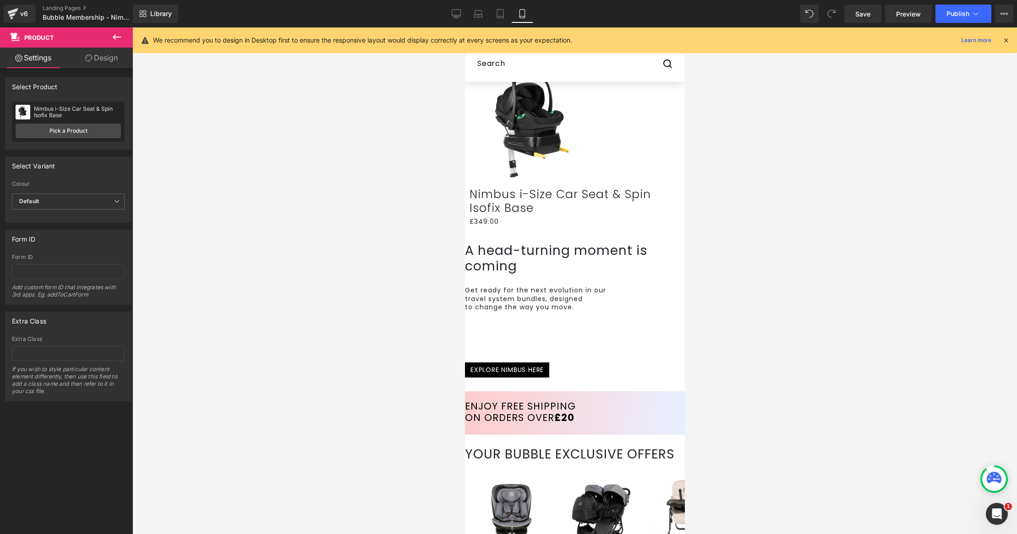
drag, startPoint x: 582, startPoint y: 239, endPoint x: 581, endPoint y: 231, distance: 8.4
click at [580, 236] on div "Sale Off (P) Image Nimbus i-Size Car Seat & Spin Isofix Base (P) Title £349.00 …" at bounding box center [574, 146] width 220 height 196
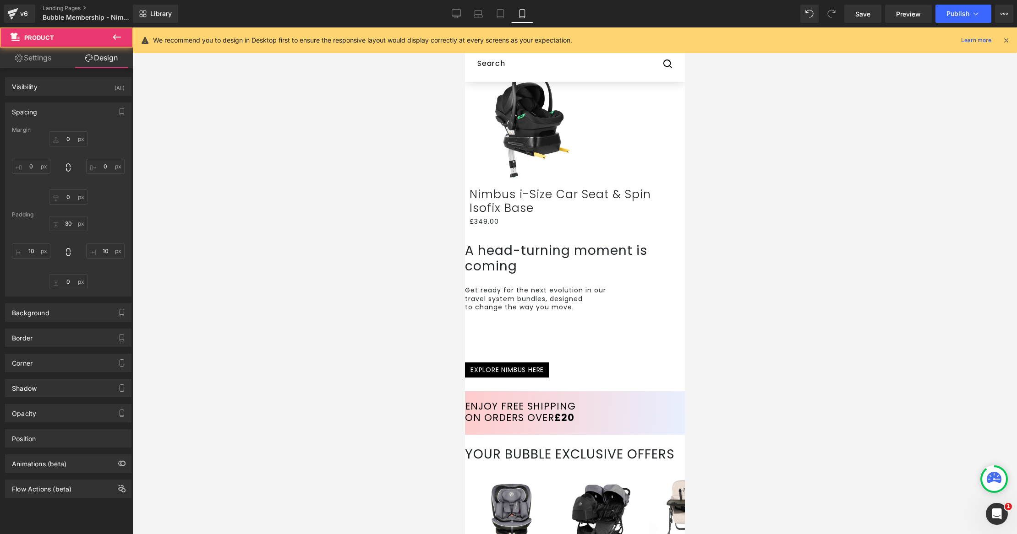
click at [645, 265] on h1 "A head-turning moment is coming" at bounding box center [574, 258] width 220 height 31
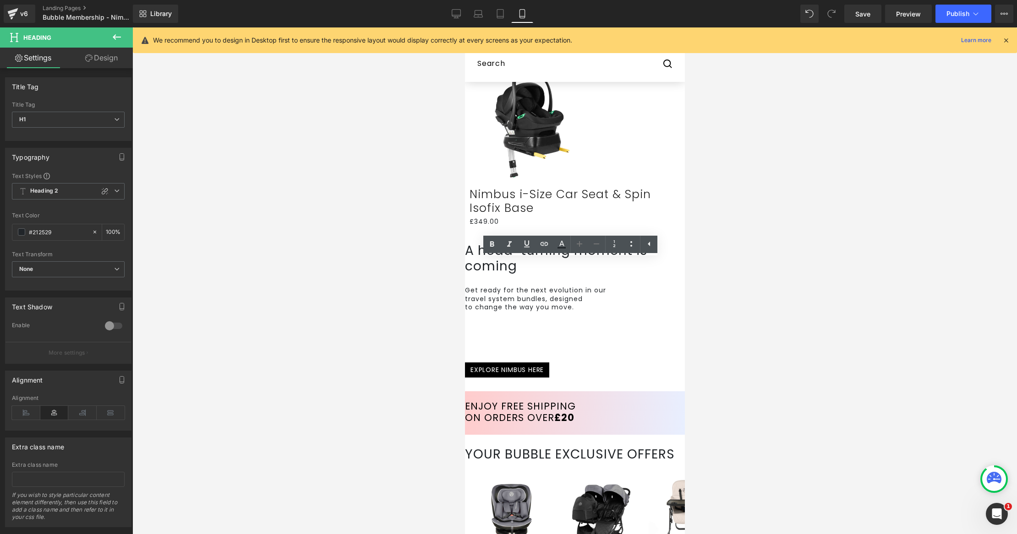
click at [590, 274] on h1 "A head-turning moment is coming" at bounding box center [574, 258] width 220 height 31
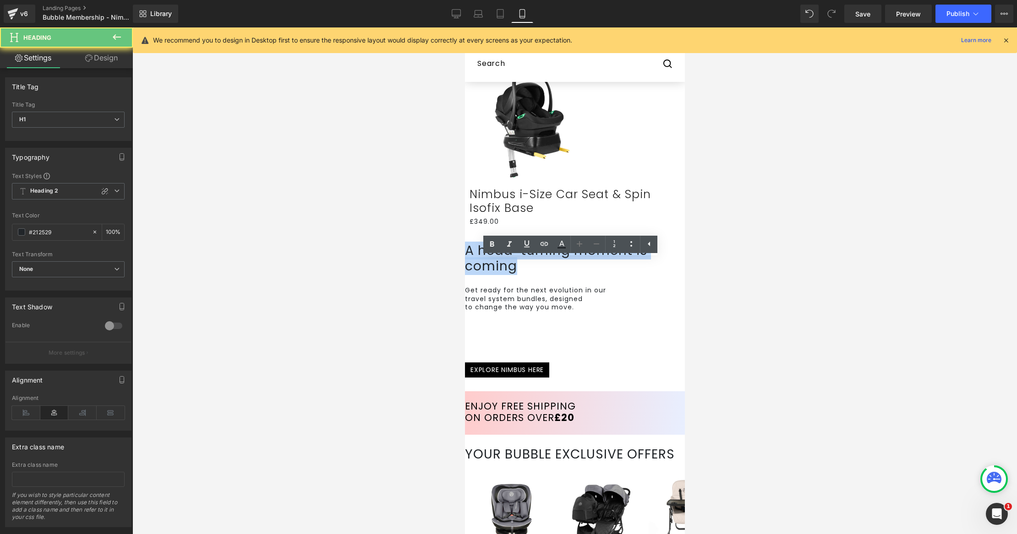
click at [590, 274] on h1 "A head-turning moment is coming" at bounding box center [574, 258] width 220 height 31
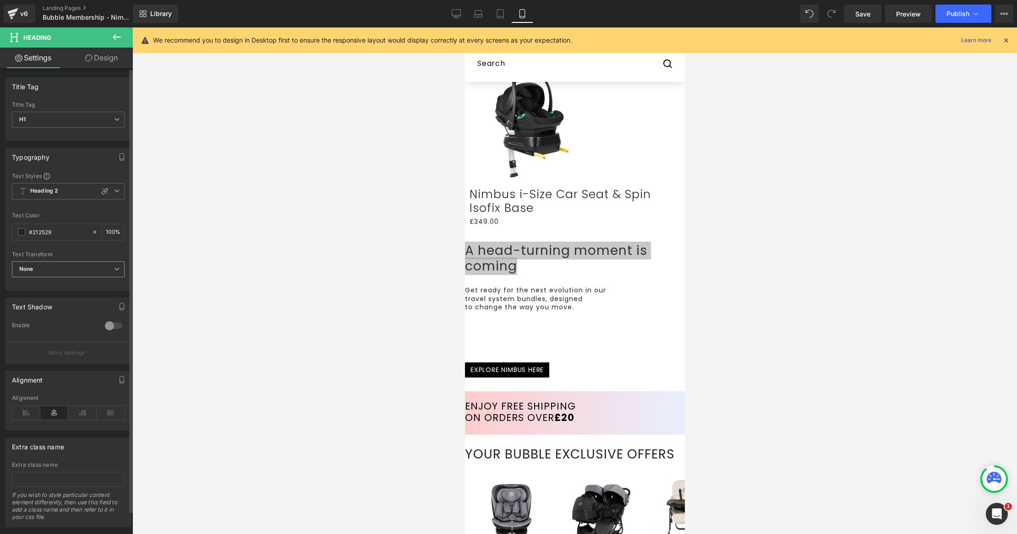
click at [73, 264] on span "None" at bounding box center [68, 269] width 113 height 16
click at [67, 293] on li "Uppercase" at bounding box center [66, 300] width 109 height 14
click at [464, 27] on link at bounding box center [464, 27] width 0 height 0
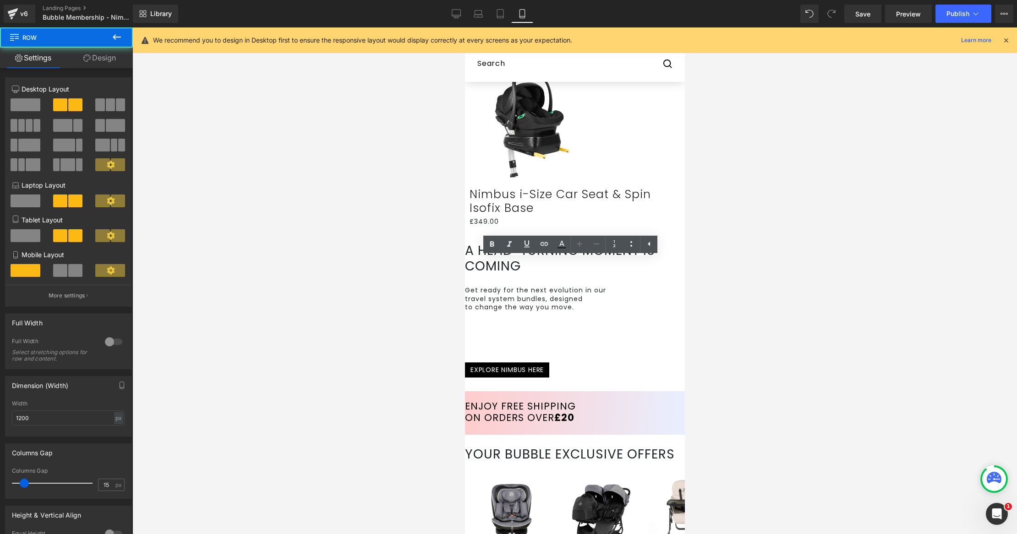
click at [636, 327] on div "Sale Off (P) Image Nimbus i-Size Car Seat & Spin Isofix Base (P) Title £349.00 …" at bounding box center [574, 205] width 220 height 315
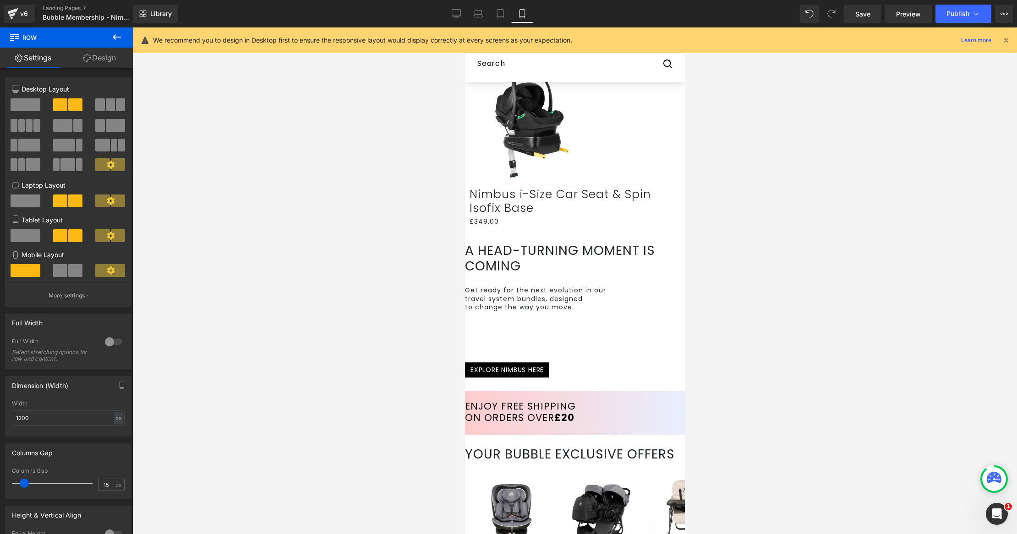
click at [615, 311] on p "to change the way you move." at bounding box center [574, 307] width 220 height 8
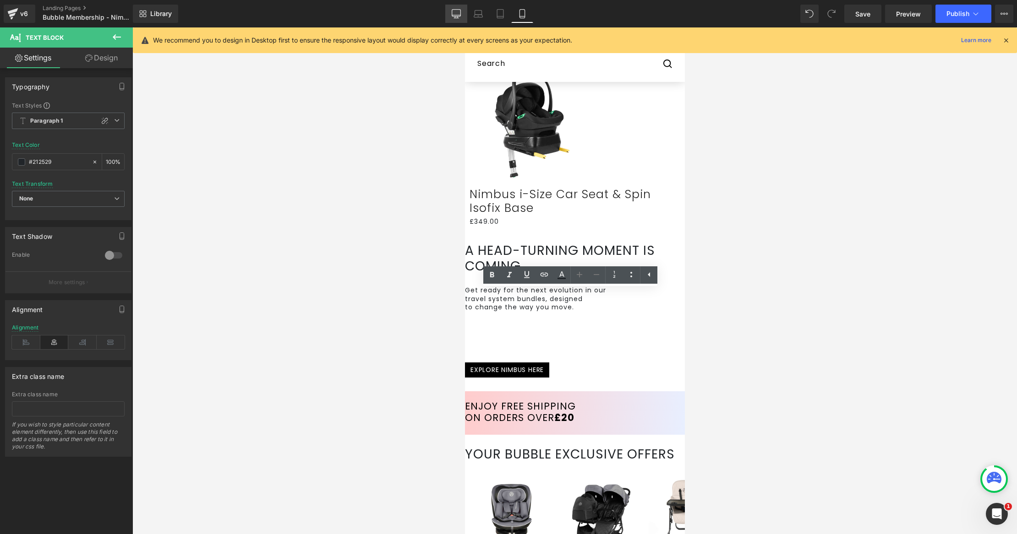
click at [460, 13] on icon at bounding box center [455, 13] width 9 height 9
type input "100"
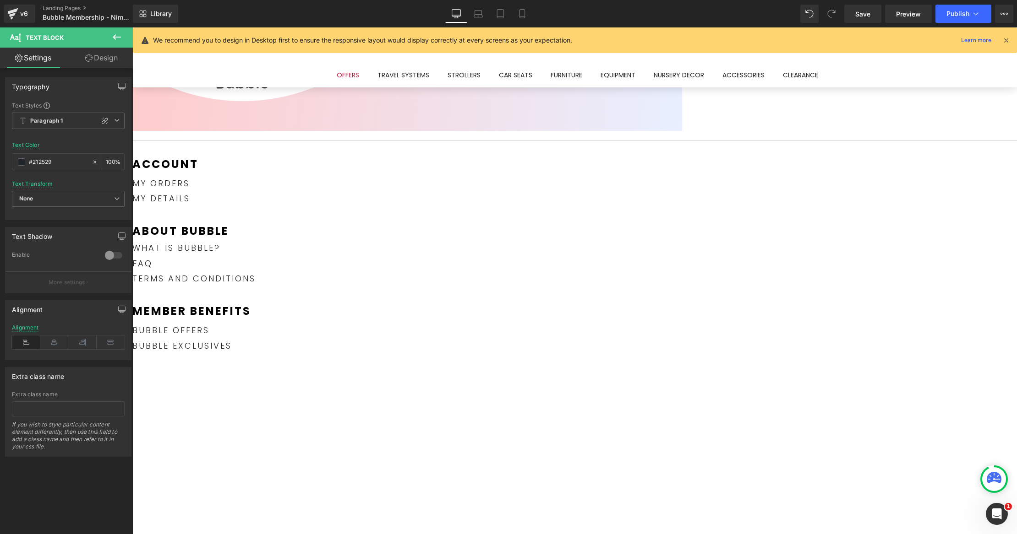
scroll to position [40, 0]
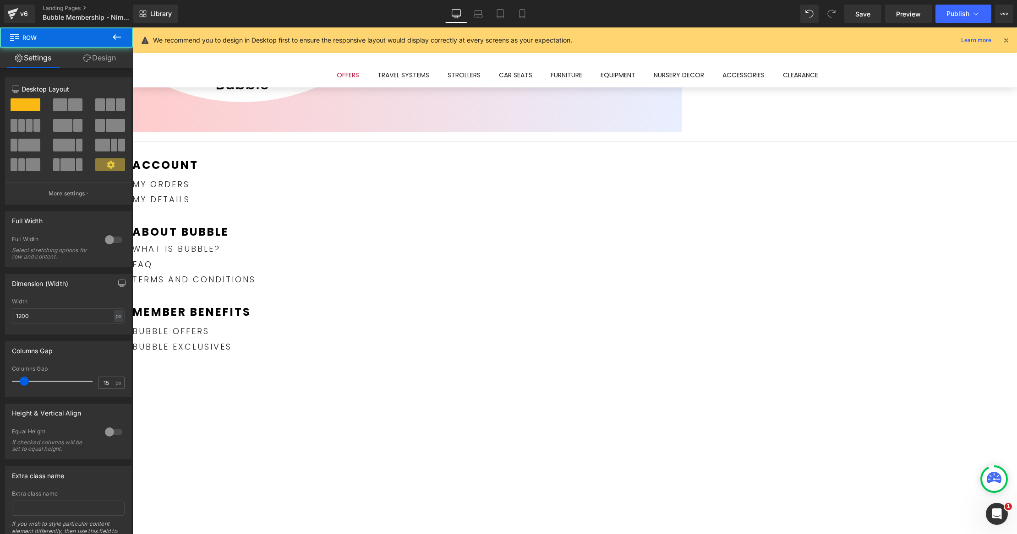
click at [132, 27] on icon at bounding box center [132, 27] width 0 height 0
click at [114, 61] on link "Design" at bounding box center [99, 58] width 66 height 21
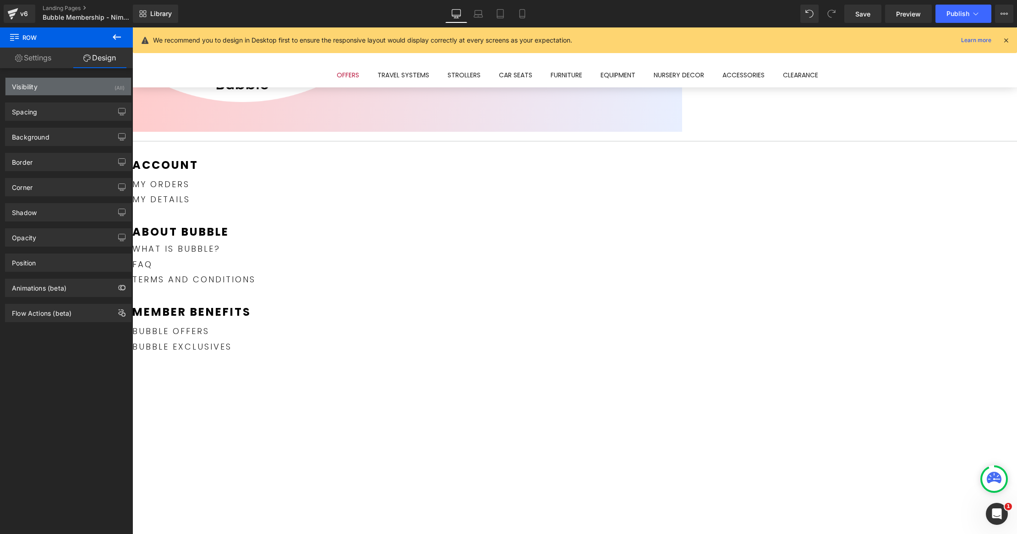
click at [93, 91] on div "Visibility (All)" at bounding box center [67, 86] width 125 height 17
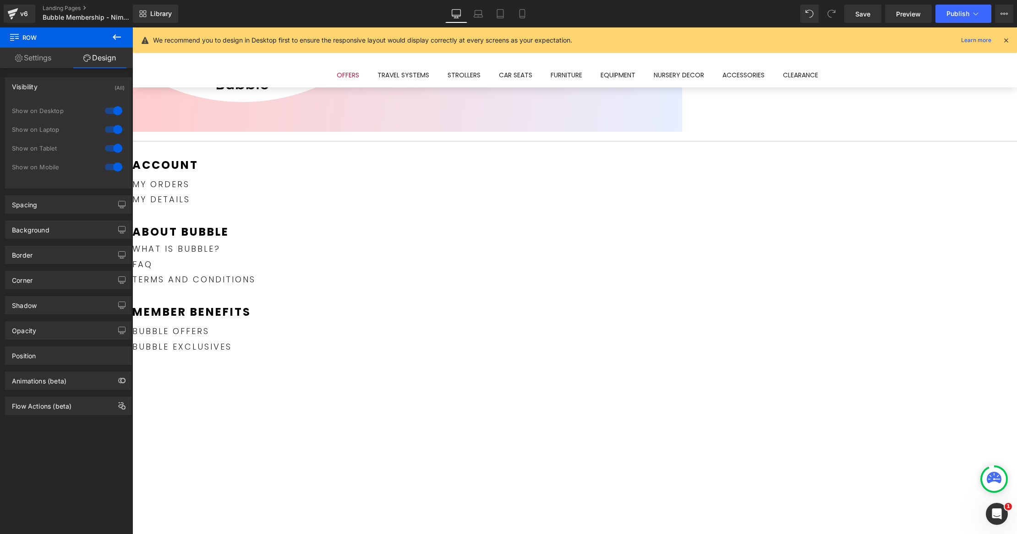
click at [111, 112] on div at bounding box center [114, 110] width 22 height 15
click at [112, 126] on div at bounding box center [114, 129] width 22 height 15
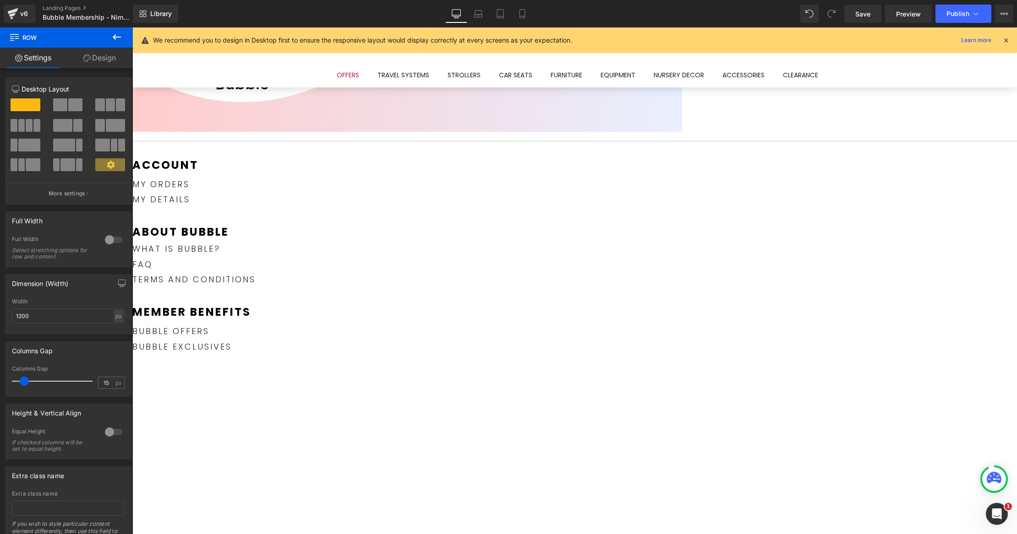
click at [97, 61] on link "Design" at bounding box center [99, 58] width 66 height 21
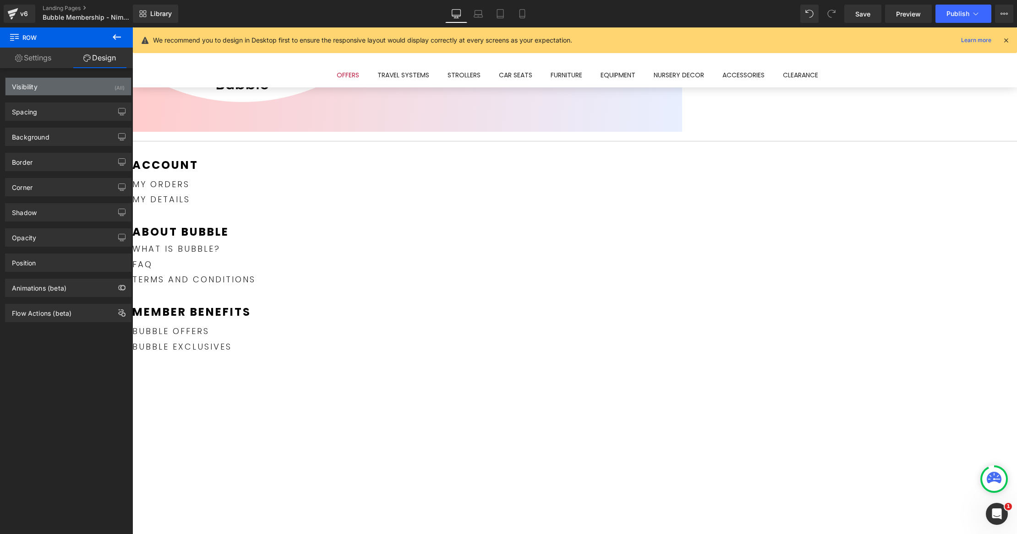
click at [92, 88] on div "Visibility (All)" at bounding box center [67, 86] width 125 height 17
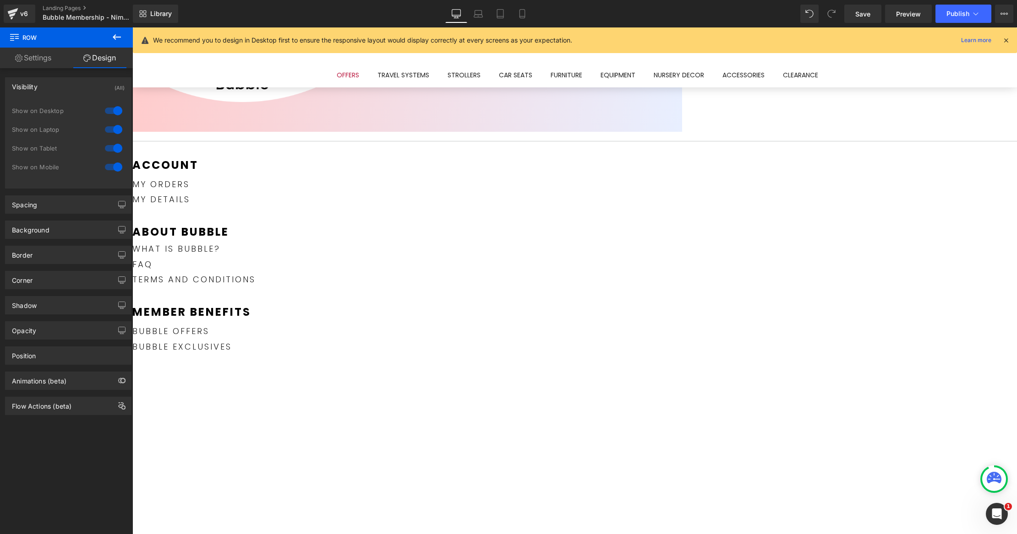
click at [112, 166] on div at bounding box center [114, 167] width 22 height 15
click at [112, 148] on div at bounding box center [114, 148] width 22 height 15
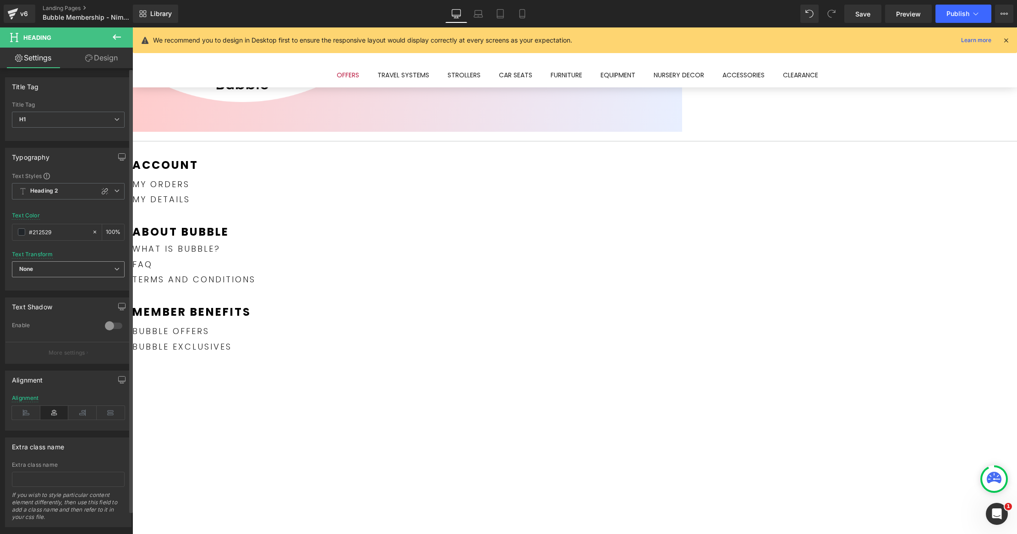
click at [75, 273] on span "None" at bounding box center [68, 269] width 113 height 16
click at [49, 302] on li "Uppercase" at bounding box center [66, 300] width 109 height 14
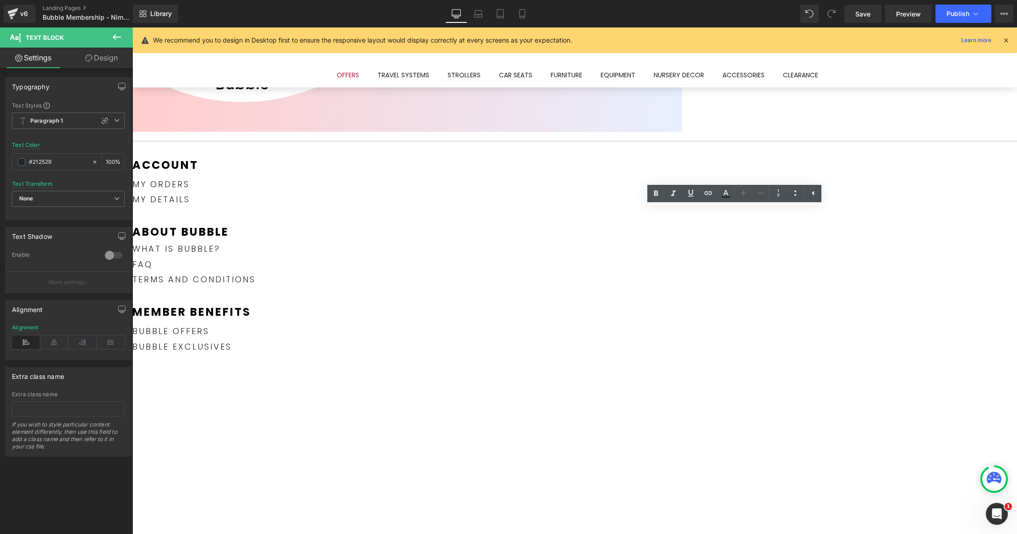
drag, startPoint x: 756, startPoint y: 240, endPoint x: 759, endPoint y: 255, distance: 15.0
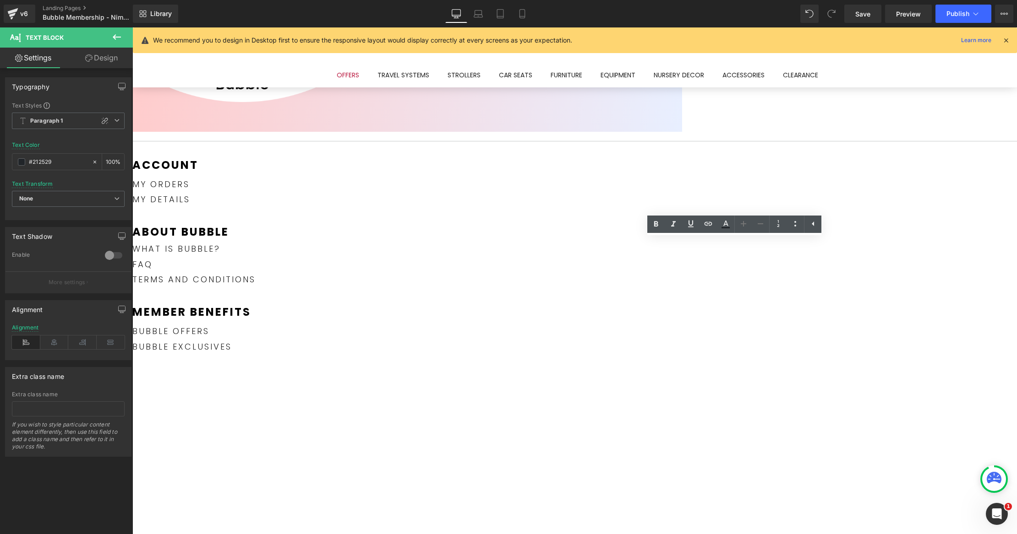
drag, startPoint x: 773, startPoint y: 273, endPoint x: 658, endPoint y: 243, distance: 118.8
click at [54, 338] on icon at bounding box center [54, 343] width 28 height 14
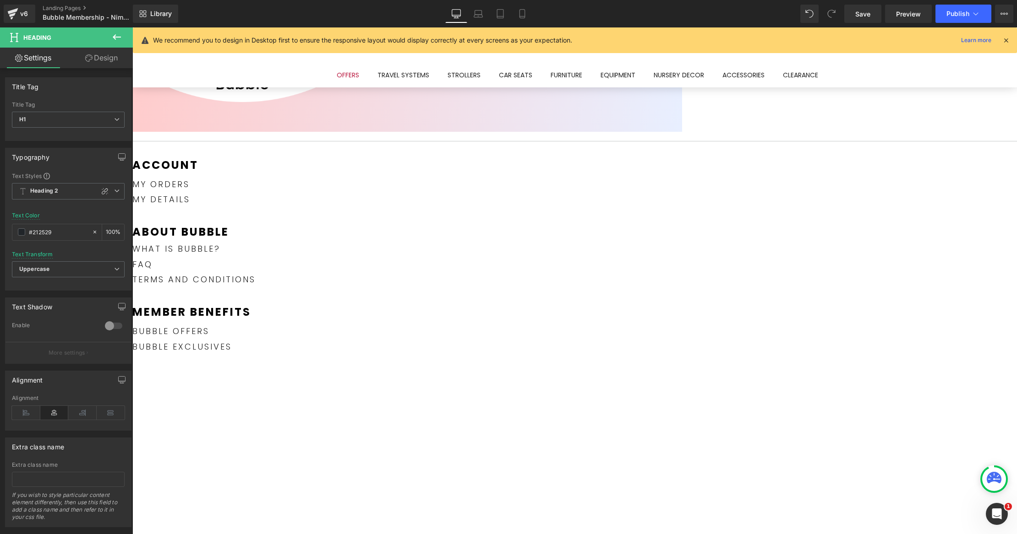
click at [98, 65] on link "Design" at bounding box center [101, 58] width 66 height 21
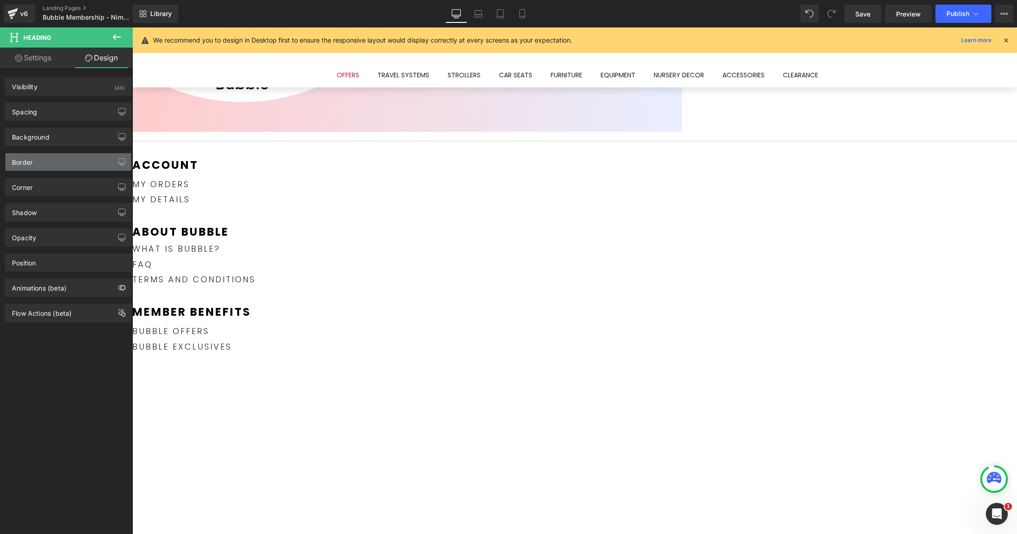
type input "0"
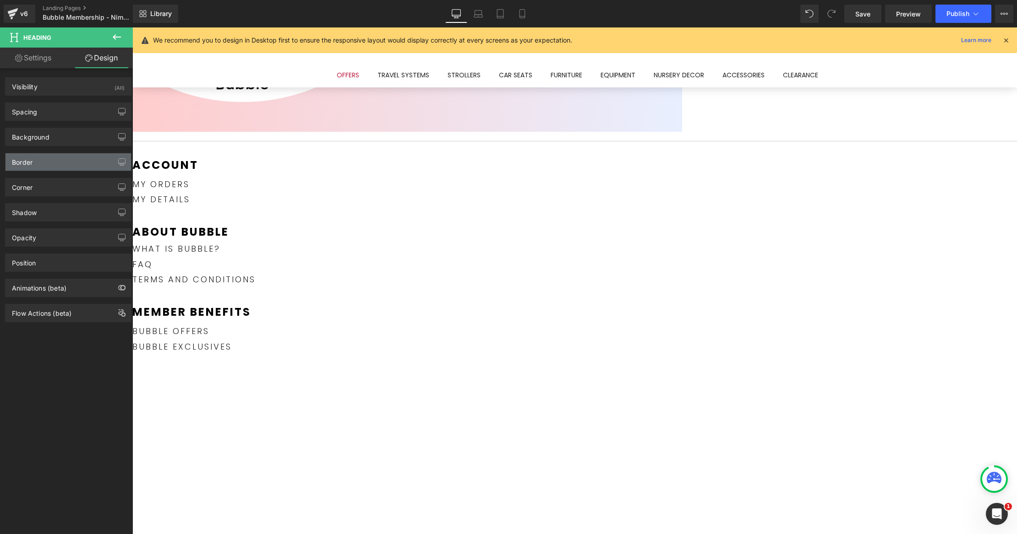
type input "0"
click at [63, 105] on div "Spacing" at bounding box center [67, 111] width 125 height 17
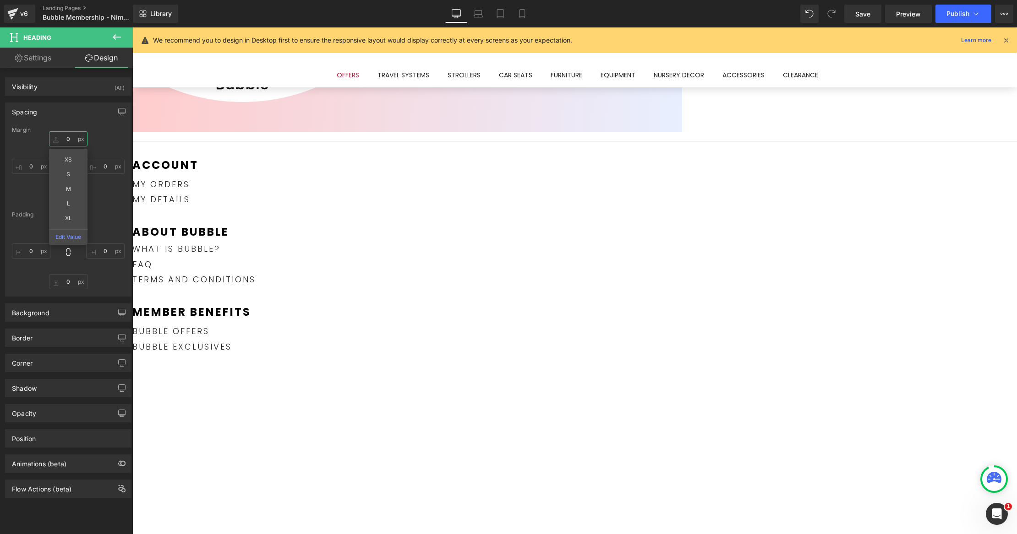
click at [73, 135] on input "0" at bounding box center [68, 138] width 38 height 15
click at [71, 140] on input "M" at bounding box center [68, 138] width 38 height 15
click at [65, 141] on input "L" at bounding box center [68, 138] width 38 height 15
click at [73, 140] on input "L" at bounding box center [68, 138] width 38 height 15
type input "XL"
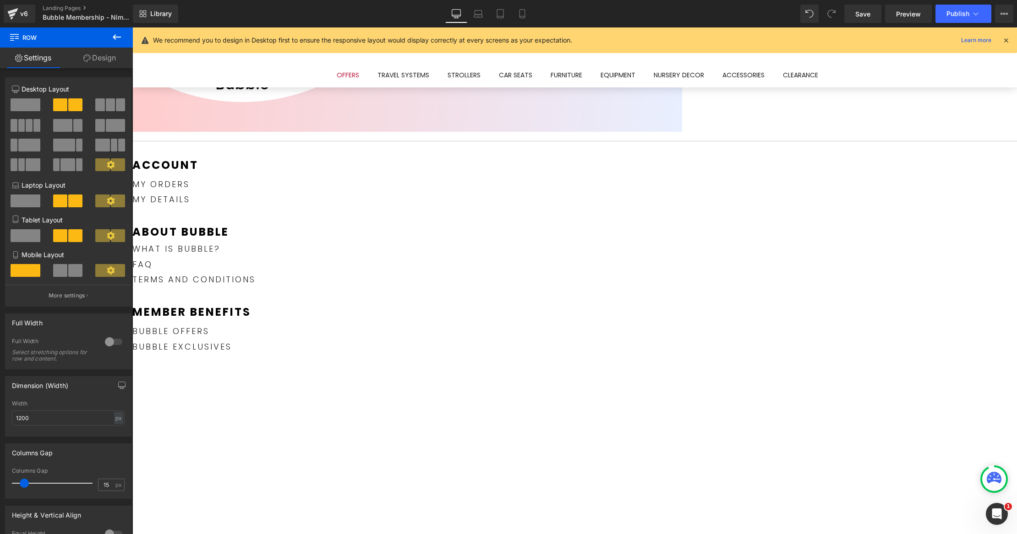
click at [132, 27] on icon at bounding box center [132, 27] width 0 height 0
click at [132, 27] on link at bounding box center [132, 27] width 0 height 0
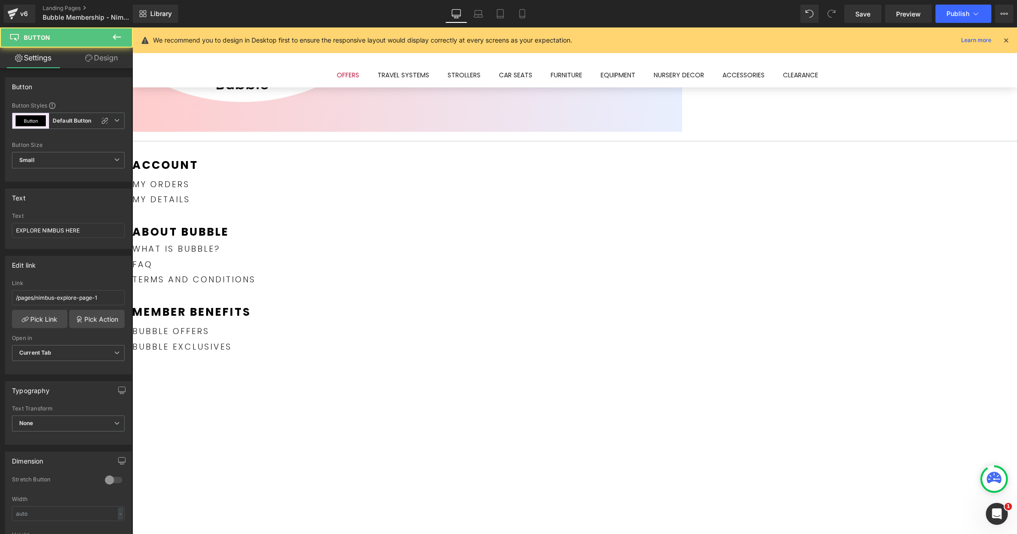
drag, startPoint x: 685, startPoint y: 393, endPoint x: 743, endPoint y: 318, distance: 94.7
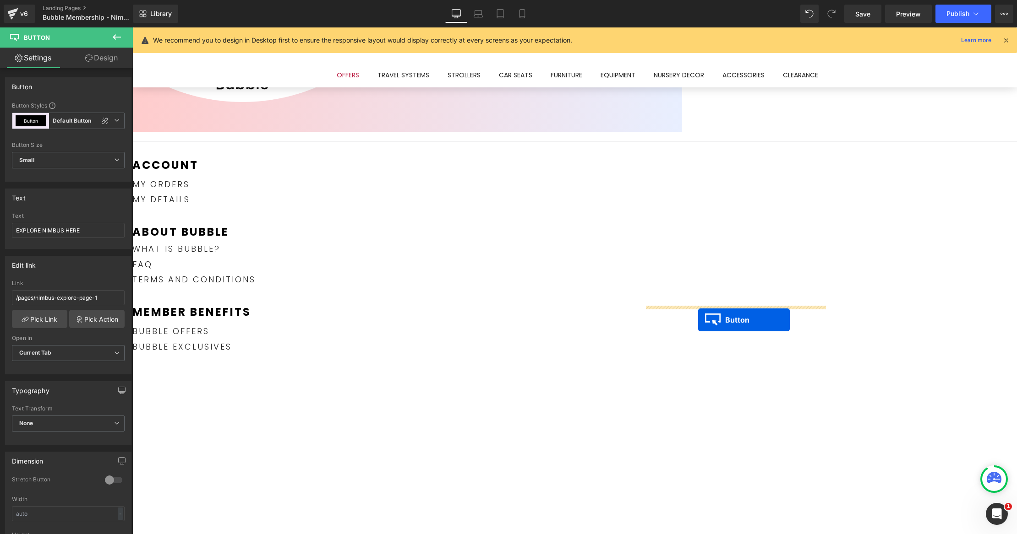
drag, startPoint x: 618, startPoint y: 391, endPoint x: 698, endPoint y: 320, distance: 106.7
click at [132, 27] on link at bounding box center [132, 27] width 0 height 0
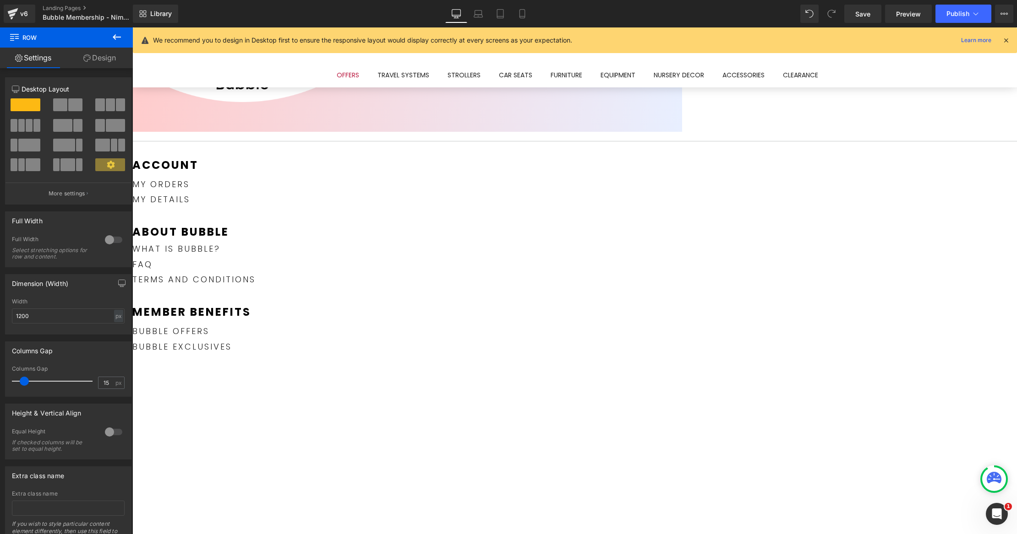
drag, startPoint x: 736, startPoint y: 304, endPoint x: 737, endPoint y: 312, distance: 8.3
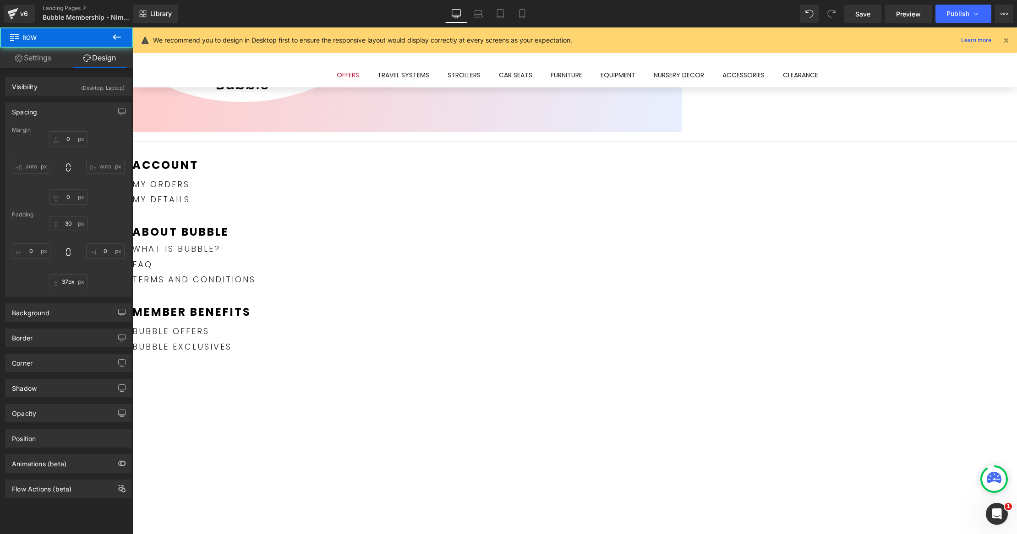
type input "38px"
drag, startPoint x: 737, startPoint y: 312, endPoint x: 736, endPoint y: 318, distance: 5.6
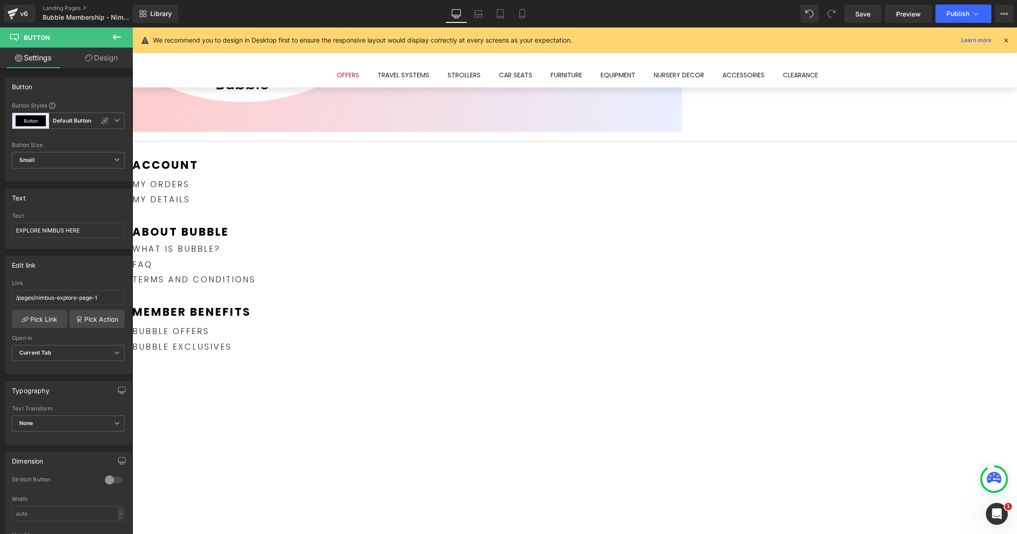
click at [98, 58] on link "Design" at bounding box center [101, 58] width 66 height 21
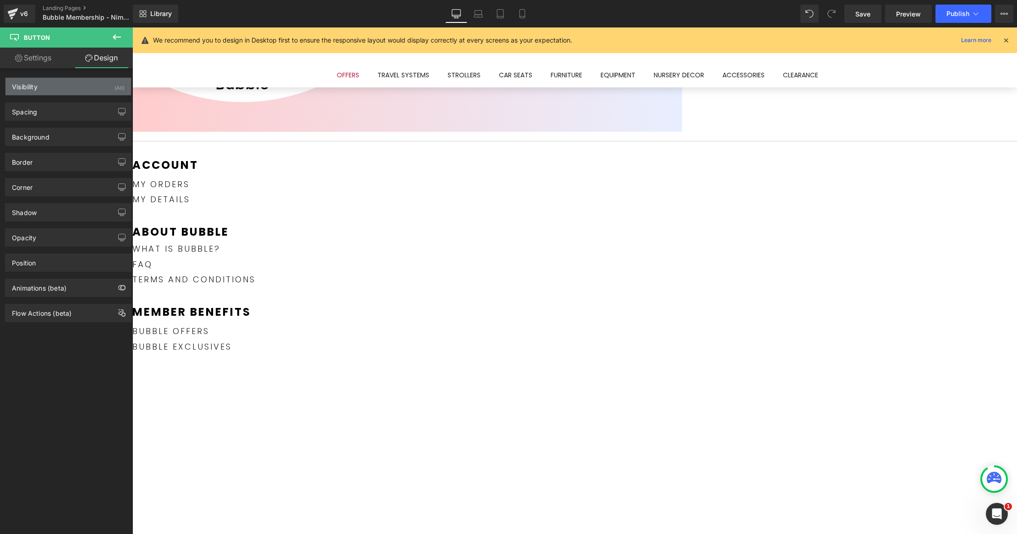
click at [76, 89] on div "Visibility (All)" at bounding box center [67, 86] width 125 height 17
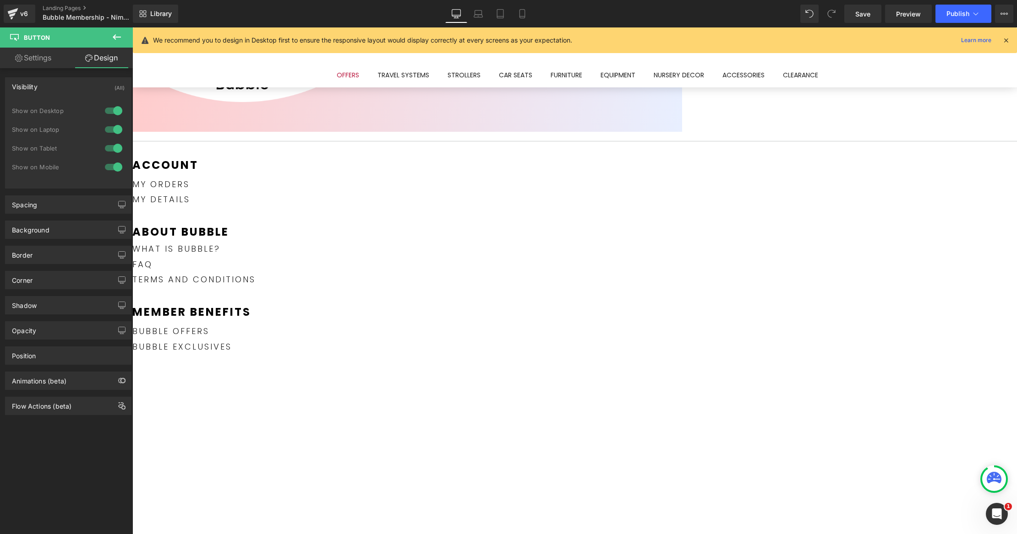
click at [113, 109] on div at bounding box center [114, 110] width 22 height 15
drag, startPoint x: 111, startPoint y: 128, endPoint x: 10, endPoint y: 108, distance: 103.1
click at [111, 128] on div at bounding box center [114, 129] width 22 height 15
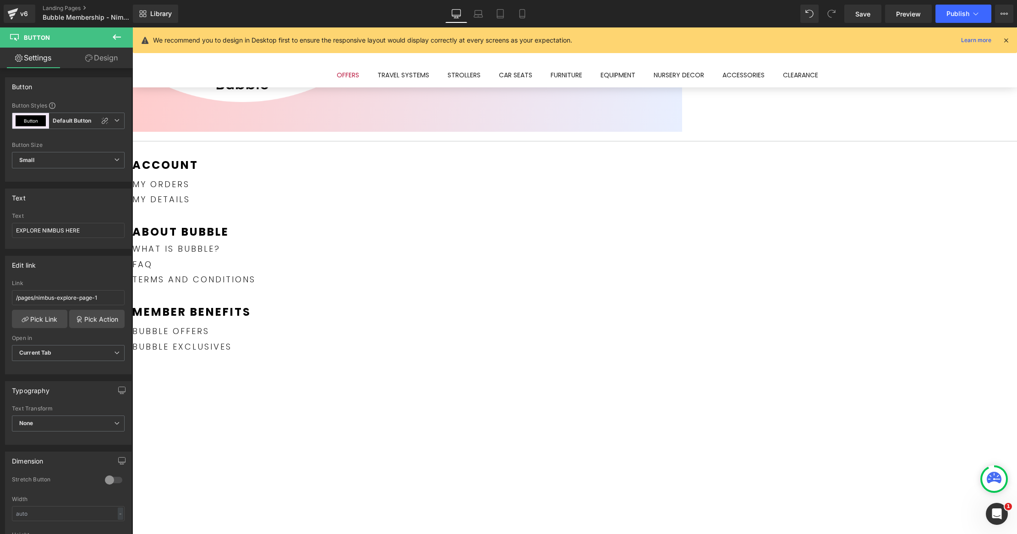
click at [96, 65] on link "Design" at bounding box center [101, 58] width 66 height 21
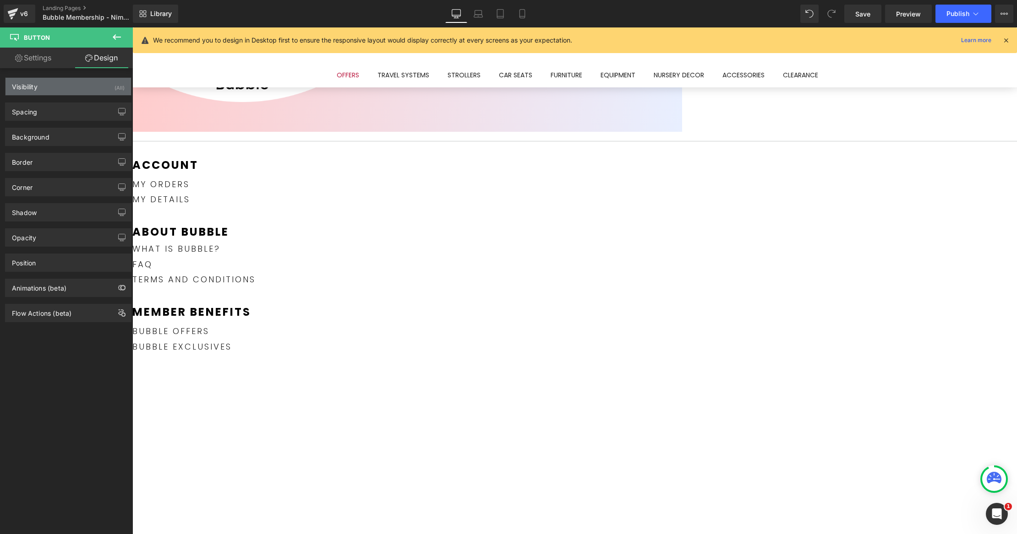
click at [102, 89] on div "Visibility (All)" at bounding box center [67, 86] width 125 height 17
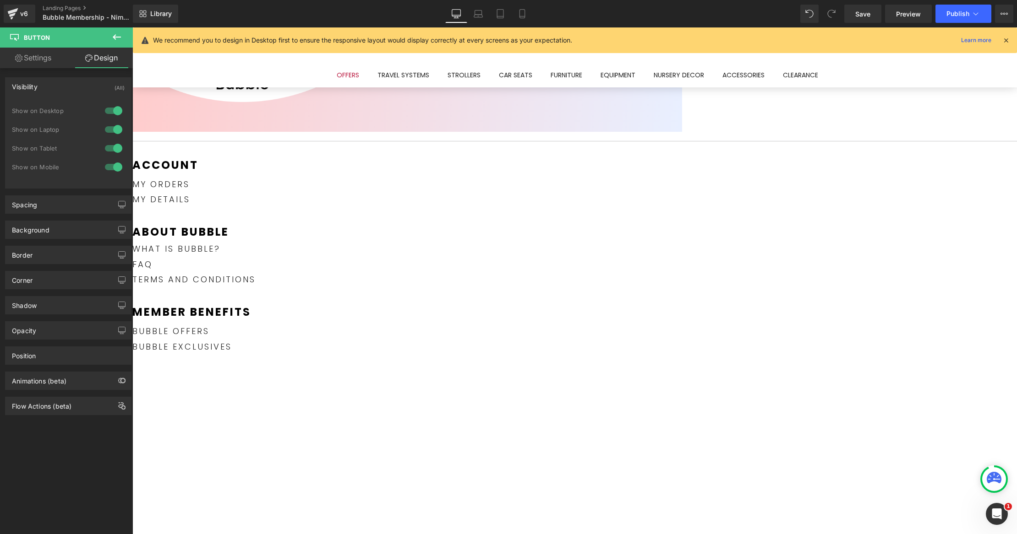
click at [109, 163] on div at bounding box center [114, 167] width 22 height 15
click at [109, 147] on div at bounding box center [114, 148] width 22 height 15
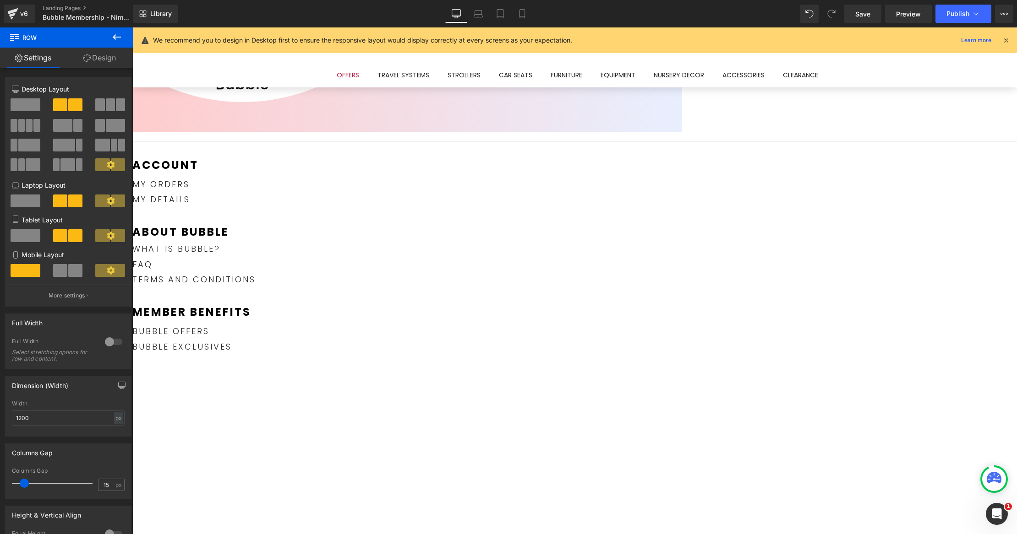
click at [132, 27] on span "Button" at bounding box center [132, 27] width 0 height 0
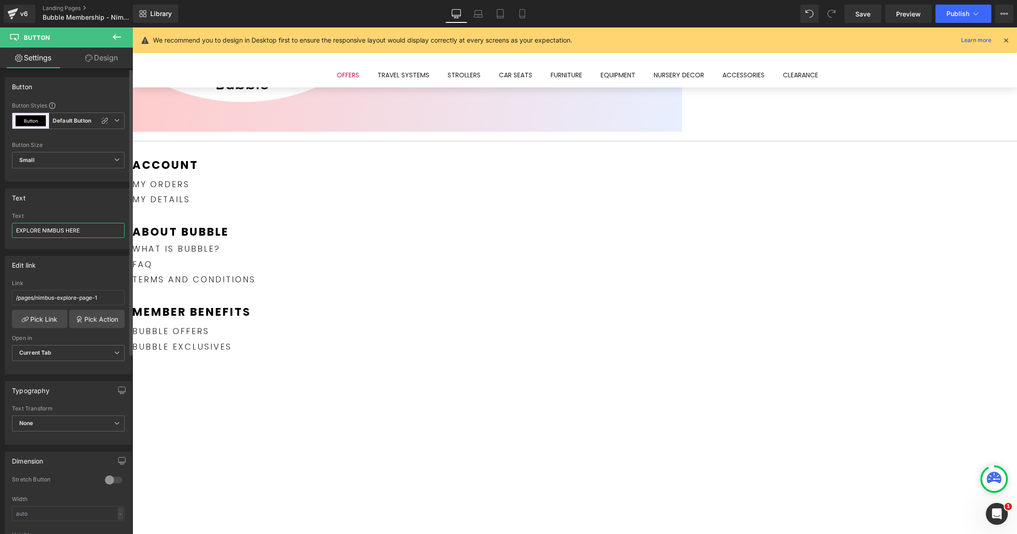
click at [43, 232] on input "EXPLORE NIMBUS HERE" at bounding box center [68, 230] width 113 height 15
click at [61, 228] on input "EXPLORE THE NIMBUS RANGE HERE" at bounding box center [68, 230] width 113 height 15
type input "EXPLORE THE <b>NIMBUS</b> RANGE HERE"
click at [868, 17] on span "Save" at bounding box center [862, 14] width 15 height 10
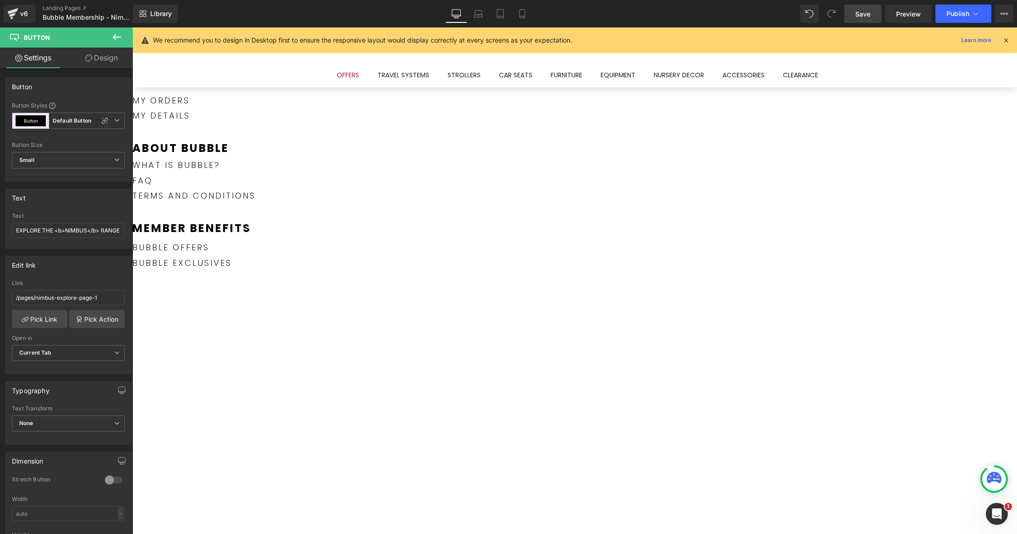
scroll to position [126, 0]
click at [908, 11] on span "Preview" at bounding box center [908, 14] width 25 height 10
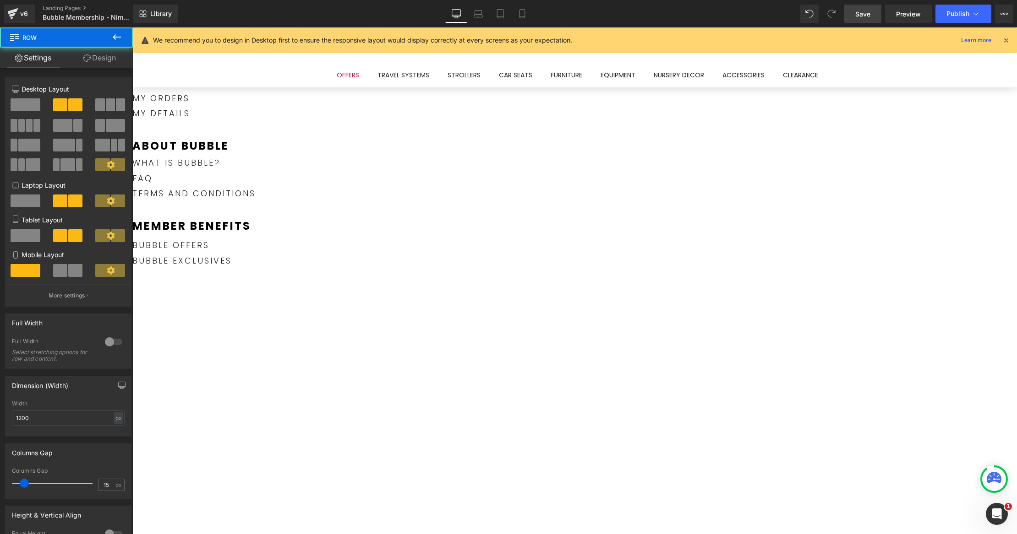
drag, startPoint x: 672, startPoint y: 282, endPoint x: 782, endPoint y: 167, distance: 159.0
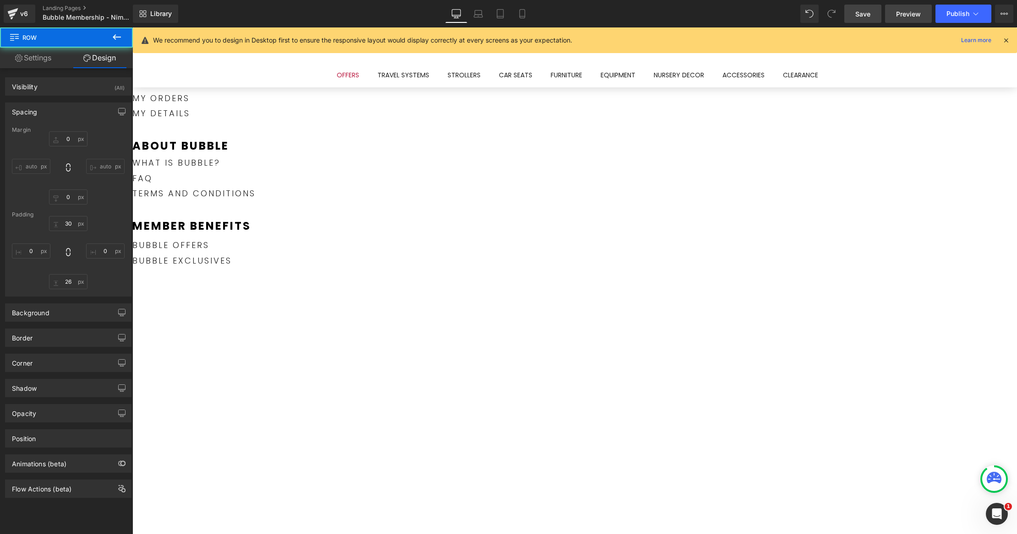
click at [916, 11] on span "Preview" at bounding box center [908, 14] width 25 height 10
click at [877, 9] on link "Save" at bounding box center [862, 14] width 37 height 18
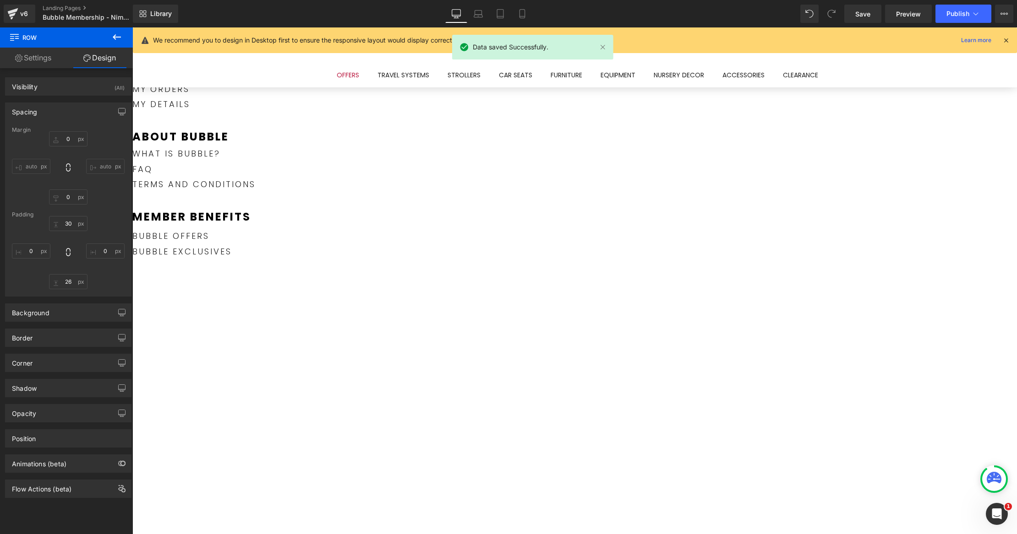
scroll to position [259, 0]
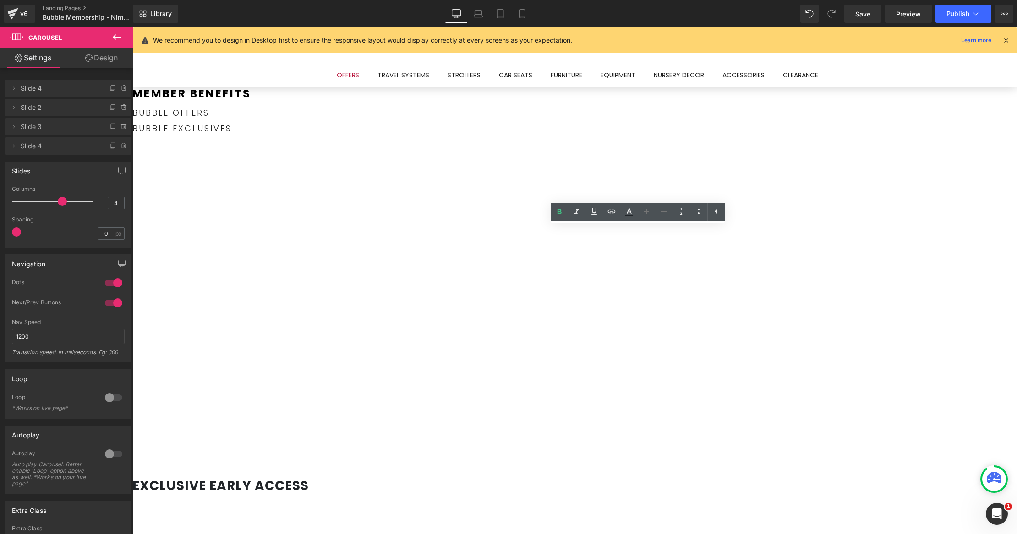
drag, startPoint x: 681, startPoint y: 243, endPoint x: 1012, endPoint y: 247, distance: 331.5
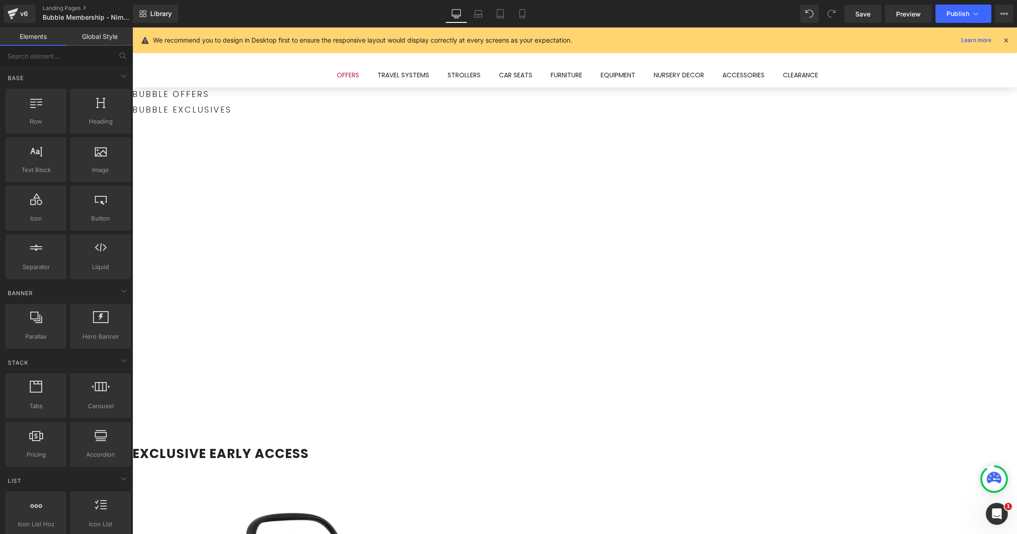
scroll to position [0, 0]
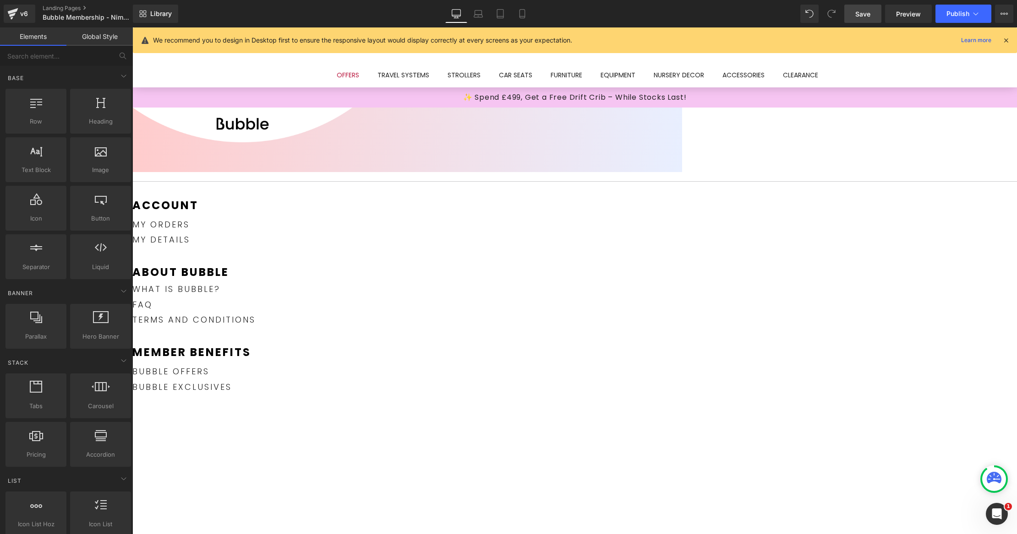
click at [872, 14] on link "Save" at bounding box center [862, 14] width 37 height 18
click at [946, 15] on span "Publish" at bounding box center [957, 13] width 23 height 7
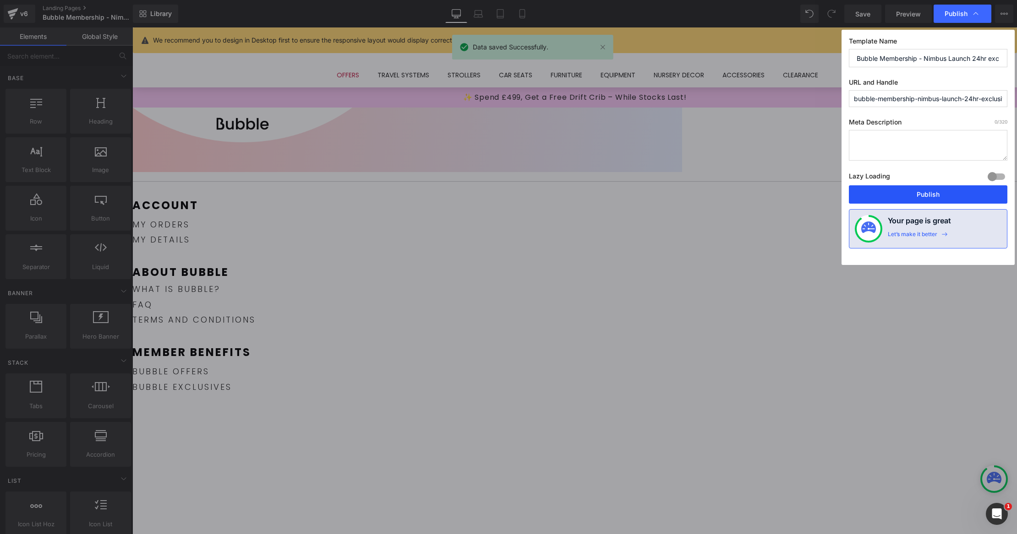
click at [935, 187] on button "Publish" at bounding box center [927, 194] width 158 height 18
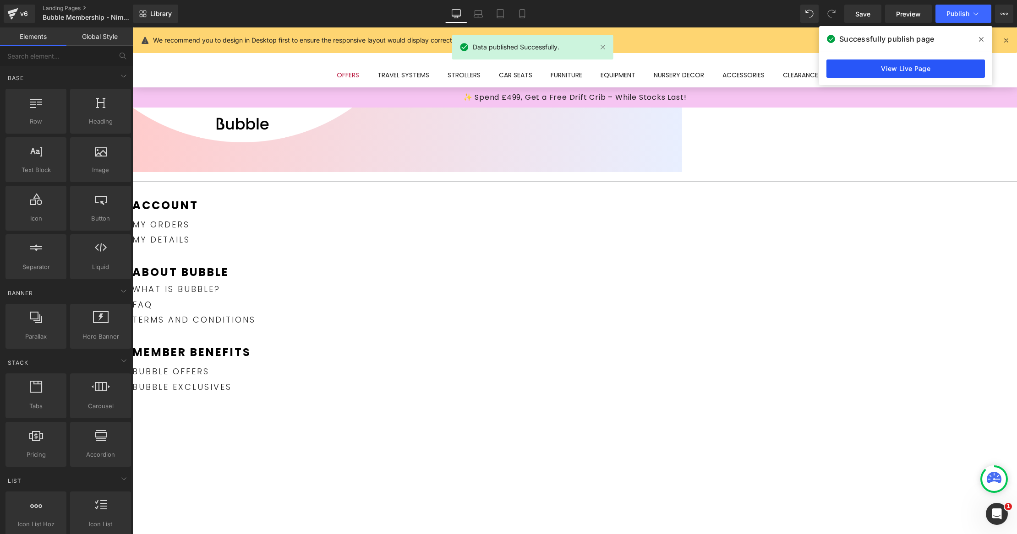
click at [915, 61] on link "View Live Page" at bounding box center [905, 69] width 158 height 18
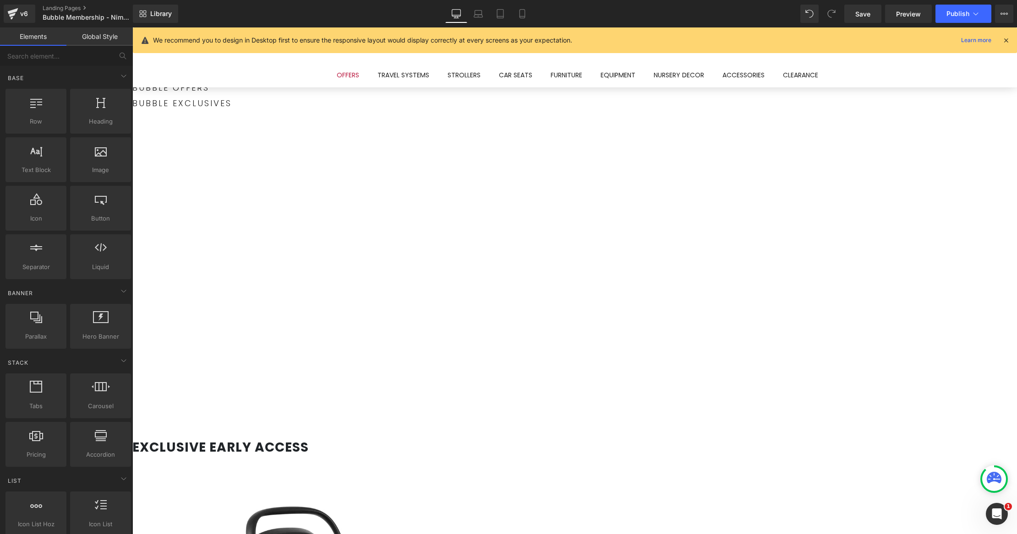
scroll to position [284, 0]
click at [132, 27] on span "Product" at bounding box center [132, 27] width 0 height 0
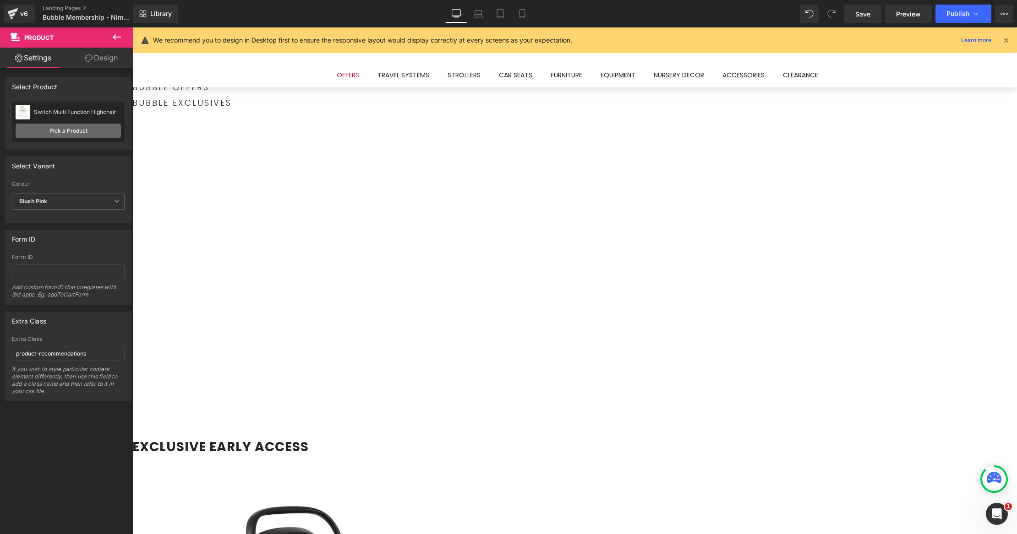
click at [78, 124] on link "Pick a Product" at bounding box center [68, 131] width 105 height 15
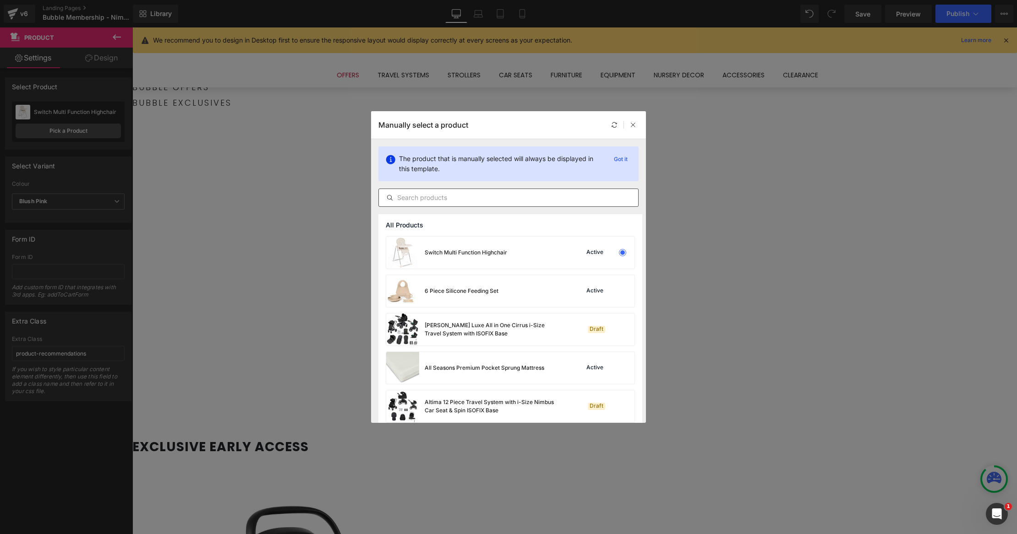
click at [476, 199] on input "text" at bounding box center [508, 197] width 259 height 11
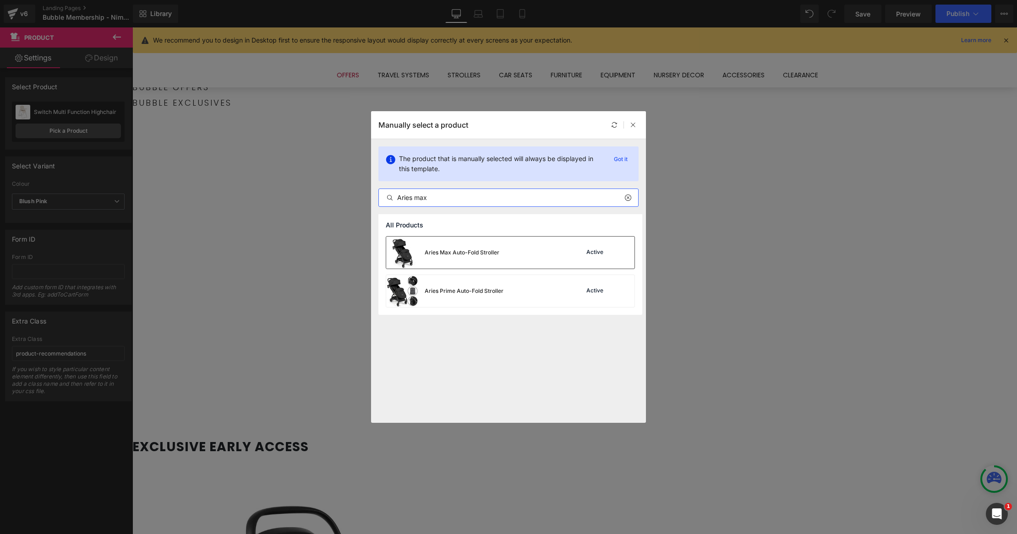
type input "Aries max"
click at [477, 256] on div "Aries Max Auto-Fold Stroller" at bounding box center [461, 253] width 75 height 8
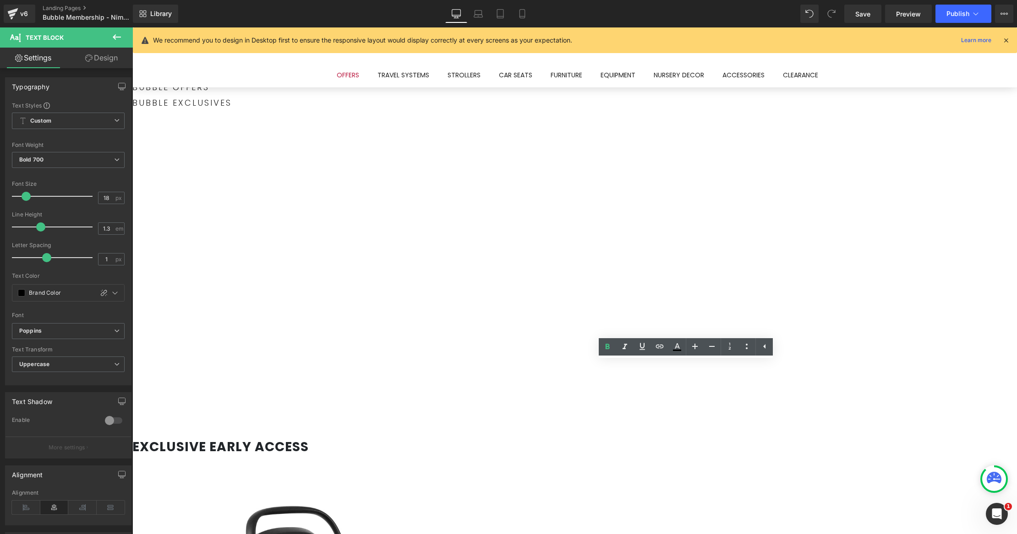
click at [132, 27] on icon at bounding box center [132, 27] width 0 height 0
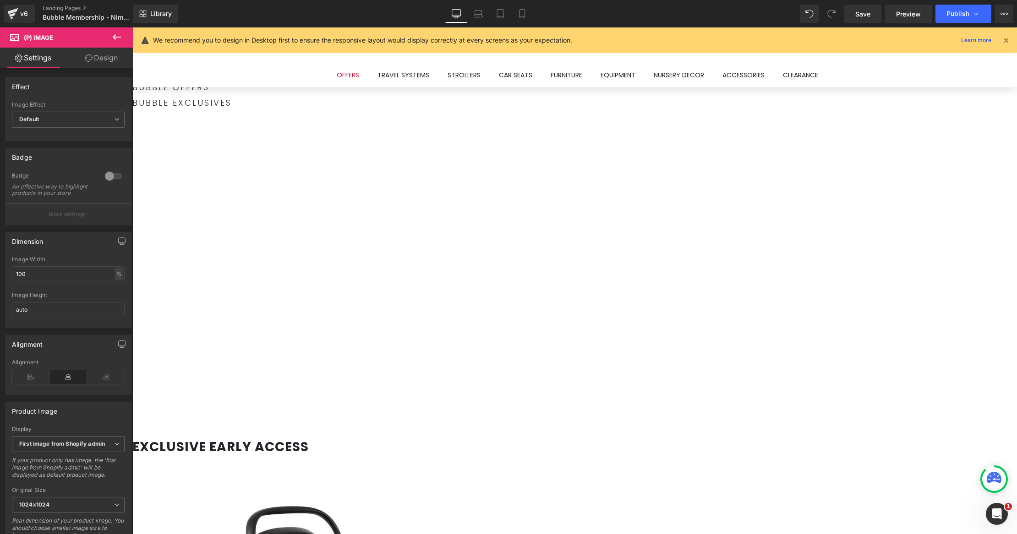
click at [132, 27] on span "Text Block" at bounding box center [132, 27] width 0 height 0
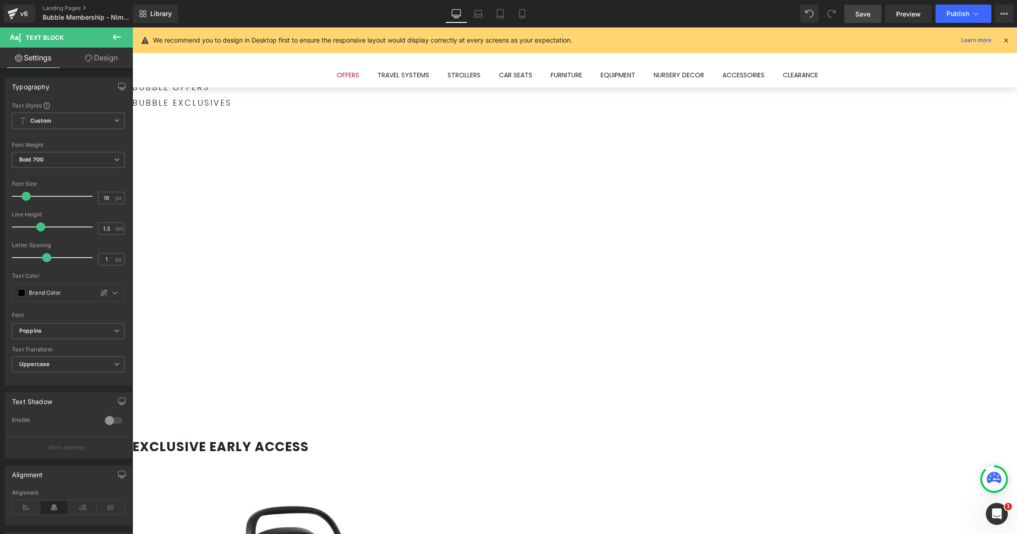
click at [864, 17] on span "Save" at bounding box center [862, 14] width 15 height 10
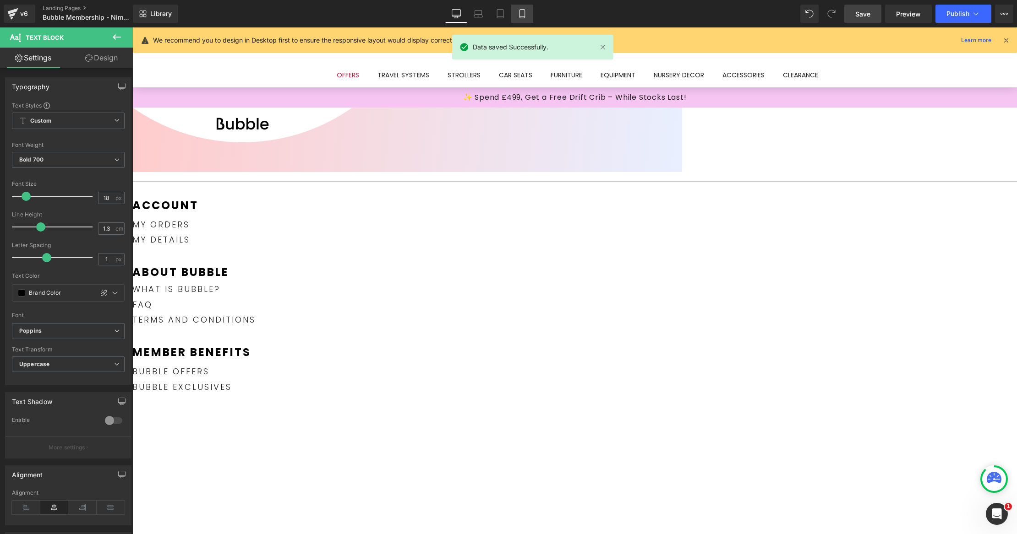
click at [516, 10] on link "Mobile" at bounding box center [522, 14] width 22 height 18
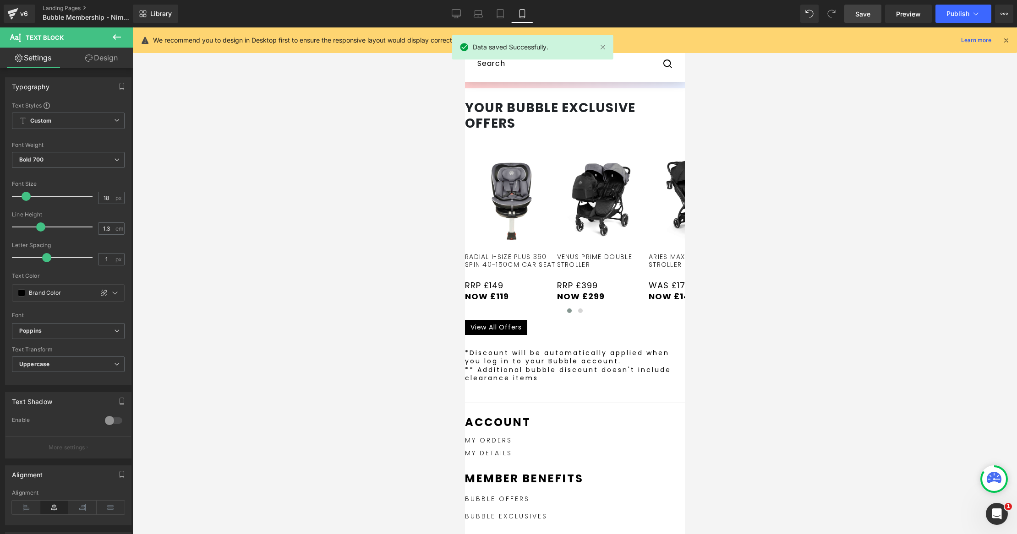
scroll to position [593, 0]
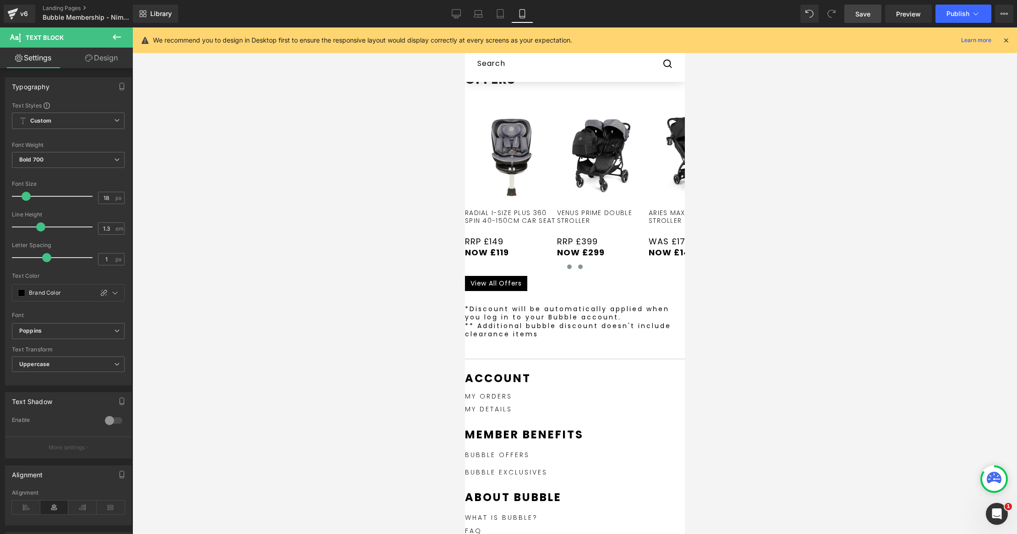
click at [577, 265] on span at bounding box center [579, 267] width 5 height 5
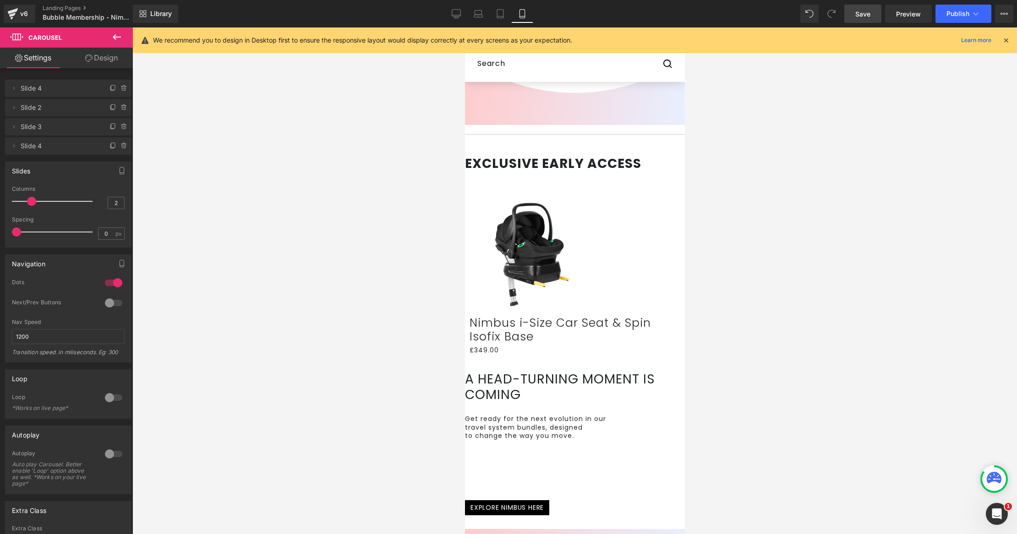
scroll to position [42, 0]
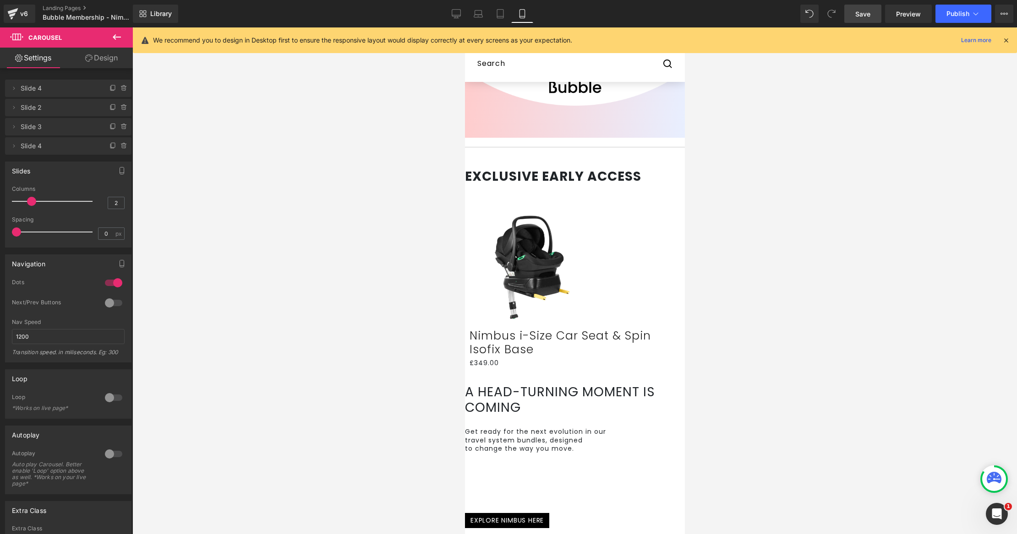
click at [865, 19] on link "Save" at bounding box center [862, 14] width 37 height 18
click at [954, 15] on span "Publish" at bounding box center [957, 13] width 23 height 7
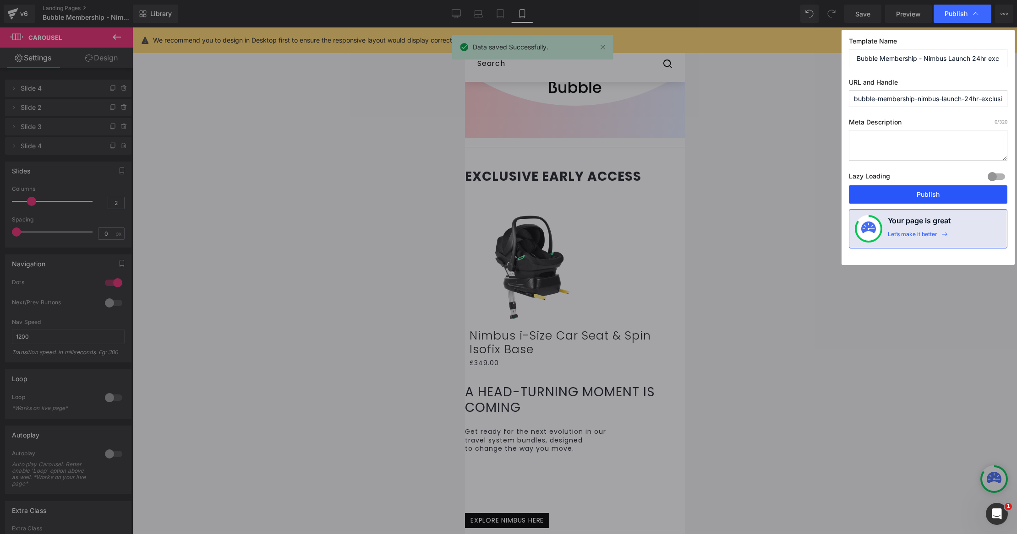
click at [931, 190] on button "Publish" at bounding box center [927, 194] width 158 height 18
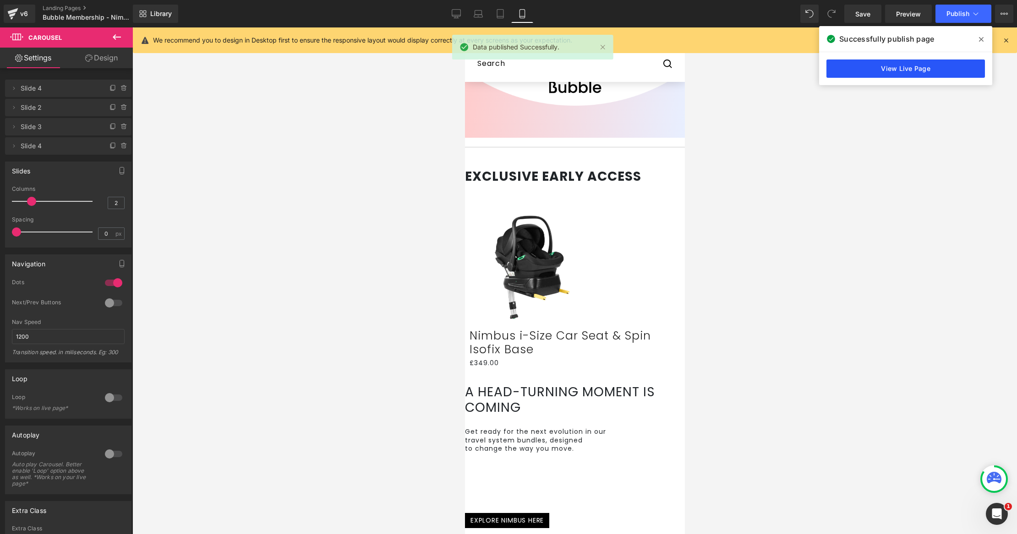
click at [921, 72] on link "View Live Page" at bounding box center [905, 69] width 158 height 18
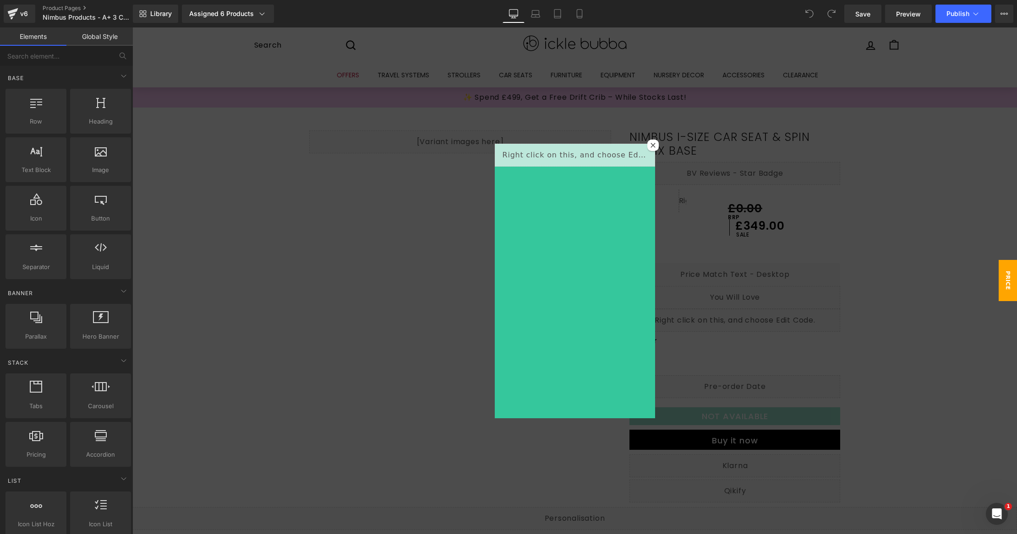
click at [650, 146] on icon at bounding box center [652, 145] width 5 height 5
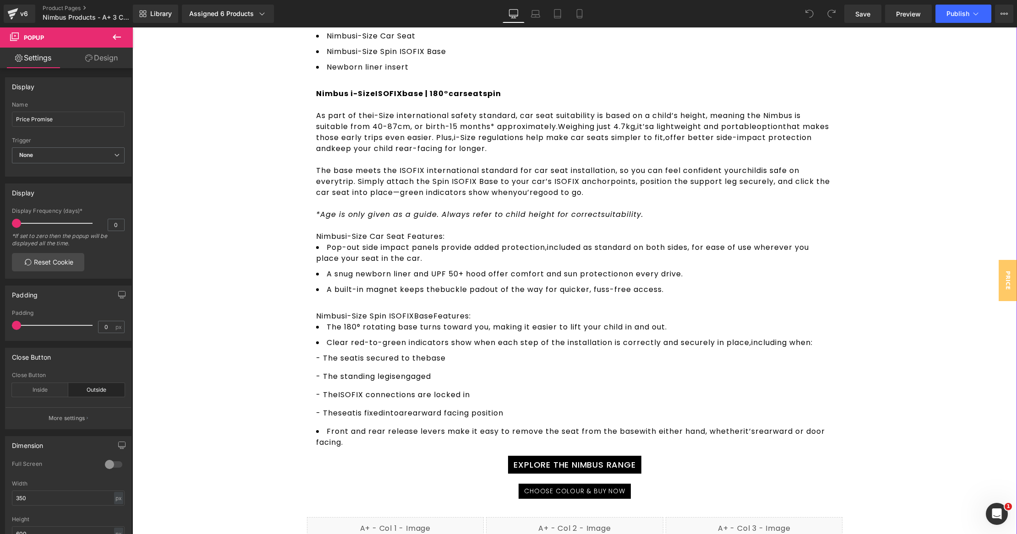
scroll to position [1005, 0]
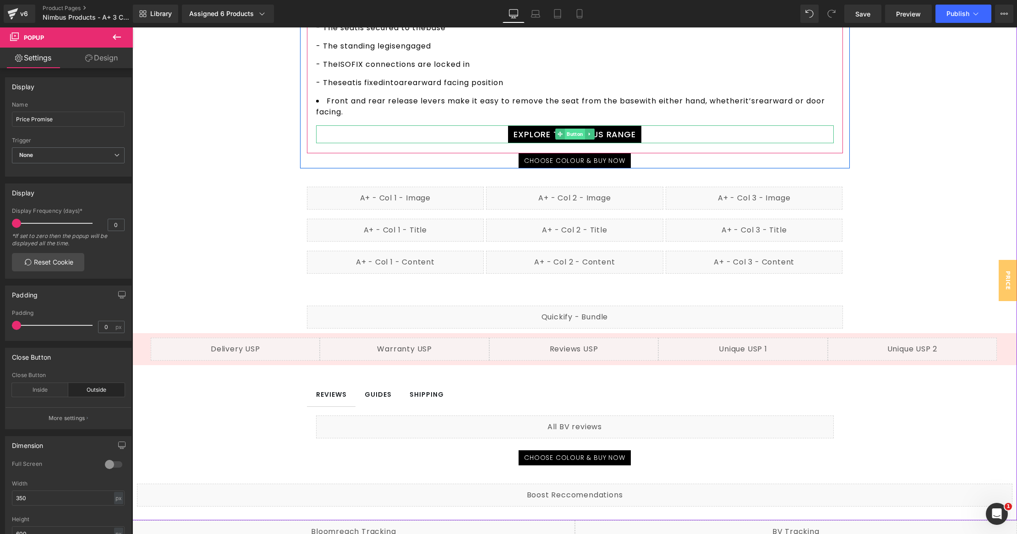
click at [573, 140] on span "Button" at bounding box center [575, 134] width 20 height 11
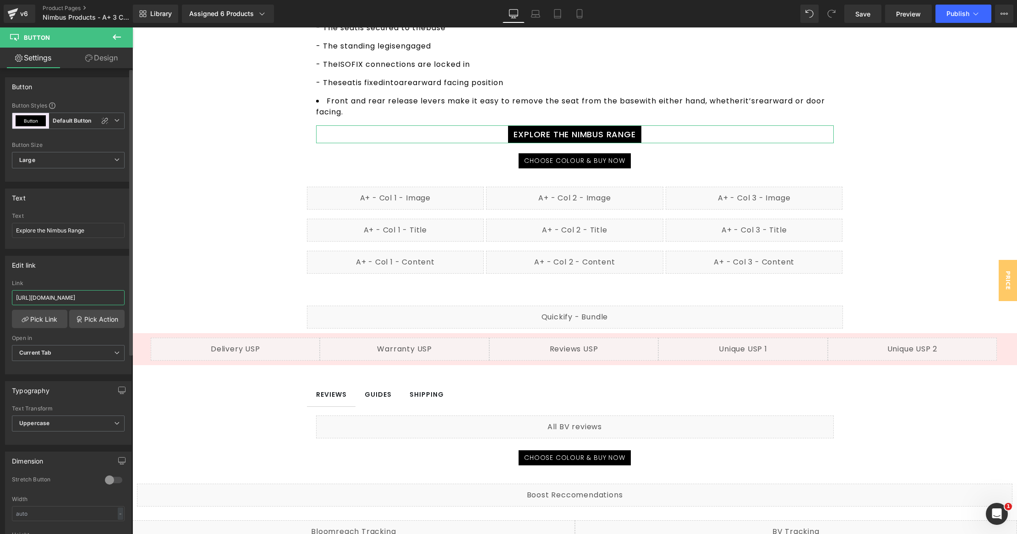
click at [68, 295] on input "https://icklebubba.com/pages/landing-page-aug-27-08-09-29?_ab=0&key=17566521310…" at bounding box center [68, 297] width 113 height 15
paste input "nimbus-explore-page-"
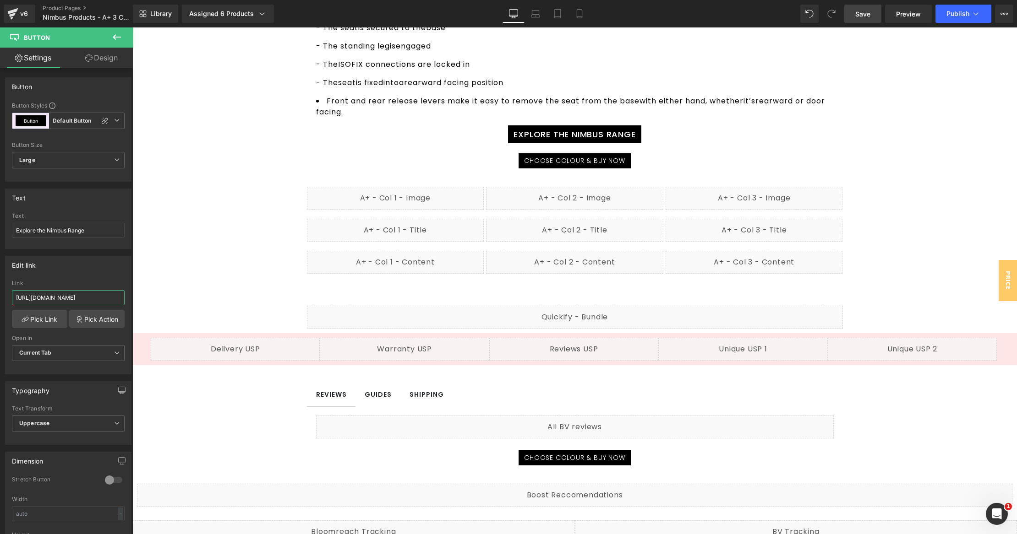
type input "https://icklebubba.com/pages/nimbus-explore-page-1"
click at [872, 11] on link "Save" at bounding box center [862, 14] width 37 height 18
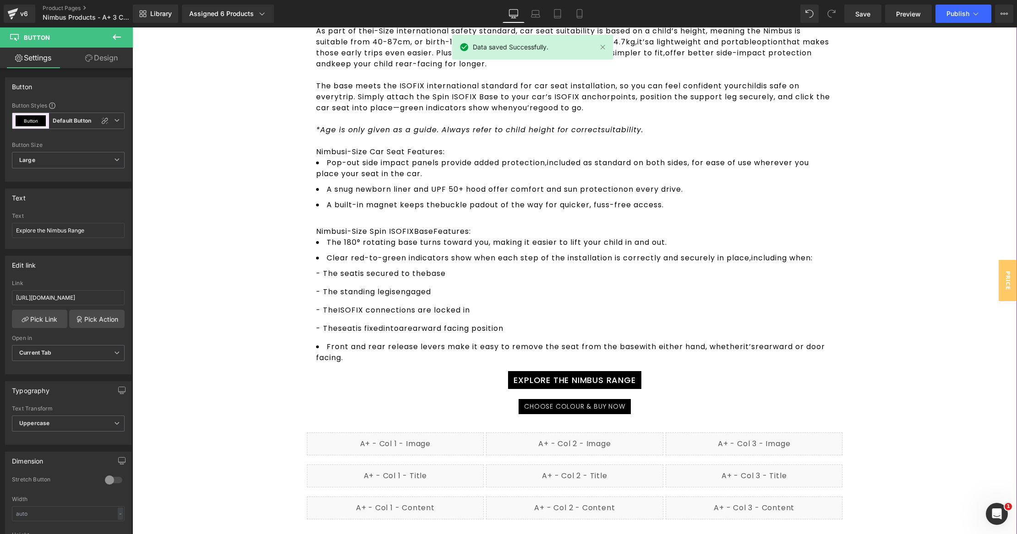
scroll to position [469, 0]
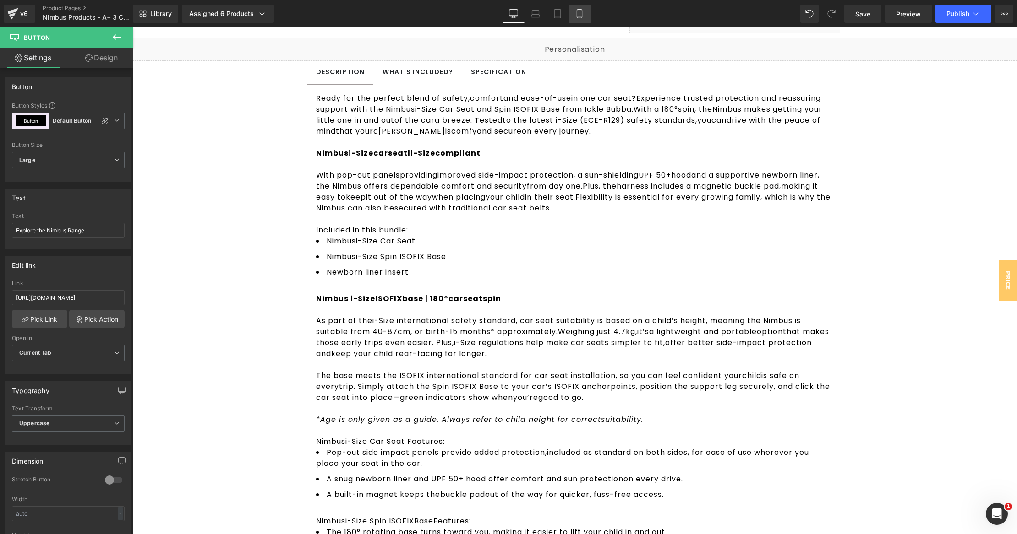
click at [584, 17] on link "Mobile" at bounding box center [579, 14] width 22 height 18
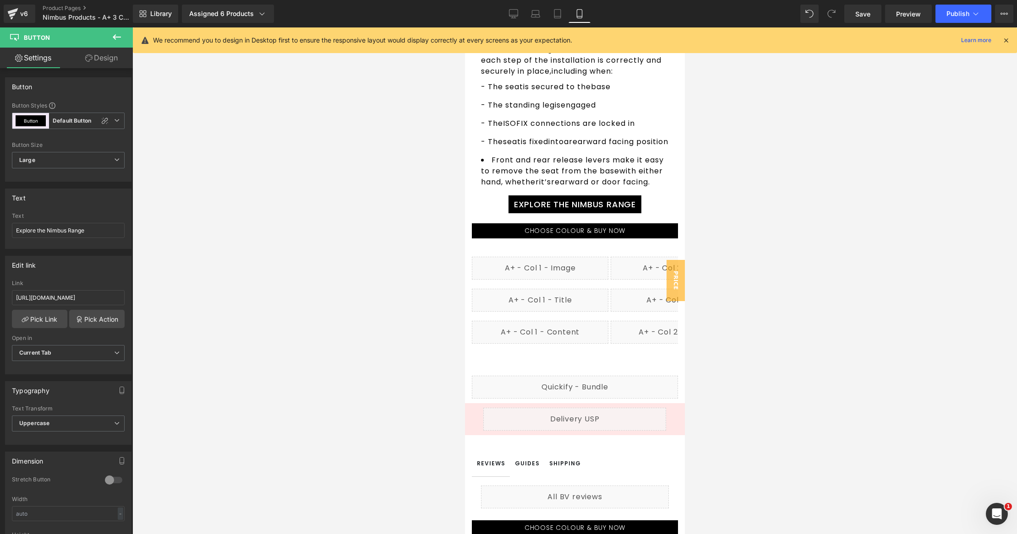
scroll to position [1319, 0]
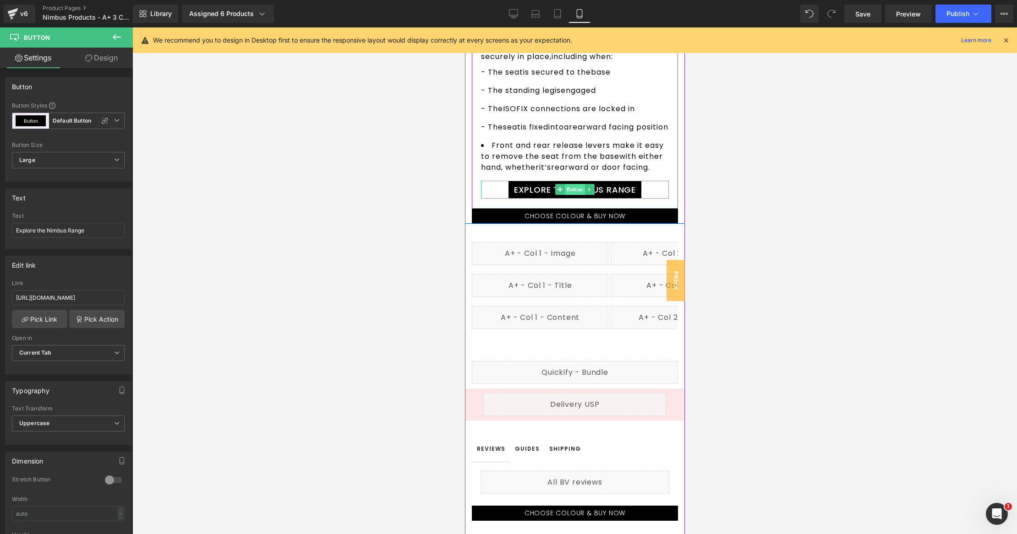
click at [570, 195] on span "Button" at bounding box center [574, 189] width 20 height 11
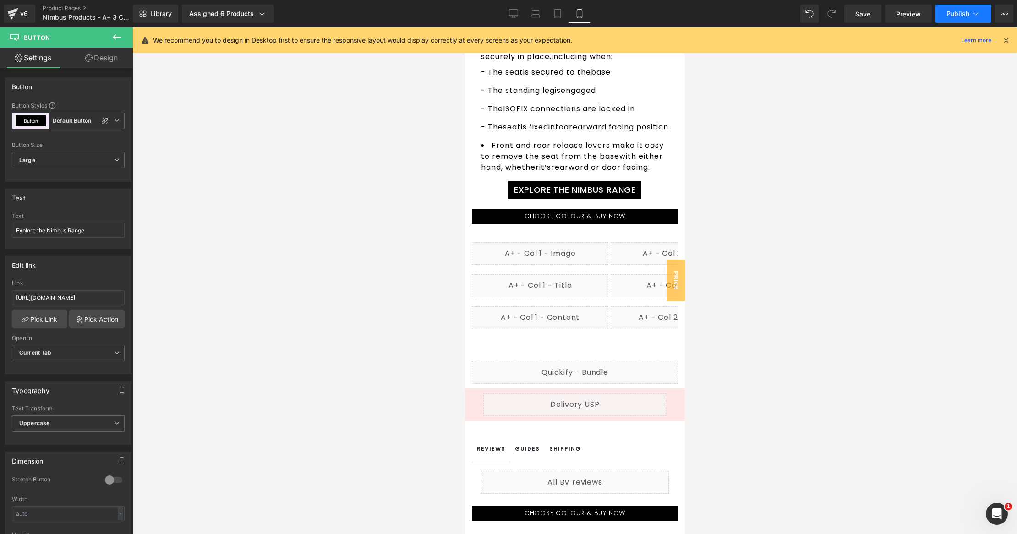
click at [953, 16] on span "Publish" at bounding box center [957, 13] width 23 height 7
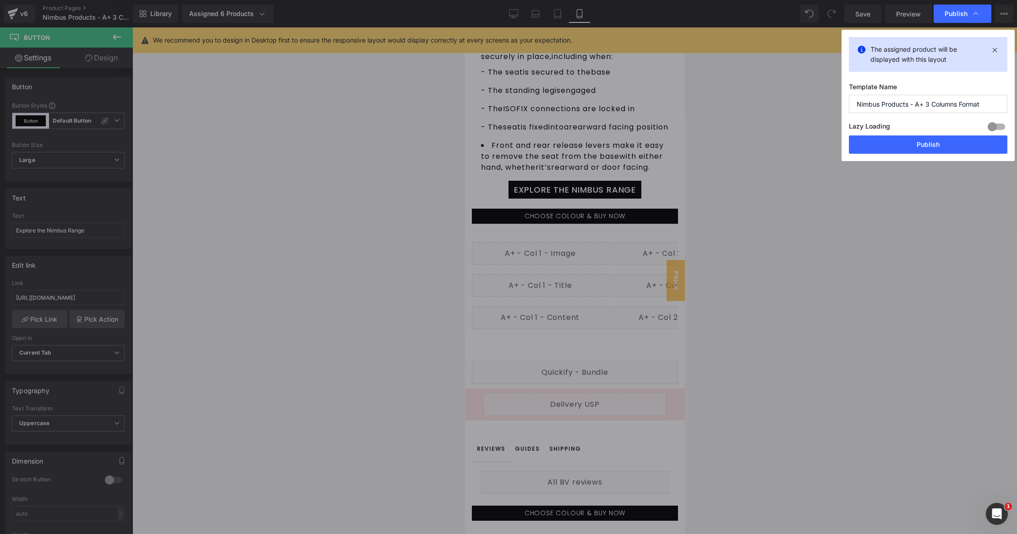
drag, startPoint x: 911, startPoint y: 148, endPoint x: 865, endPoint y: 138, distance: 46.8
click at [911, 148] on button "Publish" at bounding box center [927, 145] width 158 height 18
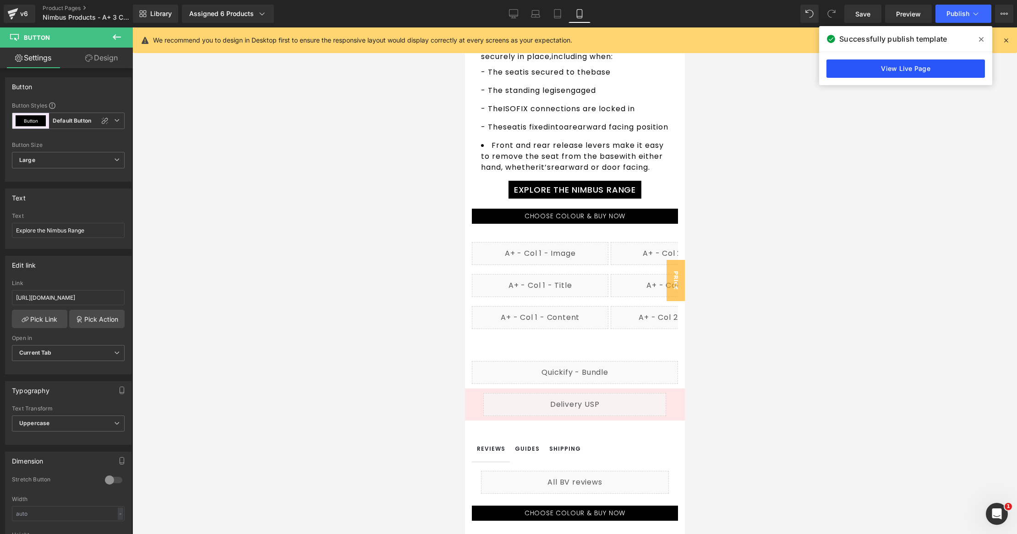
click at [925, 71] on link "View Live Page" at bounding box center [905, 69] width 158 height 18
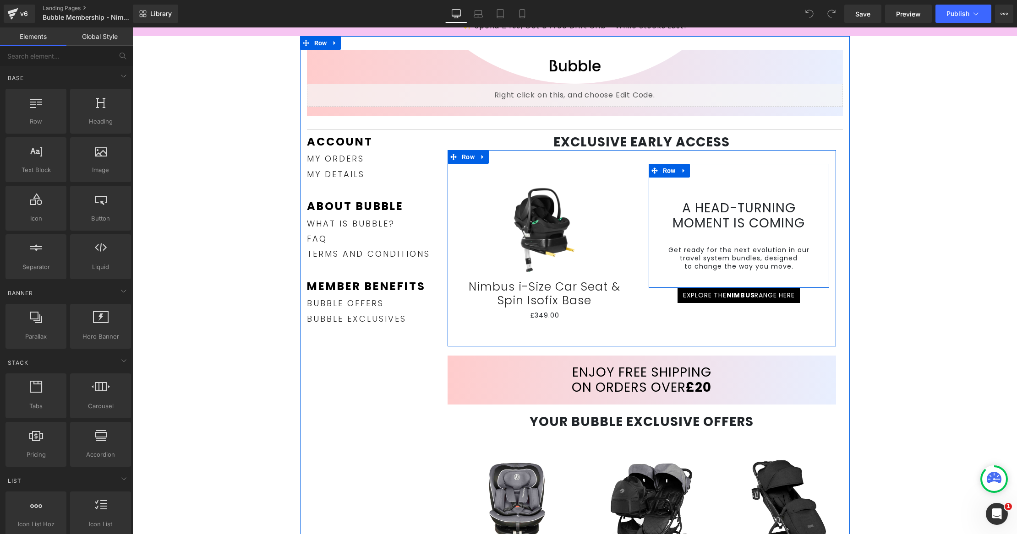
scroll to position [75, 0]
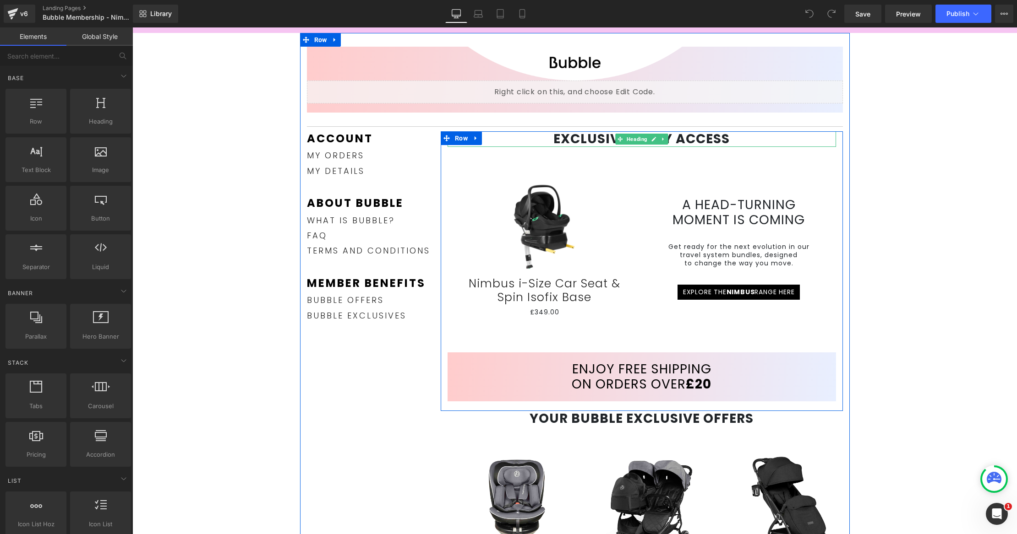
click at [537, 137] on h1 "EXCLUSIVE EARLY ACCESS" at bounding box center [641, 139] width 388 height 16
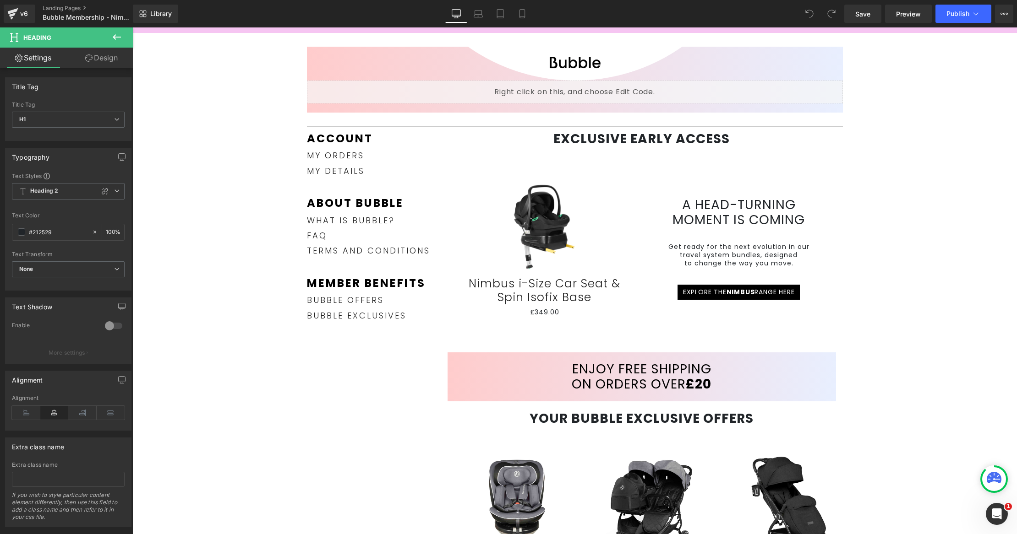
click at [116, 38] on icon at bounding box center [116, 37] width 11 height 11
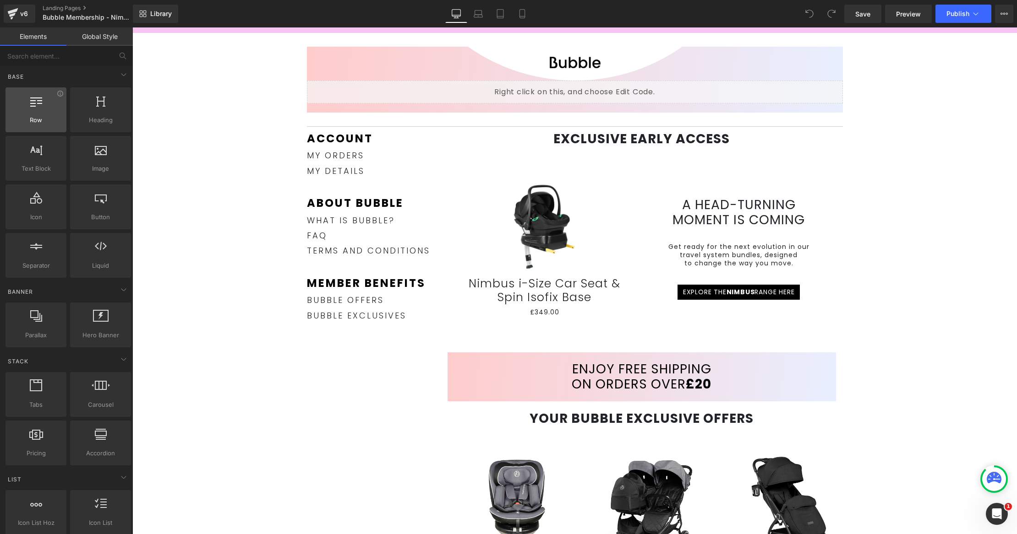
scroll to position [0, 0]
click at [60, 58] on input "text" at bounding box center [56, 56] width 113 height 20
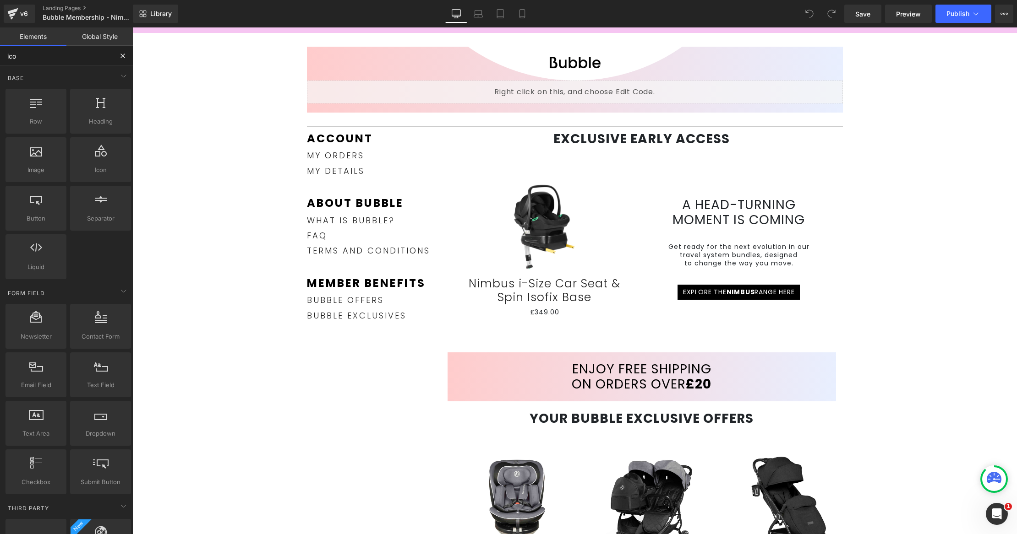
type input "icon"
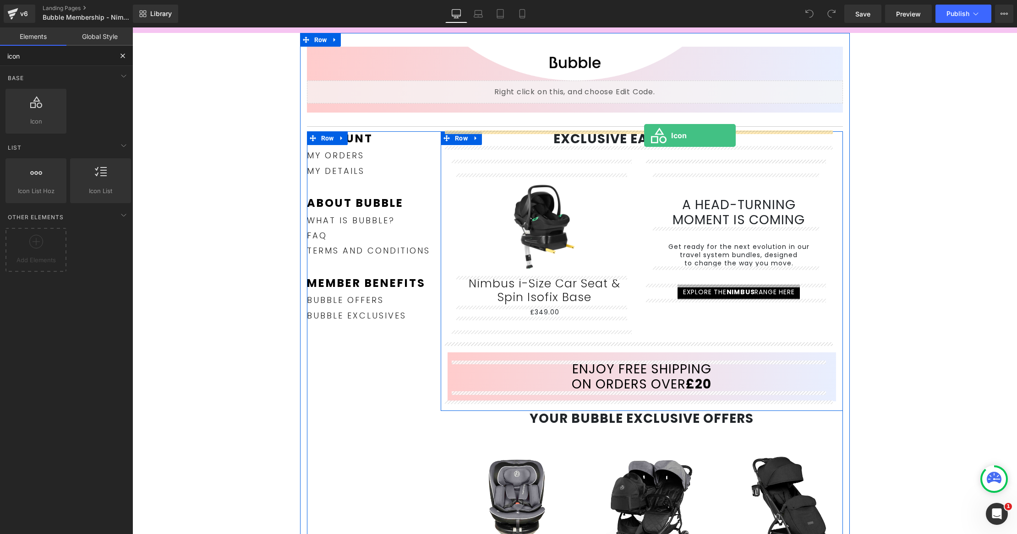
drag, startPoint x: 187, startPoint y: 156, endPoint x: 644, endPoint y: 136, distance: 457.4
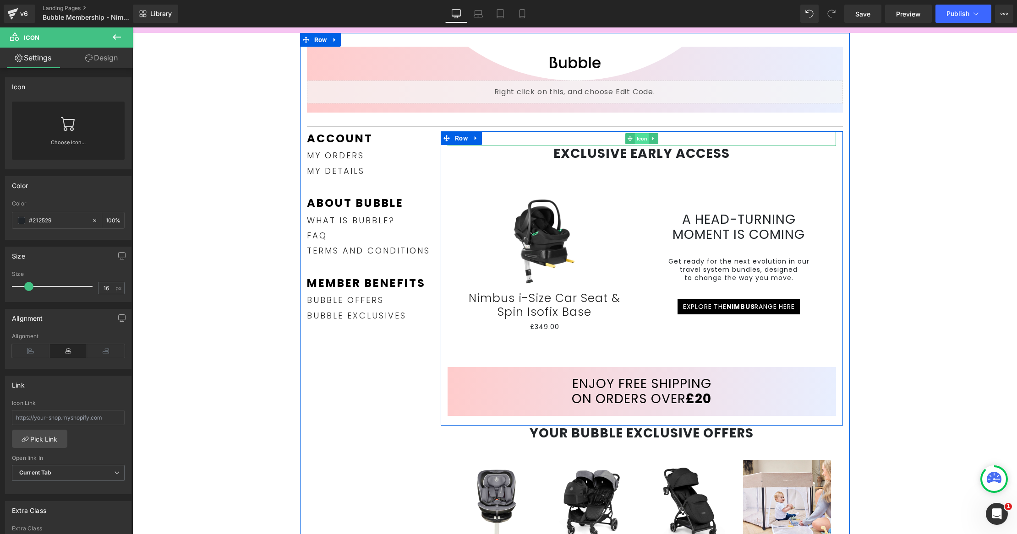
click at [636, 137] on span "Icon" at bounding box center [641, 138] width 14 height 11
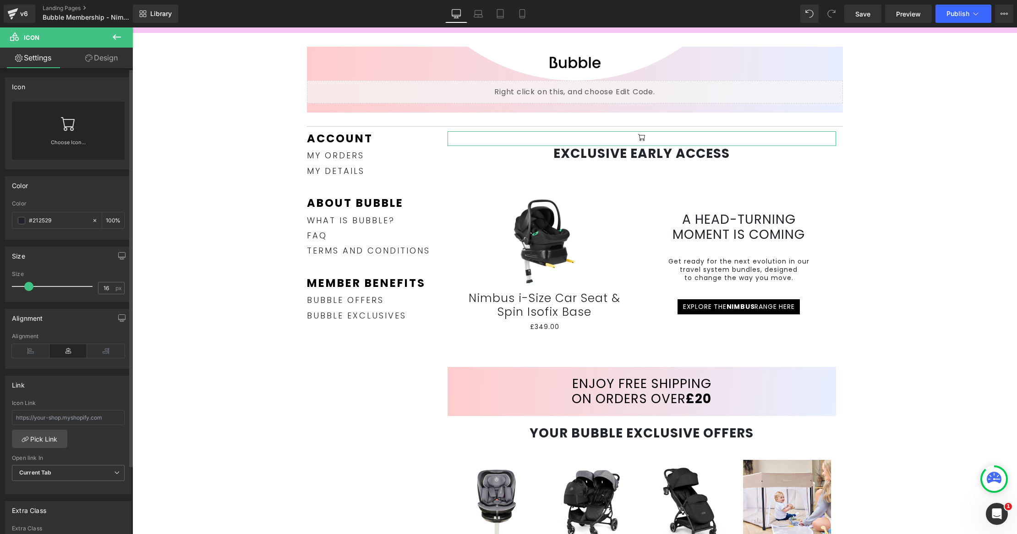
click at [79, 149] on link "Choose Icon..." at bounding box center [68, 149] width 113 height 22
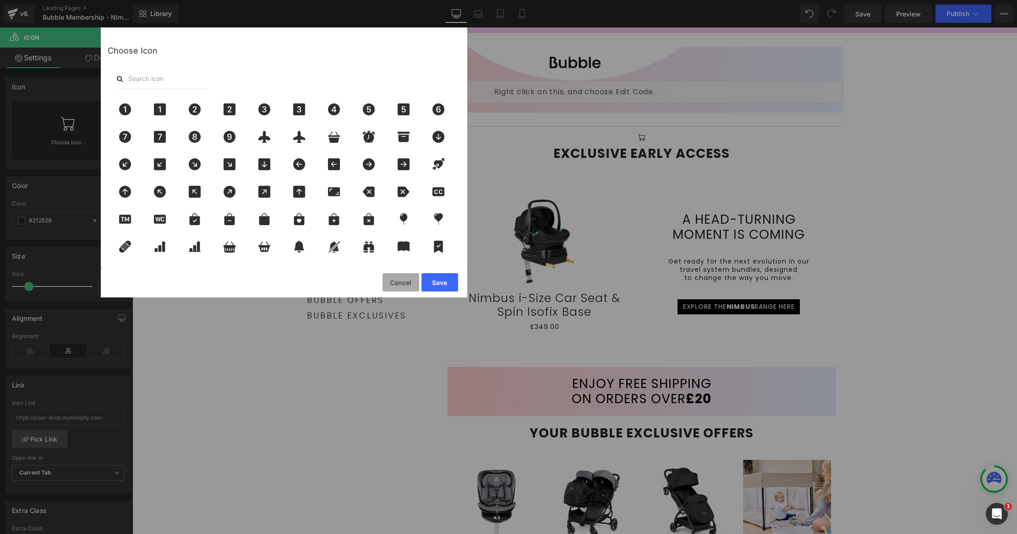
drag, startPoint x: 414, startPoint y: 278, endPoint x: 54, endPoint y: 201, distance: 368.6
click at [414, 278] on button "Cancel" at bounding box center [400, 282] width 37 height 18
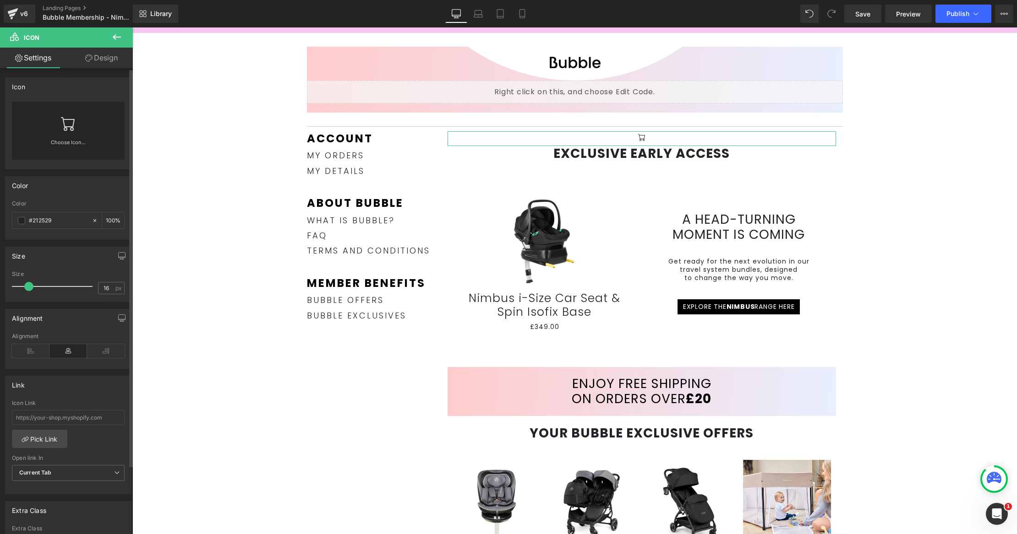
click at [65, 127] on icon at bounding box center [68, 124] width 14 height 14
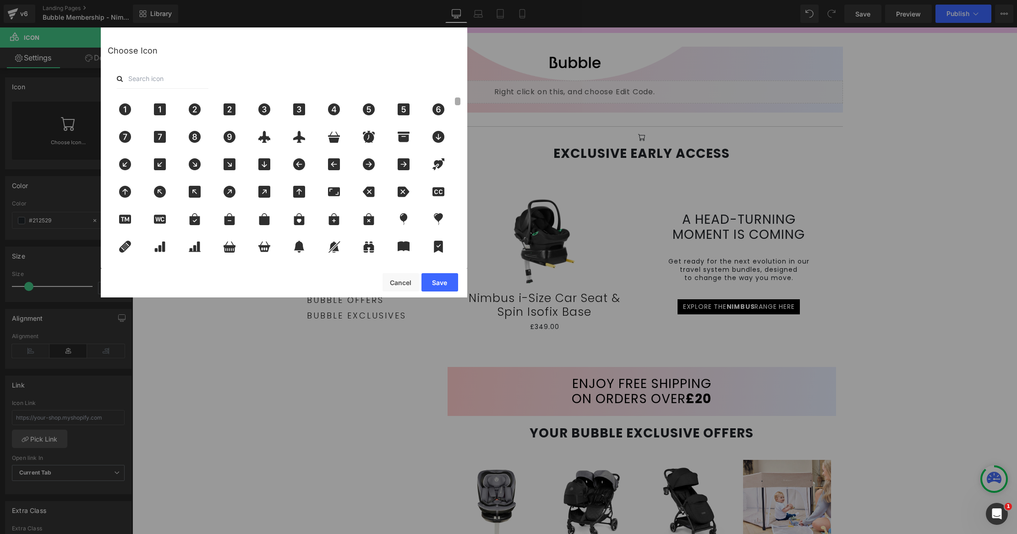
click at [453, 58] on div "Choose Icon" at bounding box center [284, 147] width 366 height 240
click at [404, 281] on button "Cancel" at bounding box center [400, 282] width 37 height 18
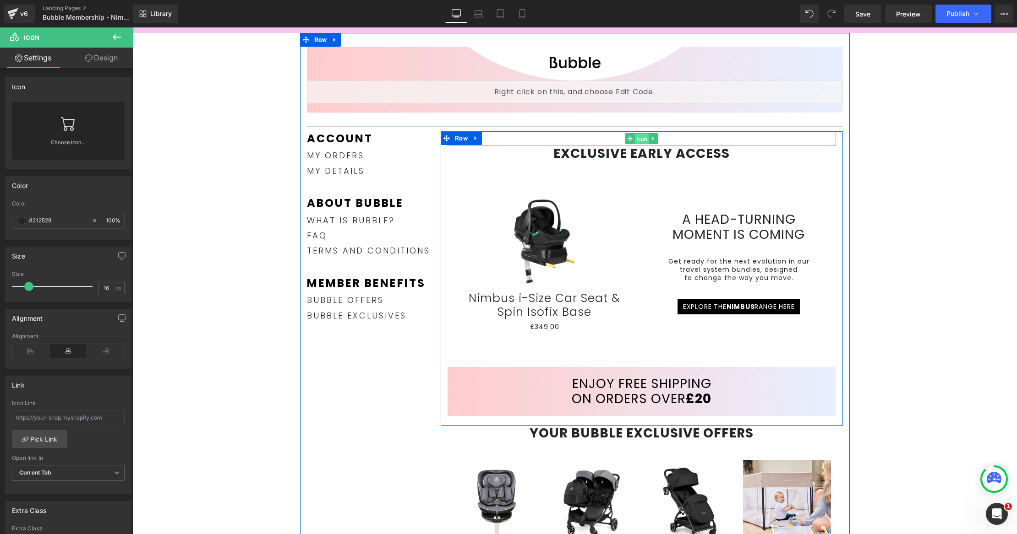
click at [636, 139] on span "Icon" at bounding box center [641, 139] width 14 height 11
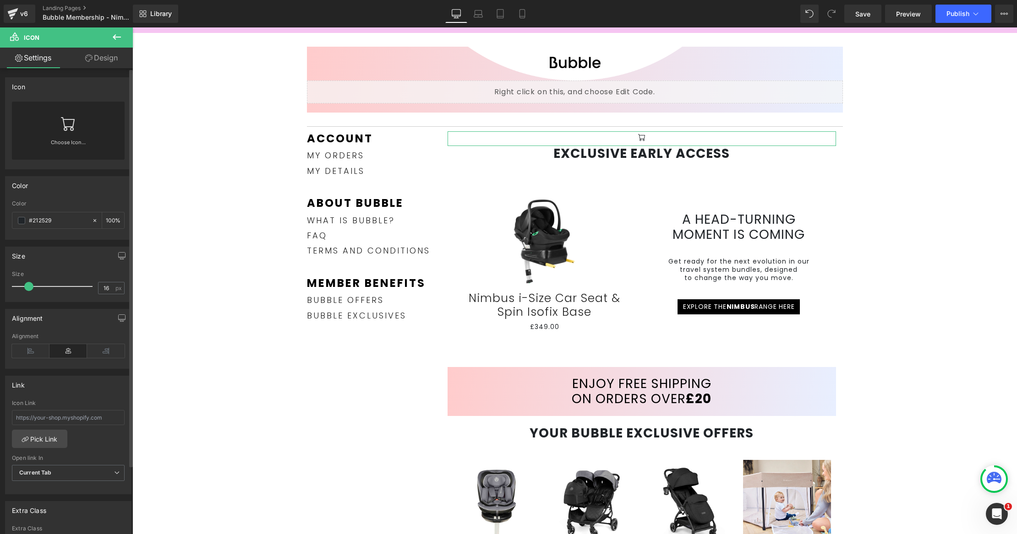
click at [53, 143] on link "Choose Icon..." at bounding box center [68, 149] width 113 height 22
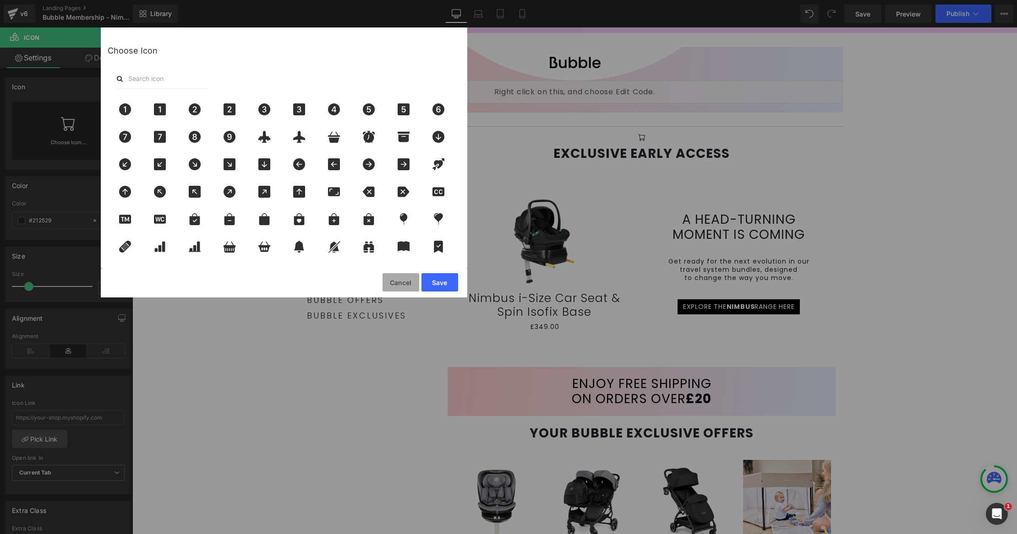
click at [397, 278] on button "Cancel" at bounding box center [400, 282] width 37 height 18
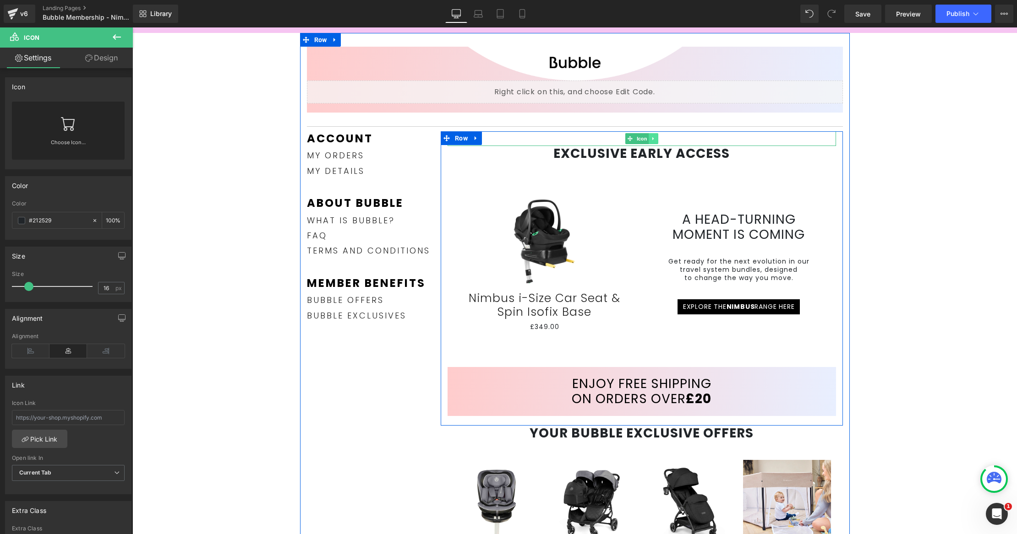
click at [651, 137] on icon at bounding box center [653, 138] width 5 height 5
click at [655, 139] on icon at bounding box center [657, 138] width 5 height 5
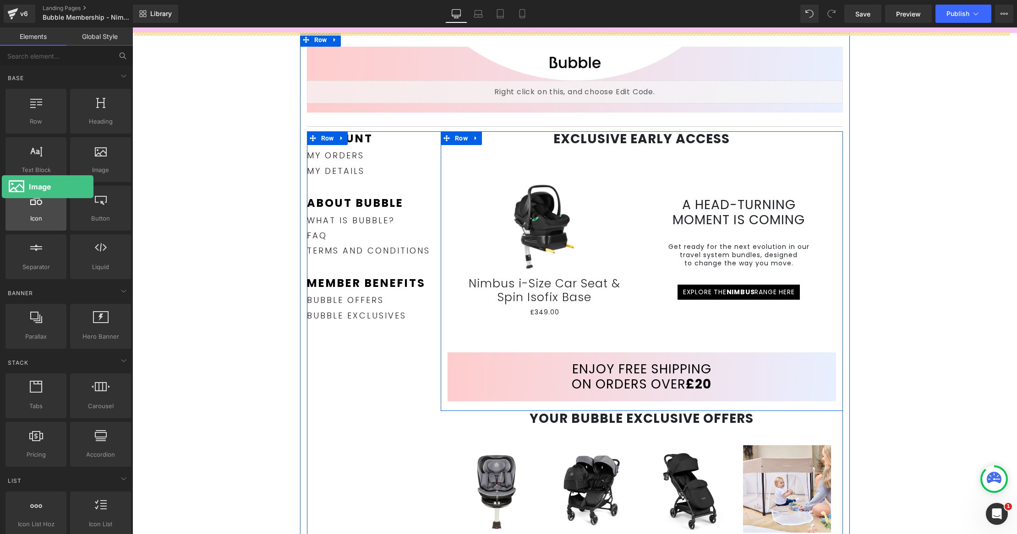
drag, startPoint x: 108, startPoint y: 163, endPoint x: 5, endPoint y: 186, distance: 105.5
click at [0, 196] on html "Image You are previewing how the will restyle your page. You can not edit Eleme…" at bounding box center [508, 267] width 1017 height 534
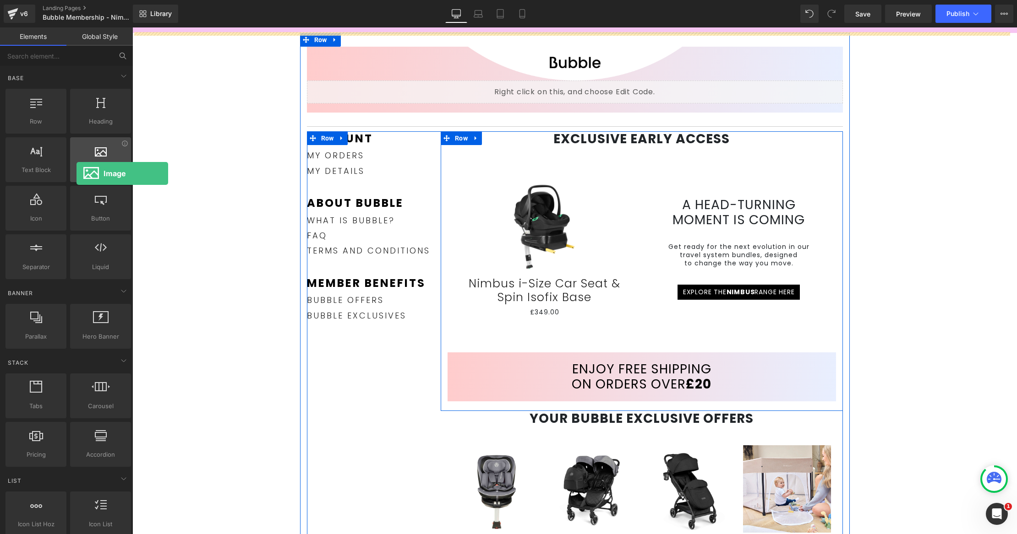
scroll to position [2, 0]
click at [78, 158] on div at bounding box center [100, 152] width 55 height 21
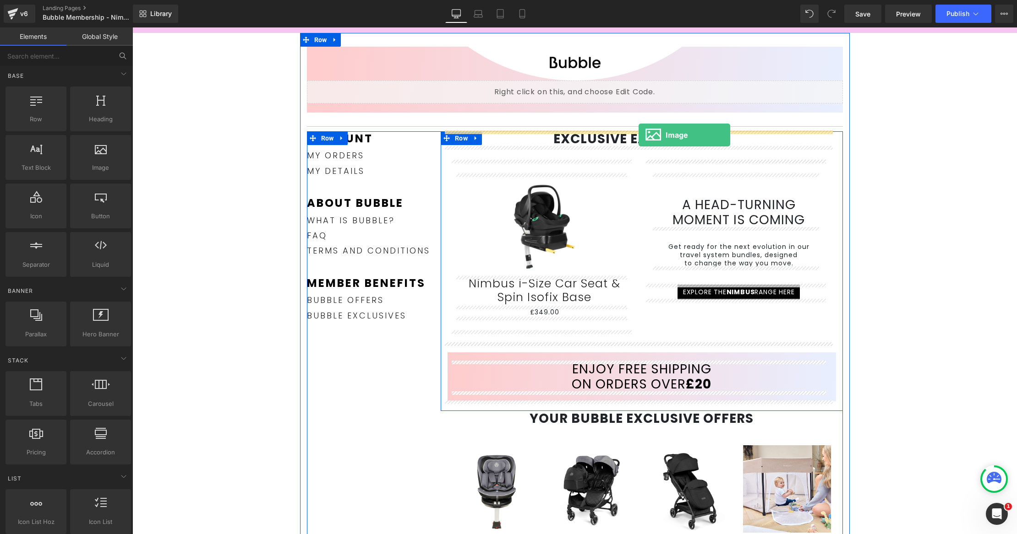
drag, startPoint x: 233, startPoint y: 185, endPoint x: 638, endPoint y: 136, distance: 408.3
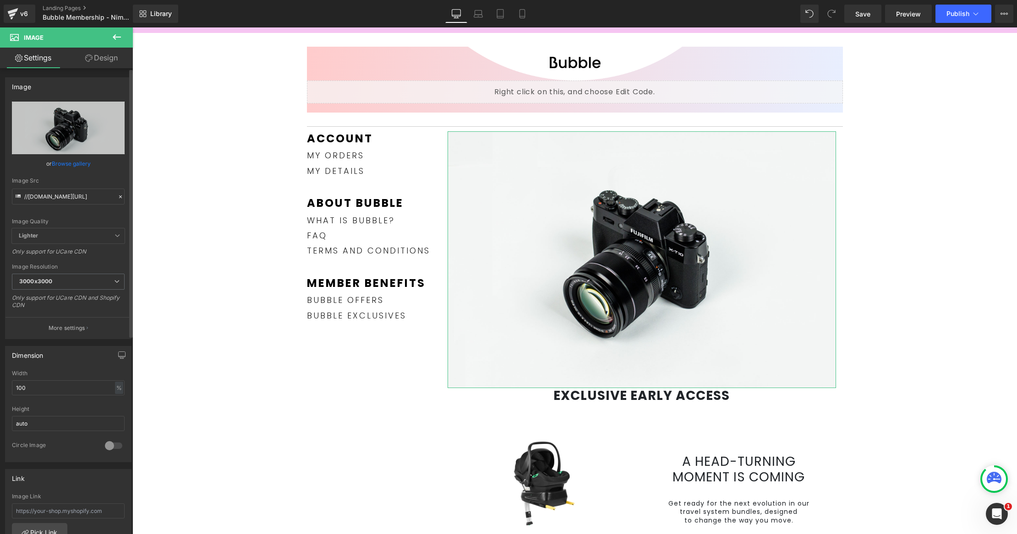
click at [74, 165] on link "Browse gallery" at bounding box center [71, 164] width 39 height 16
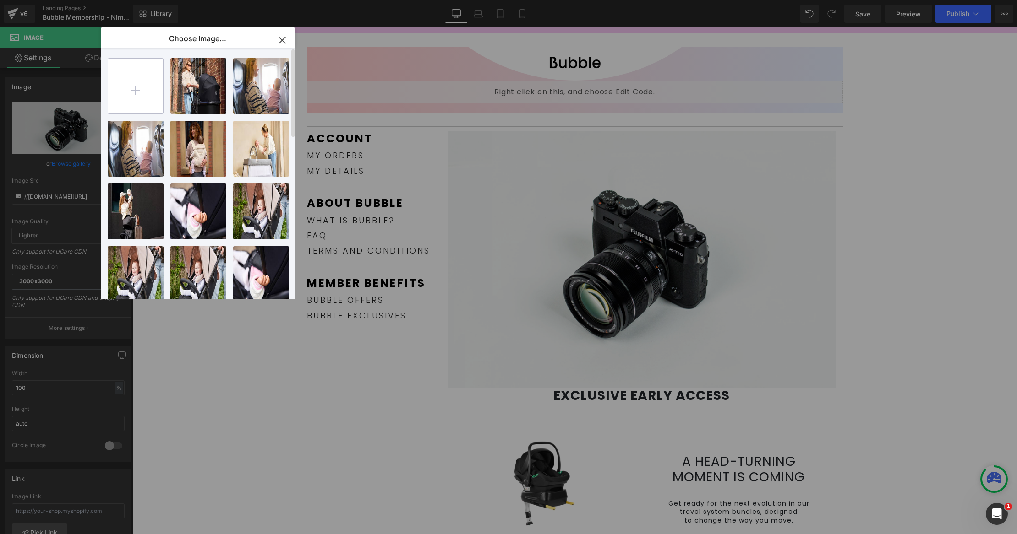
click at [140, 92] on input "file" at bounding box center [135, 86] width 55 height 55
type input "C:\fakepath\Bubble VIP Early Access_Gradient (clipped) (1).png"
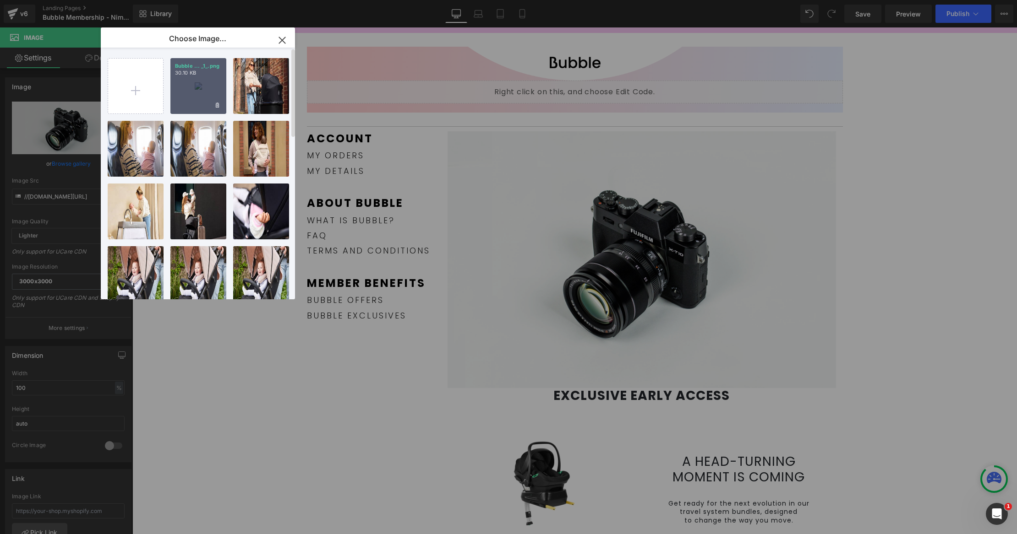
click at [193, 80] on div "Bubble ... _1_.png 30.10 KB" at bounding box center [198, 86] width 56 height 56
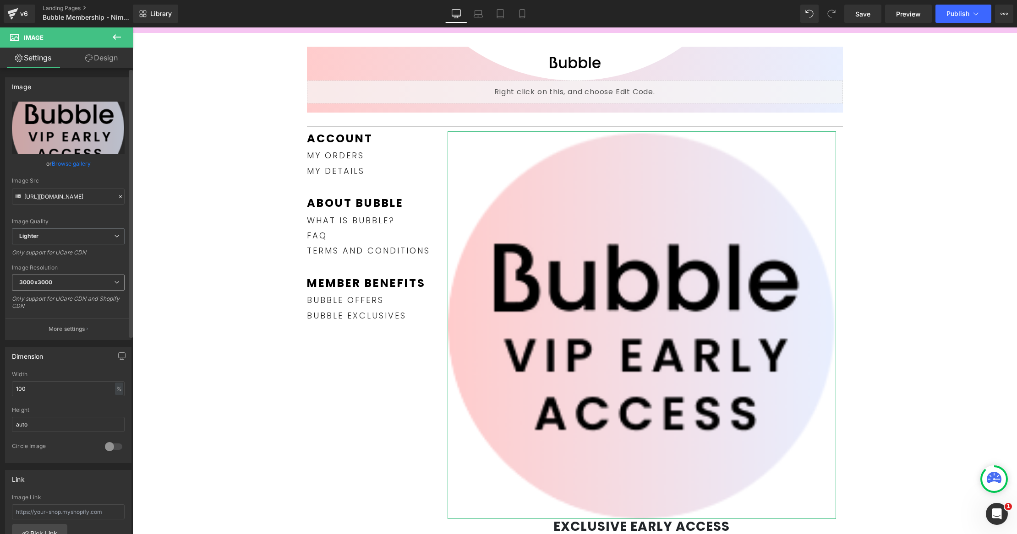
click at [68, 287] on span "3000x3000" at bounding box center [68, 283] width 113 height 16
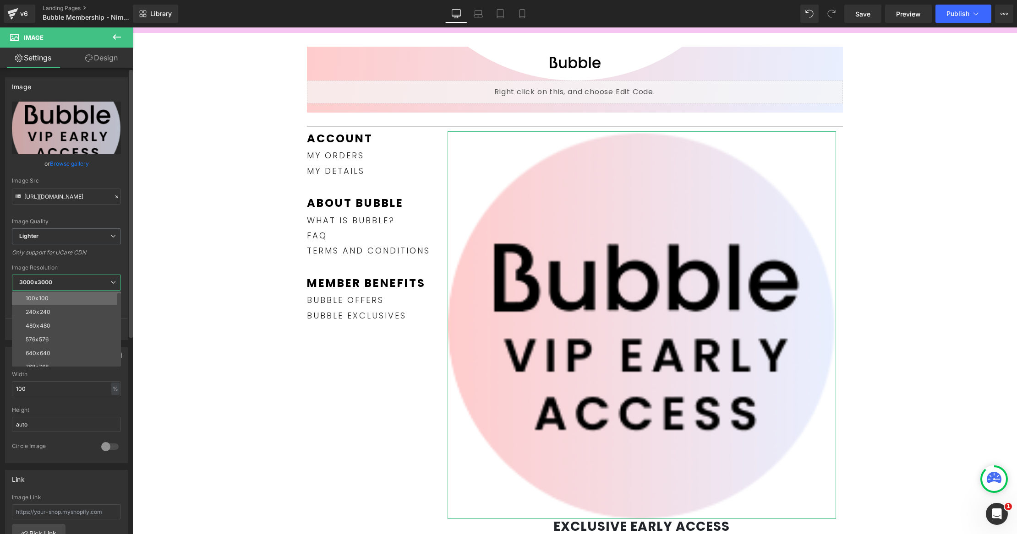
click at [58, 299] on li "100x100" at bounding box center [68, 299] width 113 height 14
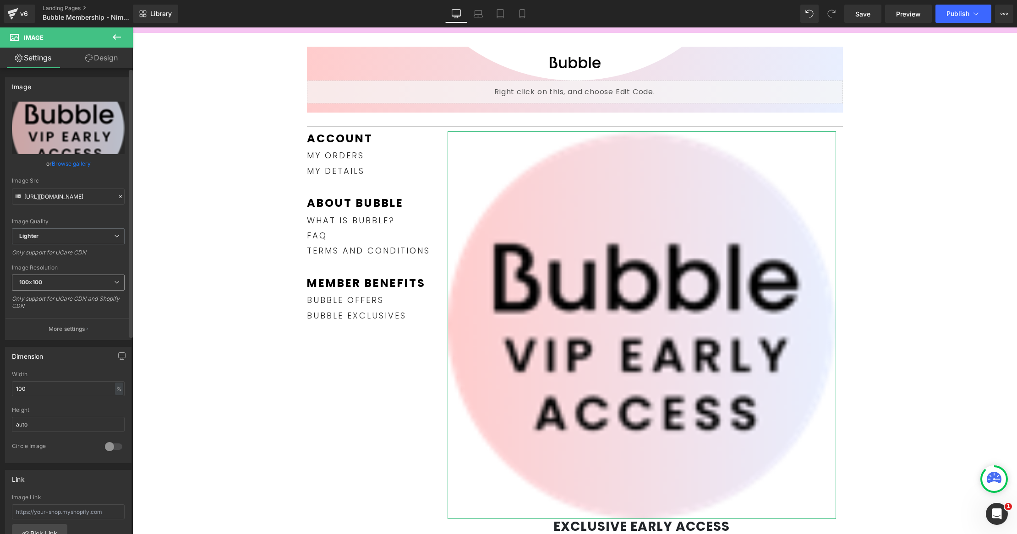
click at [58, 287] on span "100x100" at bounding box center [68, 283] width 113 height 16
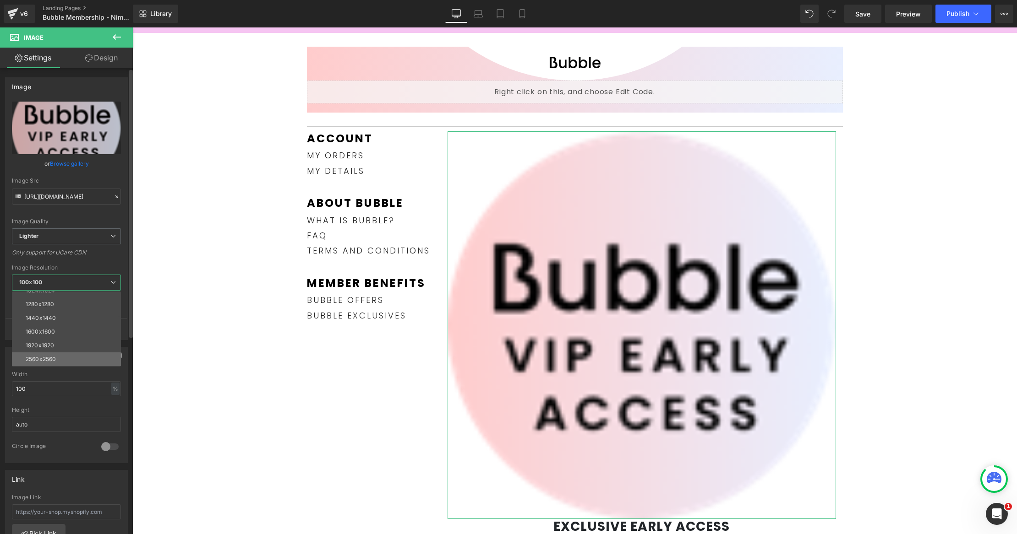
scroll to position [130, 0]
click at [49, 360] on div "3000x3000" at bounding box center [42, 360] width 32 height 6
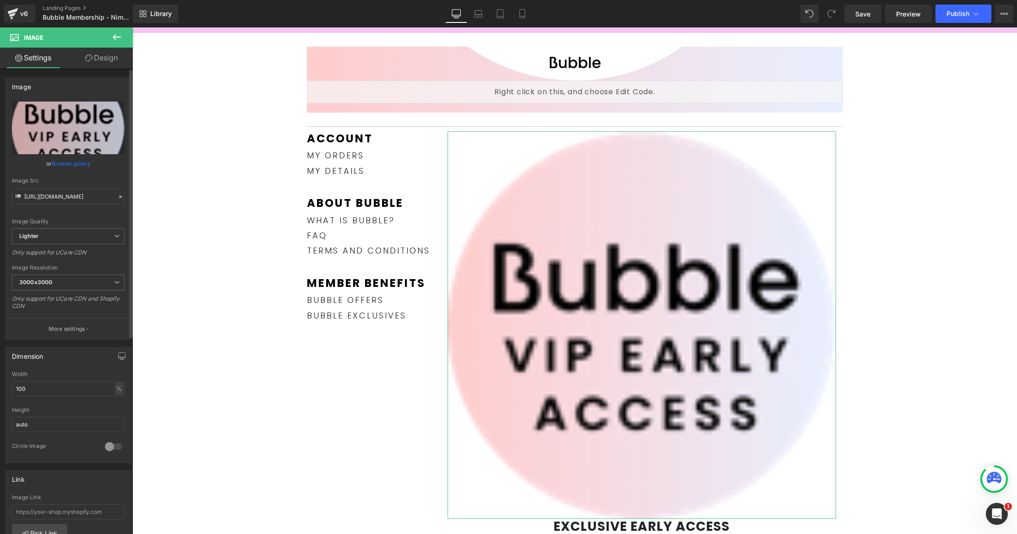
type input "[URL][DOMAIN_NAME]"
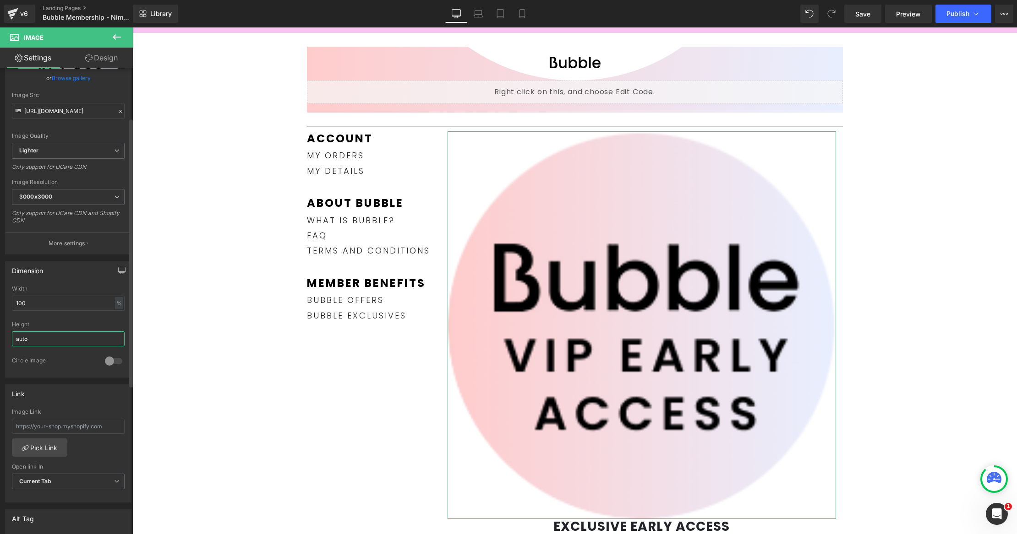
click at [44, 341] on input "auto" at bounding box center [68, 339] width 113 height 15
type input "a"
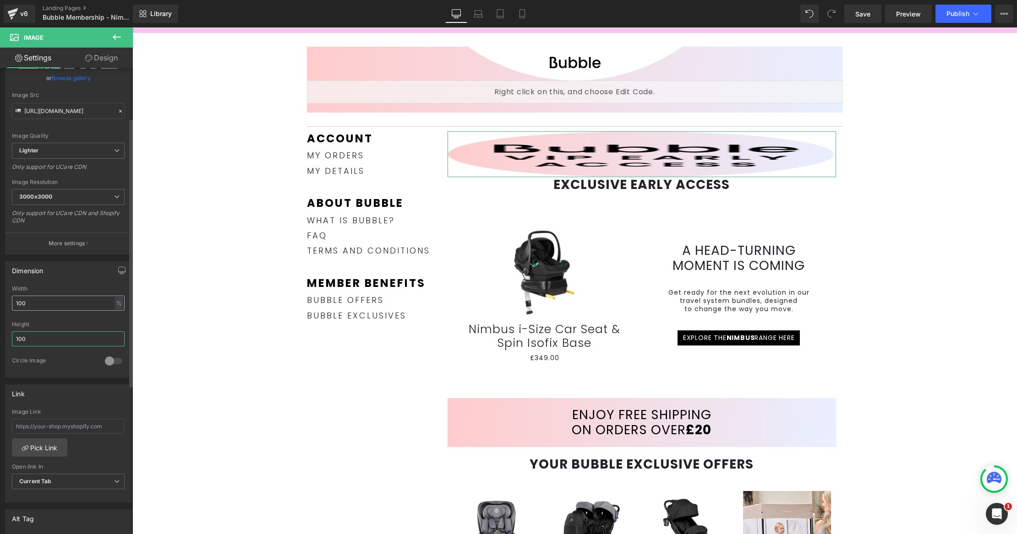
type input "100"
click at [60, 302] on input "100" at bounding box center [68, 303] width 113 height 15
click at [111, 359] on div at bounding box center [114, 361] width 22 height 15
click at [87, 300] on input "100" at bounding box center [68, 303] width 113 height 15
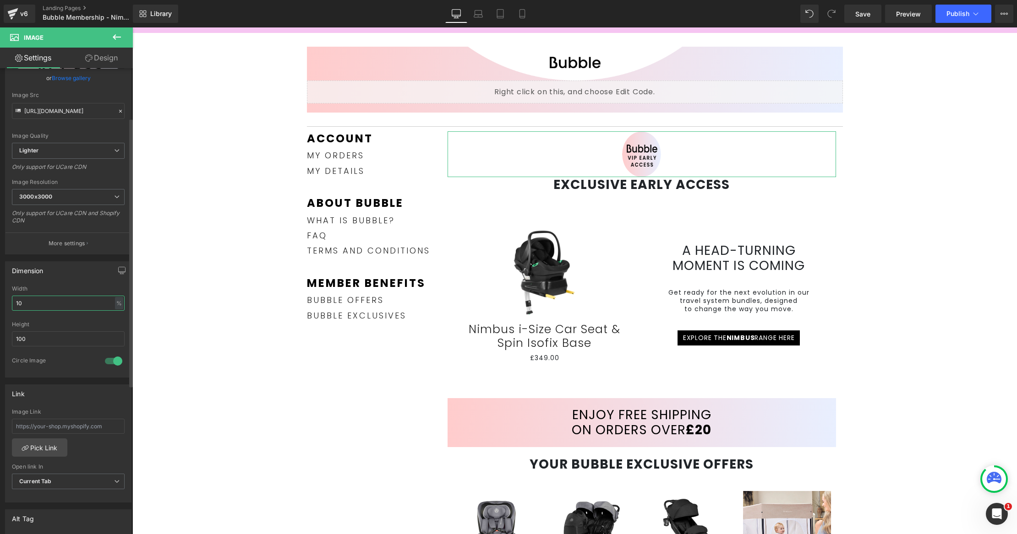
type input "1"
type input "12"
click at [39, 321] on div "Height" at bounding box center [68, 324] width 113 height 6
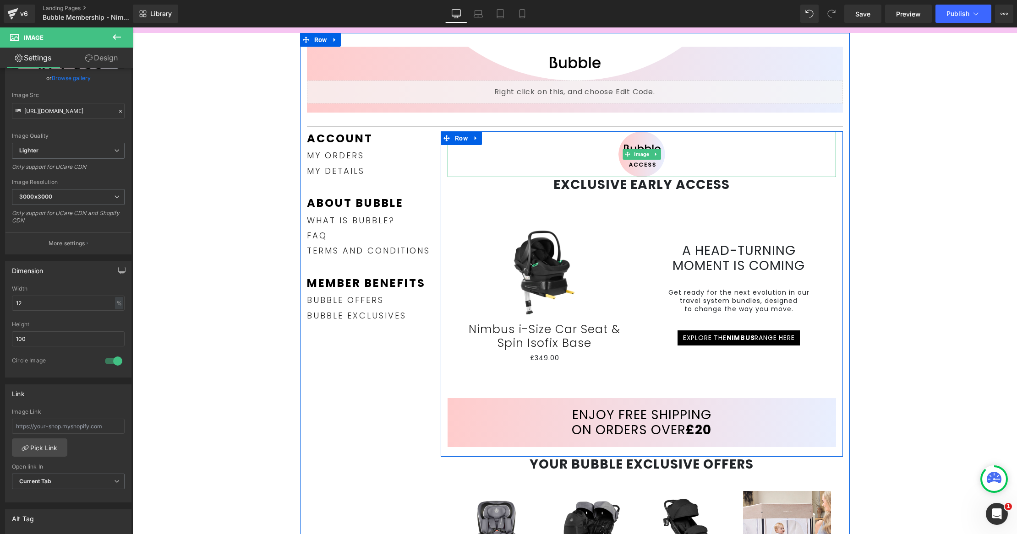
click at [685, 153] on div at bounding box center [641, 154] width 388 height 46
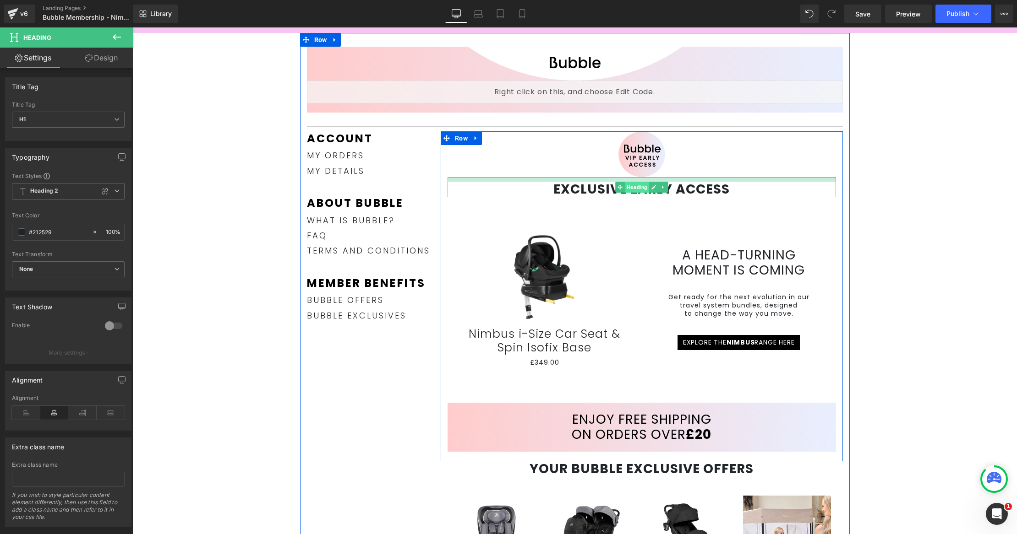
click at [642, 181] on div "EXCLUSIVE EARLY ACCESS Heading" at bounding box center [641, 187] width 388 height 20
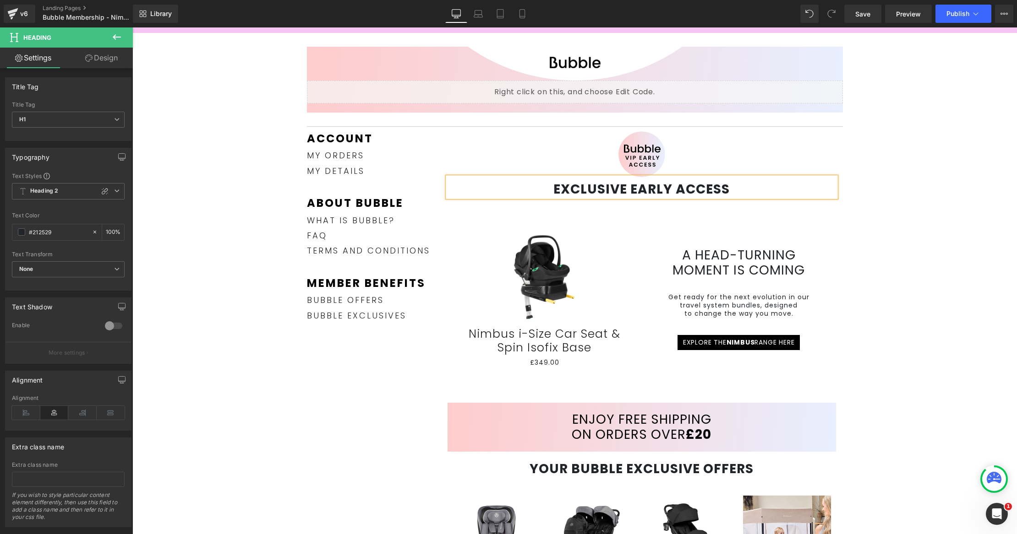
click at [648, 241] on div "A head-turning moment is coming Heading Get ready for the next evolution in our…" at bounding box center [738, 273] width 180 height 125
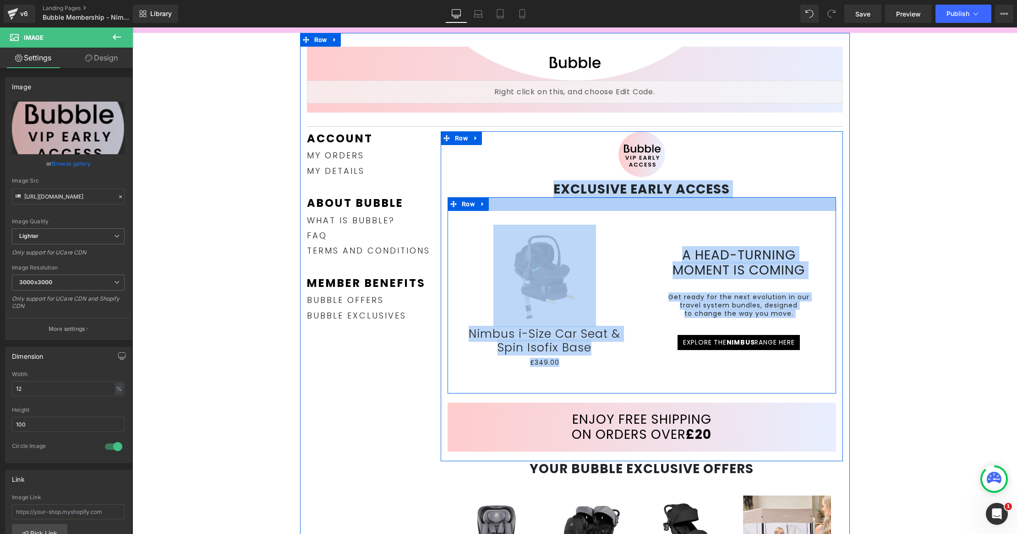
drag, startPoint x: 668, startPoint y: 149, endPoint x: 663, endPoint y: 196, distance: 47.5
click at [660, 201] on div "Image EXCLUSIVE EARLY ACCESS Heading Sale Off (P) Image Nimbus i-Size Car Seat …" at bounding box center [641, 291] width 402 height 321
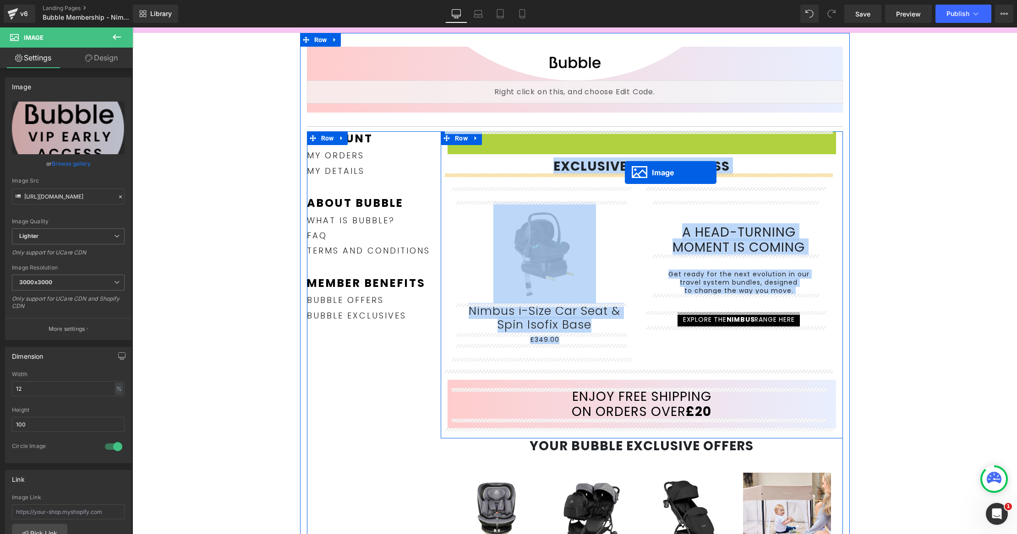
drag, startPoint x: 623, startPoint y: 154, endPoint x: 624, endPoint y: 173, distance: 19.3
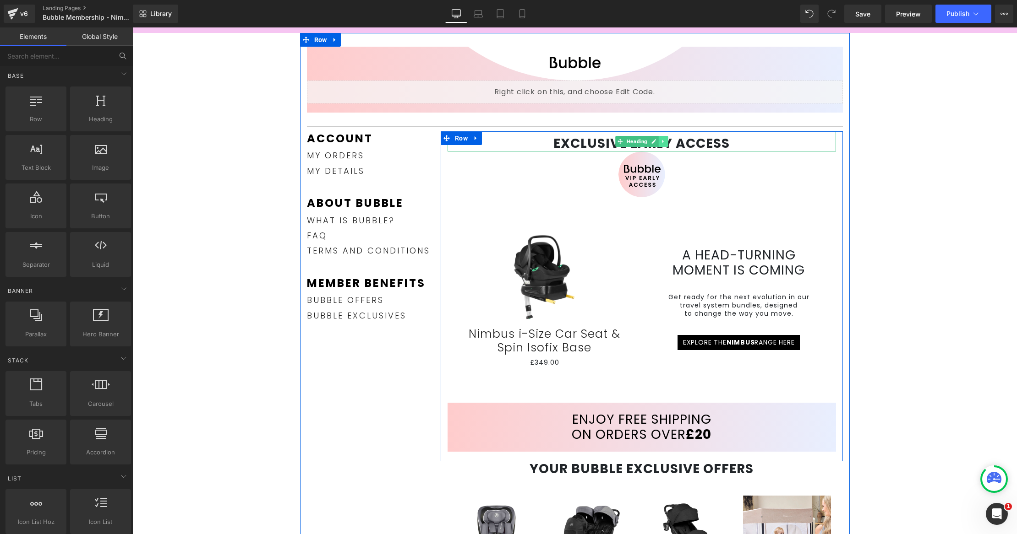
click at [660, 141] on icon at bounding box center [662, 141] width 5 height 5
click at [665, 142] on icon at bounding box center [667, 141] width 5 height 5
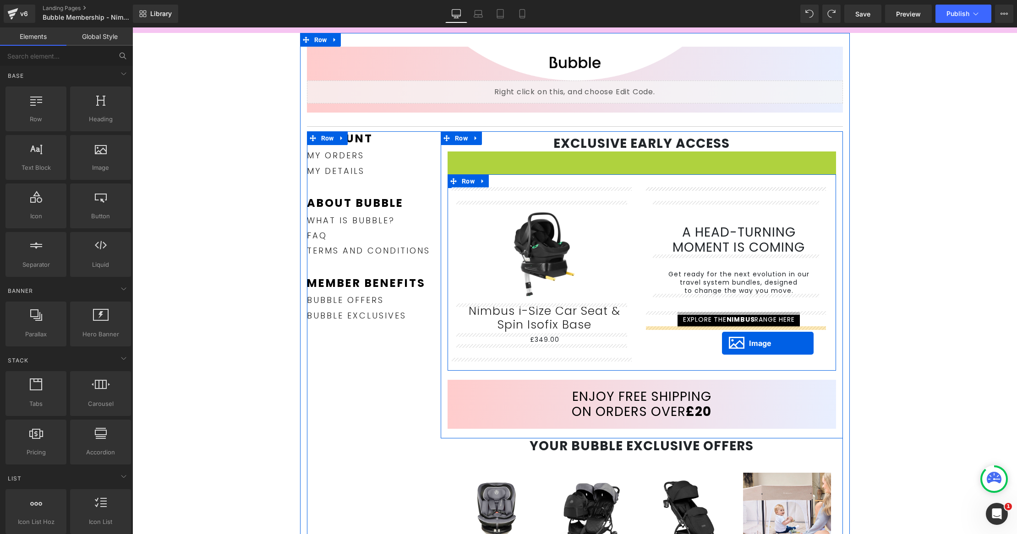
drag, startPoint x: 622, startPoint y: 174, endPoint x: 723, endPoint y: 343, distance: 196.1
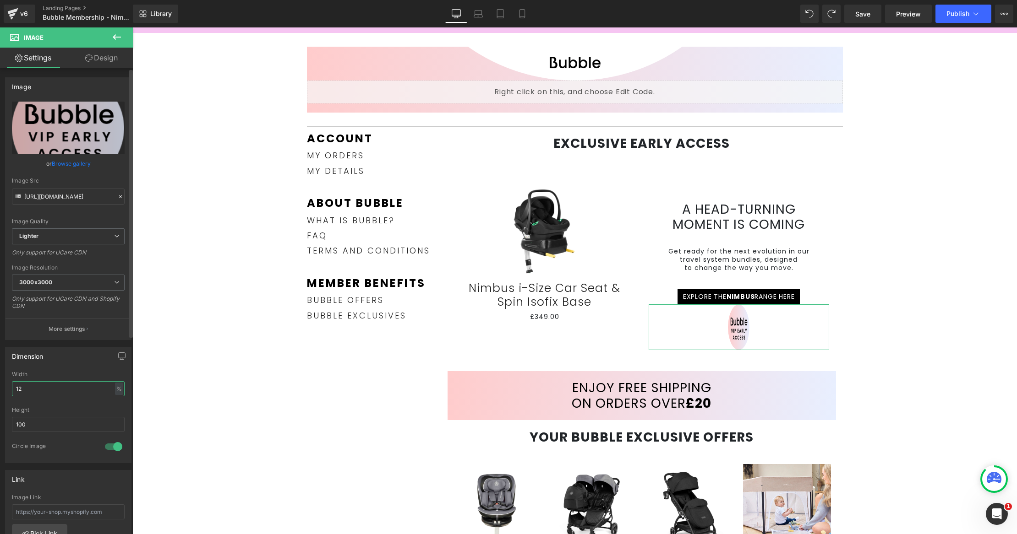
click at [49, 390] on input "12" at bounding box center [68, 388] width 113 height 15
type input "1"
type input "2"
type input "25"
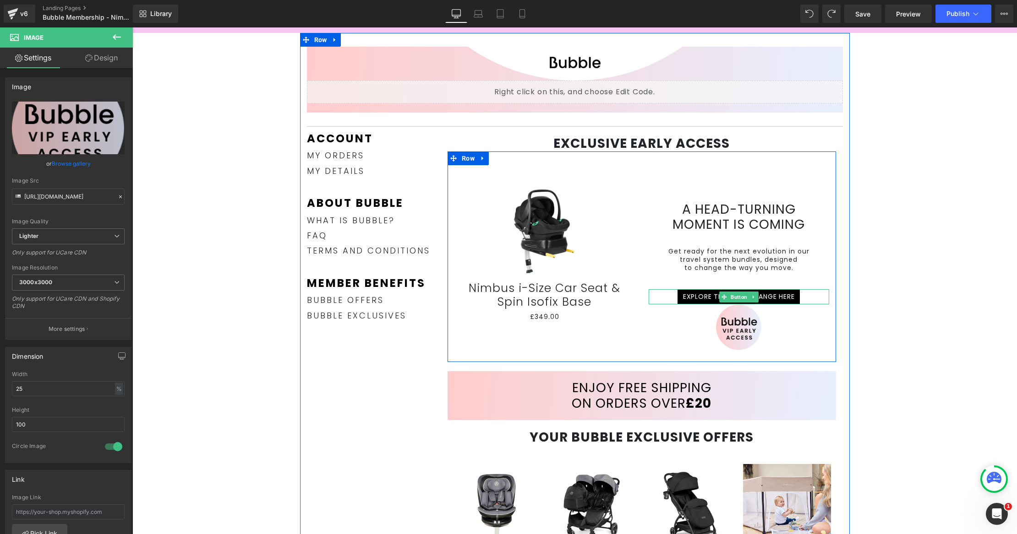
click at [775, 299] on span "EXPLORE THE NIMBUS RANGE HERE" at bounding box center [739, 297] width 112 height 10
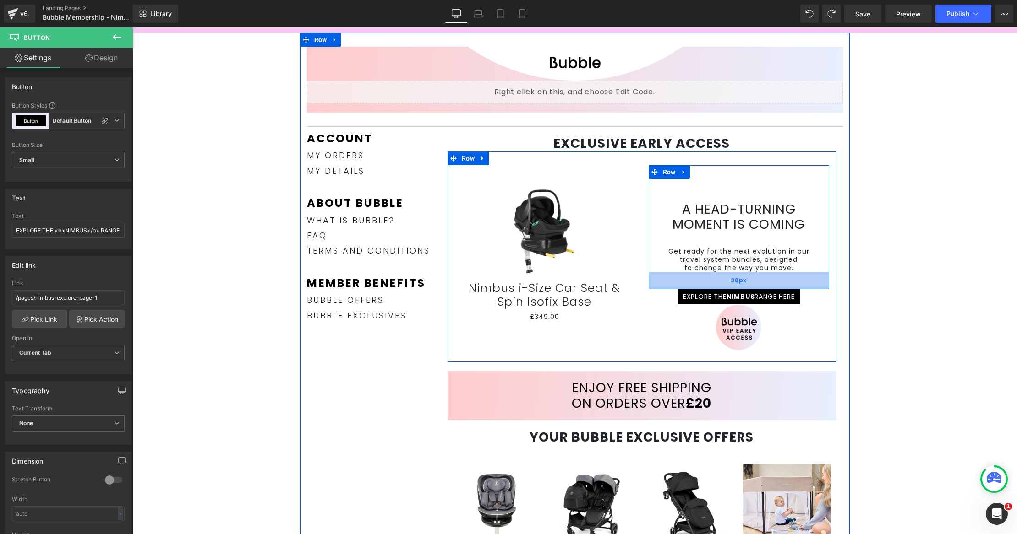
click at [756, 286] on div "38px" at bounding box center [738, 280] width 180 height 17
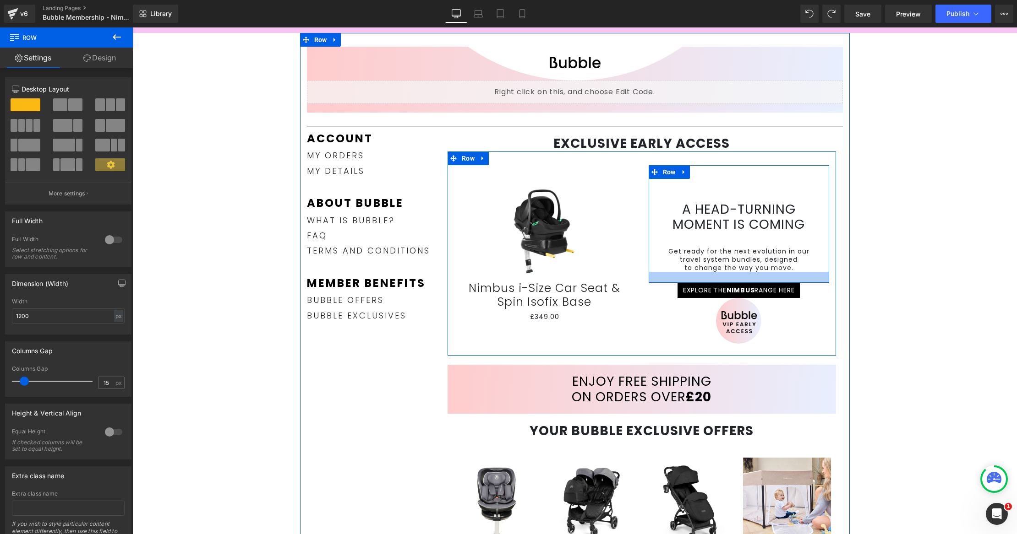
drag, startPoint x: 756, startPoint y: 286, endPoint x: 758, endPoint y: 280, distance: 6.6
click at [758, 280] on div at bounding box center [738, 277] width 180 height 11
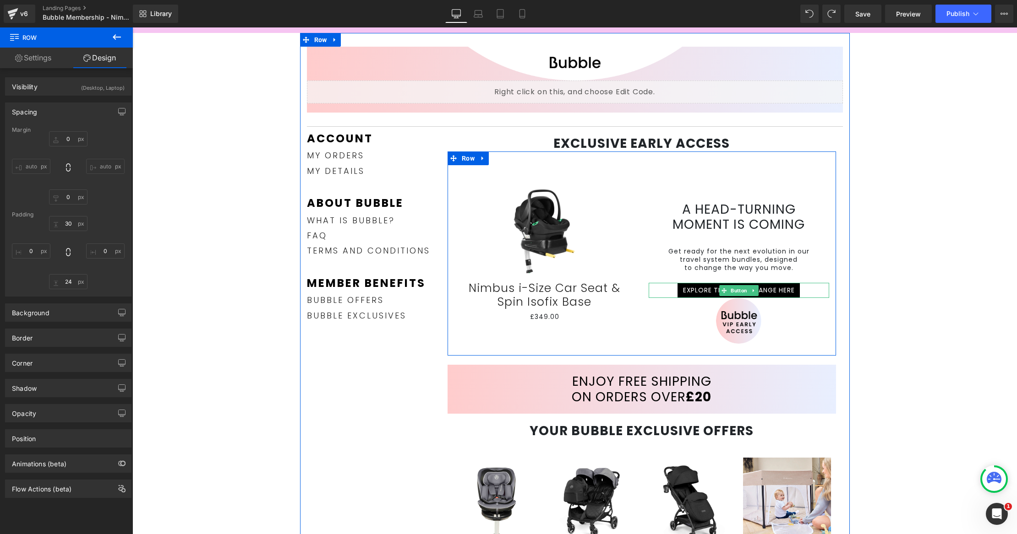
click at [809, 288] on div "EXPLORE THE NIMBUS RANGE HERE" at bounding box center [738, 290] width 180 height 15
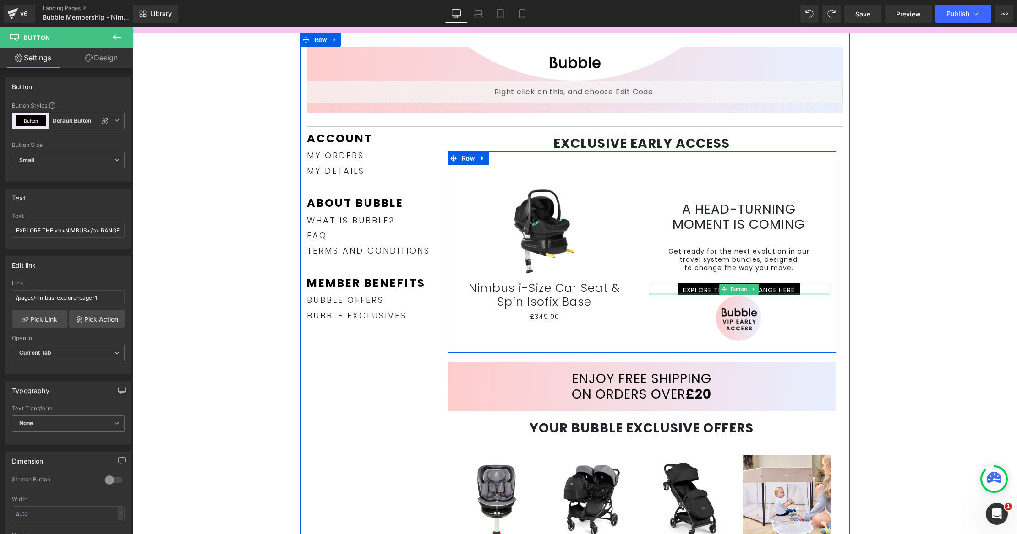
drag, startPoint x: 758, startPoint y: 296, endPoint x: 799, endPoint y: 290, distance: 41.3
click at [761, 290] on div "EXPLORE THE NIMBUS RANGE HERE Button" at bounding box center [738, 289] width 180 height 12
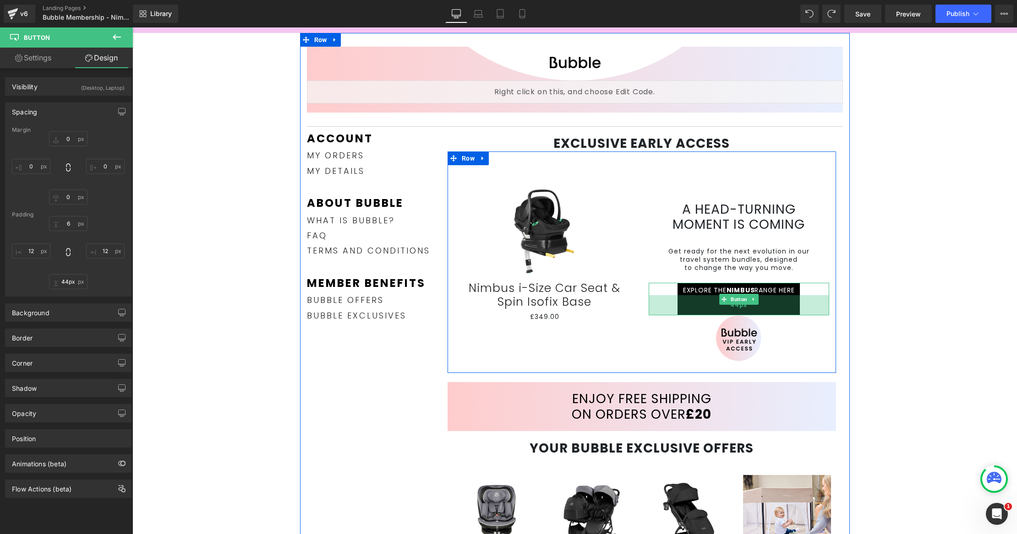
drag, startPoint x: 800, startPoint y: 293, endPoint x: 811, endPoint y: 313, distance: 22.7
click at [811, 313] on div "44px" at bounding box center [738, 305] width 180 height 20
click at [774, 306] on div "44px" at bounding box center [738, 305] width 180 height 20
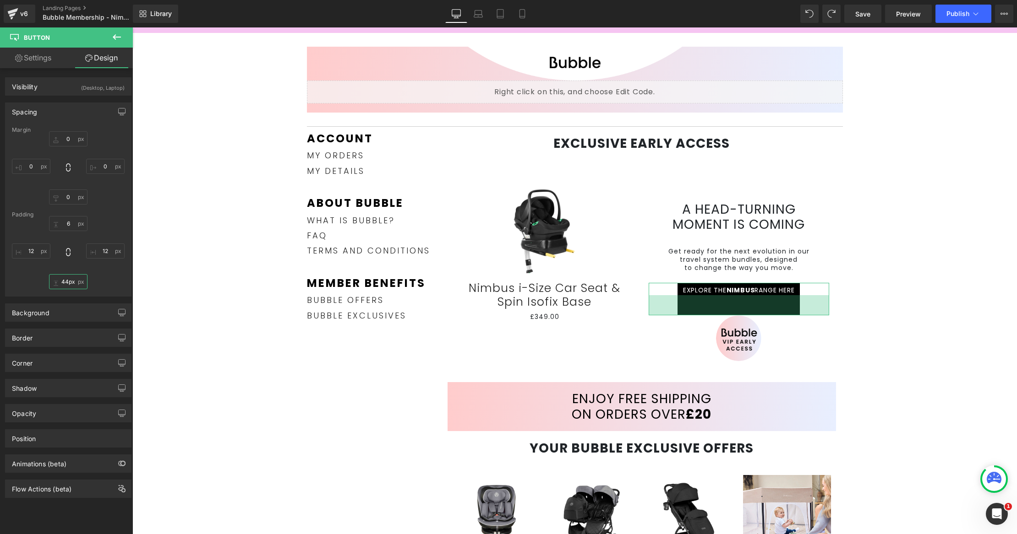
click at [56, 282] on input "44px" at bounding box center [68, 281] width 38 height 15
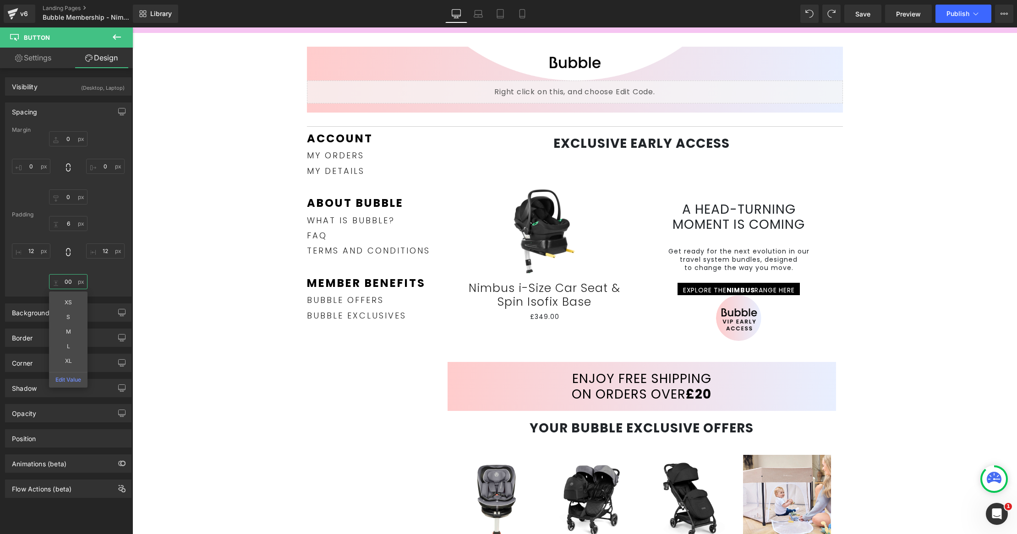
type input "0"
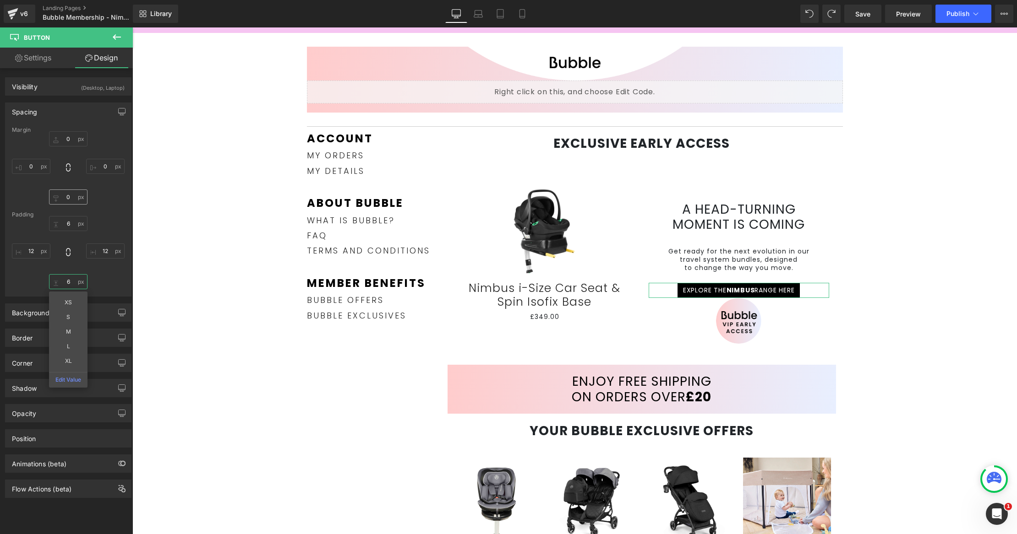
type input "6"
click at [69, 196] on input "0" at bounding box center [68, 197] width 38 height 15
type input "M"
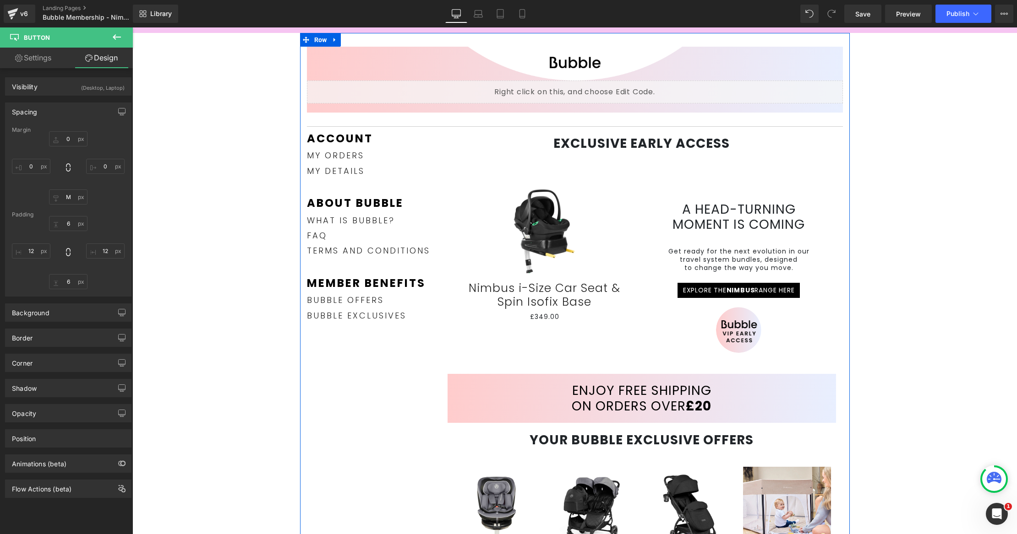
click at [827, 336] on div "A head-turning moment is coming Heading Get ready for the next evolution in our…" at bounding box center [739, 259] width 194 height 188
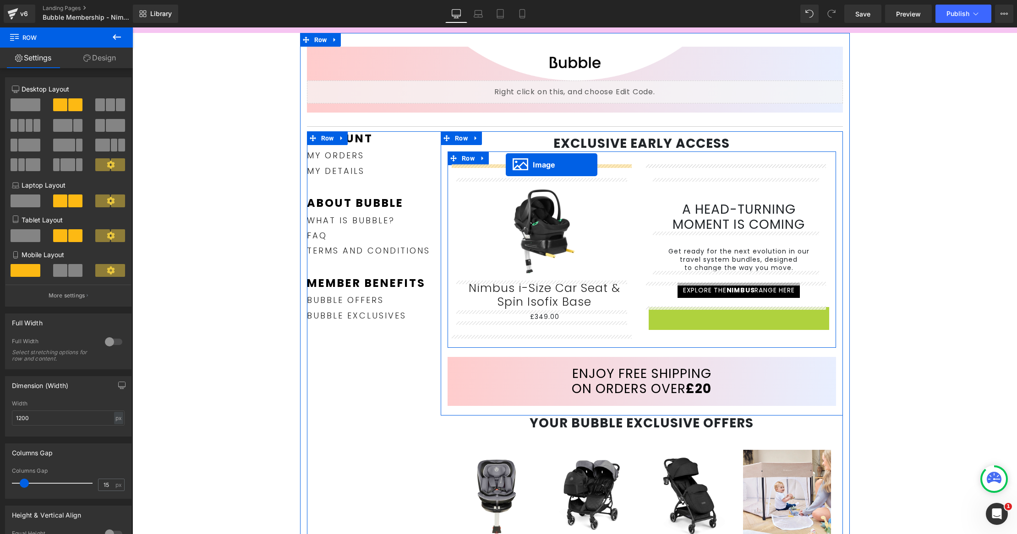
drag, startPoint x: 717, startPoint y: 330, endPoint x: 506, endPoint y: 165, distance: 268.2
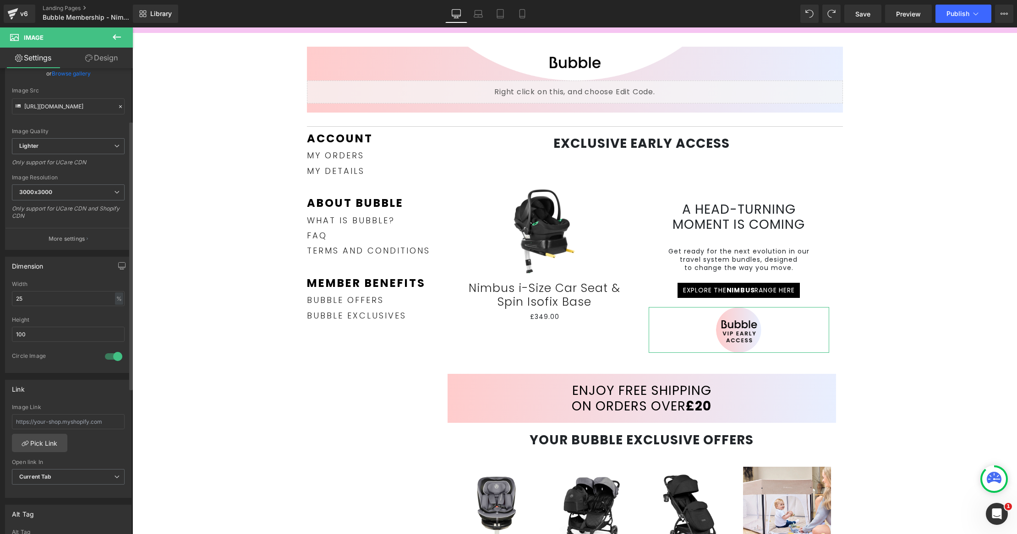
scroll to position [91, 0]
click at [54, 438] on link "Pick Link" at bounding box center [39, 443] width 55 height 18
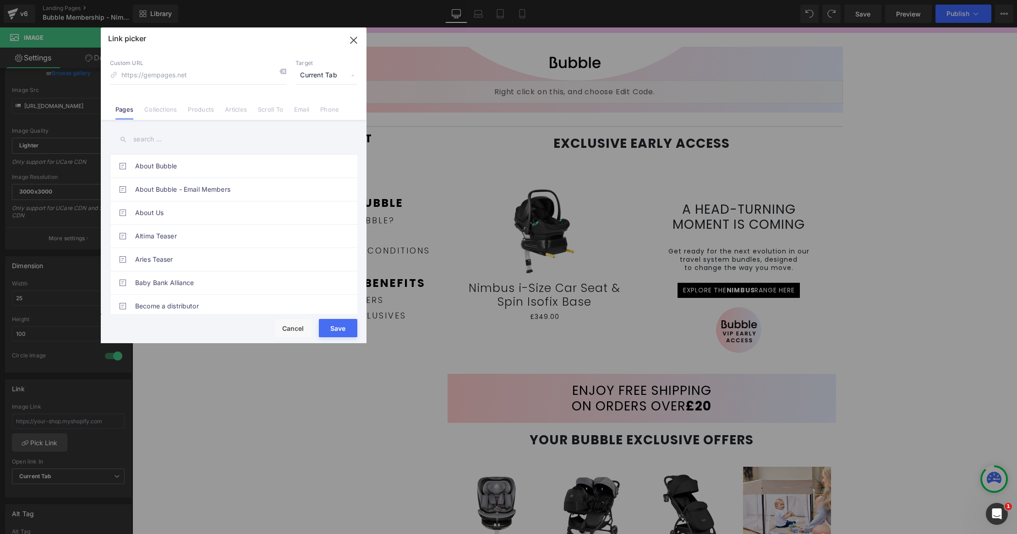
click at [181, 69] on input at bounding box center [198, 75] width 176 height 17
type input "nimbus"
click at [147, 103] on li "Collections" at bounding box center [160, 106] width 43 height 16
click at [152, 75] on input "nimbus" at bounding box center [198, 75] width 176 height 17
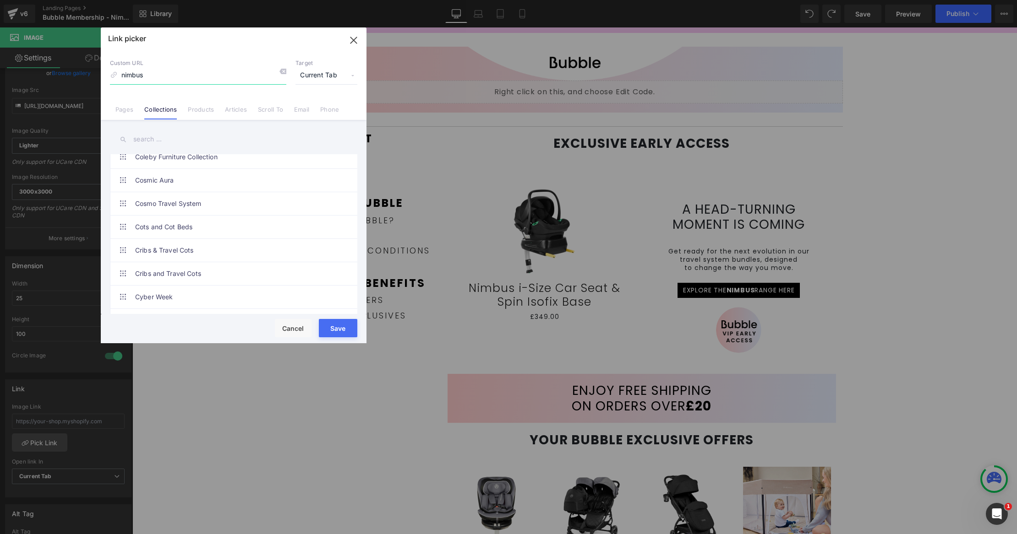
click at [152, 75] on input "nimbus" at bounding box center [198, 75] width 176 height 17
click at [156, 148] on input "text" at bounding box center [233, 139] width 247 height 21
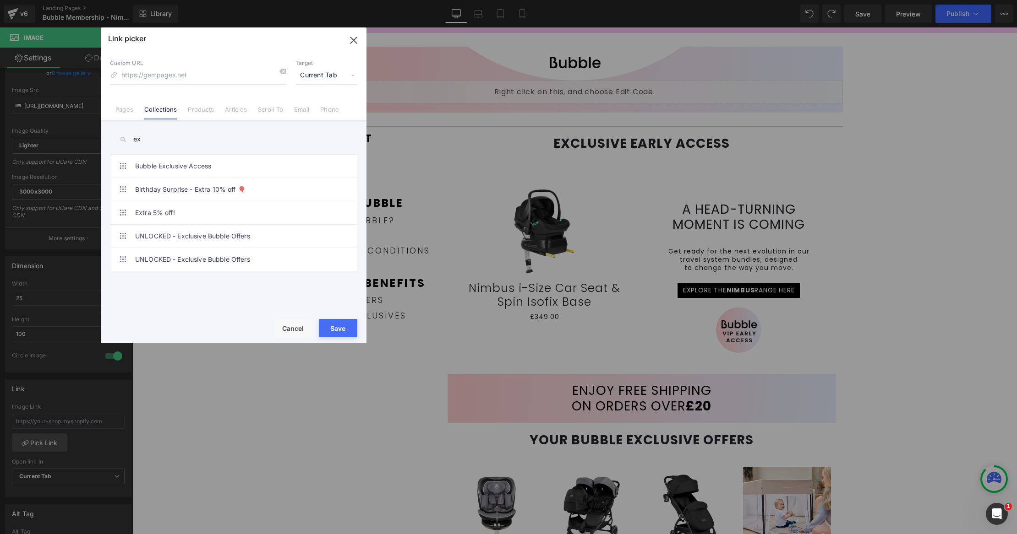
scroll to position [0, 0]
type input "exclusive"
click at [158, 169] on link "Bubble Exclusive Access" at bounding box center [235, 166] width 201 height 23
type input "/collections/bubble-exclusive-access"
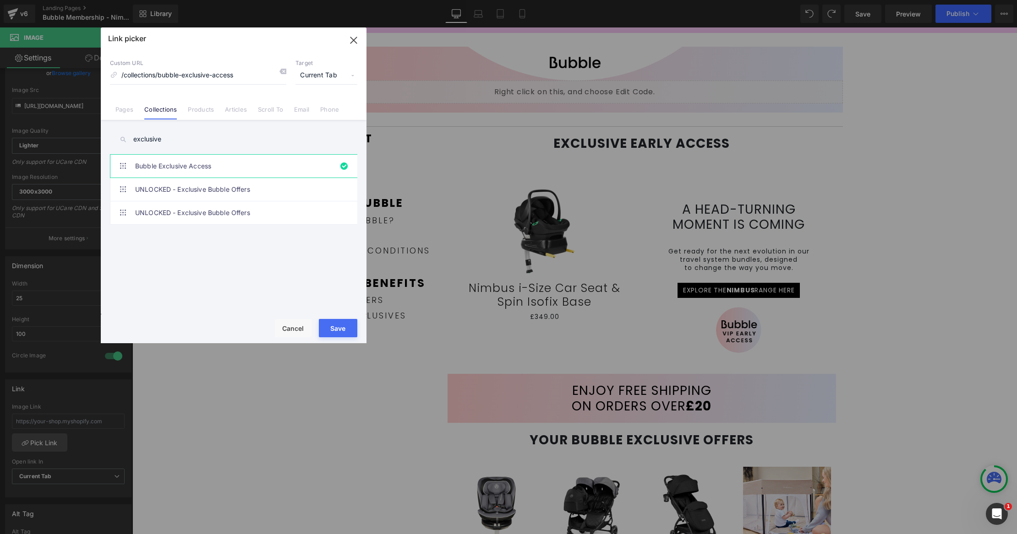
click at [341, 329] on button "Save" at bounding box center [338, 328] width 38 height 18
type input "/collections/bubble-exclusive-access"
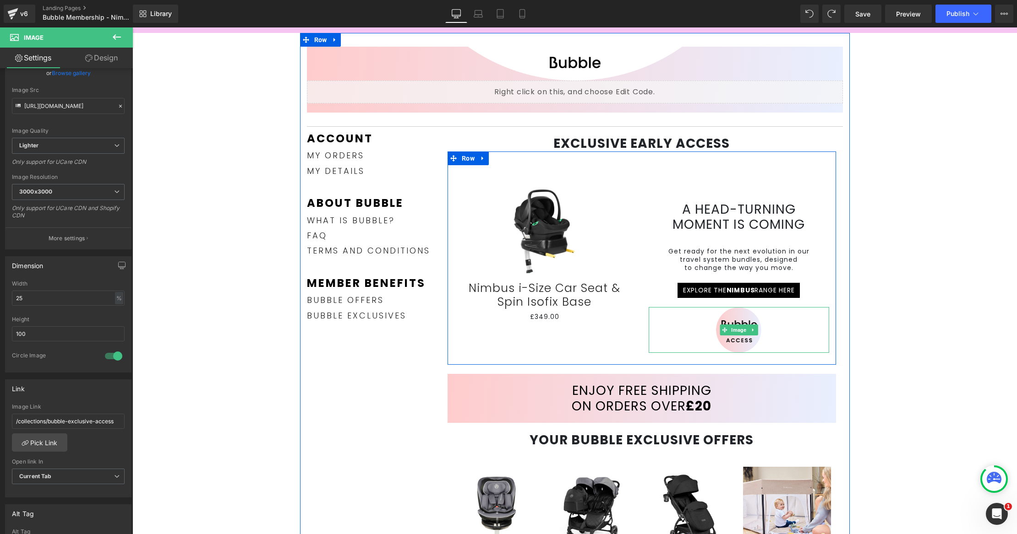
click at [786, 331] on link at bounding box center [738, 330] width 180 height 46
click at [731, 326] on span "Image" at bounding box center [738, 330] width 19 height 11
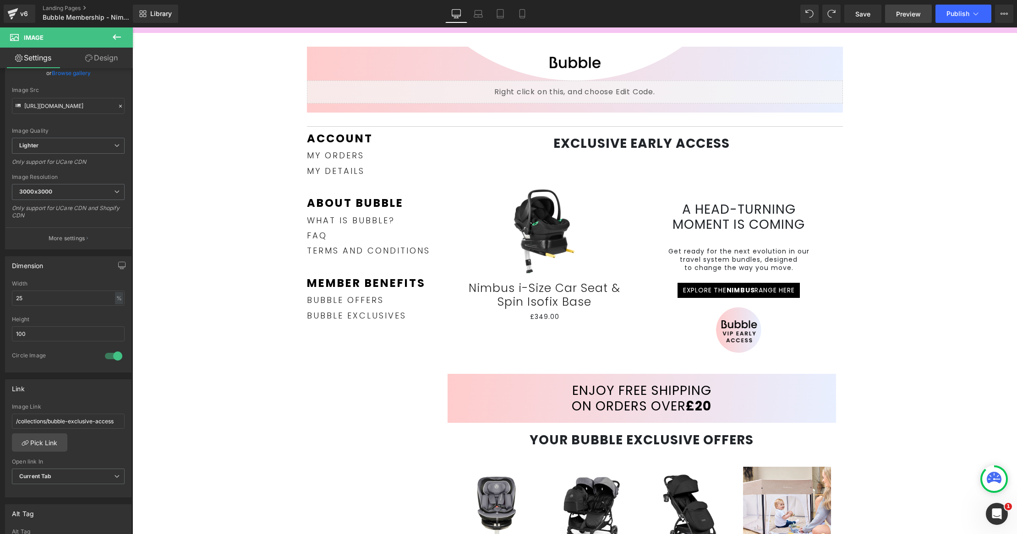
click at [917, 21] on link "Preview" at bounding box center [908, 14] width 47 height 18
click at [856, 13] on span "Save" at bounding box center [862, 14] width 15 height 10
click at [54, 301] on input "25" at bounding box center [68, 298] width 113 height 15
type input "2"
type input "3"
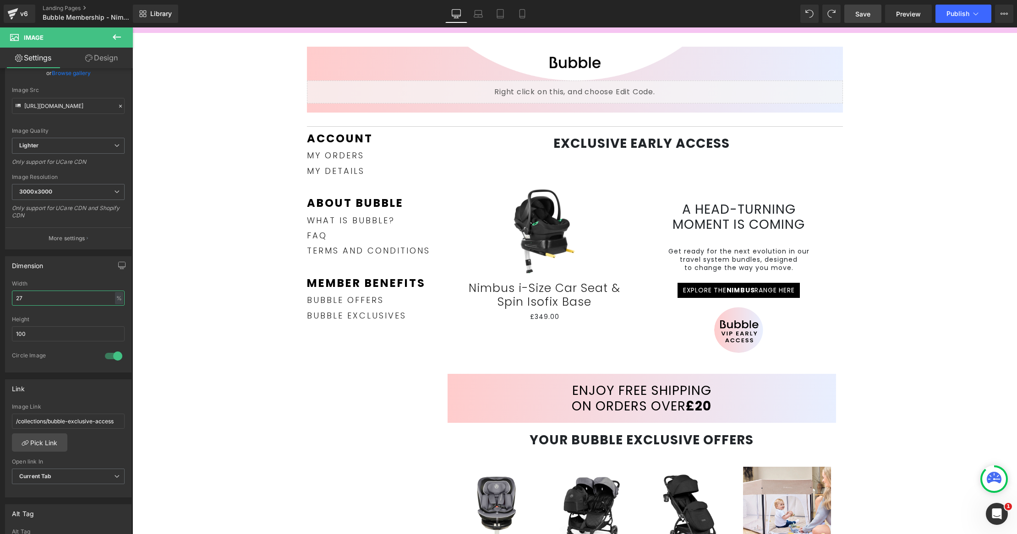
type input "27"
click at [863, 19] on link "Save" at bounding box center [862, 14] width 37 height 18
click at [902, 11] on span "Preview" at bounding box center [908, 14] width 25 height 10
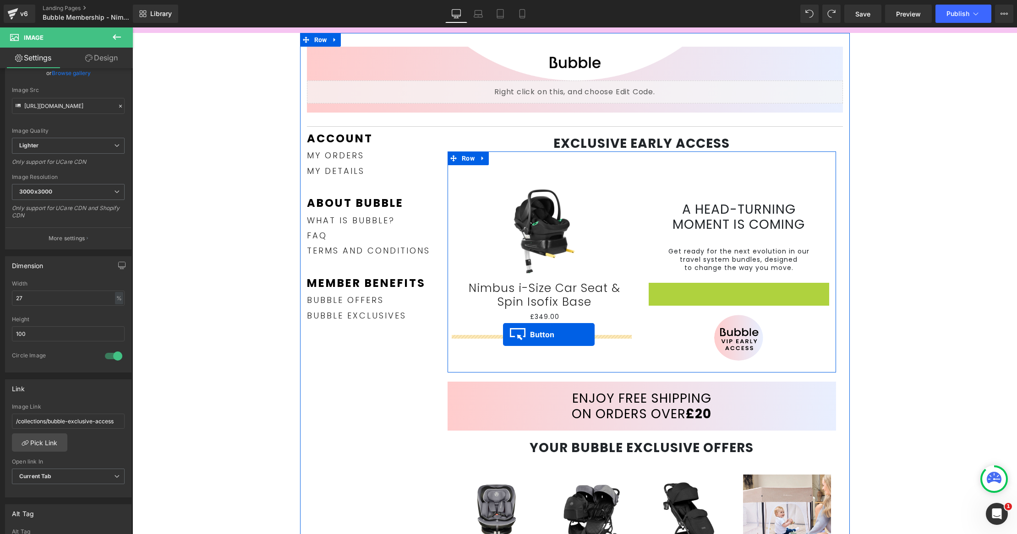
drag, startPoint x: 718, startPoint y: 289, endPoint x: 503, endPoint y: 335, distance: 219.6
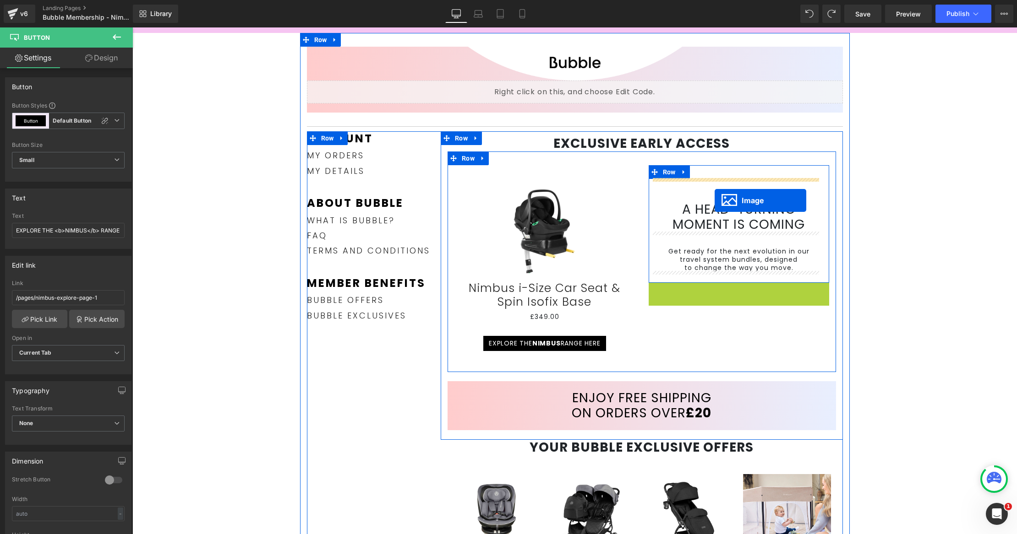
drag, startPoint x: 718, startPoint y: 304, endPoint x: 714, endPoint y: 201, distance: 103.5
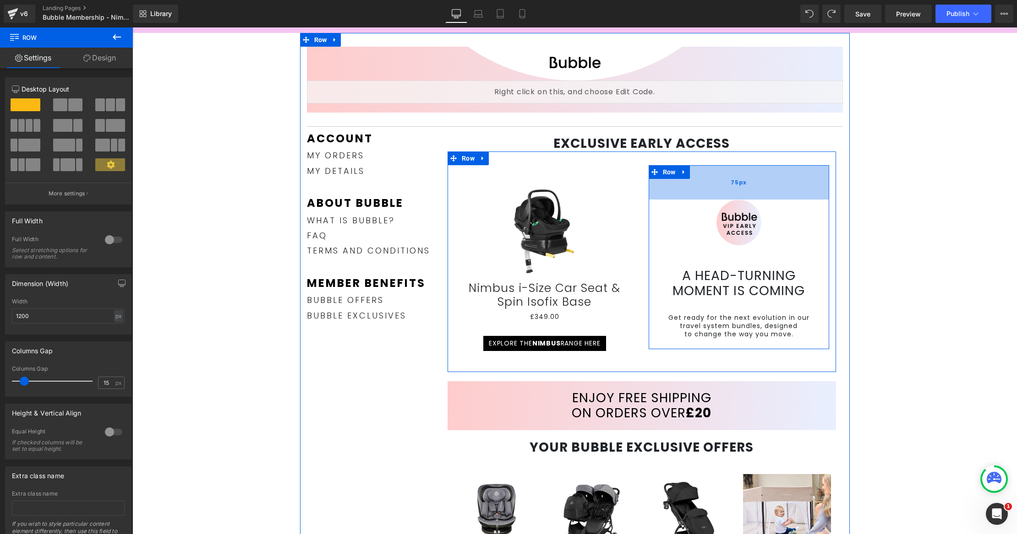
drag, startPoint x: 778, startPoint y: 178, endPoint x: 776, endPoint y: 198, distance: 20.2
click at [776, 198] on div "75px" at bounding box center [738, 182] width 180 height 34
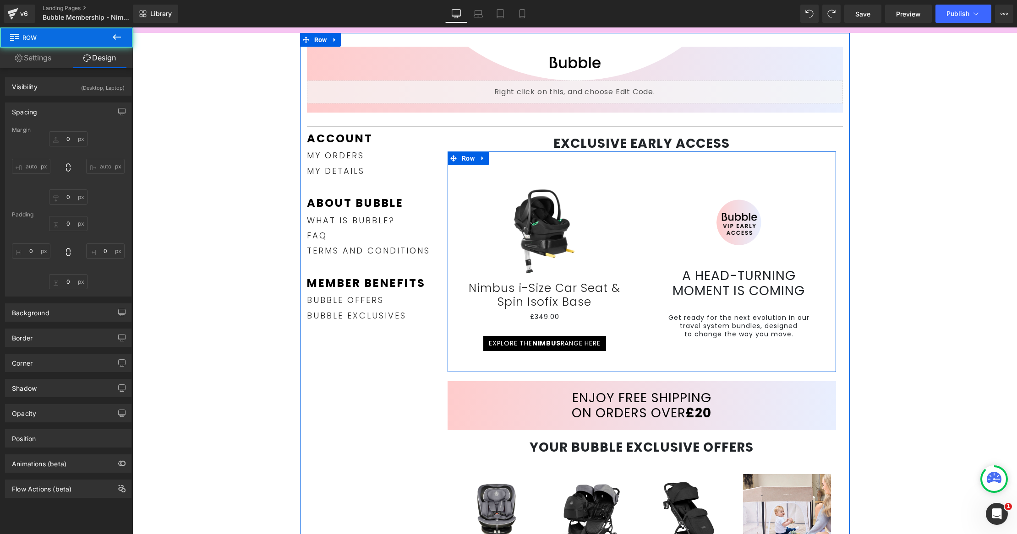
click at [905, 181] on div "Image Liquid Row Separator Account Text Block my orders Text Block my details T…" at bounding box center [574, 469] width 884 height 872
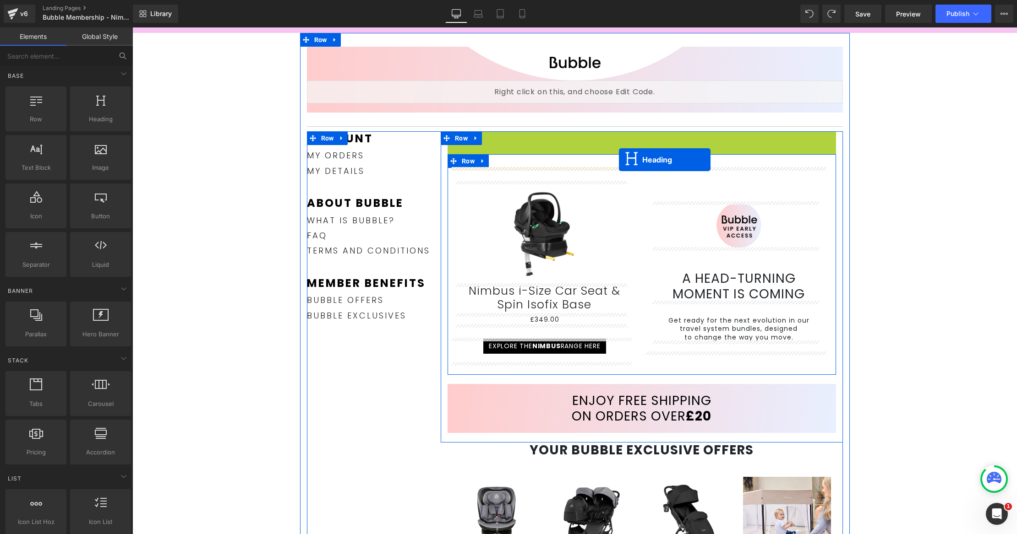
drag, startPoint x: 615, startPoint y: 140, endPoint x: 618, endPoint y: 160, distance: 20.4
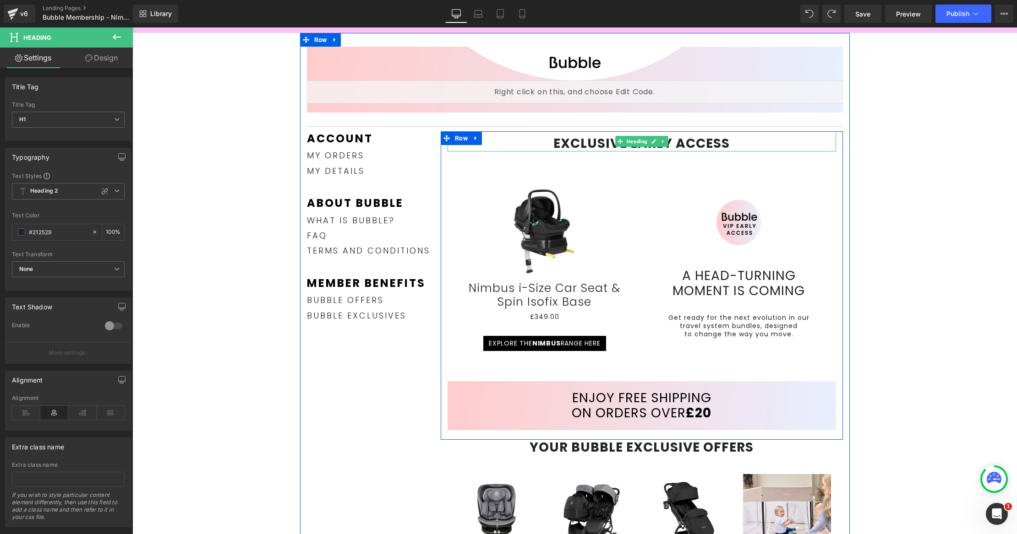
click at [784, 138] on h1 "EXCLUSIVE EARLY ACCESS" at bounding box center [641, 144] width 388 height 16
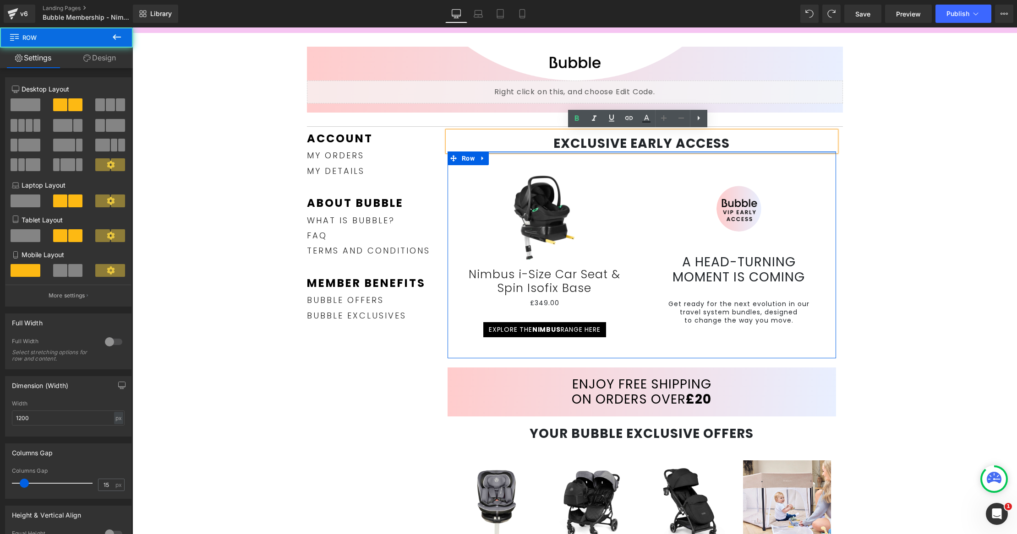
drag, startPoint x: 758, startPoint y: 160, endPoint x: 766, endPoint y: 141, distance: 20.3
click at [757, 143] on div "EXCLUSIVE EARLY ACCESS Heading Sale Off (P) Image Nimbus i-Size Car Seat & Spin…" at bounding box center [641, 273] width 402 height 285
click at [758, 143] on h1 "EXCLUSIVE EARLY ACCESS" at bounding box center [641, 144] width 388 height 16
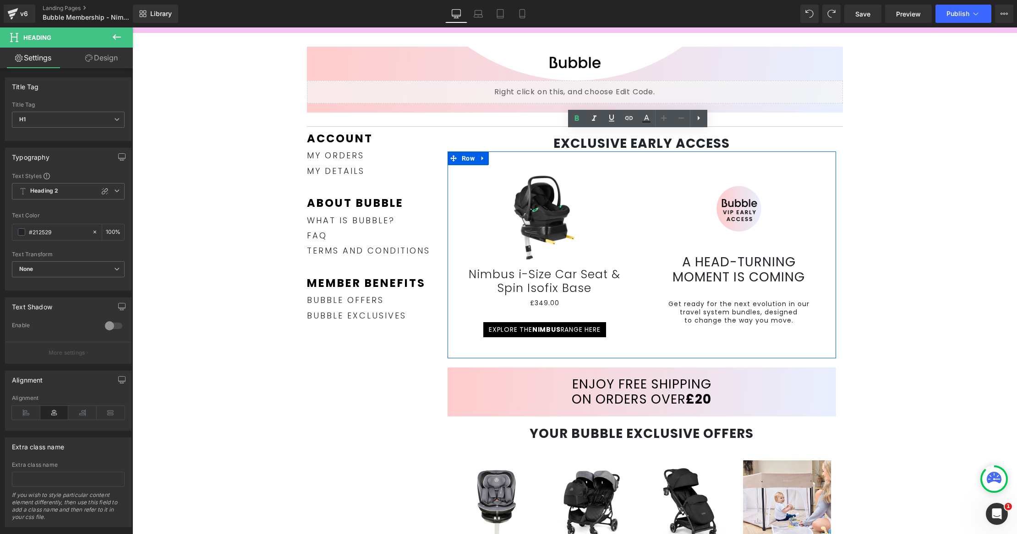
click at [923, 193] on div "Image Liquid Row Separator Account Text Block my orders Text Block my details T…" at bounding box center [574, 469] width 884 height 872
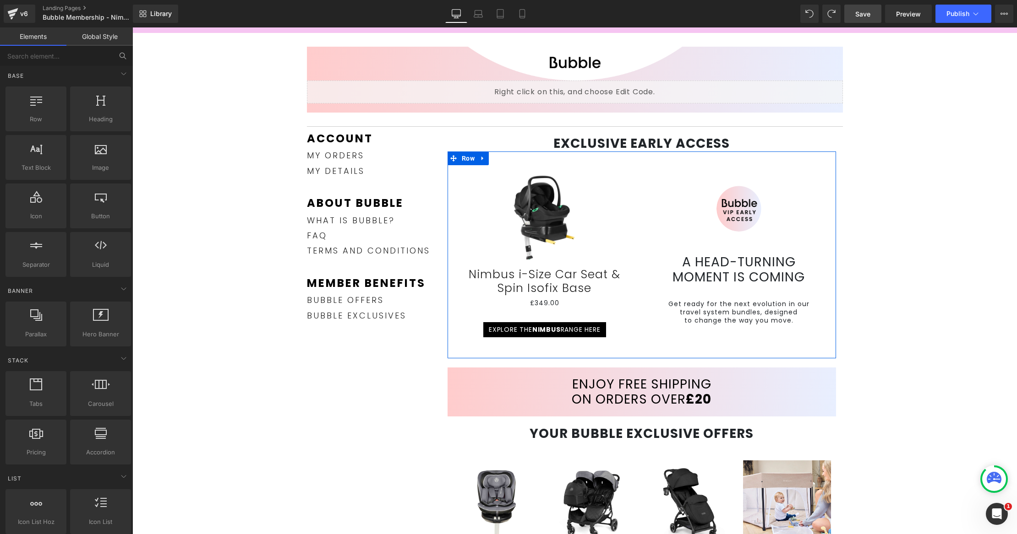
click at [864, 17] on span "Save" at bounding box center [862, 14] width 15 height 10
click at [907, 14] on span "Preview" at bounding box center [908, 14] width 25 height 10
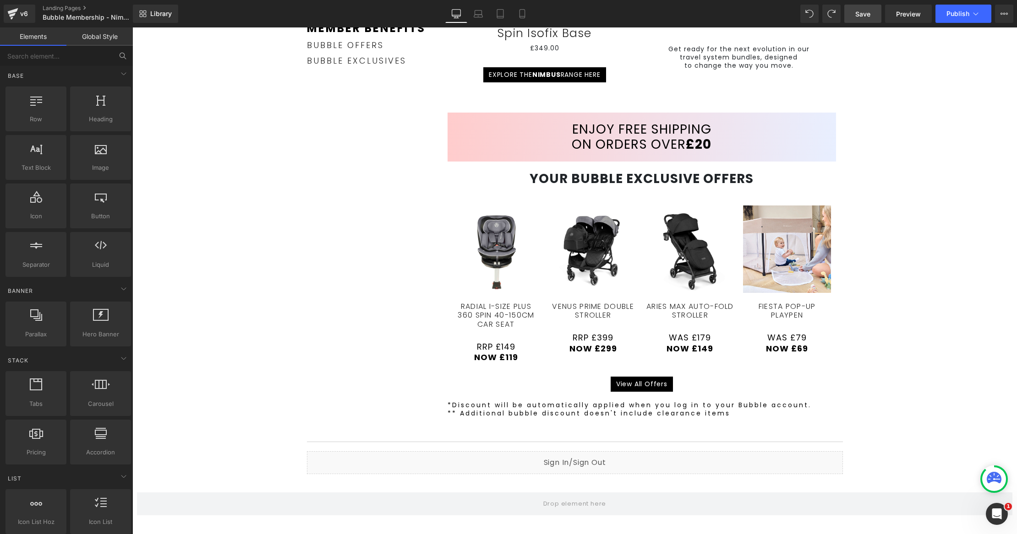
scroll to position [337, 0]
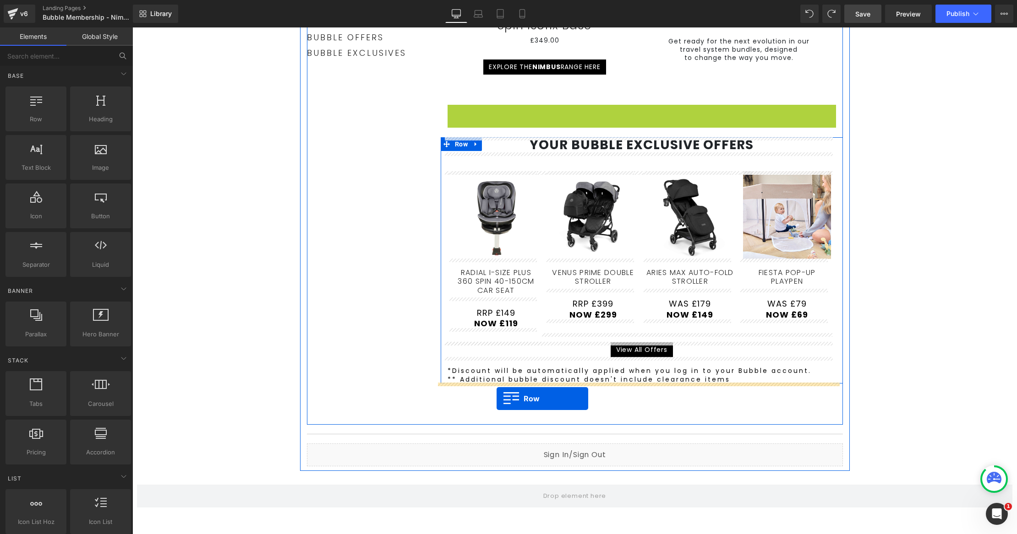
drag, startPoint x: 451, startPoint y: 113, endPoint x: 496, endPoint y: 398, distance: 288.8
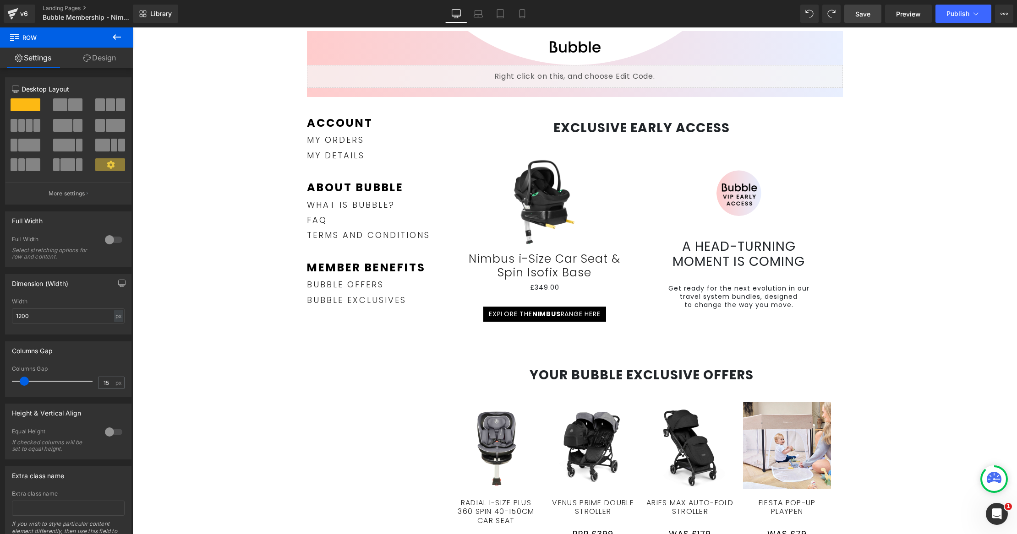
scroll to position [85, 0]
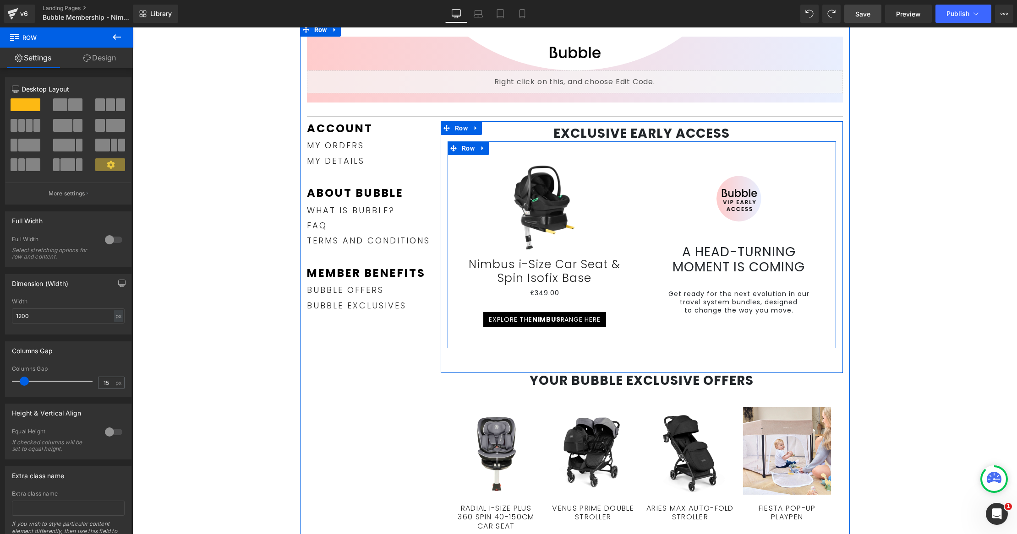
click at [715, 332] on div "Sale Off (P) Image Nimbus i-Size Car Seat & Spin Isofix Base (P) Title £349.00 …" at bounding box center [641, 244] width 388 height 207
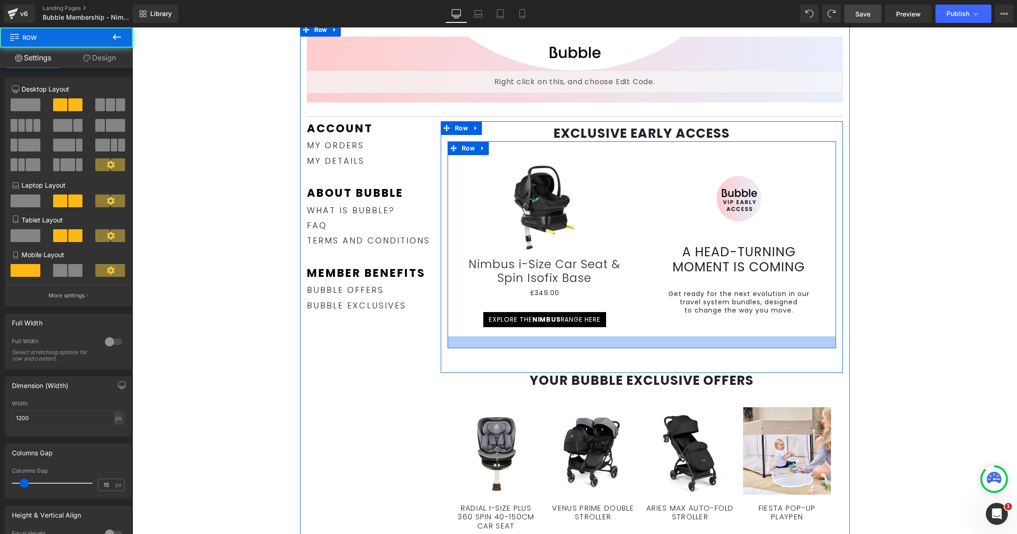
click at [657, 347] on div at bounding box center [641, 343] width 388 height 12
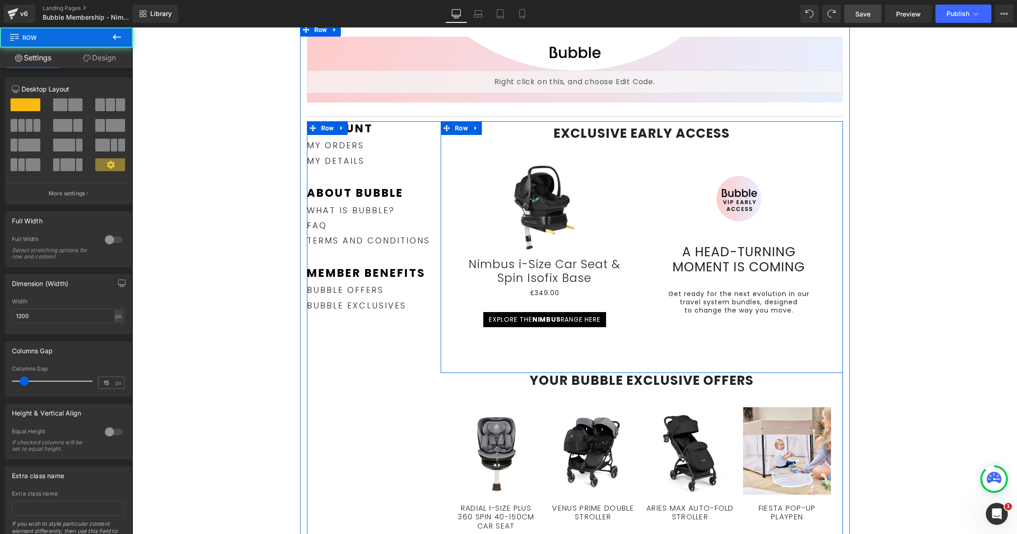
click at [652, 361] on div "EXCLUSIVE EARLY ACCESS Heading Sale Off (P) Image Nimbus i-Size Car Seat & Spin…" at bounding box center [641, 247] width 402 height 252
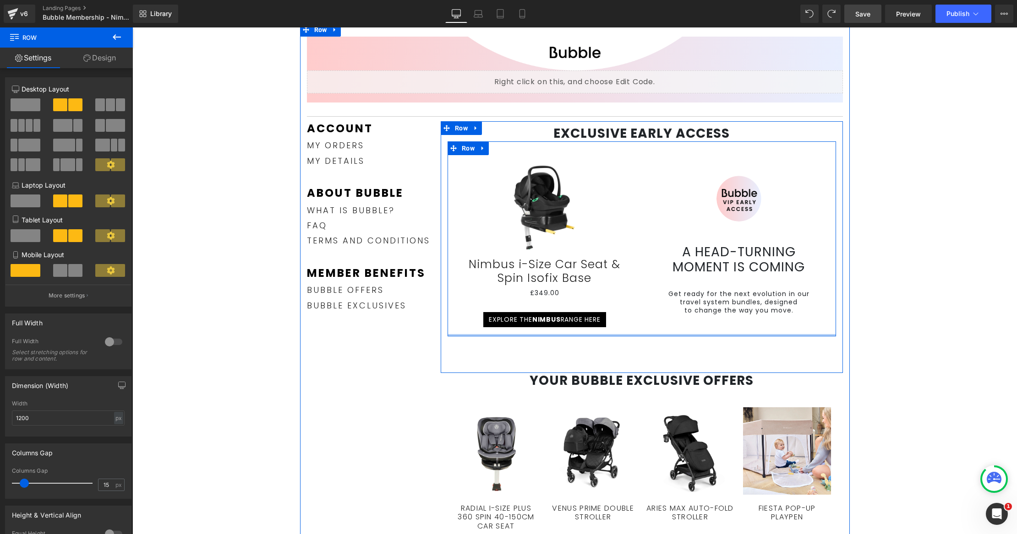
drag, startPoint x: 642, startPoint y: 338, endPoint x: 649, endPoint y: 323, distance: 16.8
click at [649, 323] on div "Sale Off (P) Image Nimbus i-Size Car Seat & Spin Isofix Base (P) Title £349.00 …" at bounding box center [641, 238] width 388 height 195
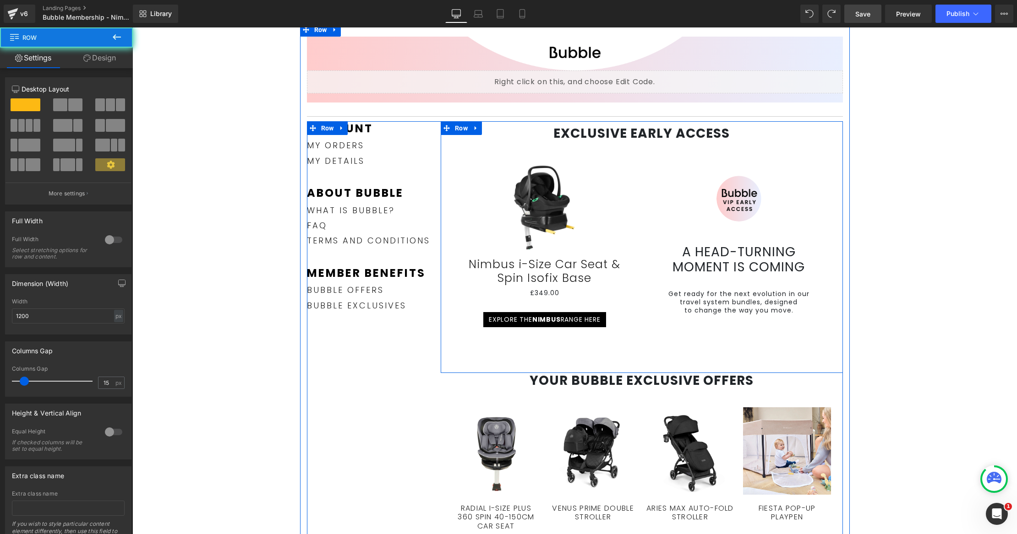
click at [633, 352] on div "EXCLUSIVE EARLY ACCESS Heading Sale Off (P) Image Nimbus i-Size Car Seat & Spin…" at bounding box center [641, 247] width 402 height 252
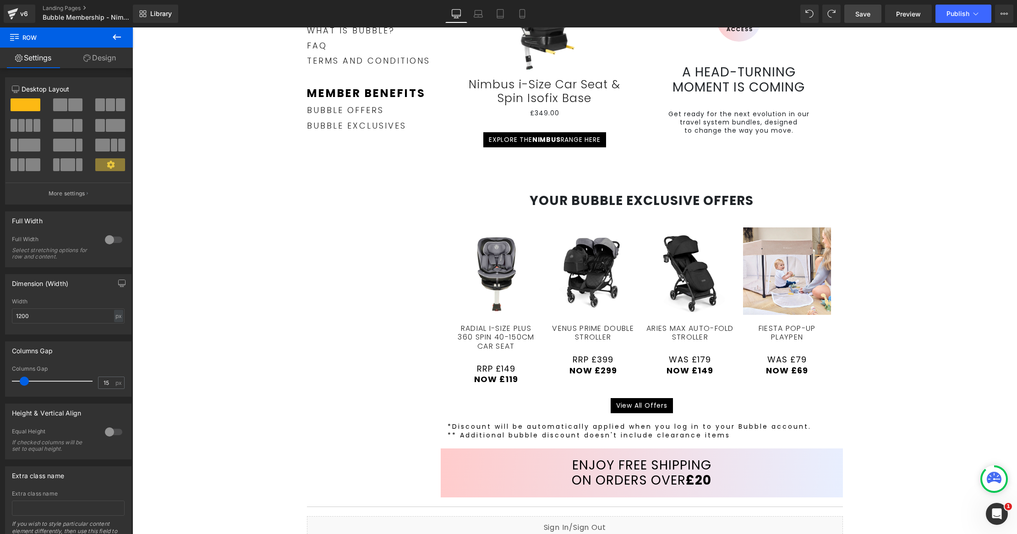
scroll to position [270, 0]
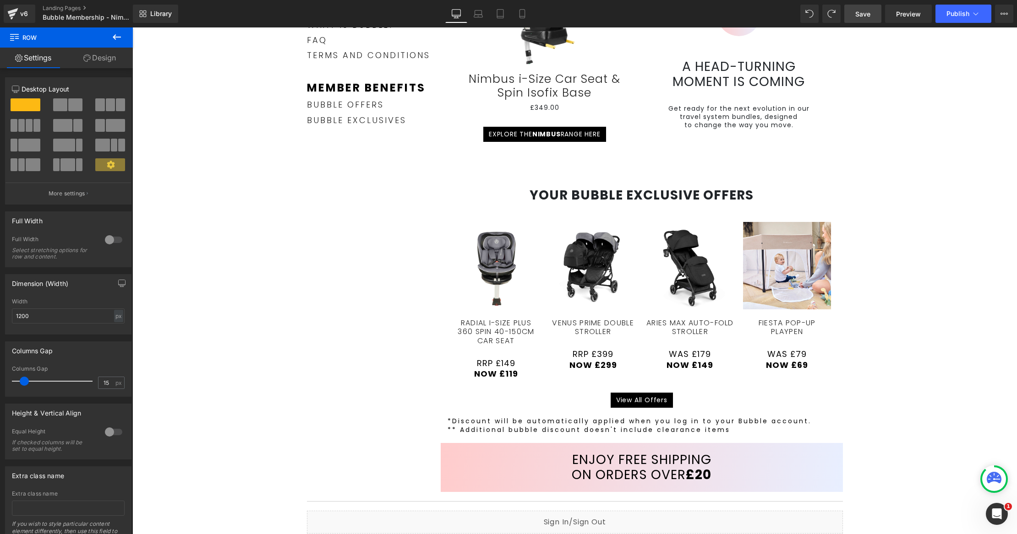
click at [873, 19] on link "Save" at bounding box center [862, 14] width 37 height 18
click at [896, 16] on span "Preview" at bounding box center [908, 14] width 25 height 10
click at [911, 18] on span "Preview" at bounding box center [908, 14] width 25 height 10
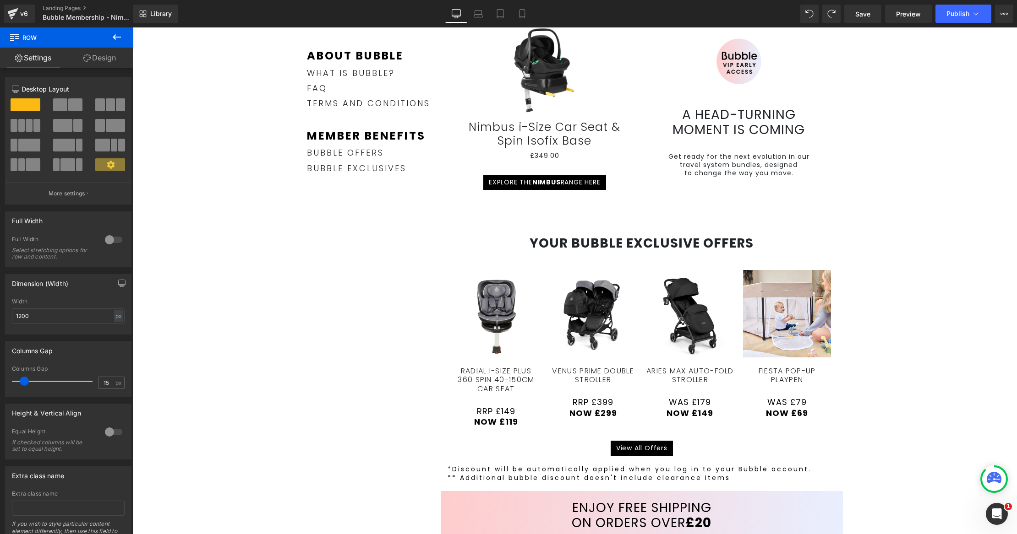
scroll to position [61, 0]
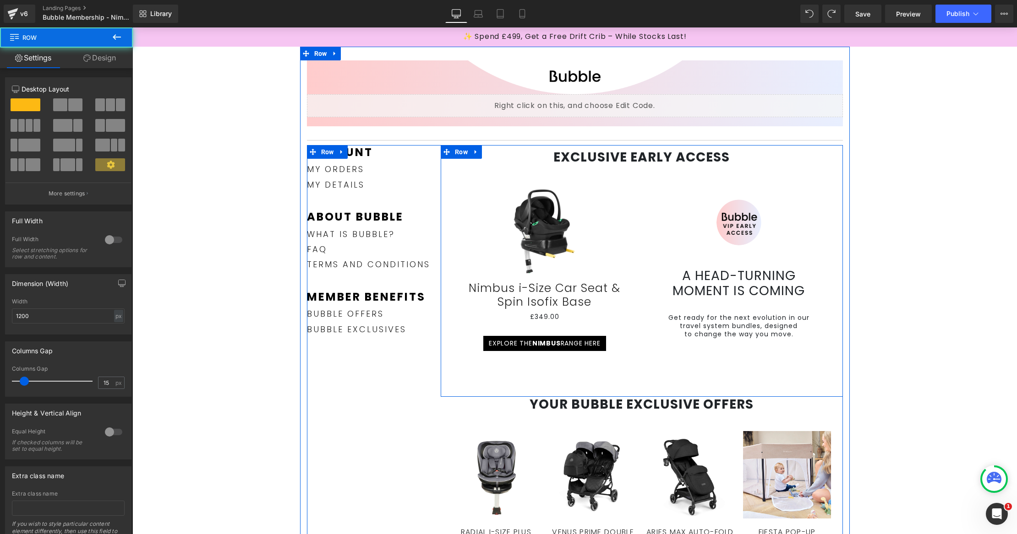
click at [677, 363] on div "EXCLUSIVE EARLY ACCESS Heading Sale Off (P) Image Nimbus i-Size Car Seat & Spin…" at bounding box center [641, 271] width 402 height 252
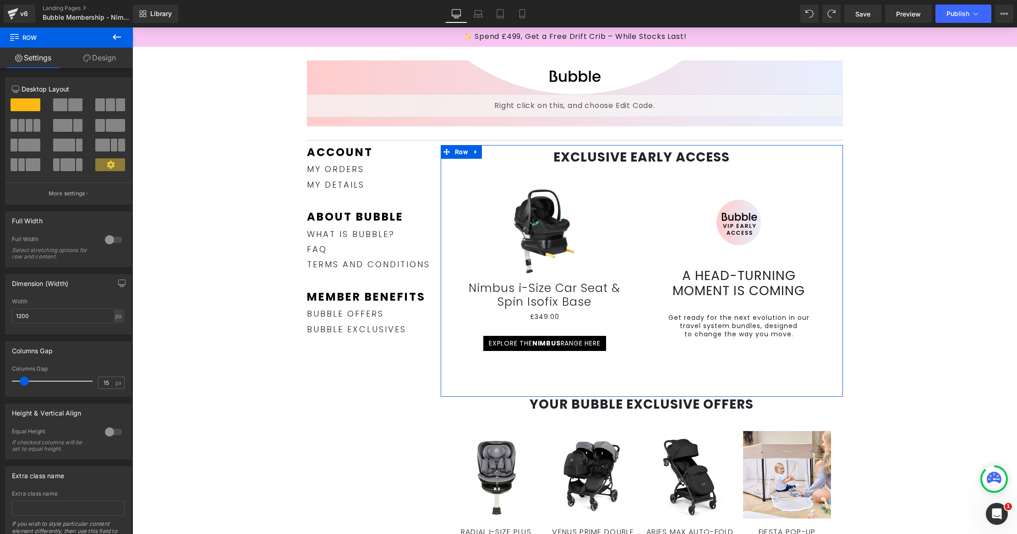
click at [106, 58] on link "Design" at bounding box center [99, 58] width 66 height 21
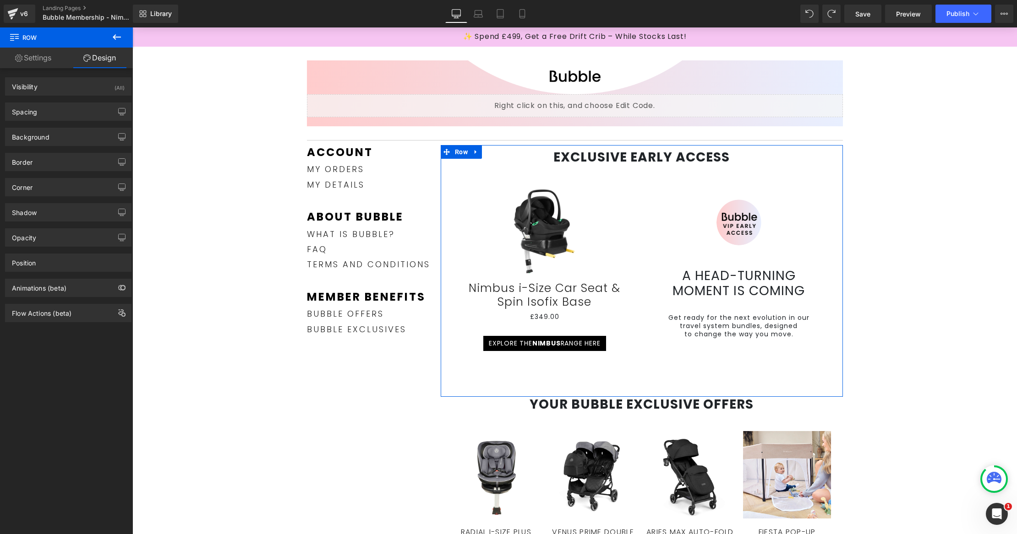
click at [47, 57] on link "Settings" at bounding box center [33, 58] width 66 height 21
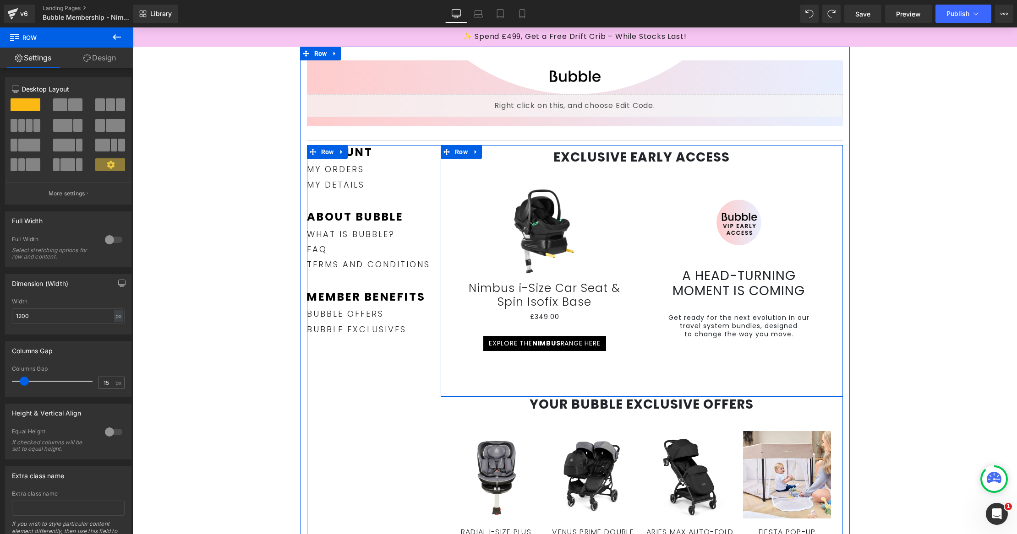
click at [468, 363] on div "EXCLUSIVE EARLY ACCESS Heading Sale Off (P) Image Nimbus i-Size Car Seat & Spin…" at bounding box center [641, 271] width 402 height 252
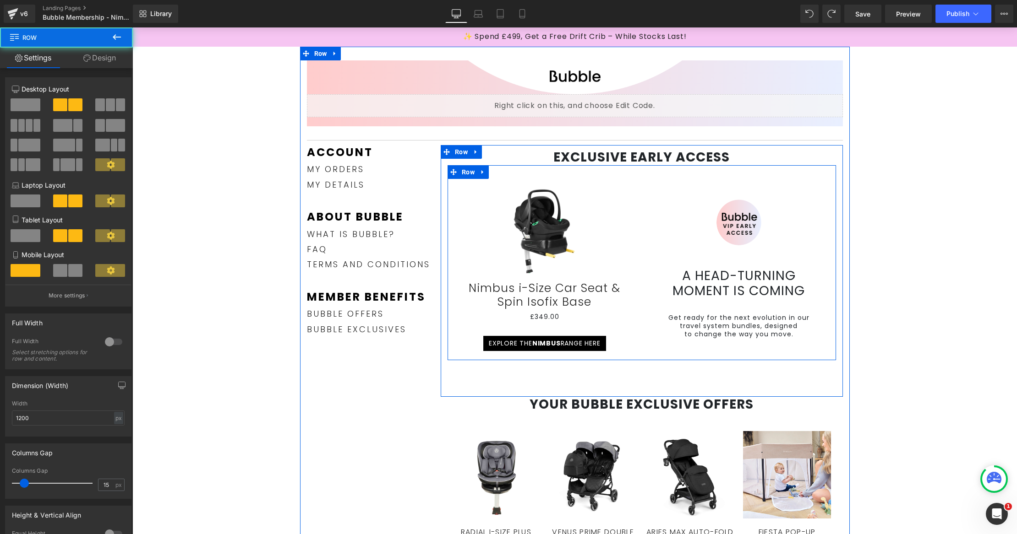
click at [622, 351] on div "Sale Off (P) Image Nimbus i-Size Car Seat & Spin Isofix Base (P) Title £349.00 …" at bounding box center [544, 262] width 194 height 195
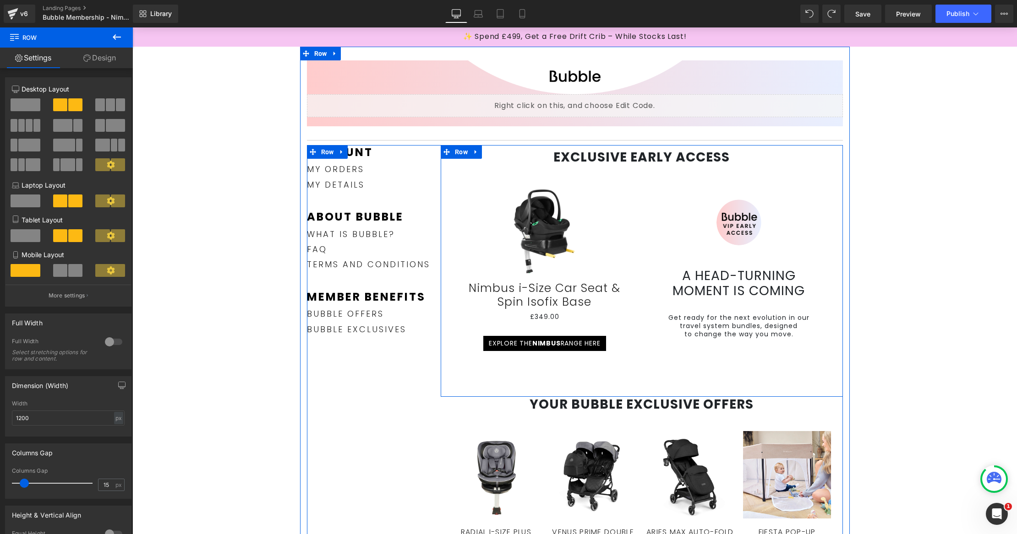
click at [614, 383] on div "EXCLUSIVE EARLY ACCESS Heading Sale Off (P) Image Nimbus i-Size Car Seat & Spin…" at bounding box center [641, 271] width 402 height 252
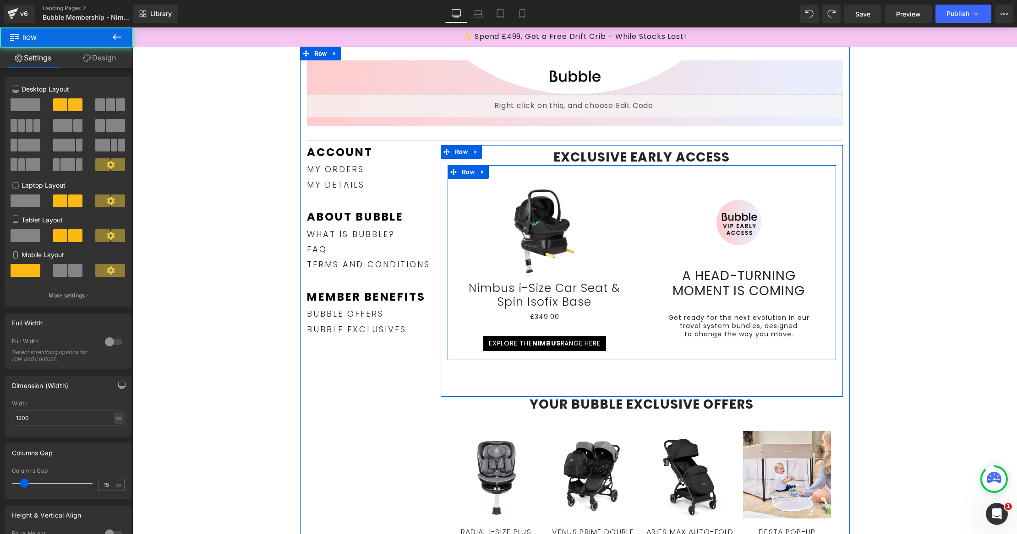
click at [621, 355] on div "Sale Off (P) Image Nimbus i-Size Car Seat & Spin Isofix Base (P) Title £349.00 …" at bounding box center [544, 262] width 194 height 195
click at [623, 355] on div "Sale Off (P) Image Nimbus i-Size Car Seat & Spin Isofix Base (P) Title £349.00 …" at bounding box center [641, 262] width 388 height 195
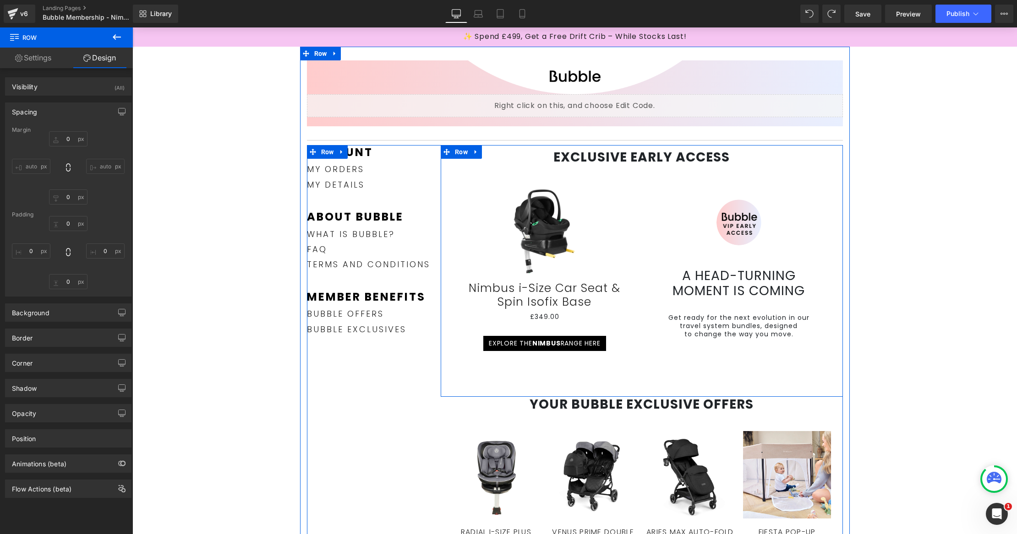
click at [623, 380] on div "EXCLUSIVE EARLY ACCESS Heading Sale Off (P) Image Nimbus i-Size Car Seat & Spin…" at bounding box center [641, 271] width 402 height 252
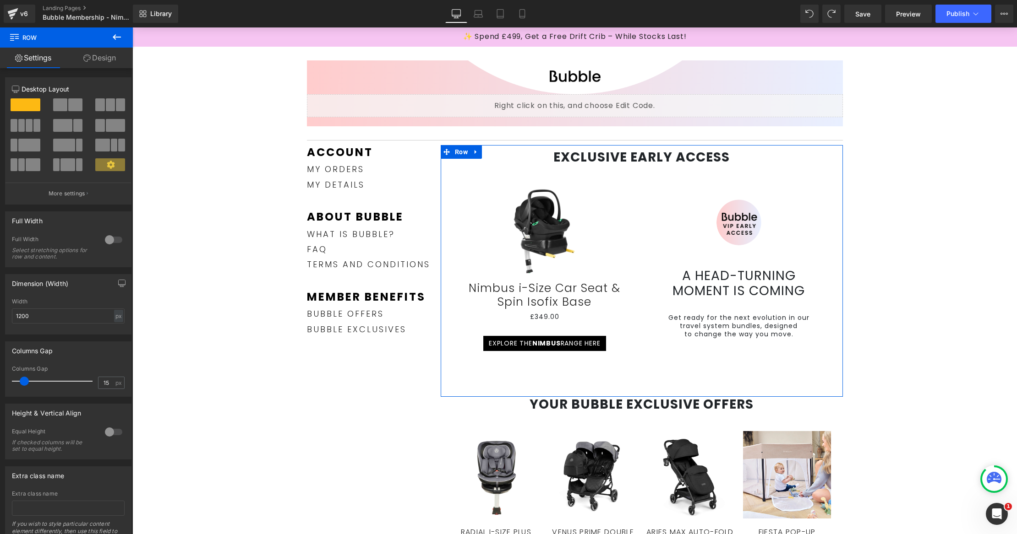
click at [114, 65] on link "Design" at bounding box center [99, 58] width 66 height 21
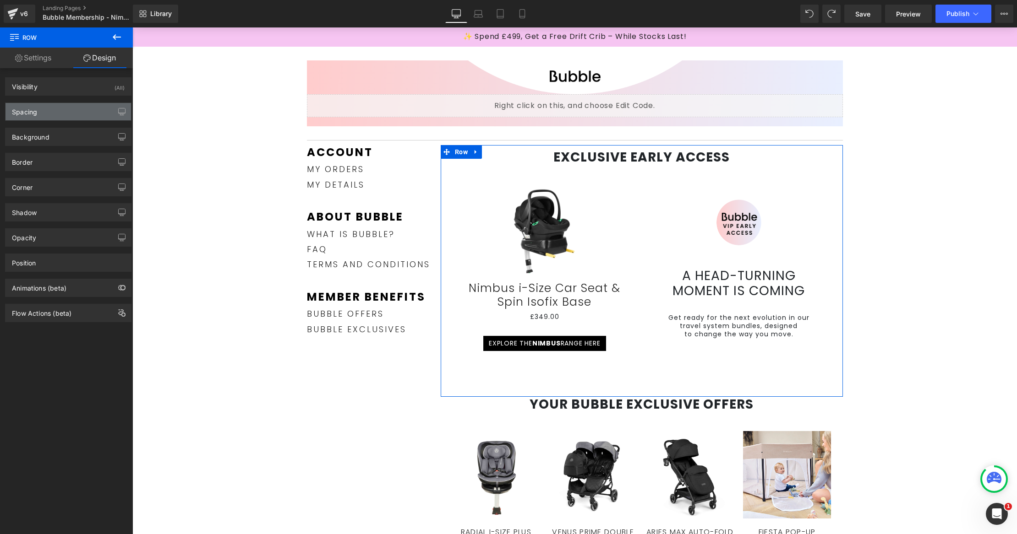
click at [69, 111] on div "Spacing" at bounding box center [67, 111] width 125 height 17
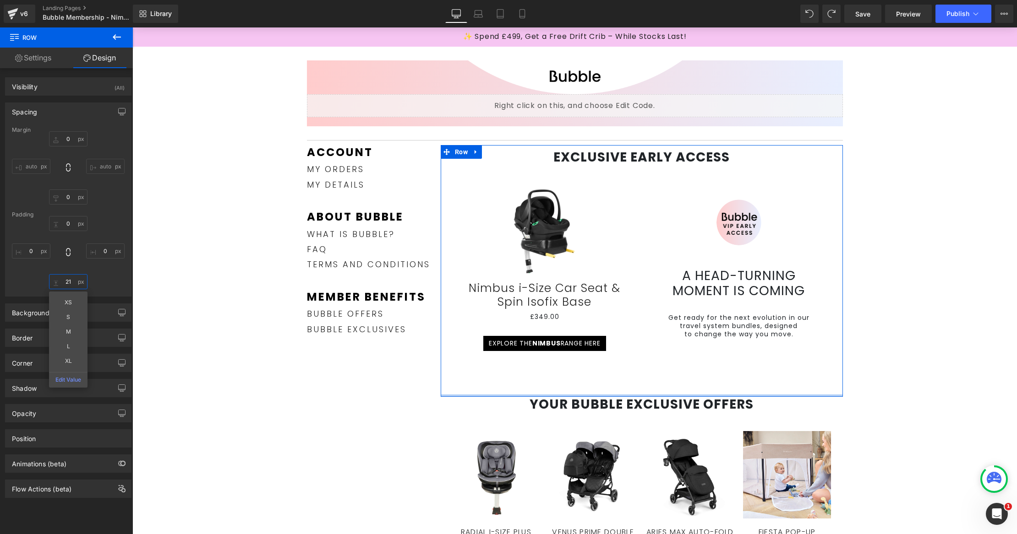
click at [65, 286] on input "21" at bounding box center [68, 281] width 38 height 15
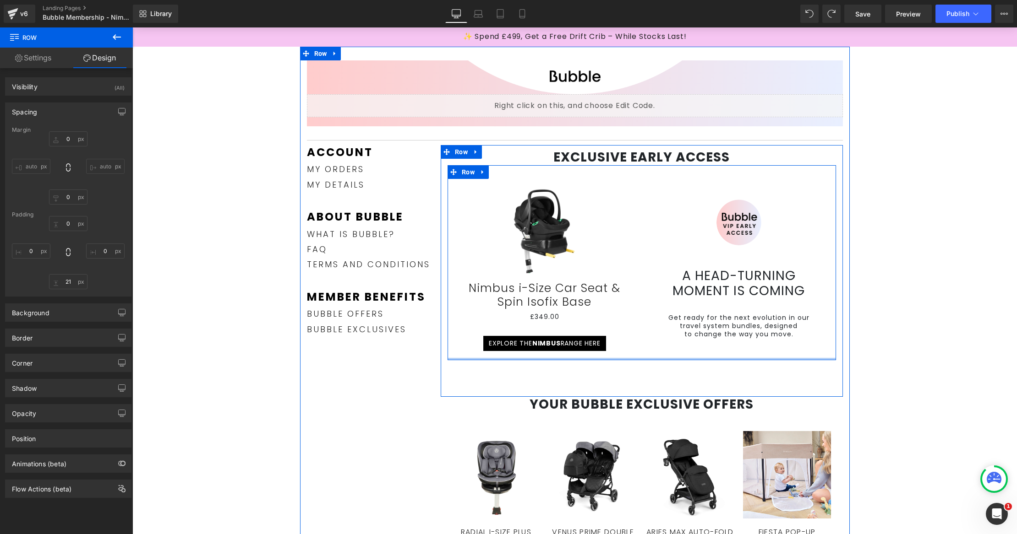
click at [632, 359] on div at bounding box center [641, 359] width 388 height 2
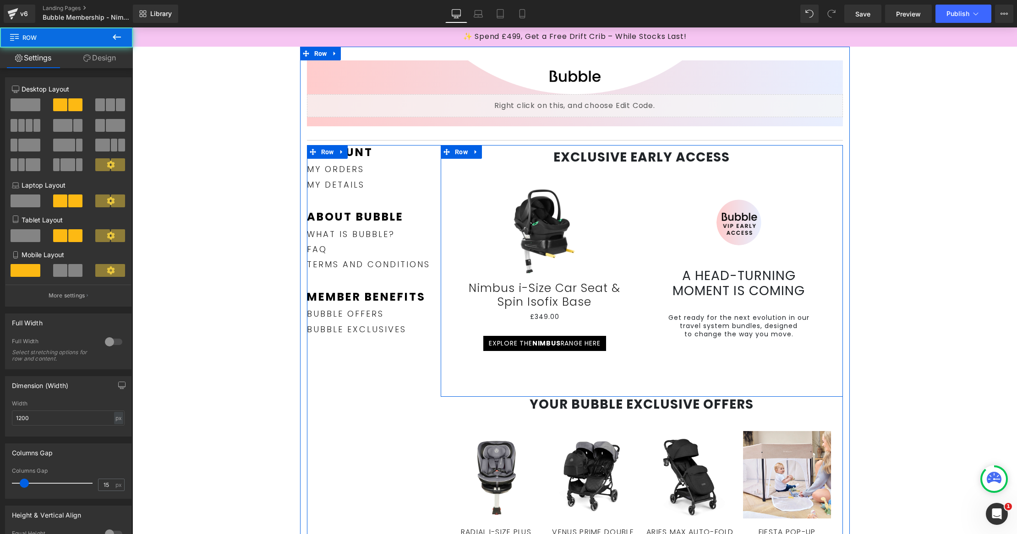
click at [608, 378] on div "EXCLUSIVE EARLY ACCESS Heading Sale Off (P) Image Nimbus i-Size Car Seat & Spin…" at bounding box center [641, 271] width 402 height 252
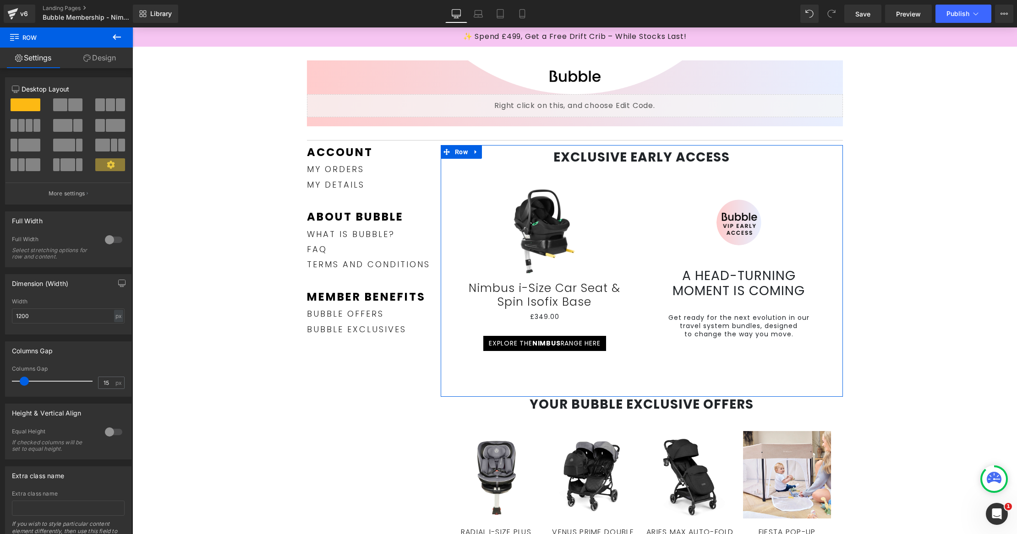
click at [92, 63] on link "Design" at bounding box center [99, 58] width 66 height 21
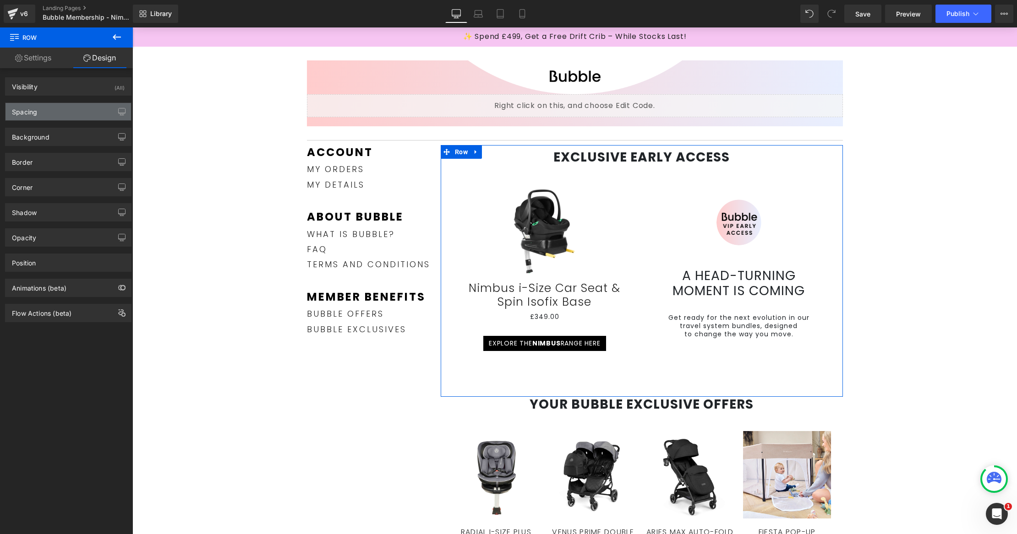
click at [79, 111] on div "Spacing" at bounding box center [67, 111] width 125 height 17
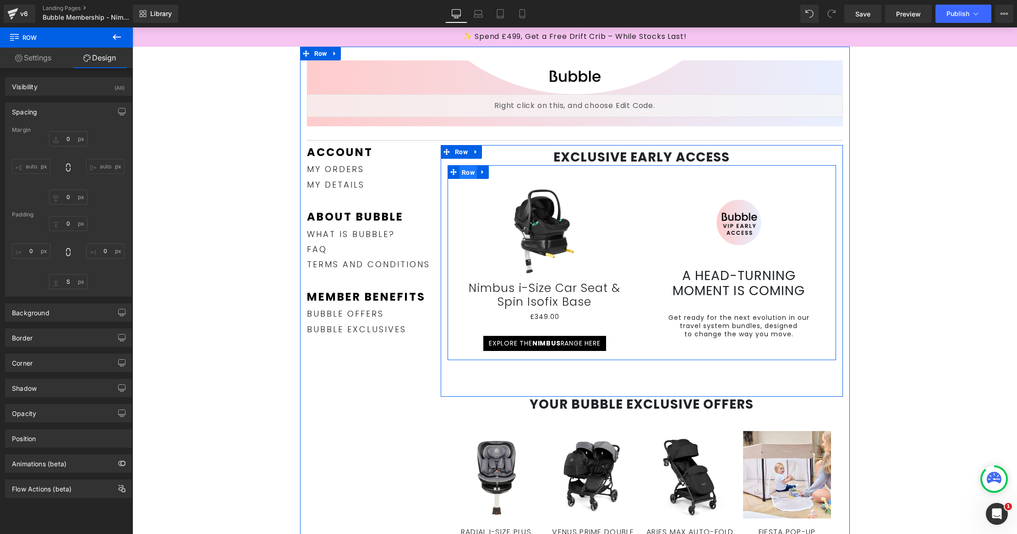
click at [459, 170] on span "Row" at bounding box center [467, 173] width 17 height 14
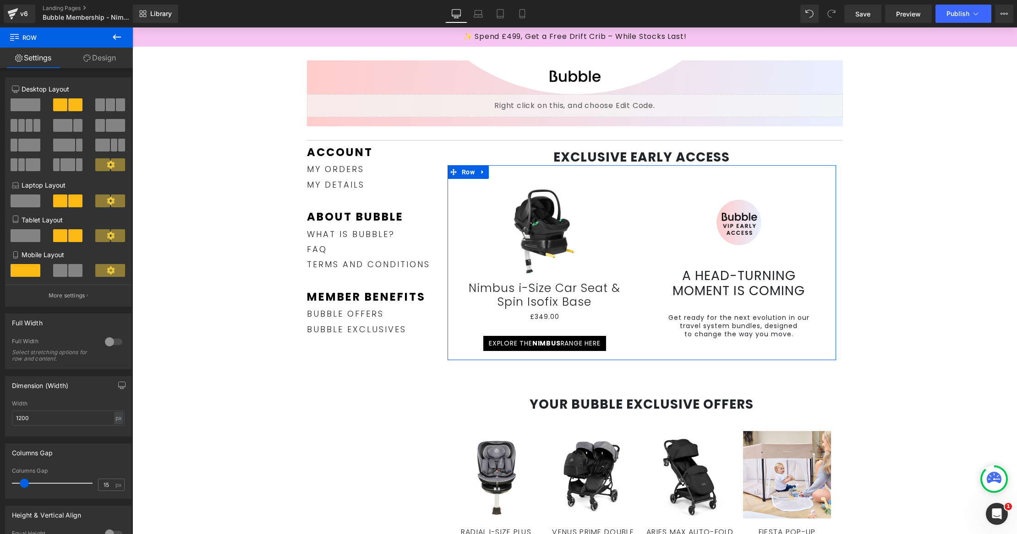
click at [100, 58] on link "Design" at bounding box center [99, 58] width 66 height 21
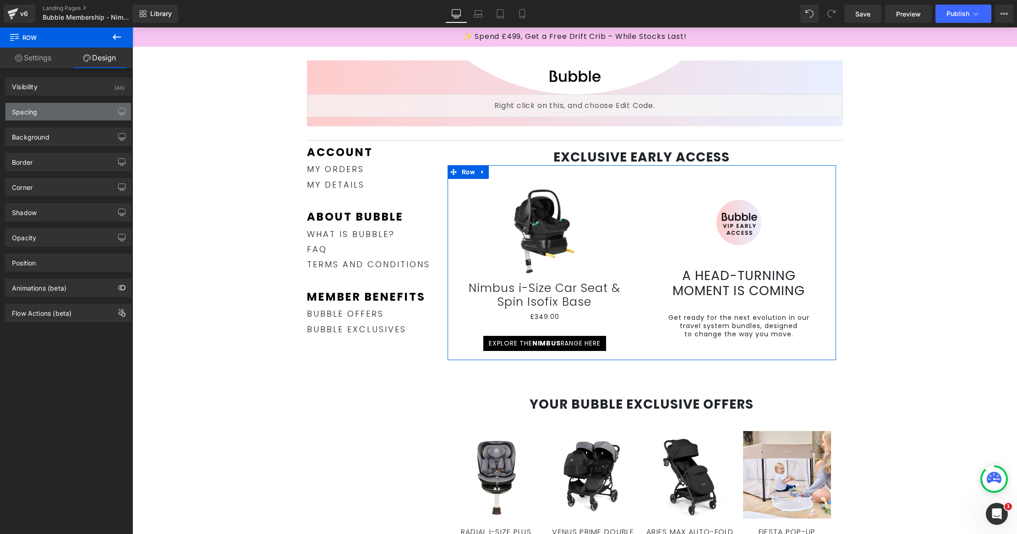
click at [66, 109] on div "Spacing" at bounding box center [67, 111] width 125 height 17
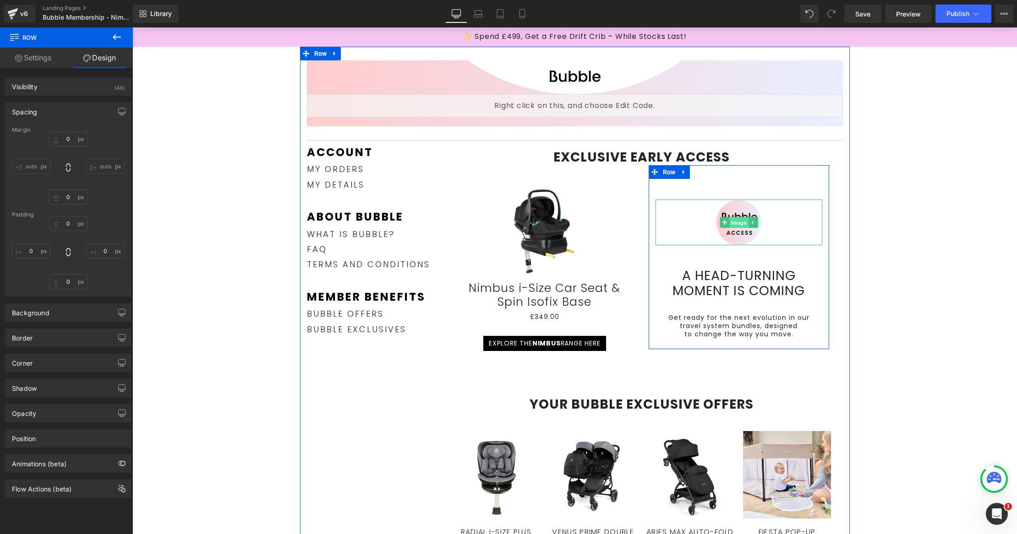
click at [733, 217] on span "Image" at bounding box center [738, 222] width 19 height 11
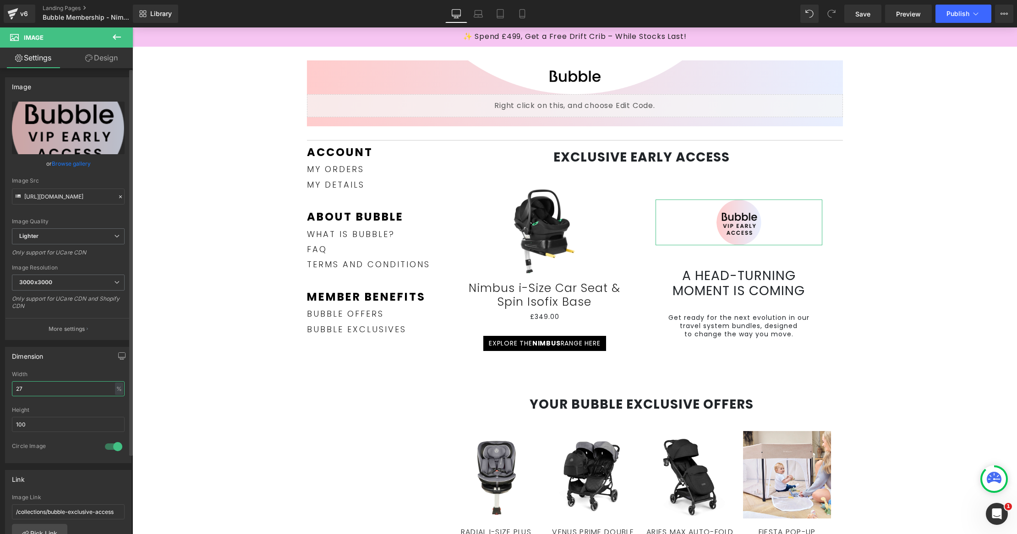
click at [43, 388] on input "27" at bounding box center [68, 388] width 113 height 15
type input "28"
click at [866, 22] on link "Save" at bounding box center [862, 14] width 37 height 18
click at [938, 15] on button "Publish" at bounding box center [963, 14] width 56 height 18
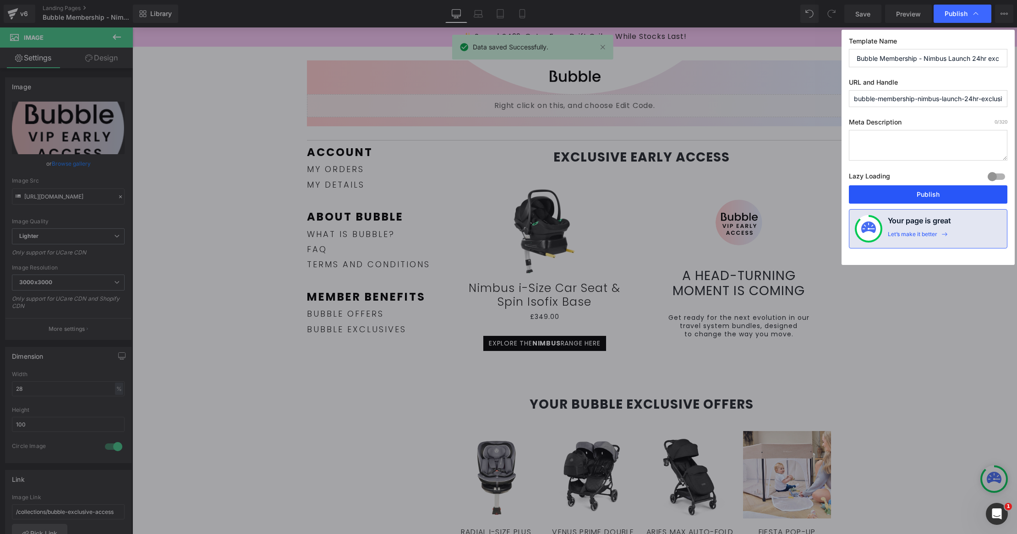
click at [953, 196] on button "Publish" at bounding box center [927, 194] width 158 height 18
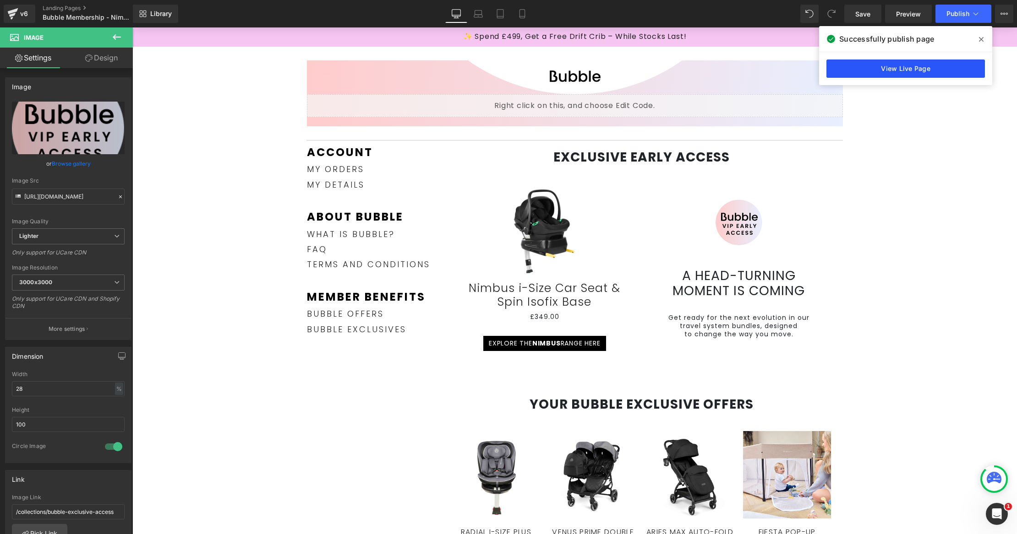
click at [907, 65] on link "View Live Page" at bounding box center [905, 69] width 158 height 18
